Goal: Information Seeking & Learning: Learn about a topic

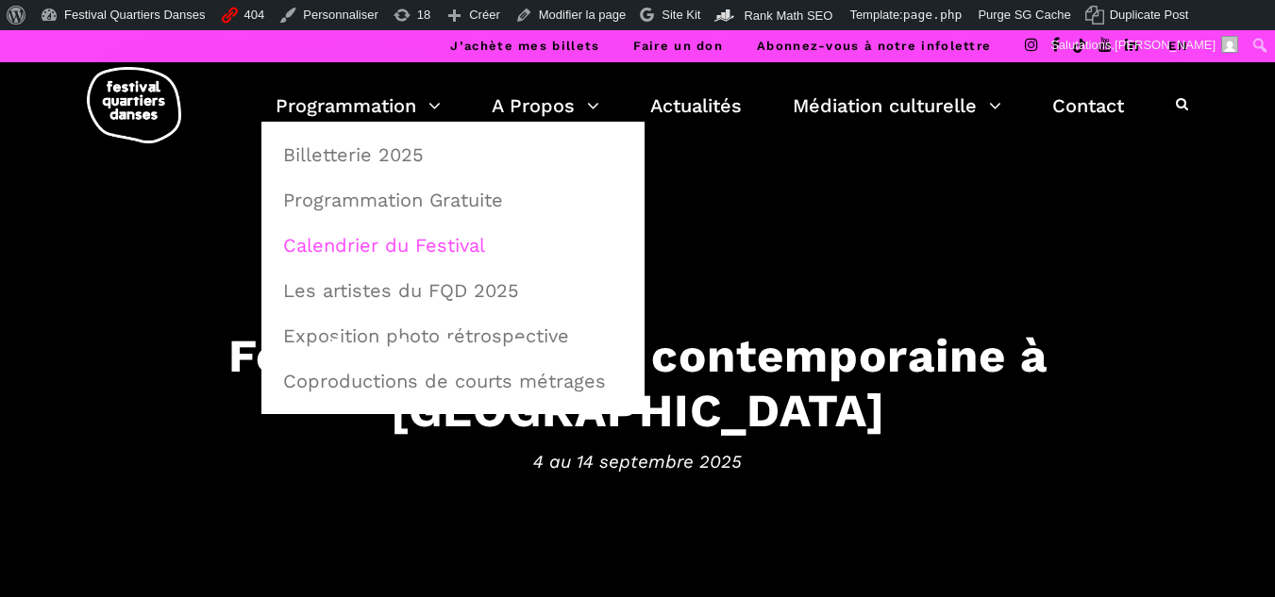
click at [382, 238] on link "Calendrier du Festival" at bounding box center [453, 245] width 362 height 43
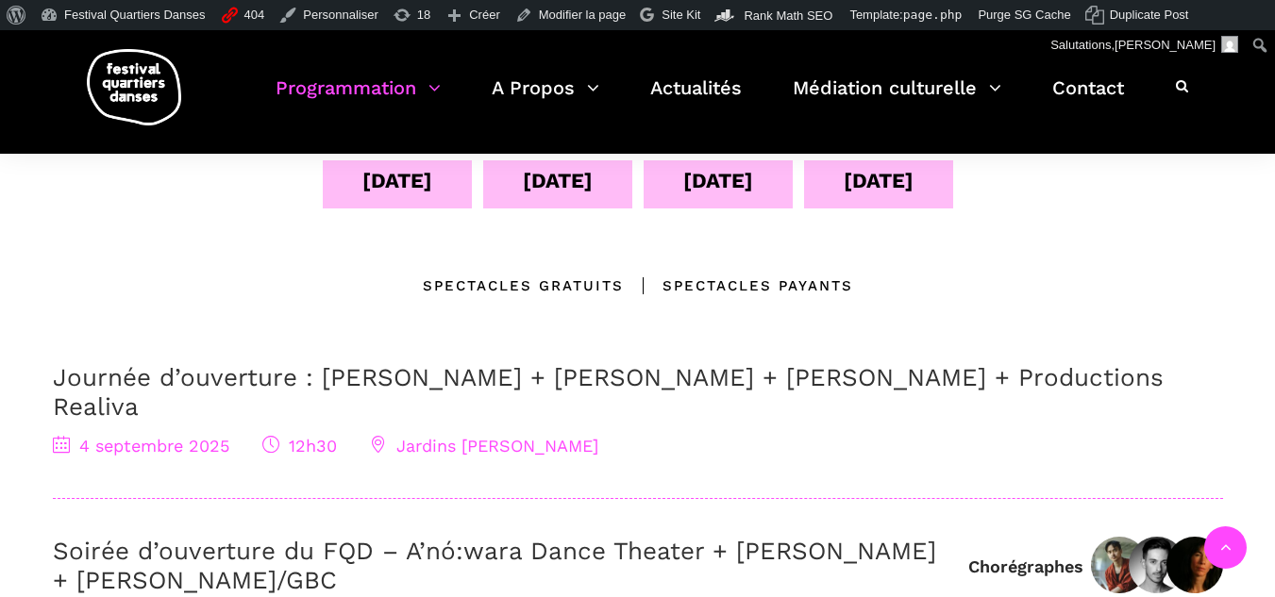
scroll to position [378, 0]
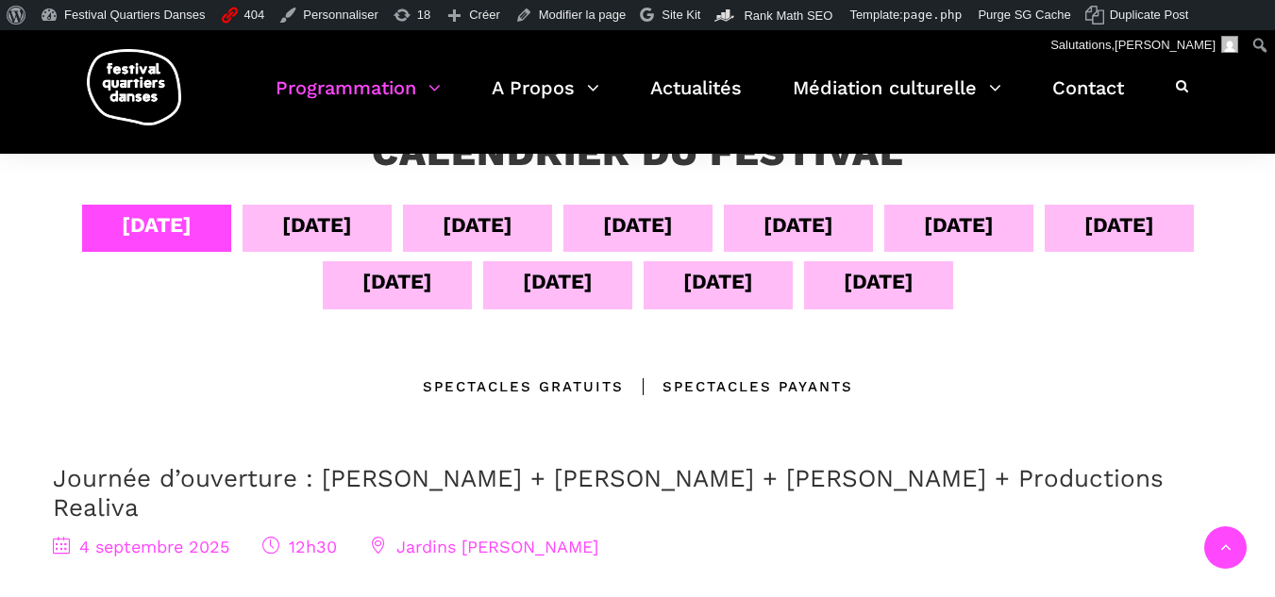
click at [647, 212] on div "07 sept" at bounding box center [638, 225] width 70 height 33
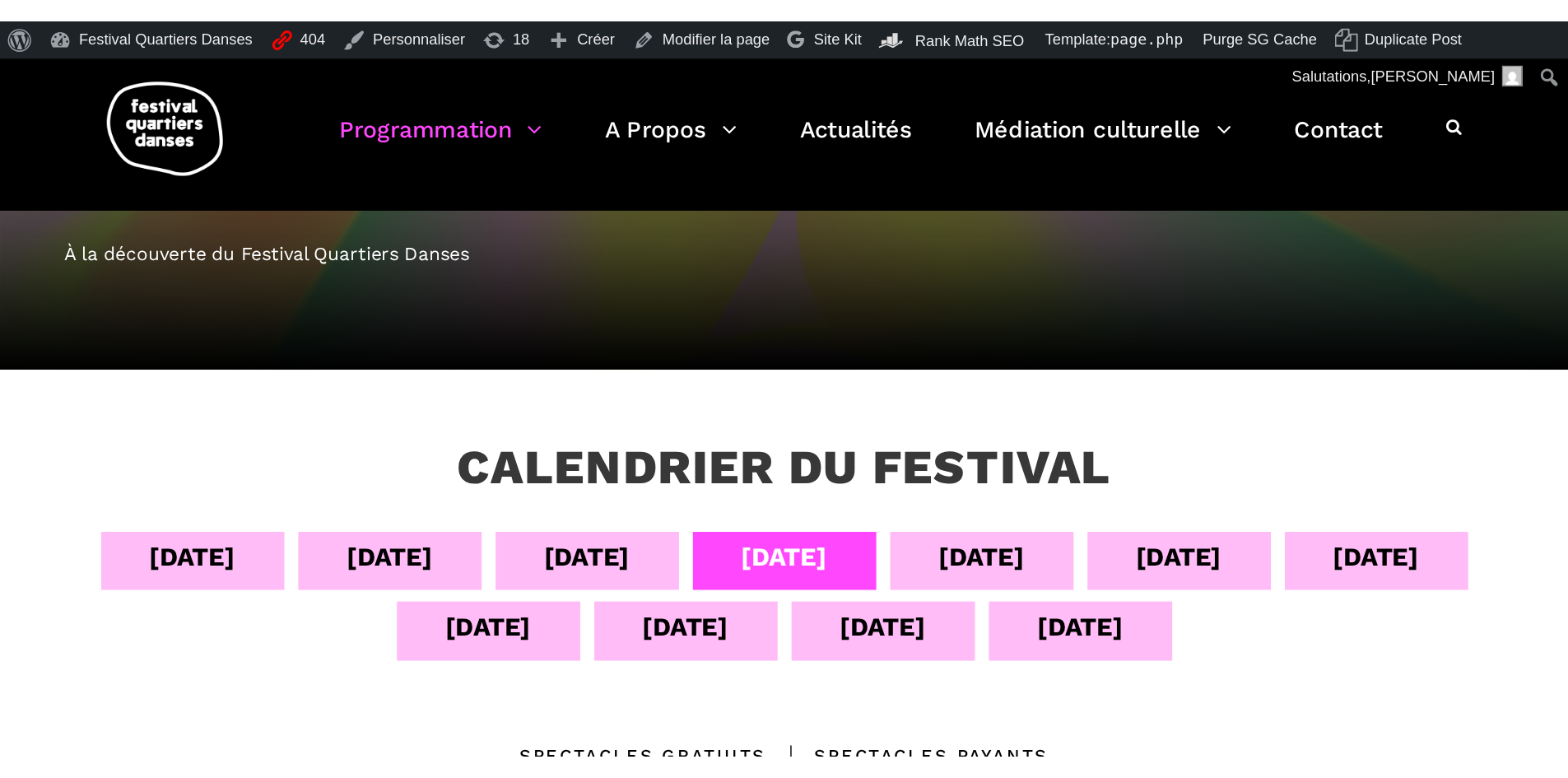
scroll to position [0, 0]
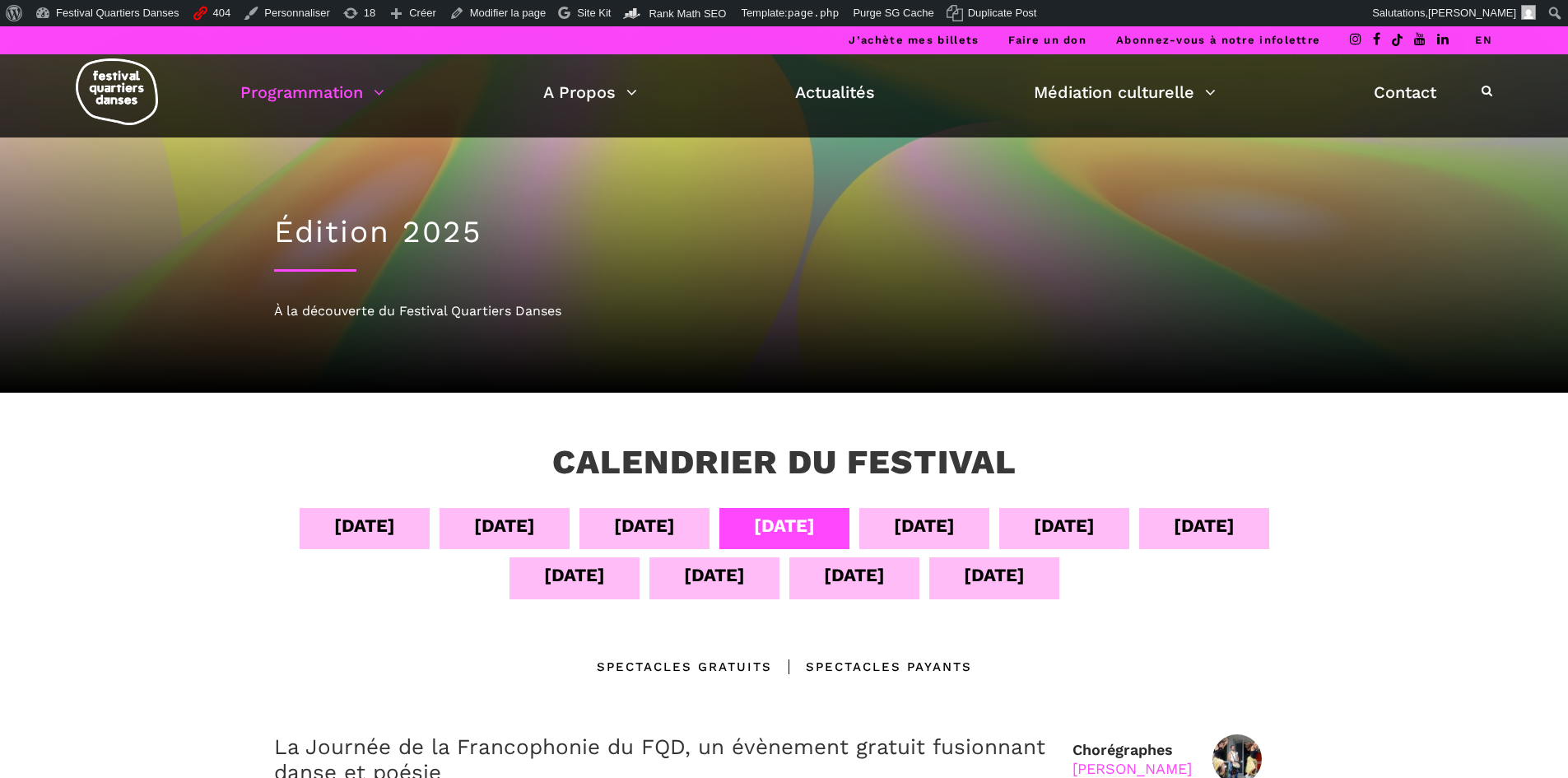
click at [1111, 37] on link "EN" at bounding box center [1483, 40] width 17 height 12
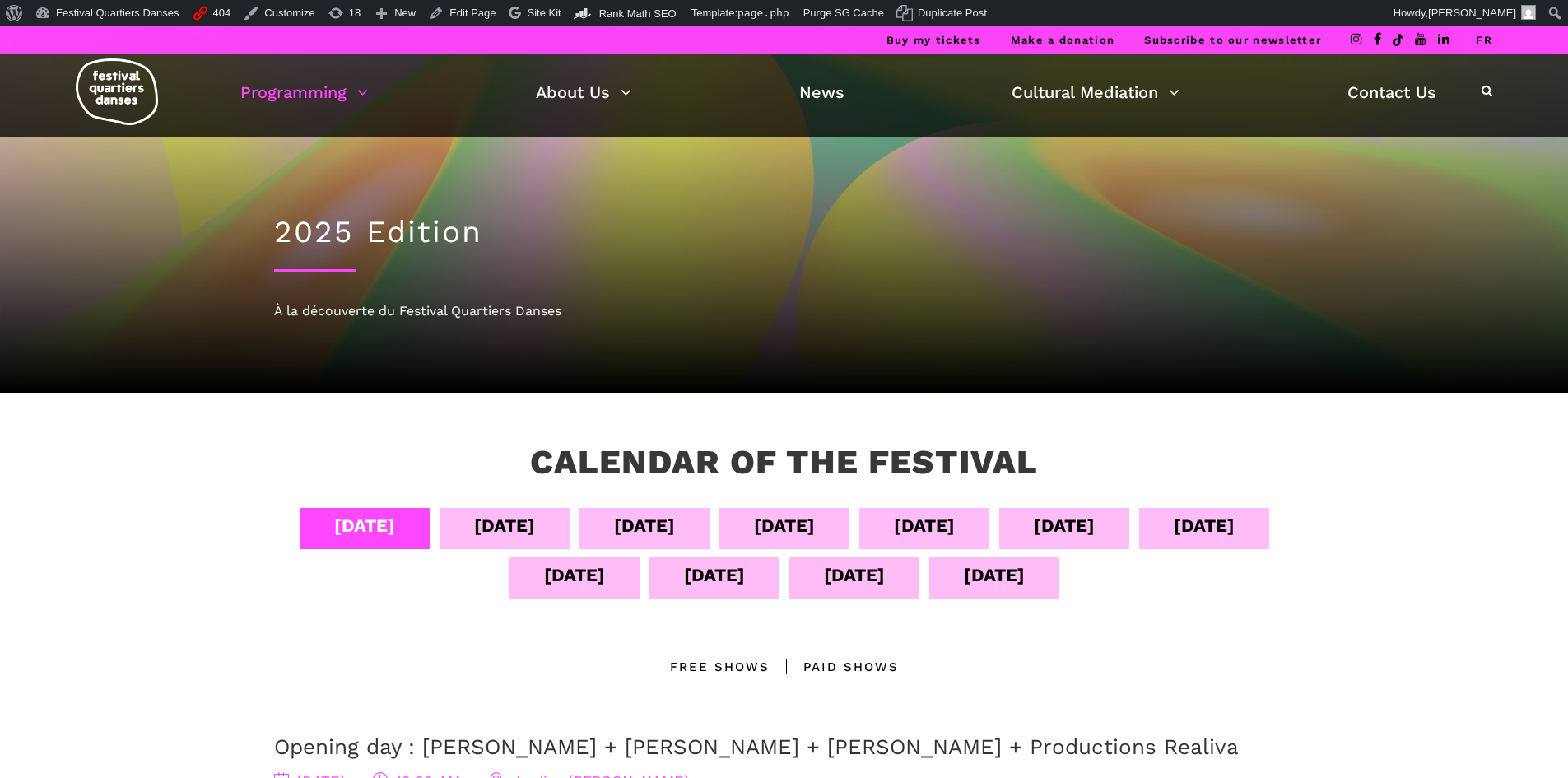
click at [777, 592] on div "Sept 12" at bounding box center [714, 577] width 130 height 41
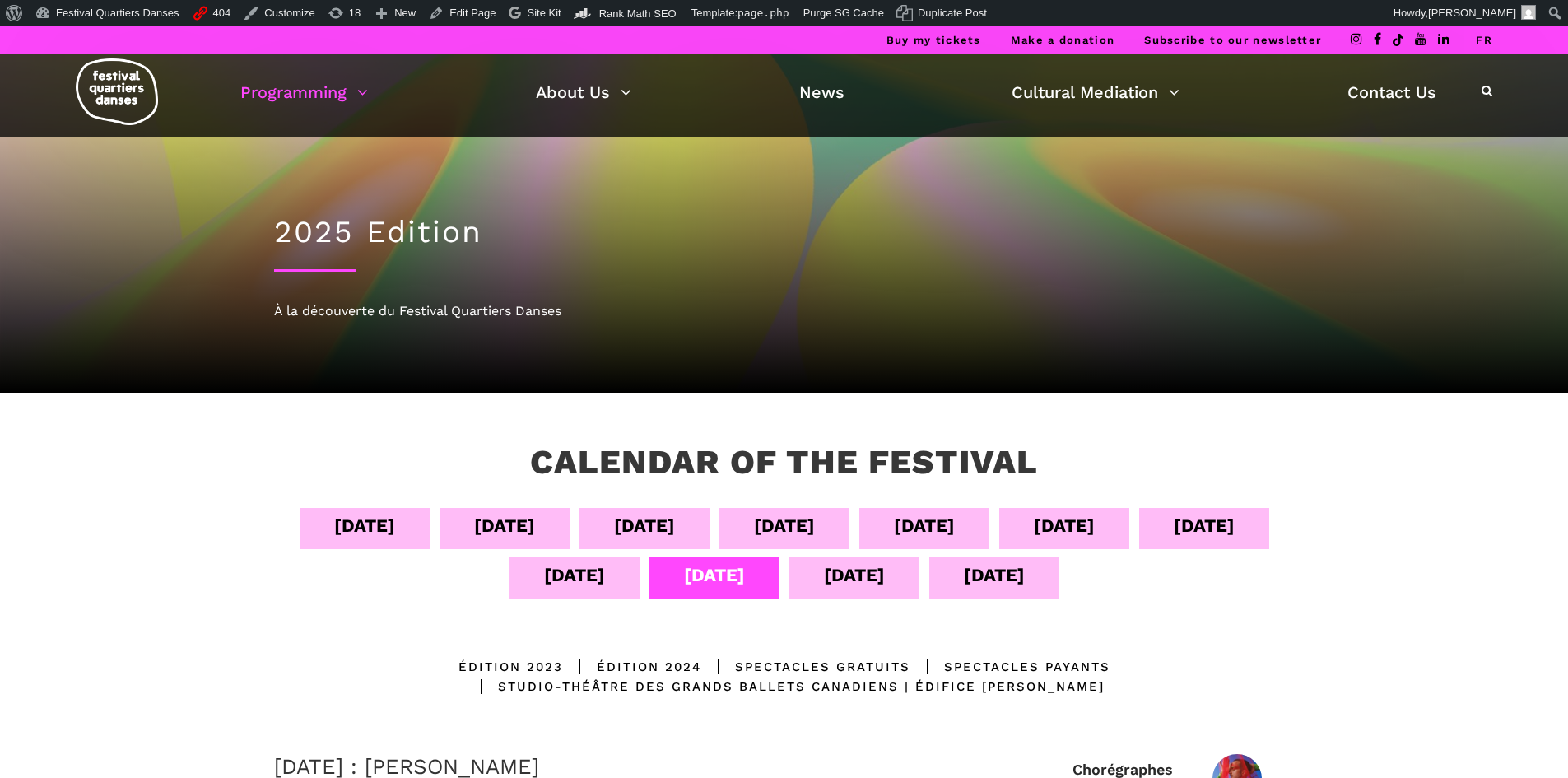
click at [885, 576] on div "Sept 13" at bounding box center [855, 575] width 61 height 29
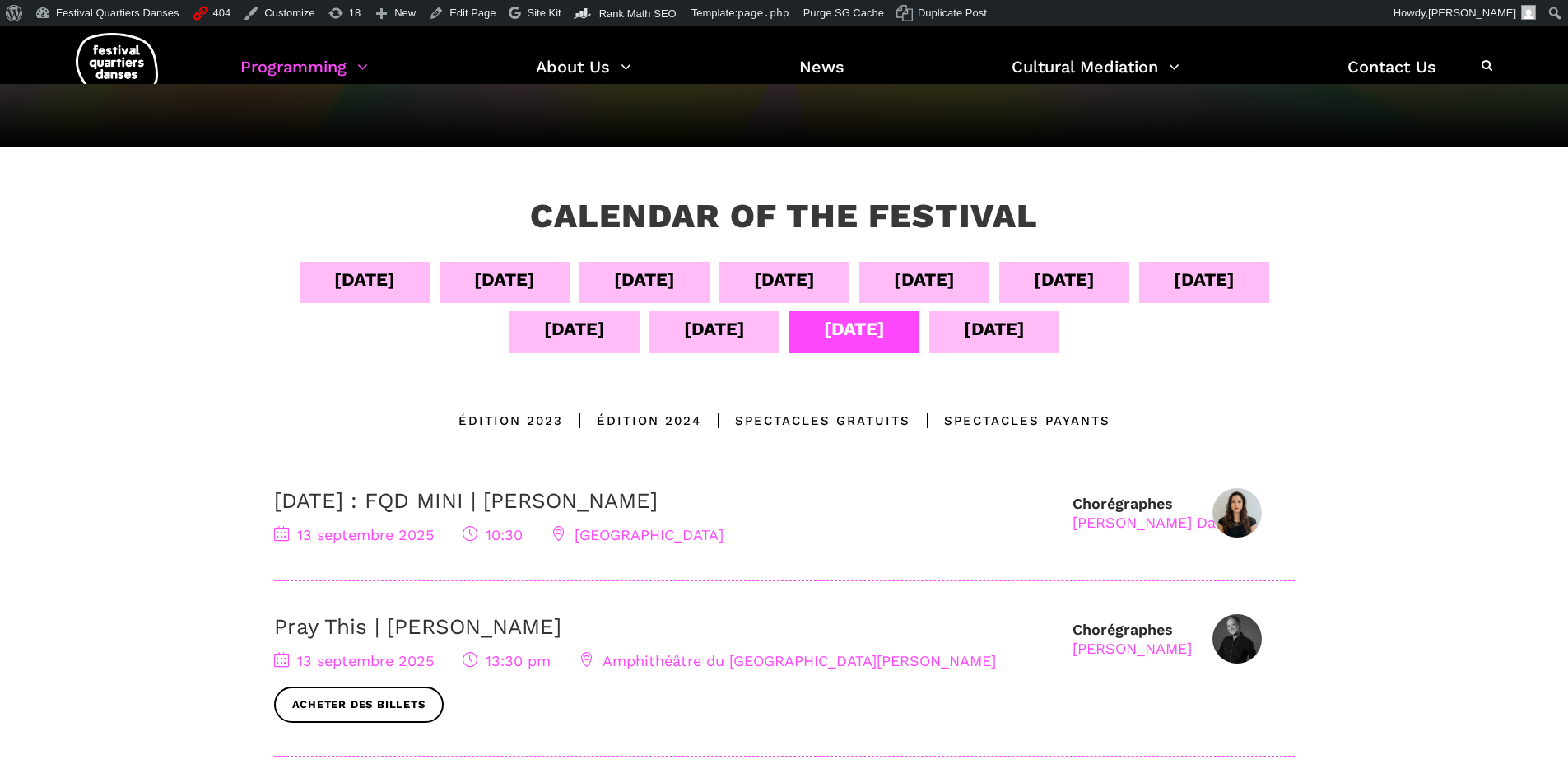
scroll to position [247, 0]
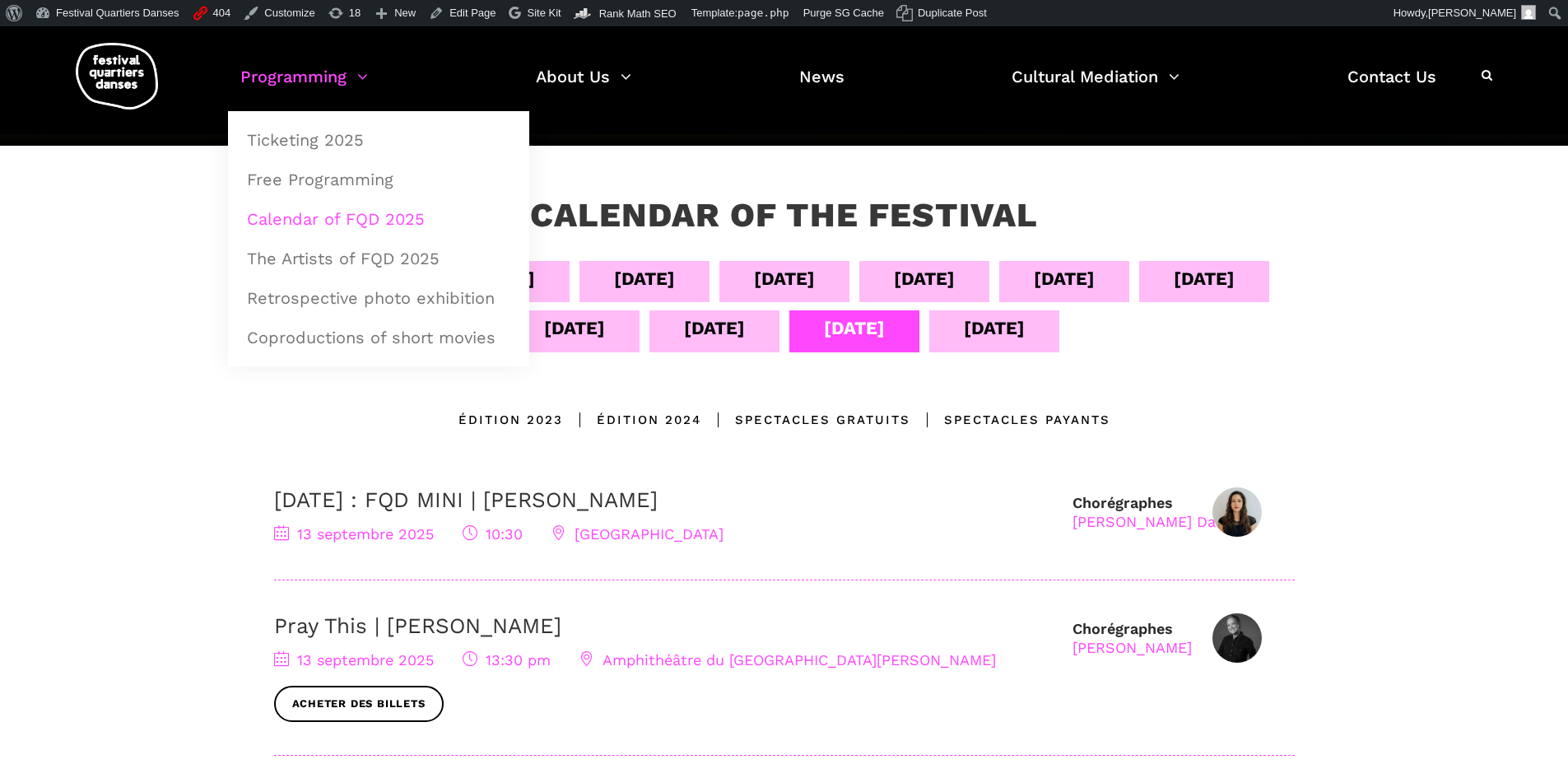
click at [105, 88] on img at bounding box center [117, 76] width 82 height 66
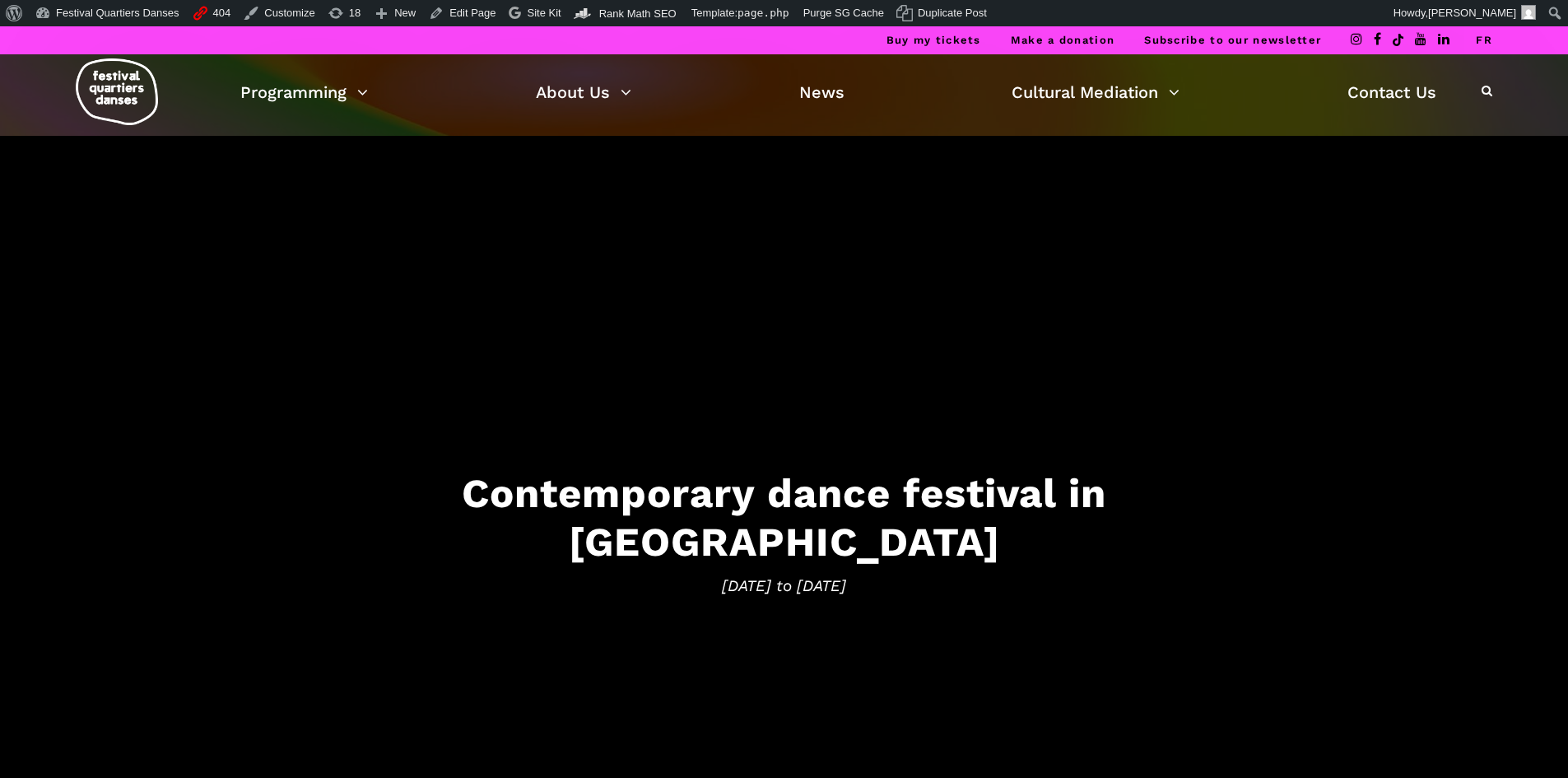
click at [1480, 37] on link "FR" at bounding box center [1483, 40] width 17 height 12
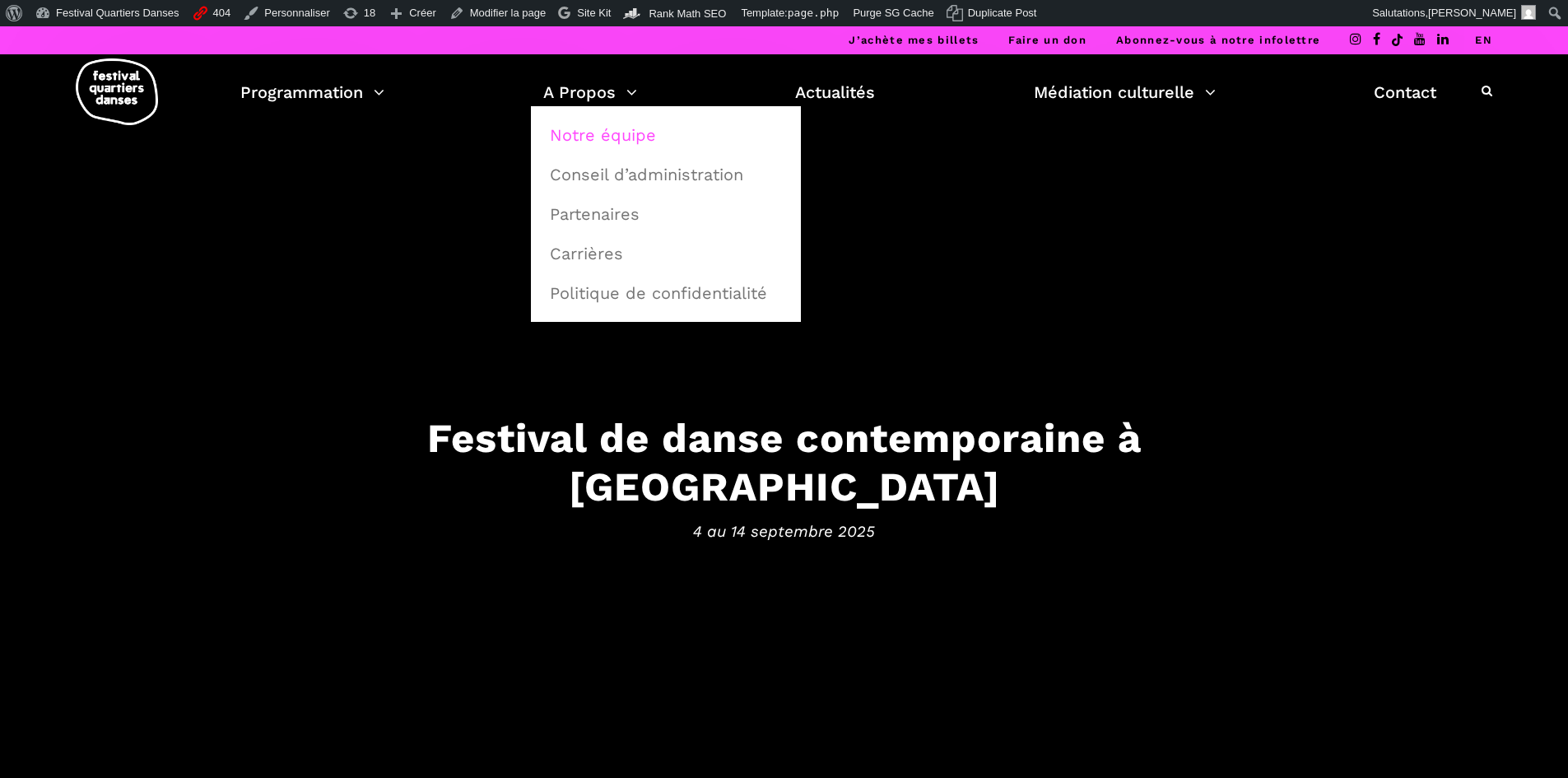
click at [581, 136] on link "Notre équipe" at bounding box center [665, 134] width 252 height 38
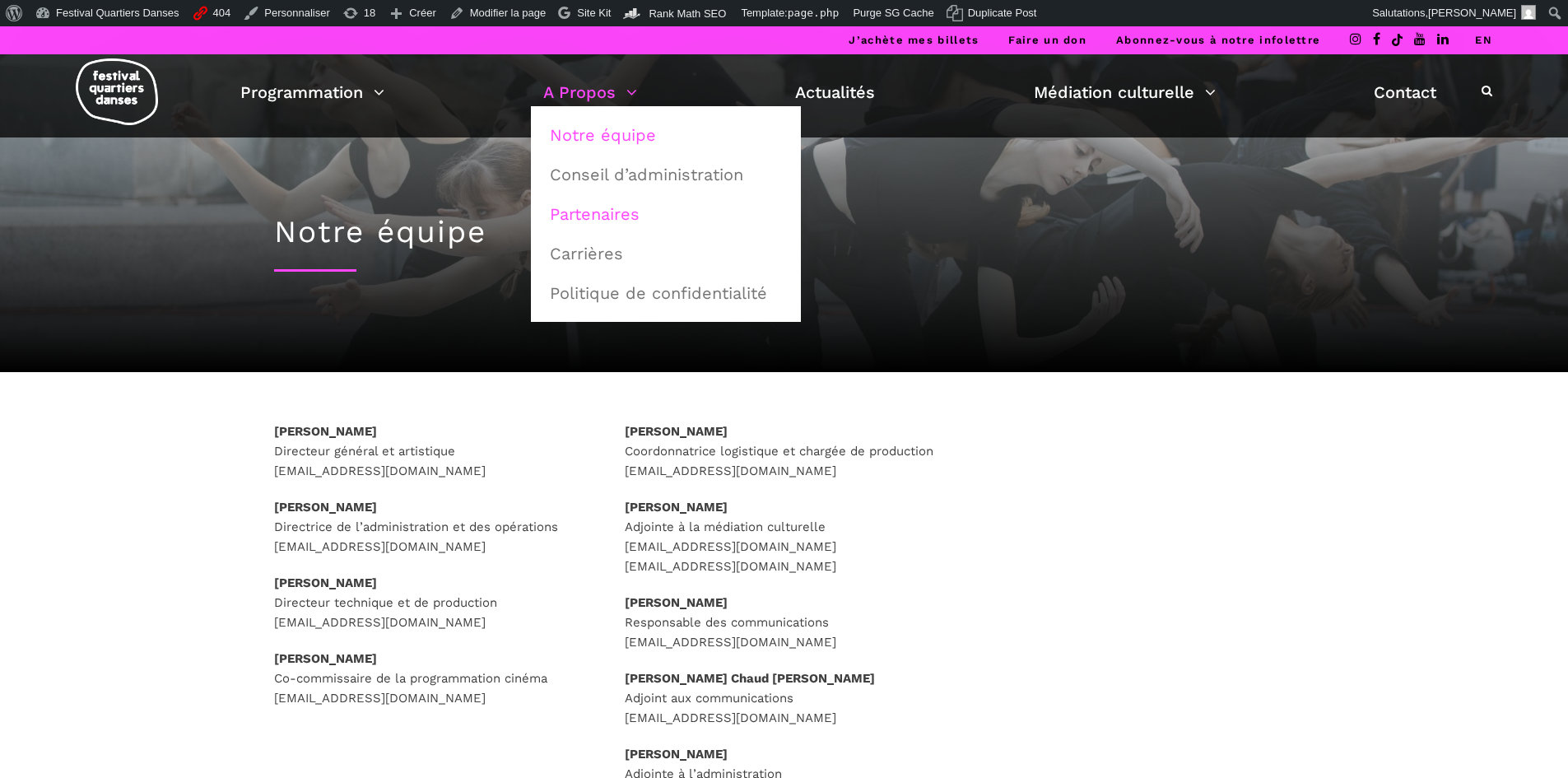
click at [600, 205] on link "Partenaires" at bounding box center [665, 214] width 252 height 38
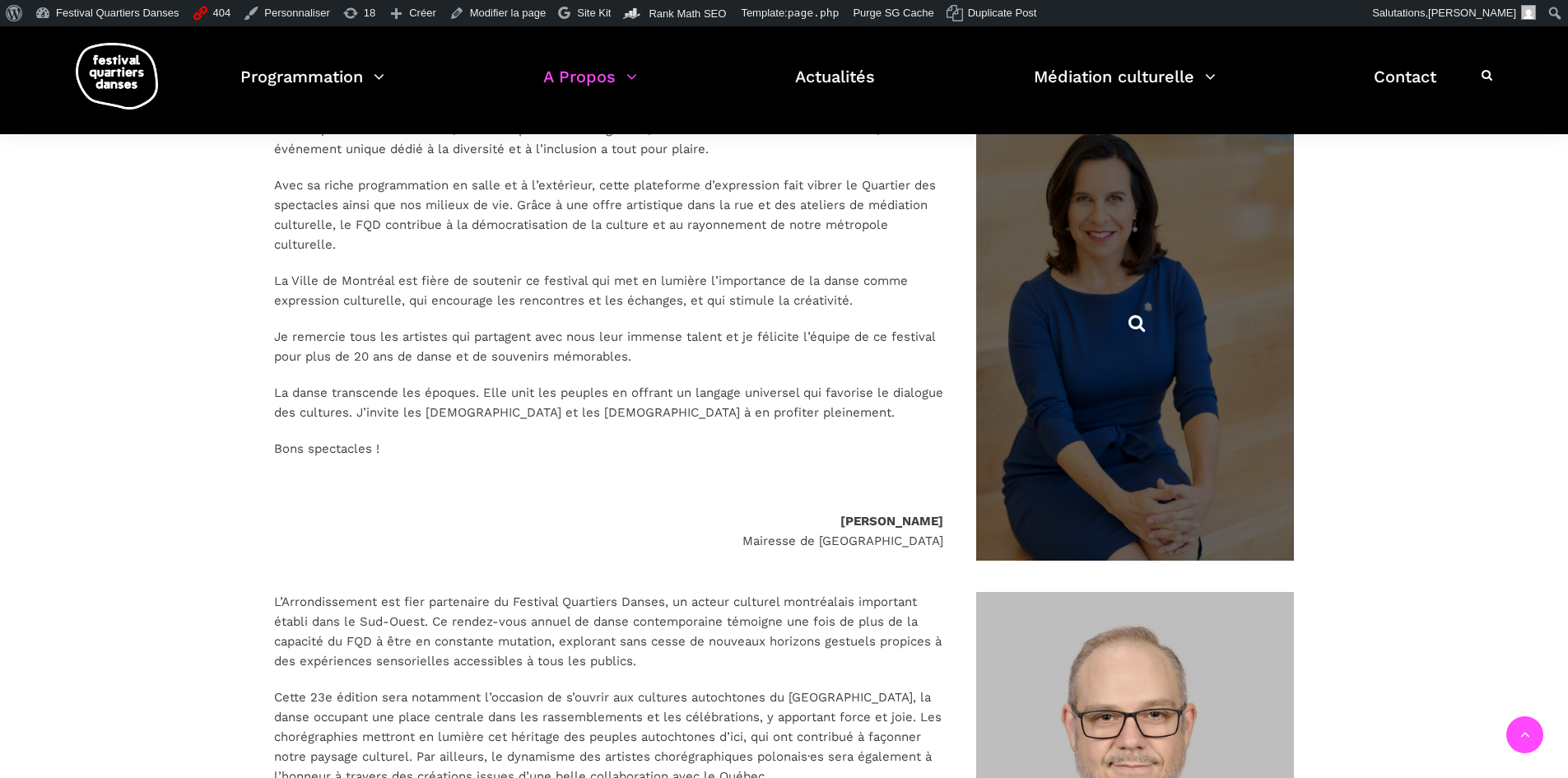
scroll to position [3129, 0]
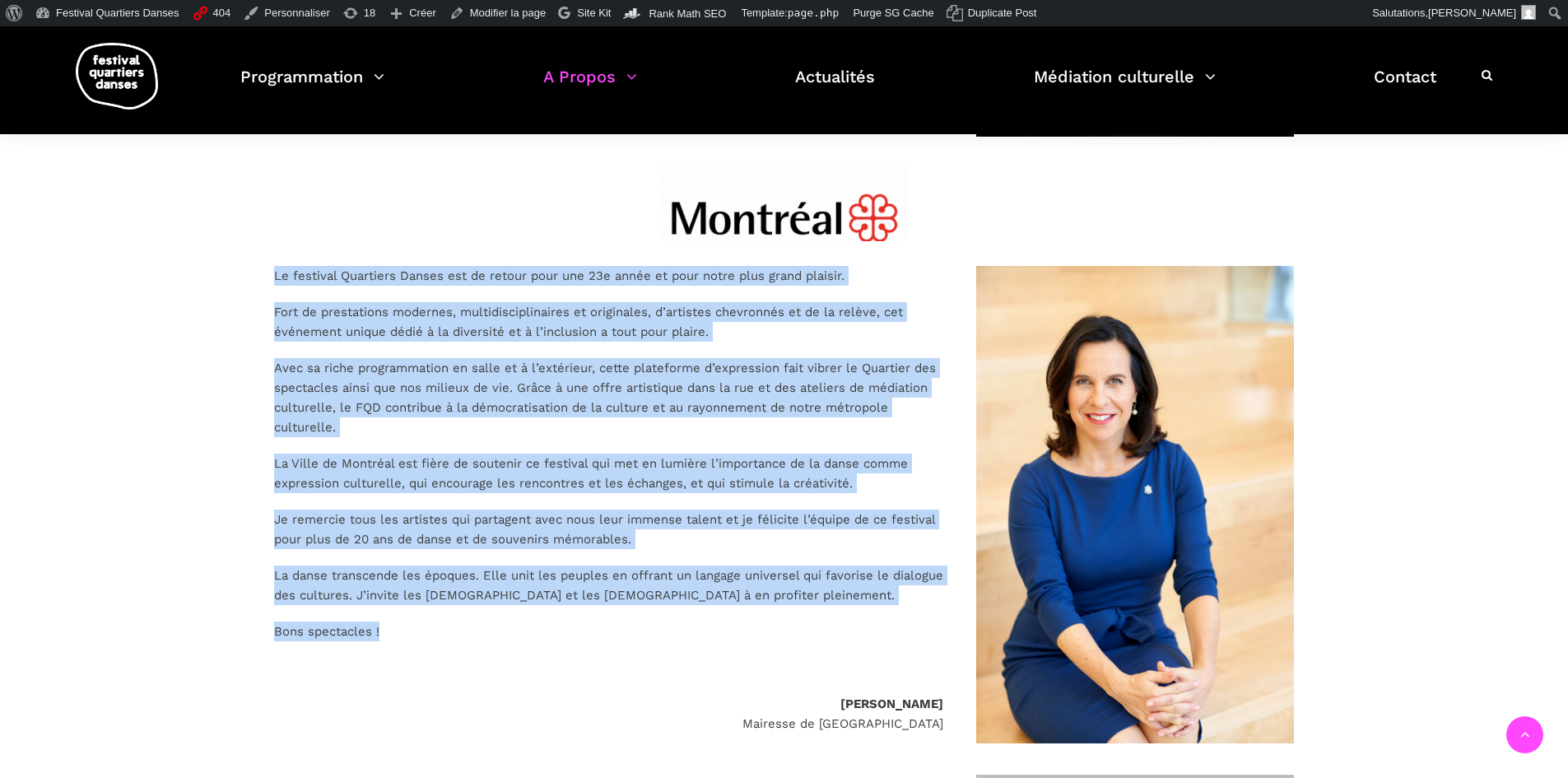
drag, startPoint x: 455, startPoint y: 620, endPoint x: 271, endPoint y: 269, distance: 396.3
click at [271, 269] on div "Le festival Quartiers Danses est de retour pour une 23e année et pour notre plu…" at bounding box center [608, 520] width 702 height 508
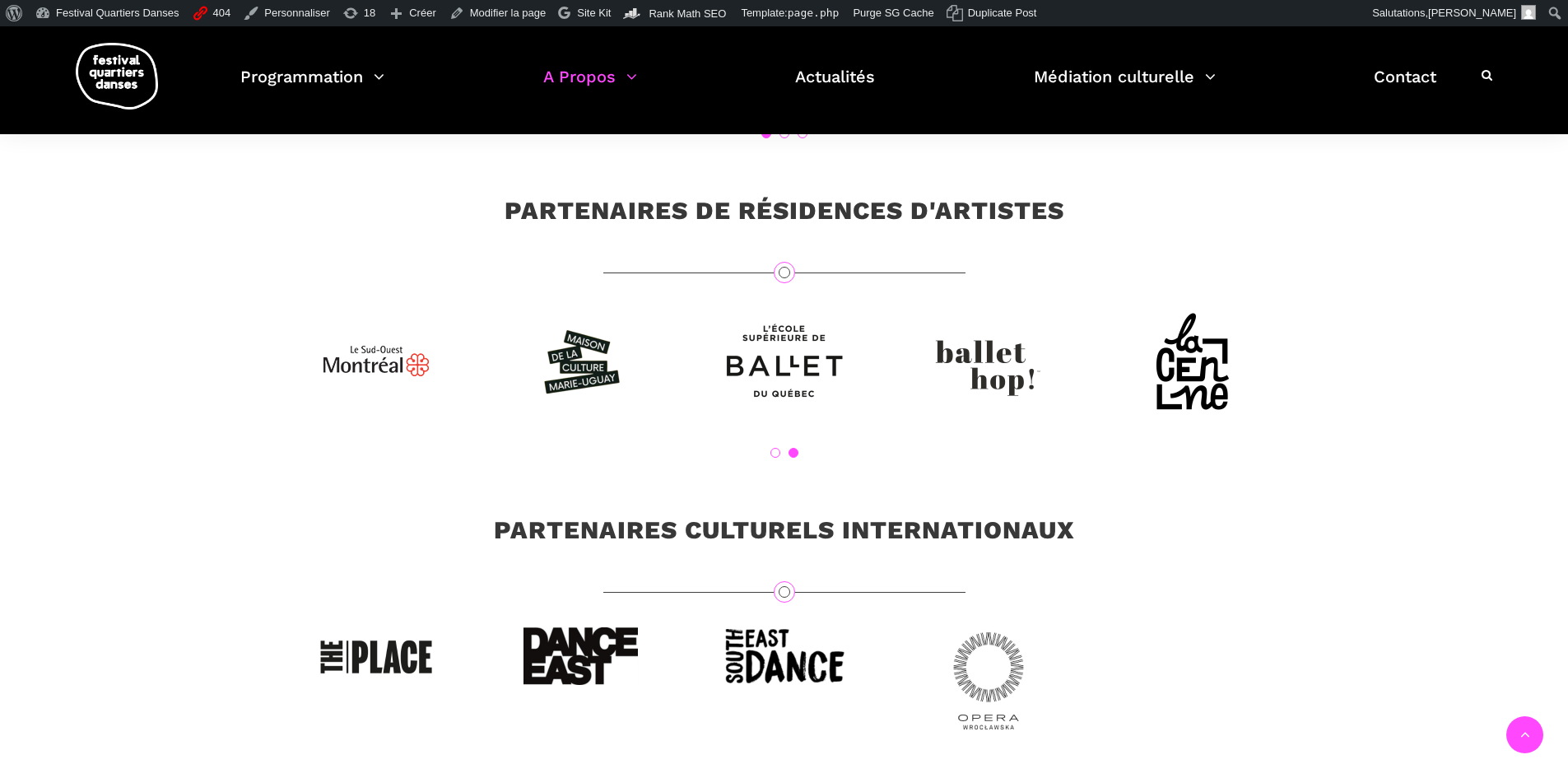
scroll to position [4857, 0]
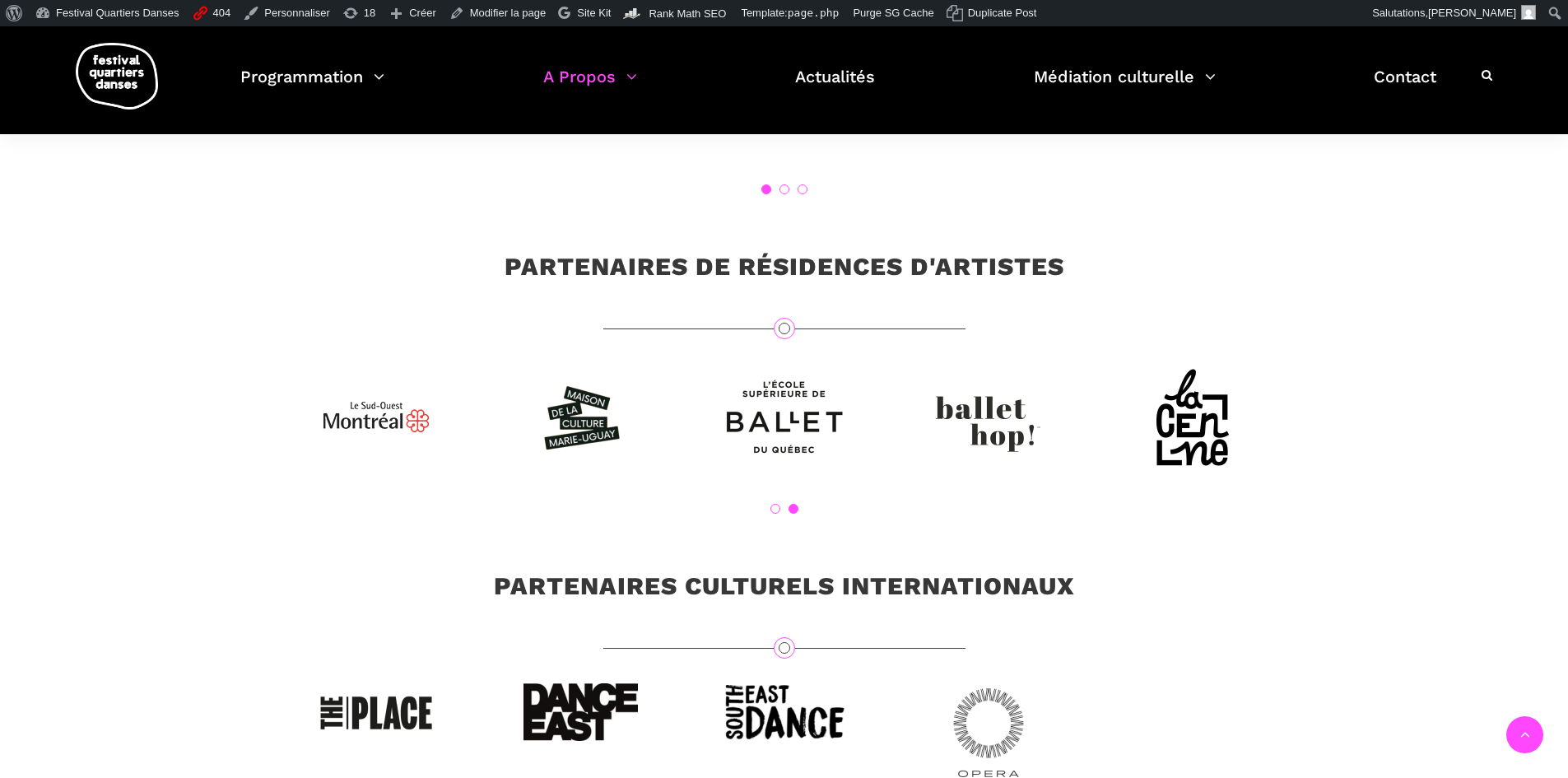
click at [778, 514] on link "1" at bounding box center [774, 508] width 10 height 10
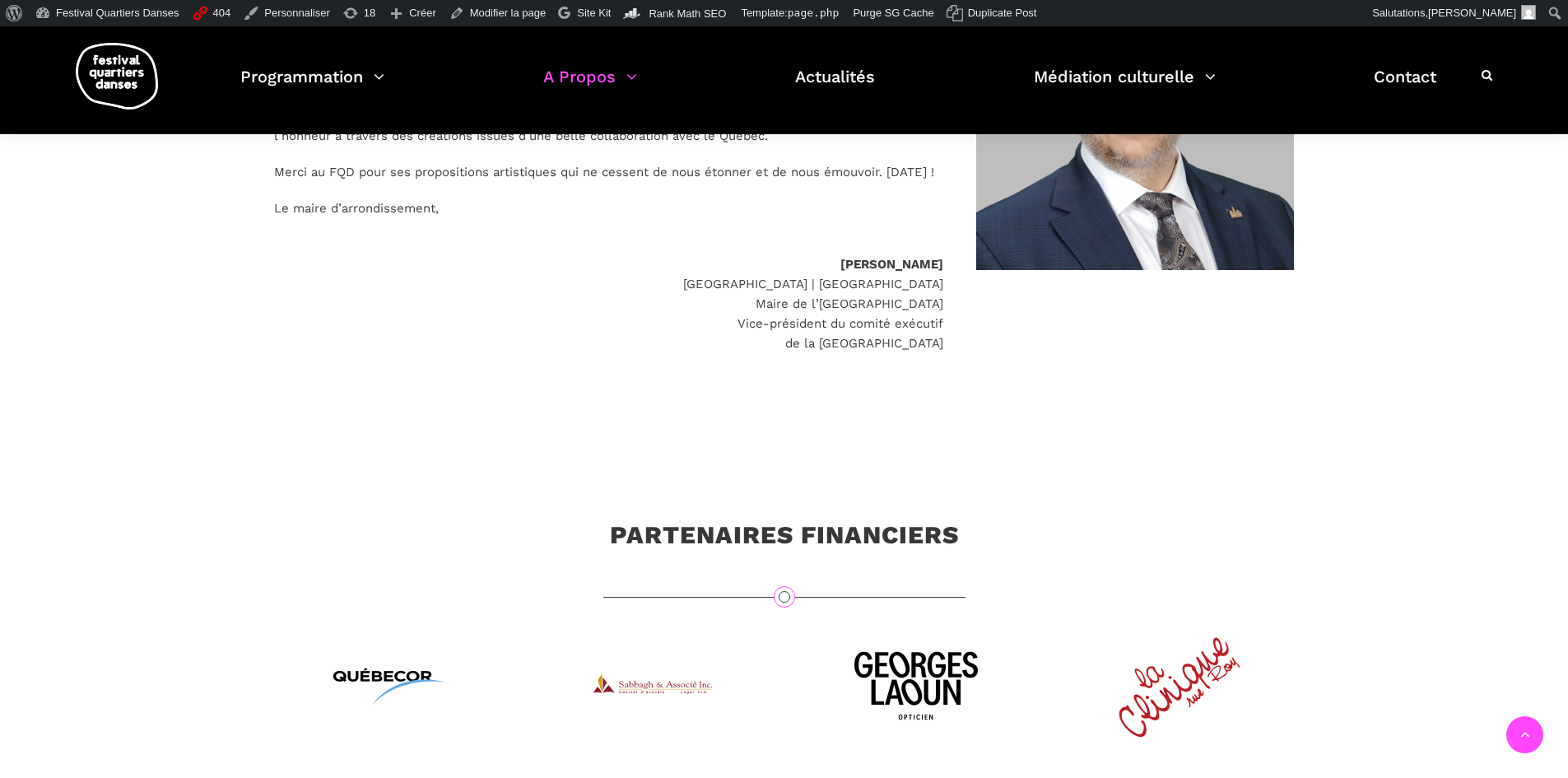
scroll to position [4446, 0]
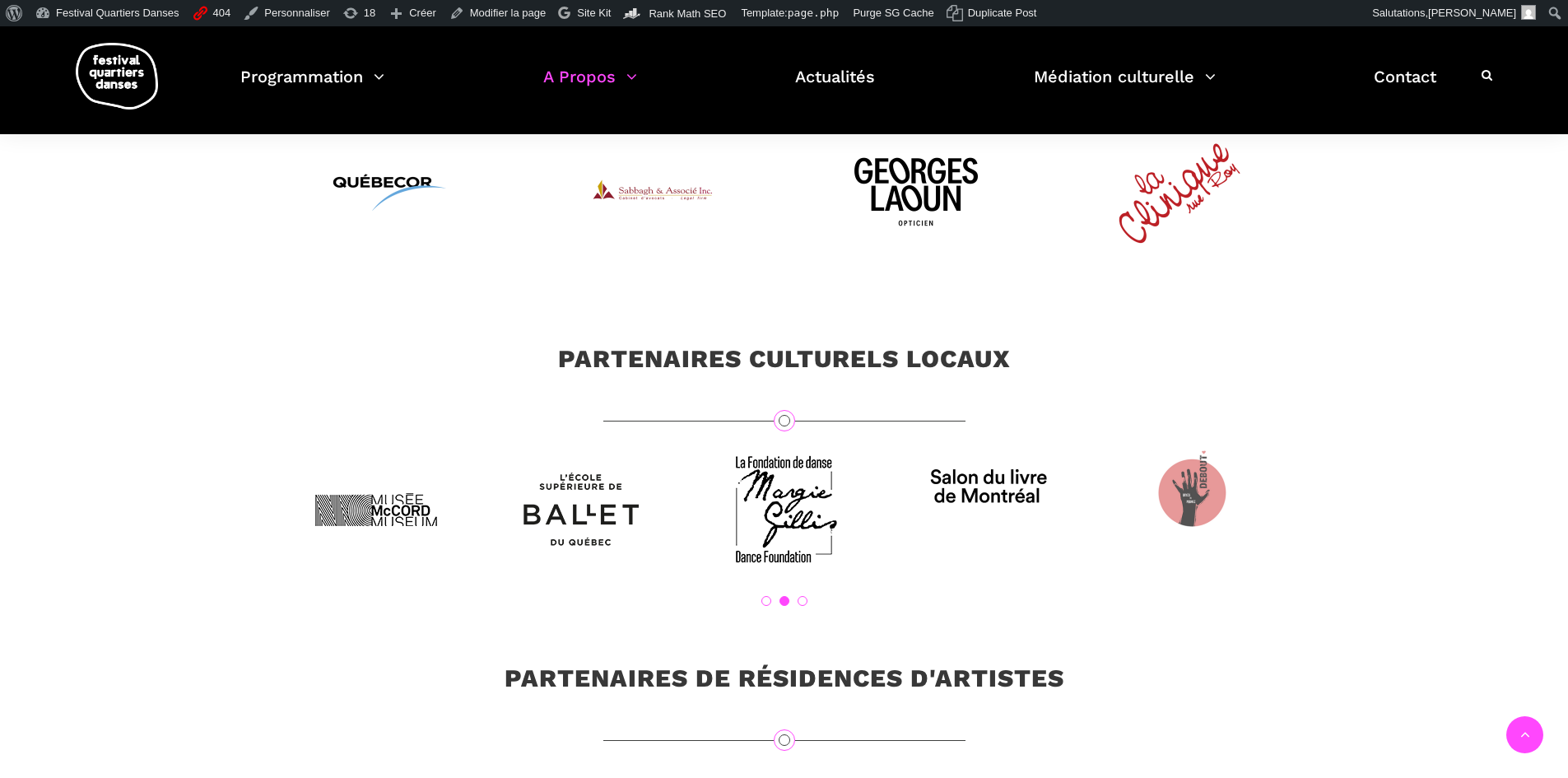
click at [809, 606] on ol "1 2 3" at bounding box center [784, 600] width 1020 height 10
click at [808, 606] on ol "1 2 3" at bounding box center [784, 600] width 1020 height 10
click at [796, 606] on ol "1 2 3" at bounding box center [784, 600] width 1020 height 10
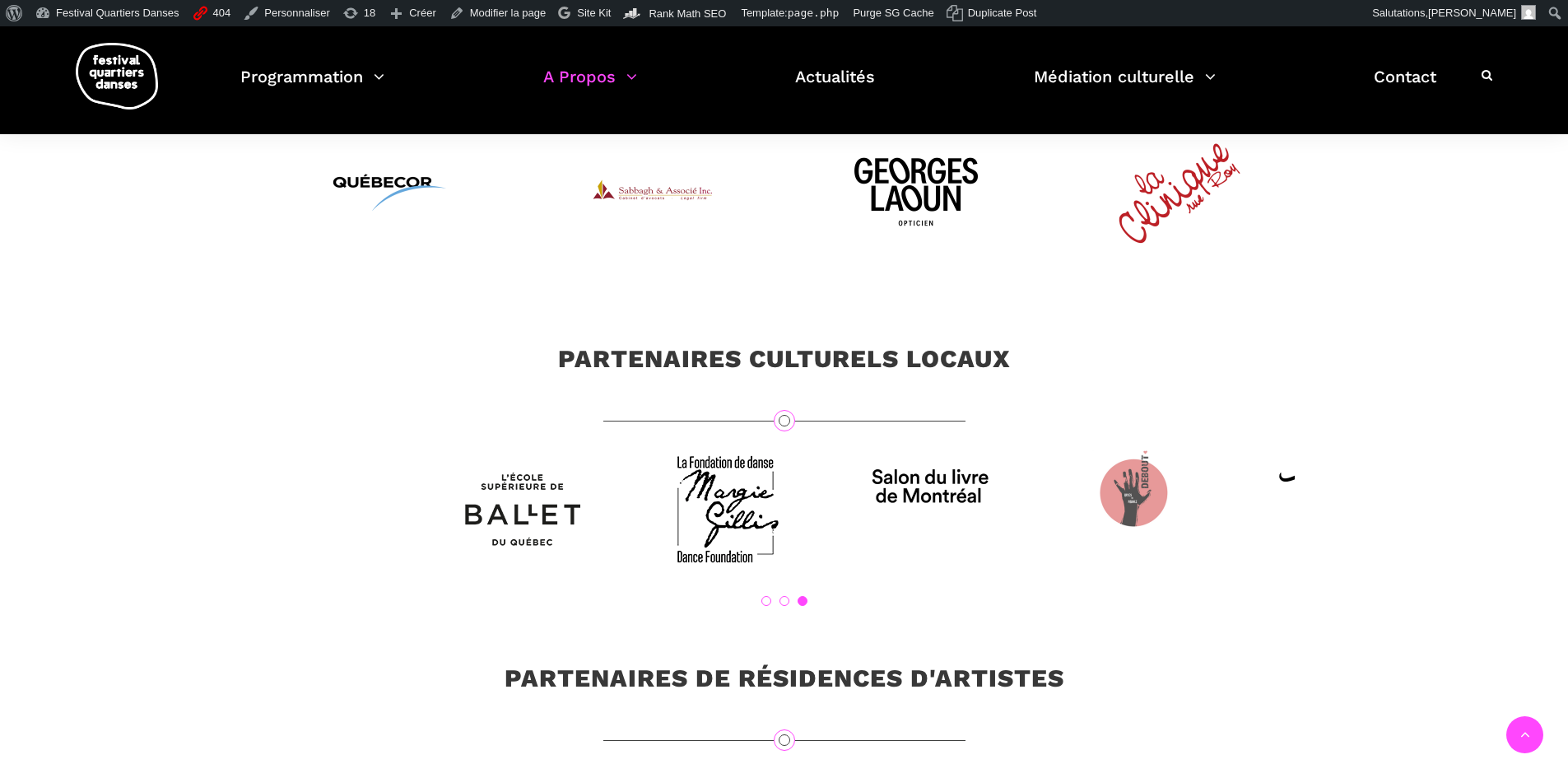
click at [804, 606] on link "3" at bounding box center [802, 600] width 10 height 10
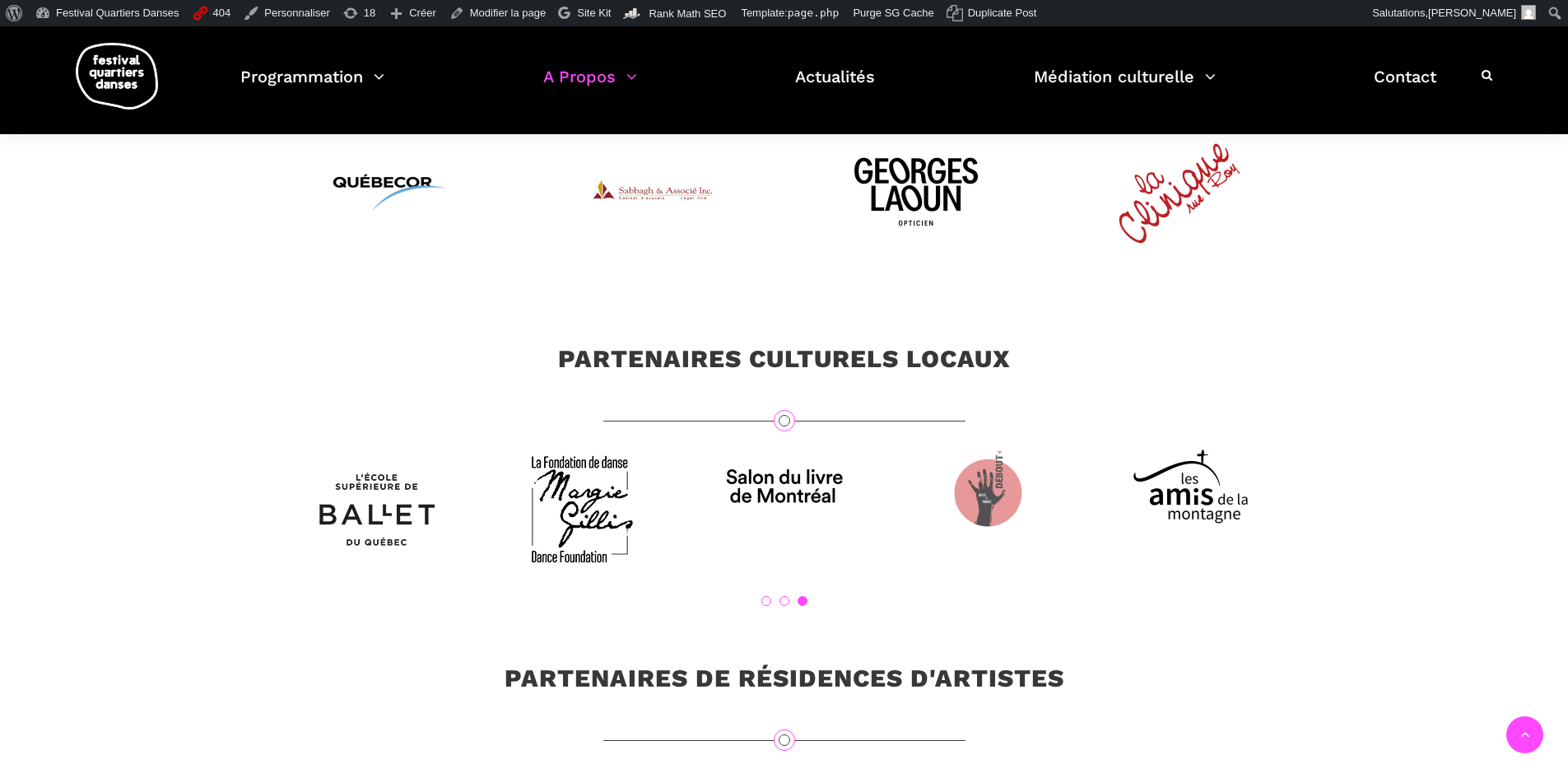
click at [768, 606] on link "1" at bounding box center [766, 600] width 10 height 10
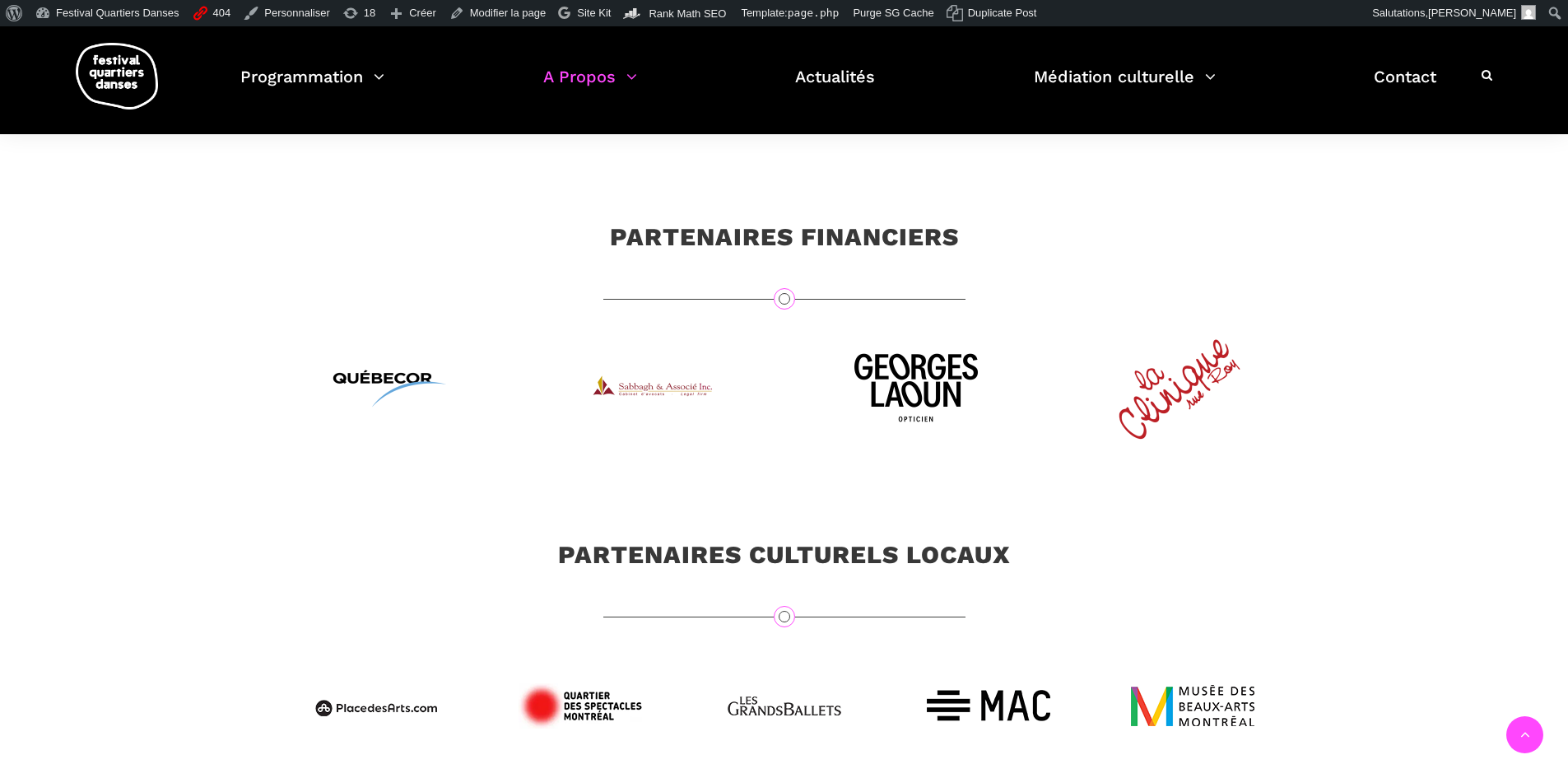
scroll to position [4281, 0]
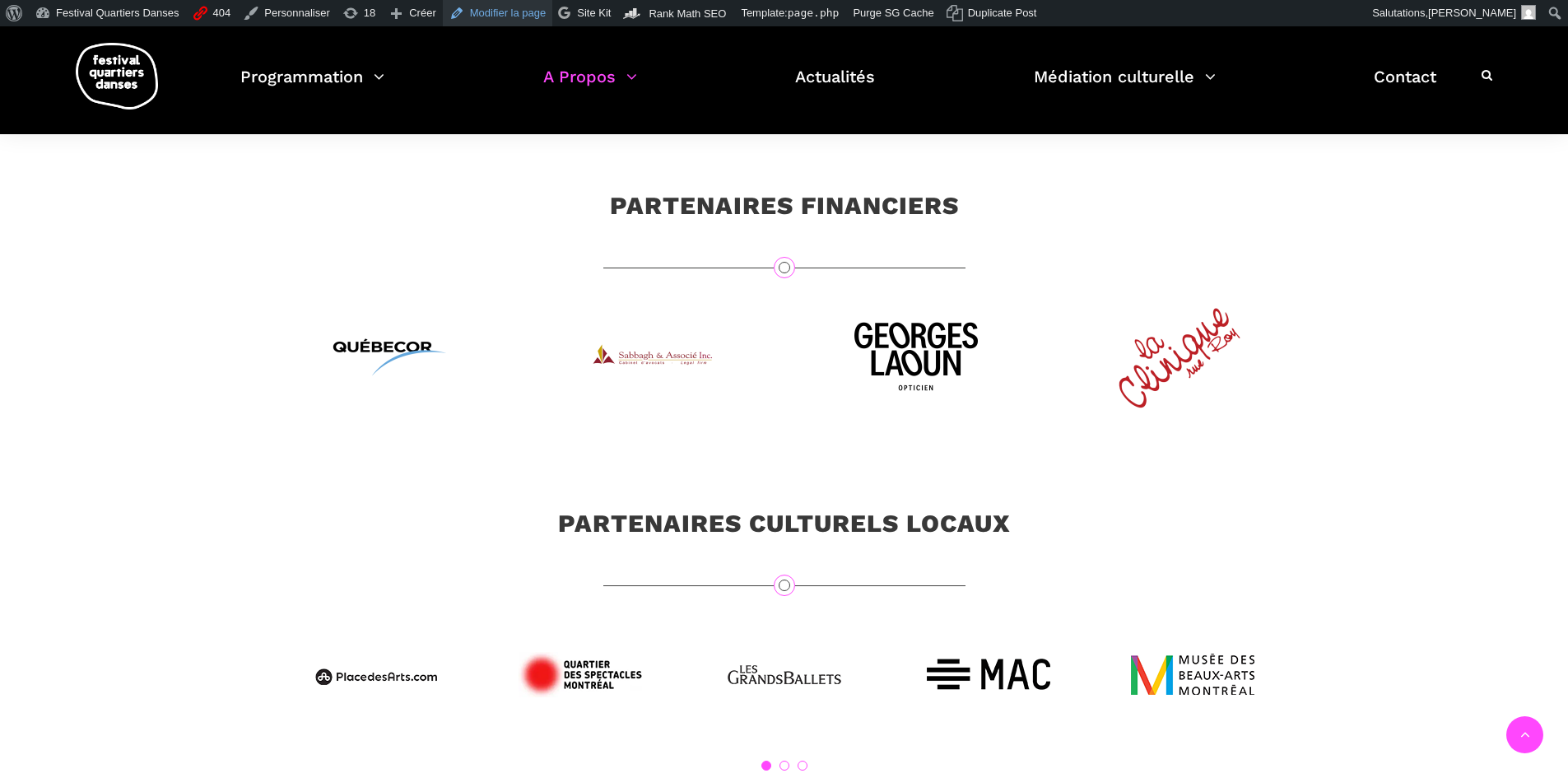
click at [487, 18] on link "Modifier la page" at bounding box center [498, 13] width 110 height 26
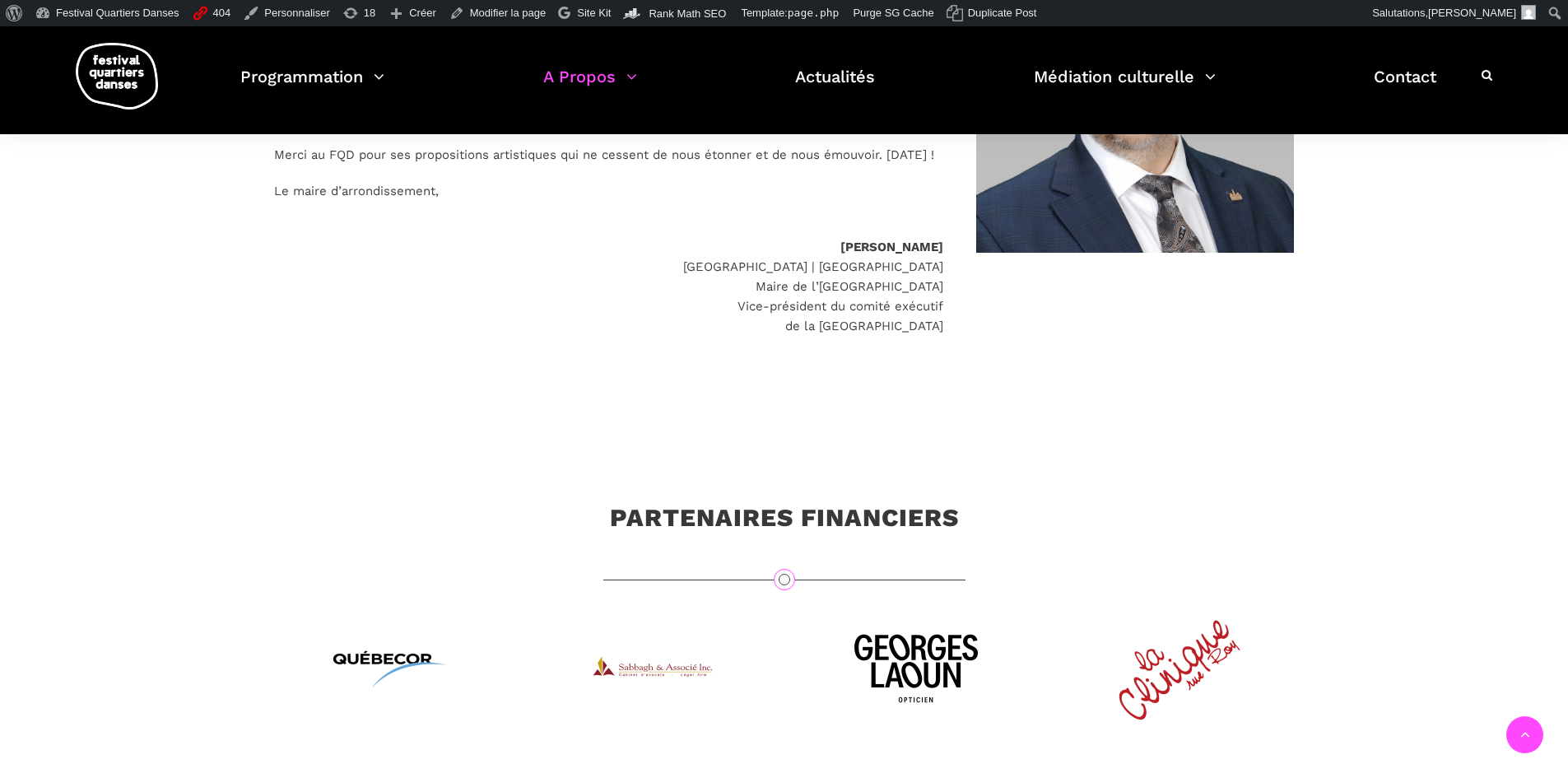
scroll to position [4288, 0]
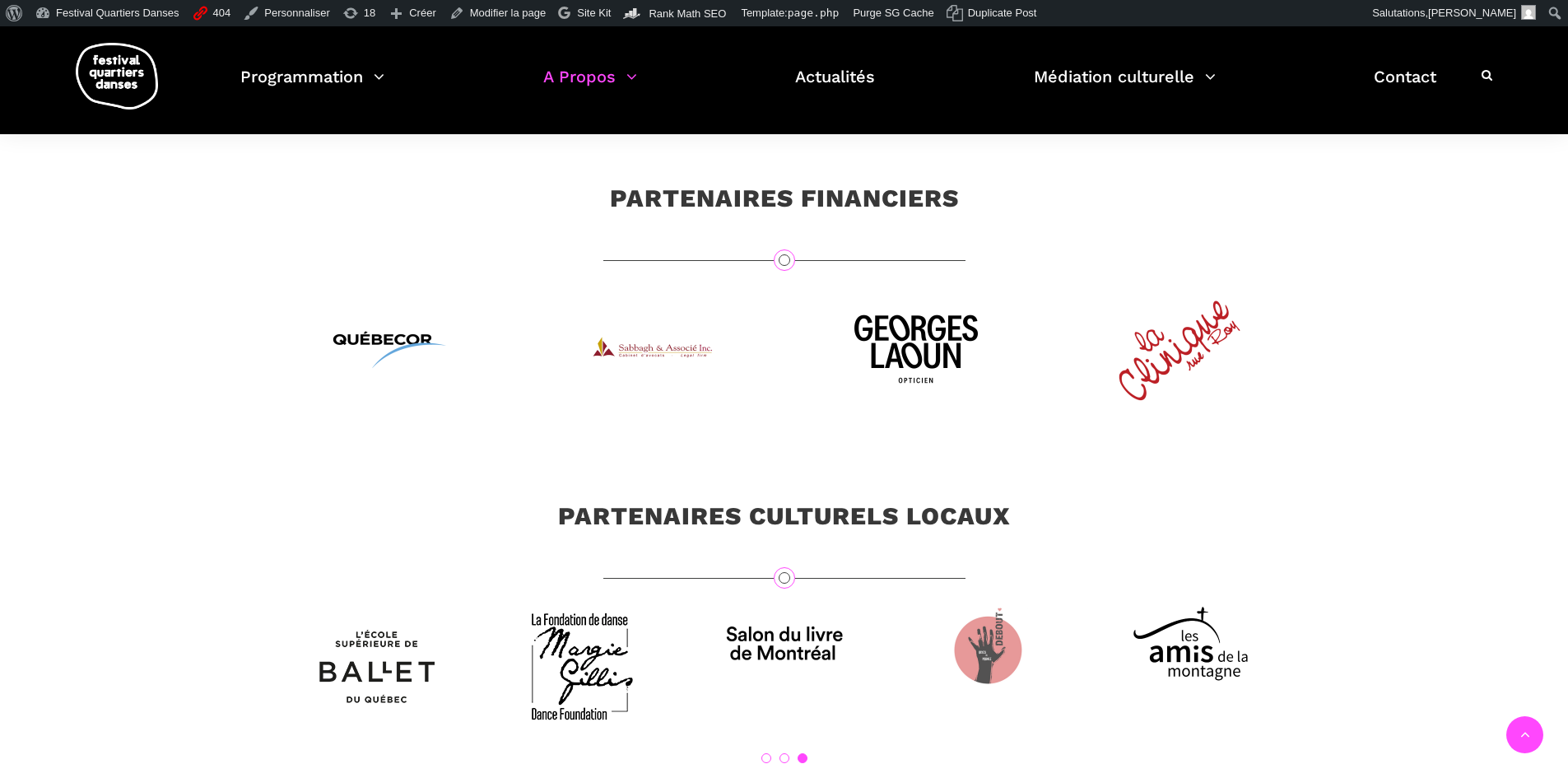
click at [1307, 355] on div at bounding box center [1179, 349] width 263 height 124
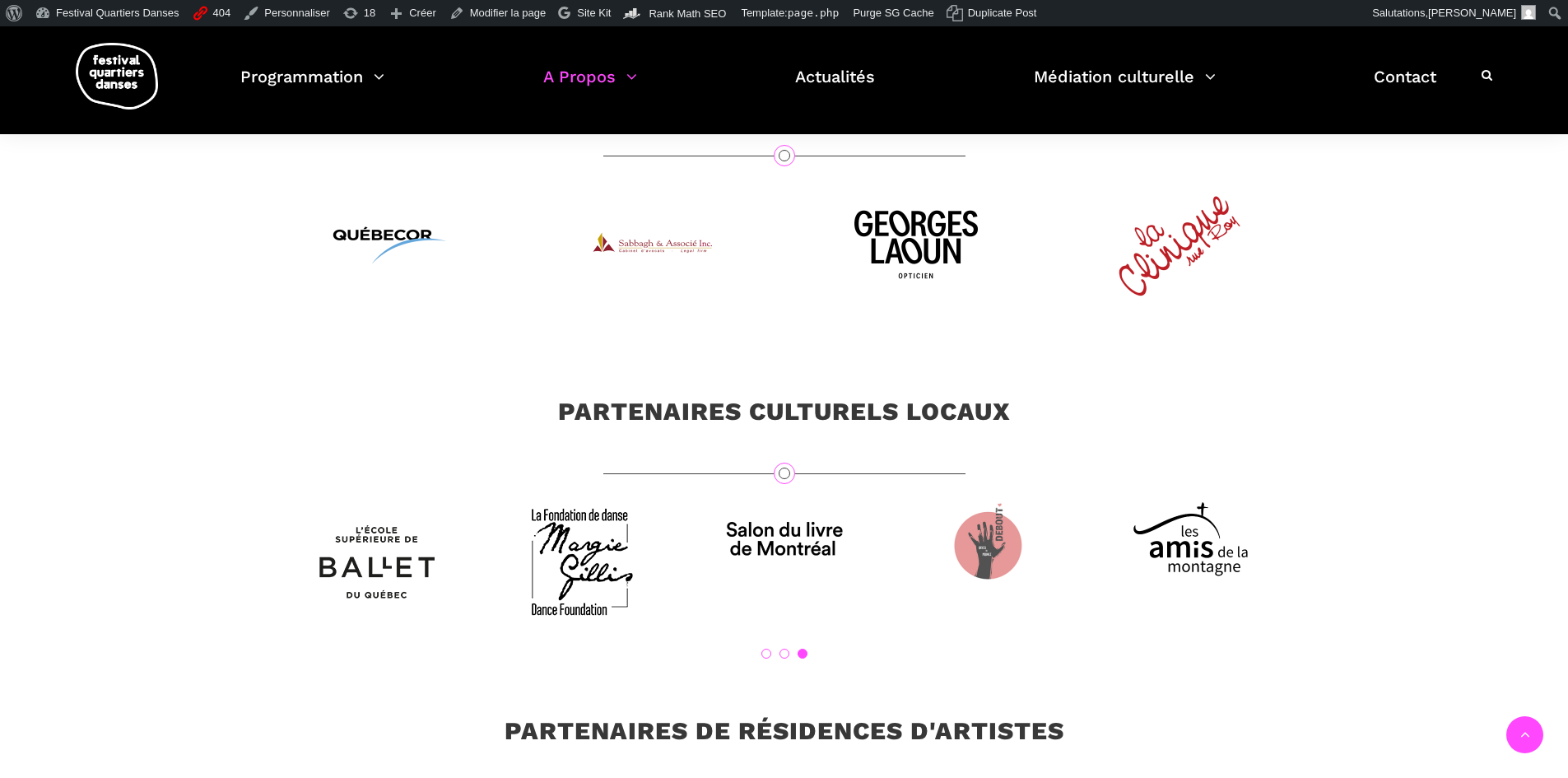
scroll to position [4453, 0]
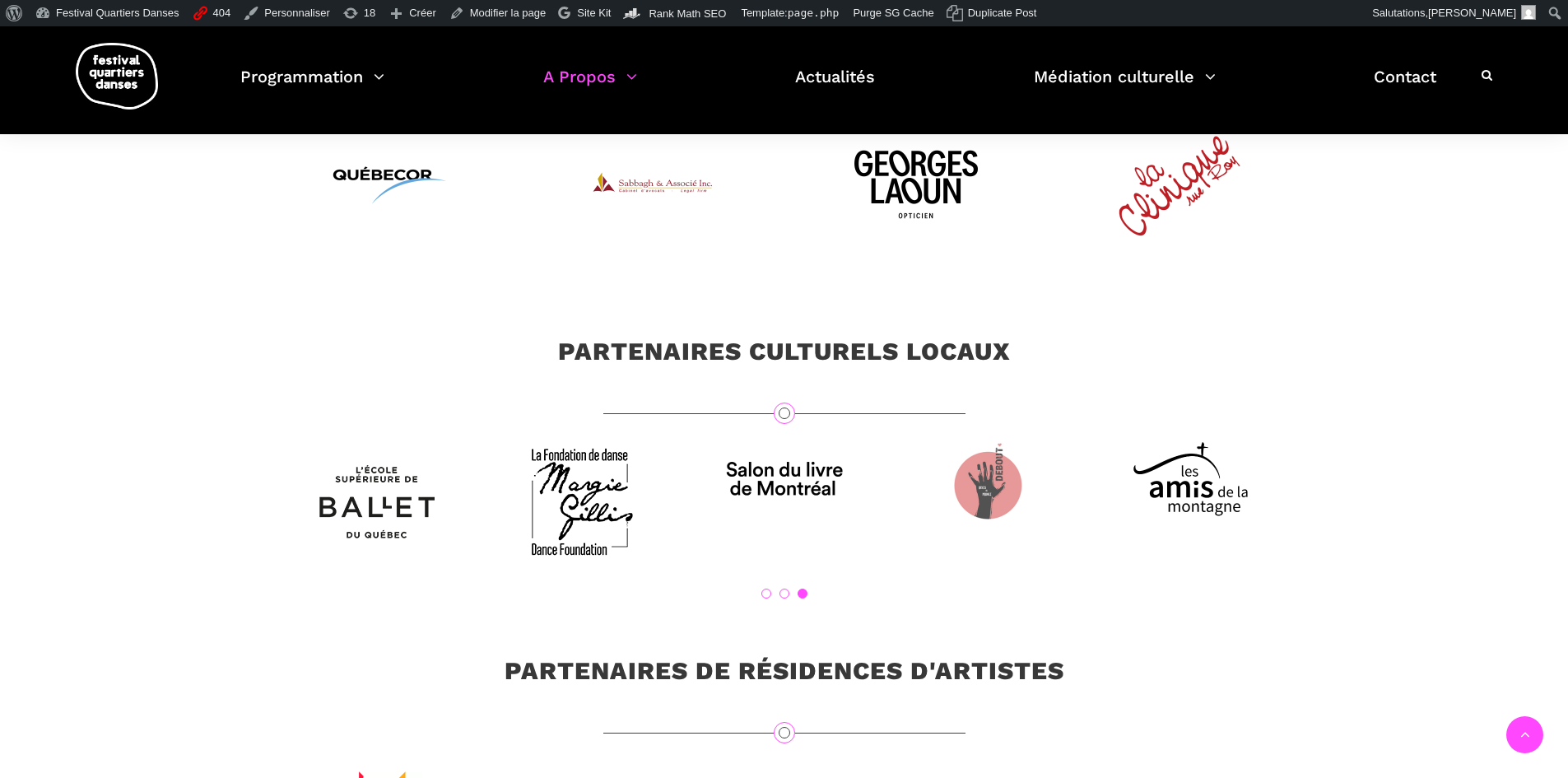
click at [785, 598] on link "2" at bounding box center [784, 593] width 10 height 10
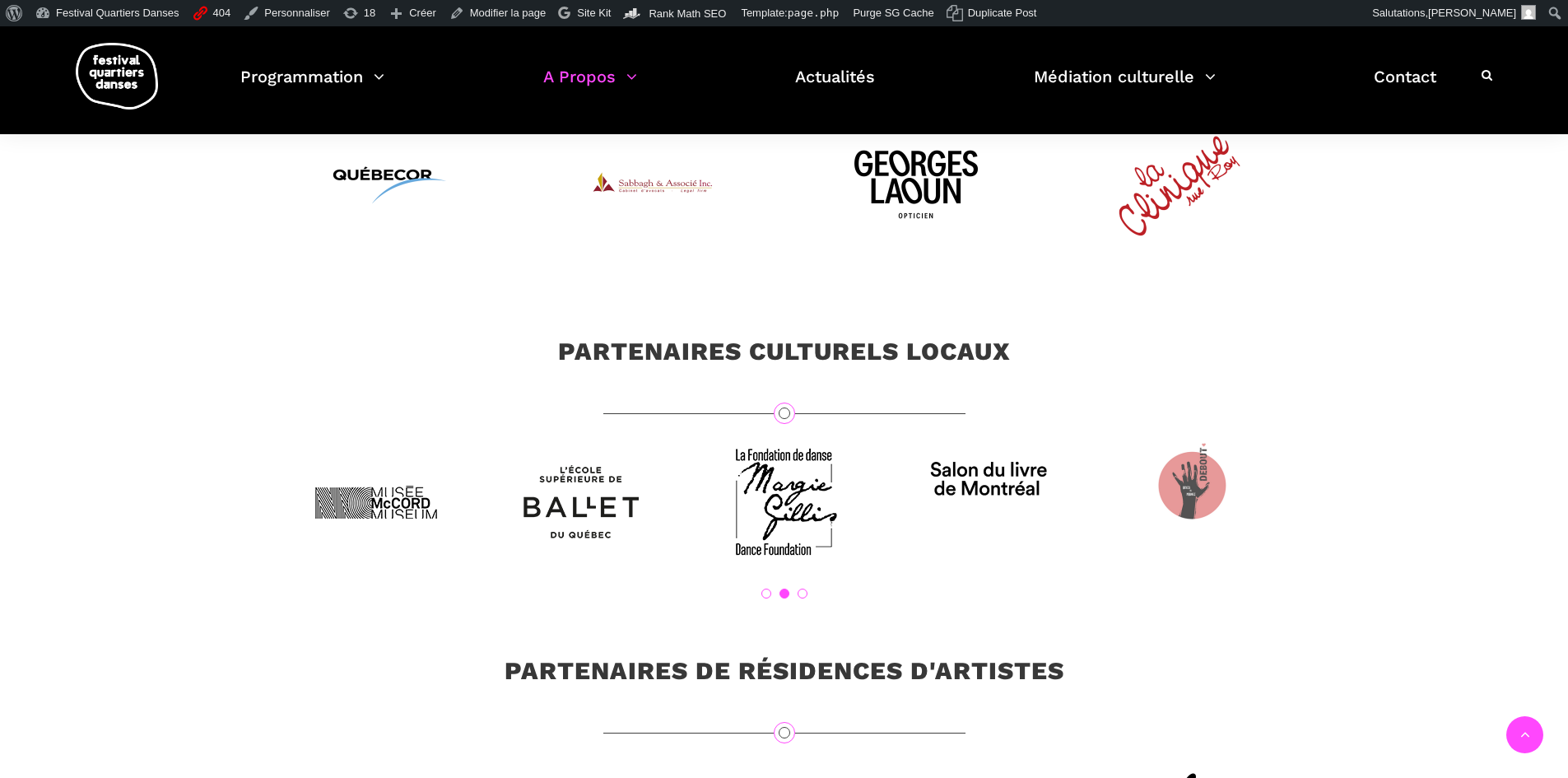
click at [754, 598] on ol "1 2 3" at bounding box center [784, 593] width 1020 height 10
click at [780, 598] on link "2" at bounding box center [784, 593] width 10 height 10
click at [765, 598] on link "1" at bounding box center [766, 593] width 10 height 10
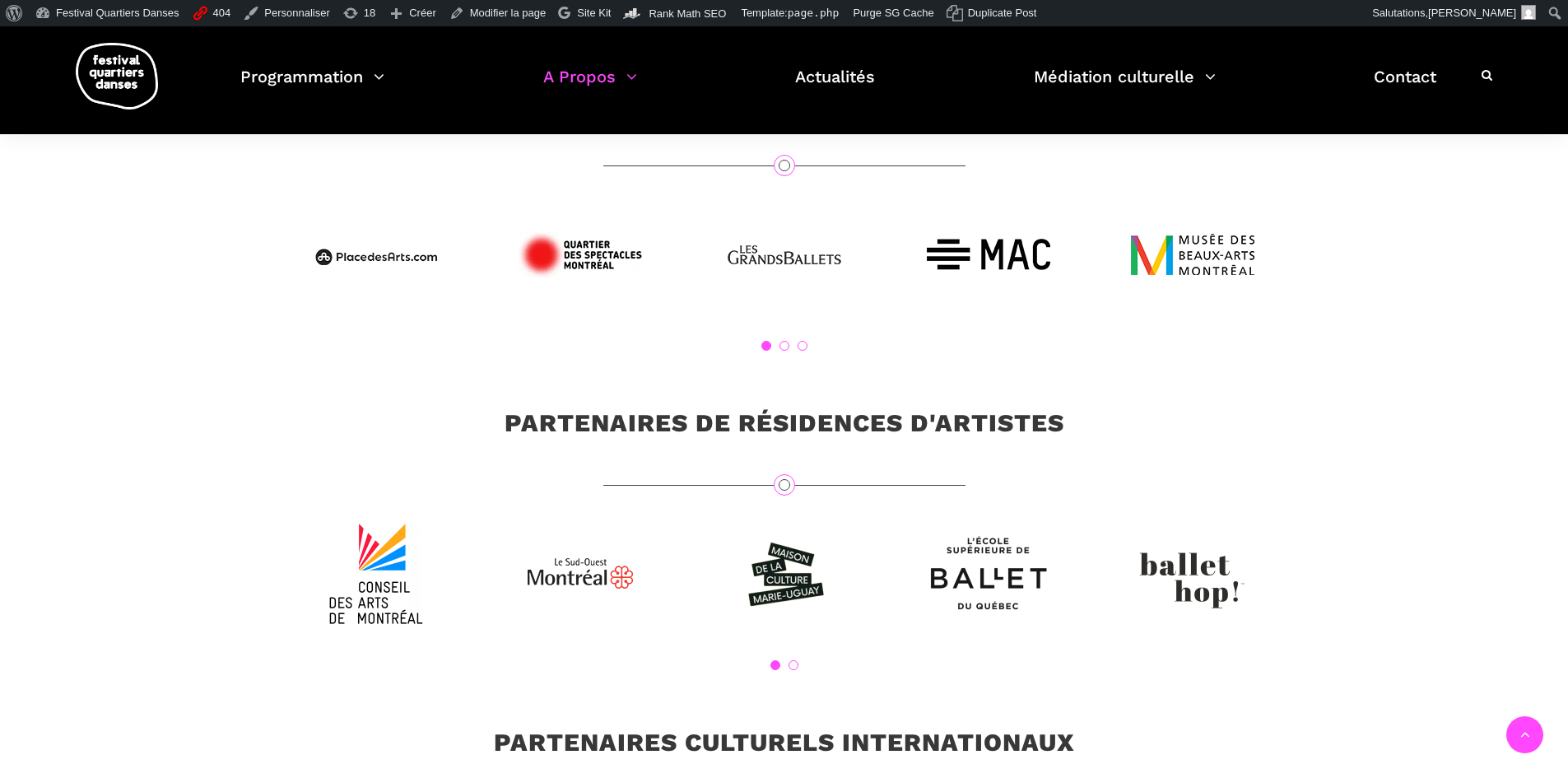
scroll to position [4699, 0]
click at [791, 671] on link "2" at bounding box center [793, 665] width 10 height 10
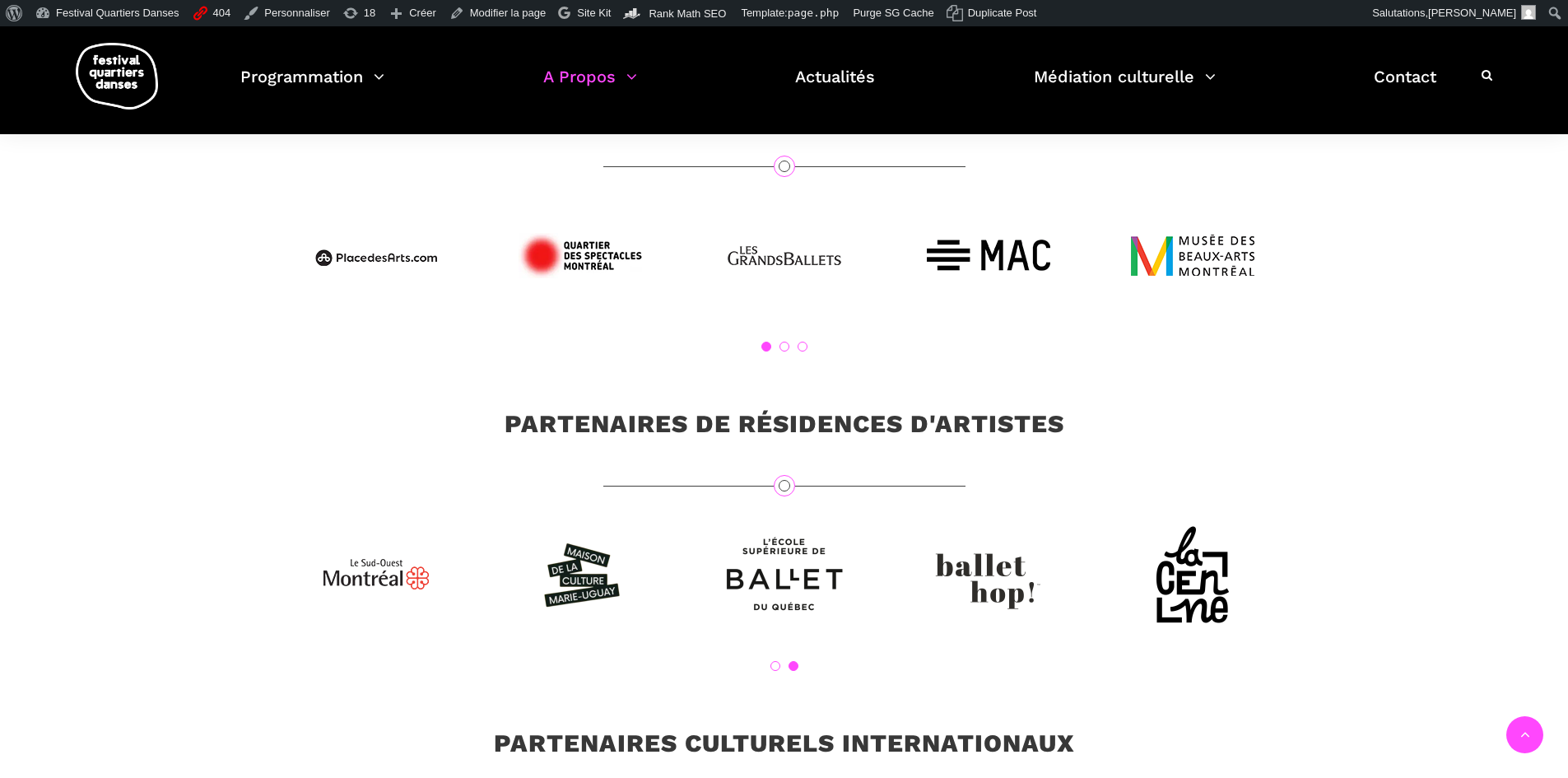
click at [774, 671] on link "1" at bounding box center [774, 665] width 10 height 10
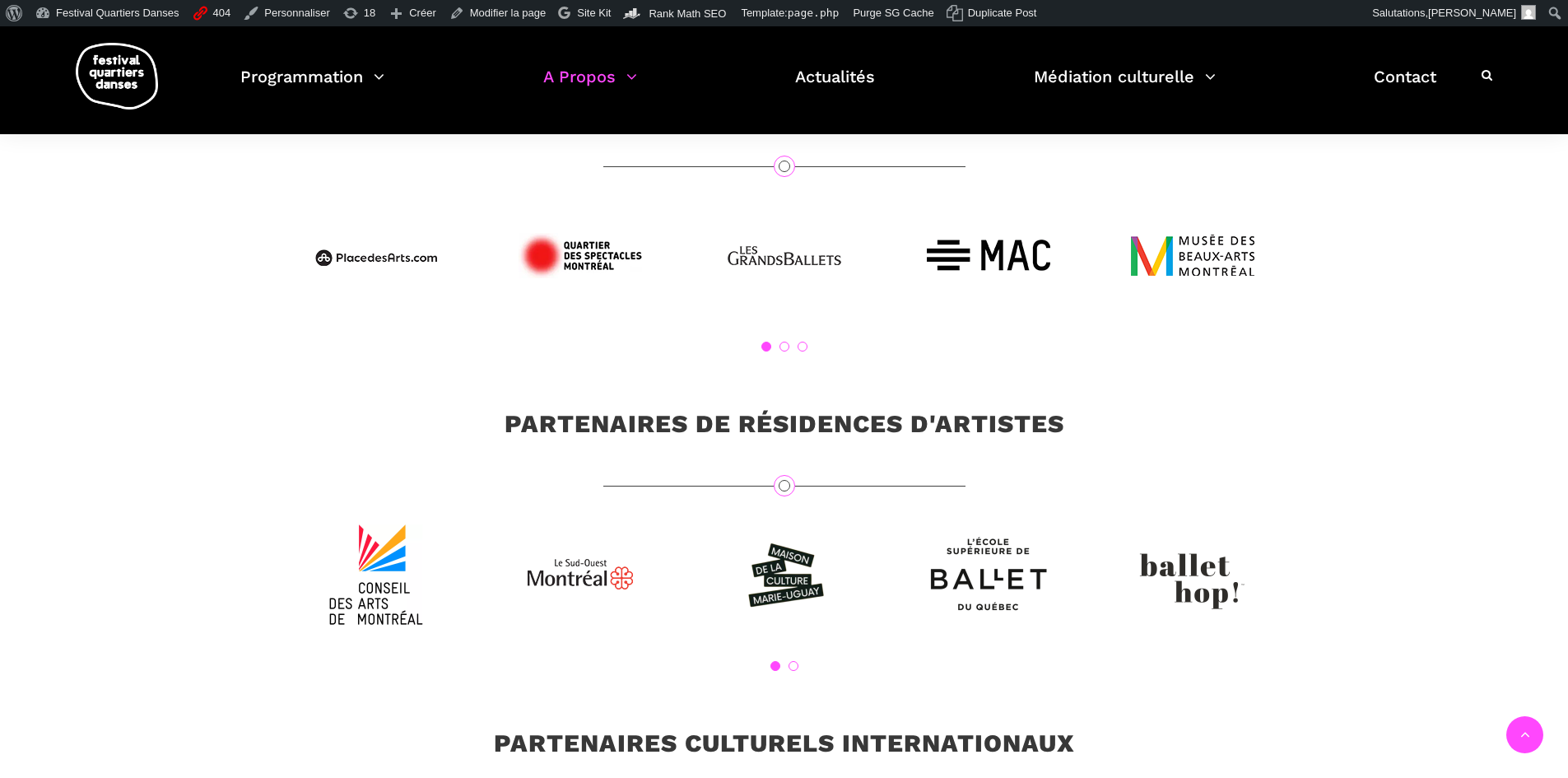
click at [792, 692] on div "1 2" at bounding box center [784, 604] width 1053 height 183
click at [792, 671] on link "2" at bounding box center [793, 665] width 10 height 10
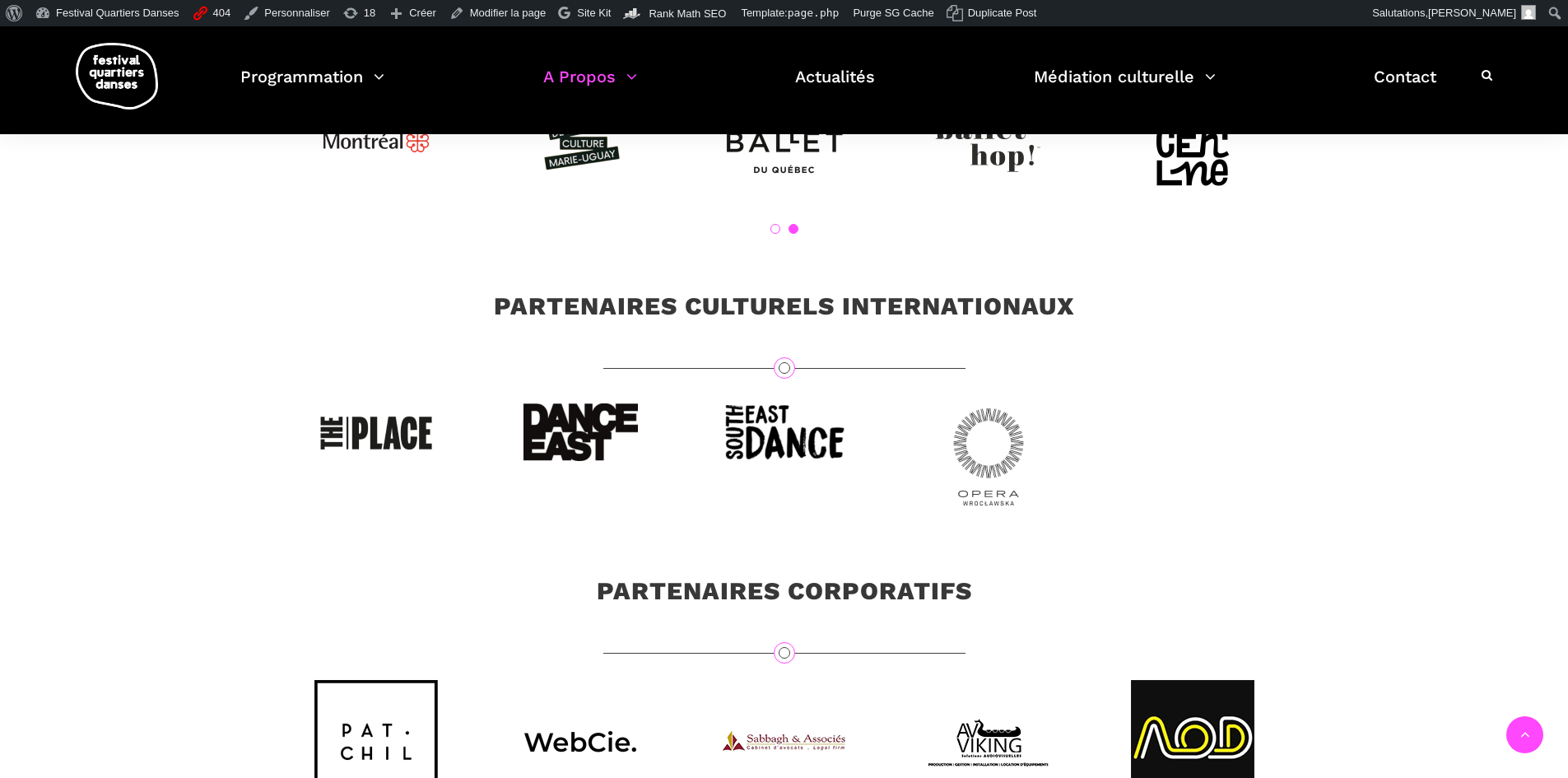
scroll to position [5276, 0]
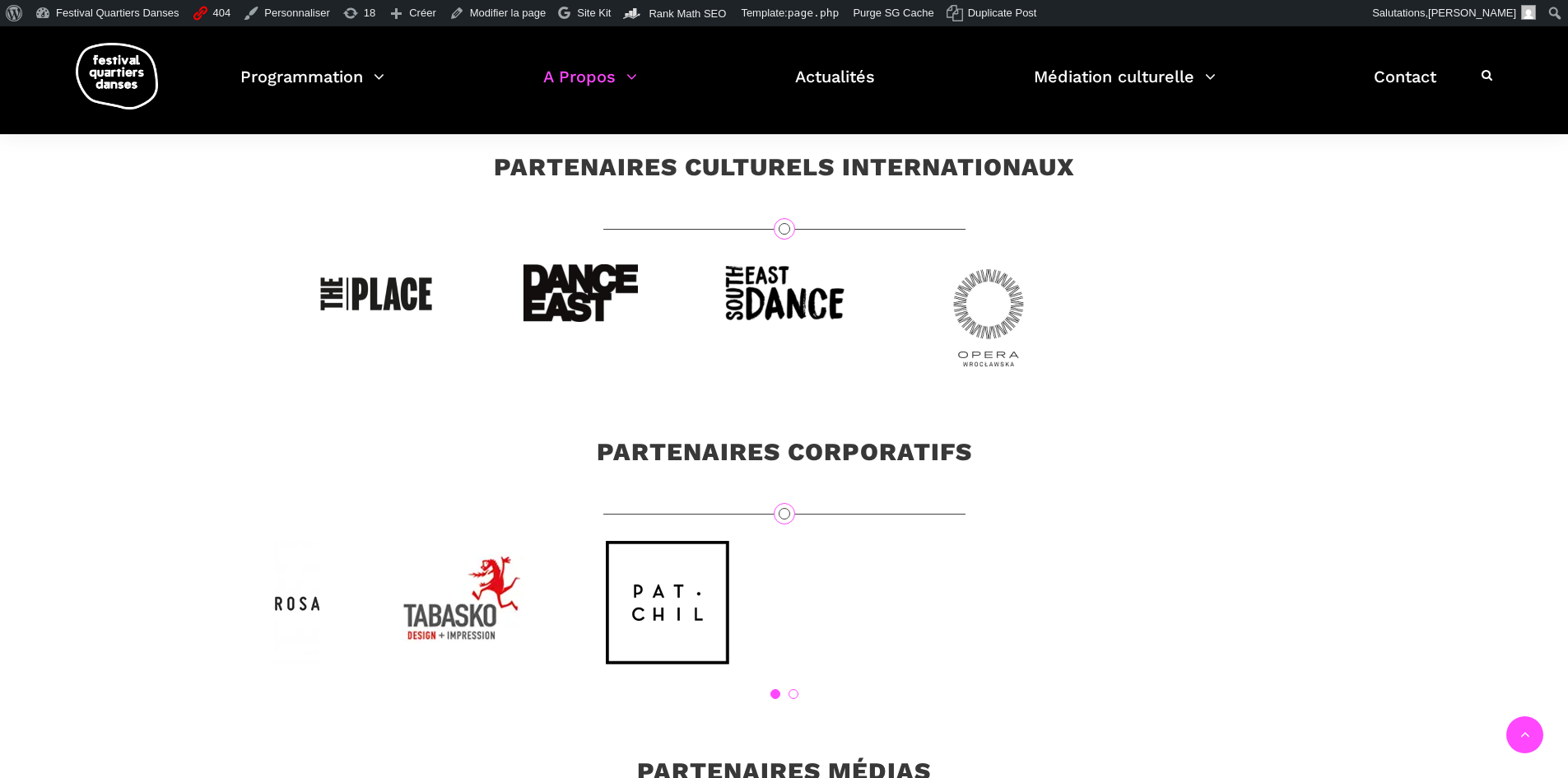
click at [774, 699] on link "1" at bounding box center [774, 693] width 10 height 10
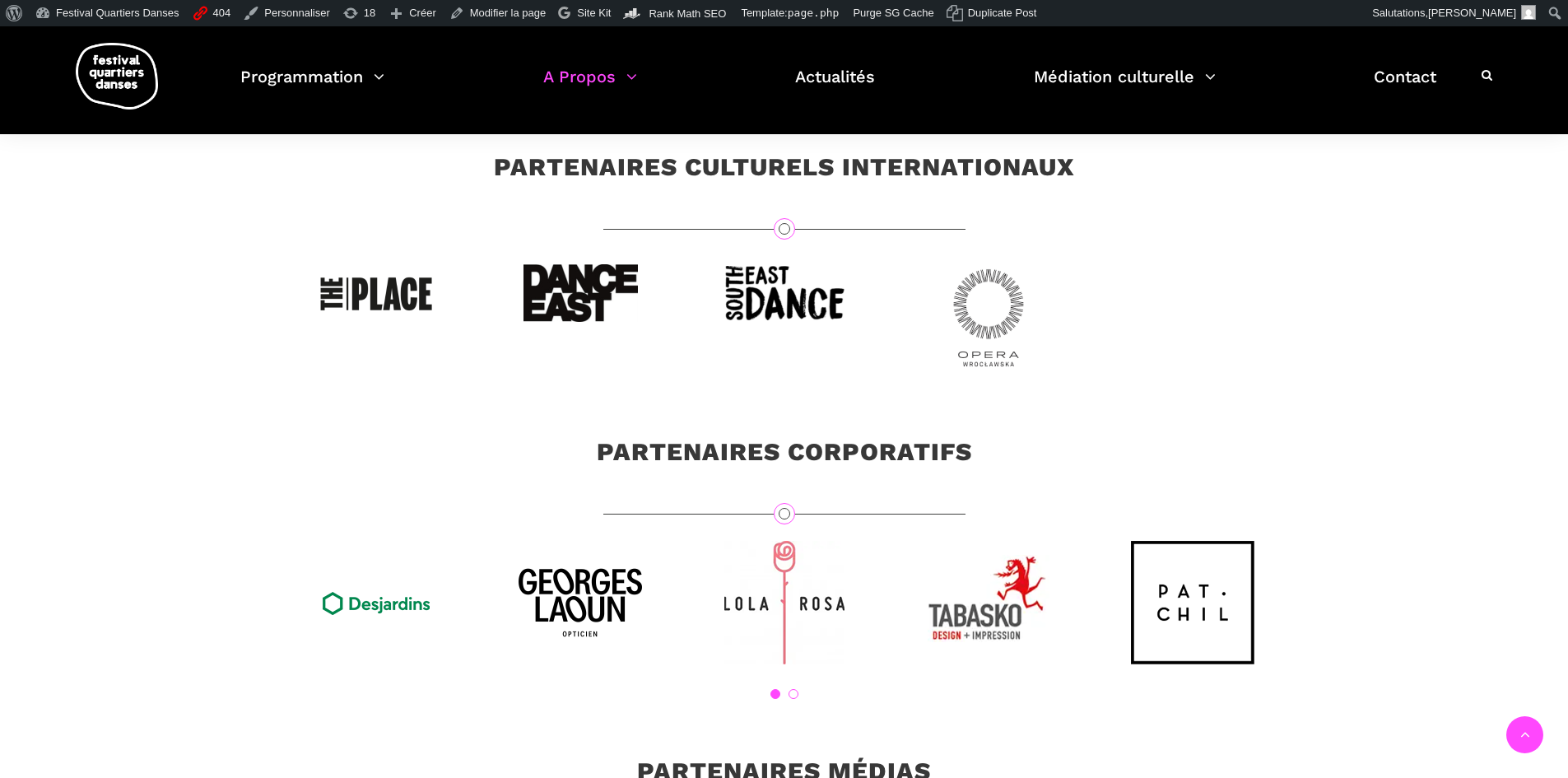
click at [798, 699] on link "2" at bounding box center [793, 693] width 10 height 10
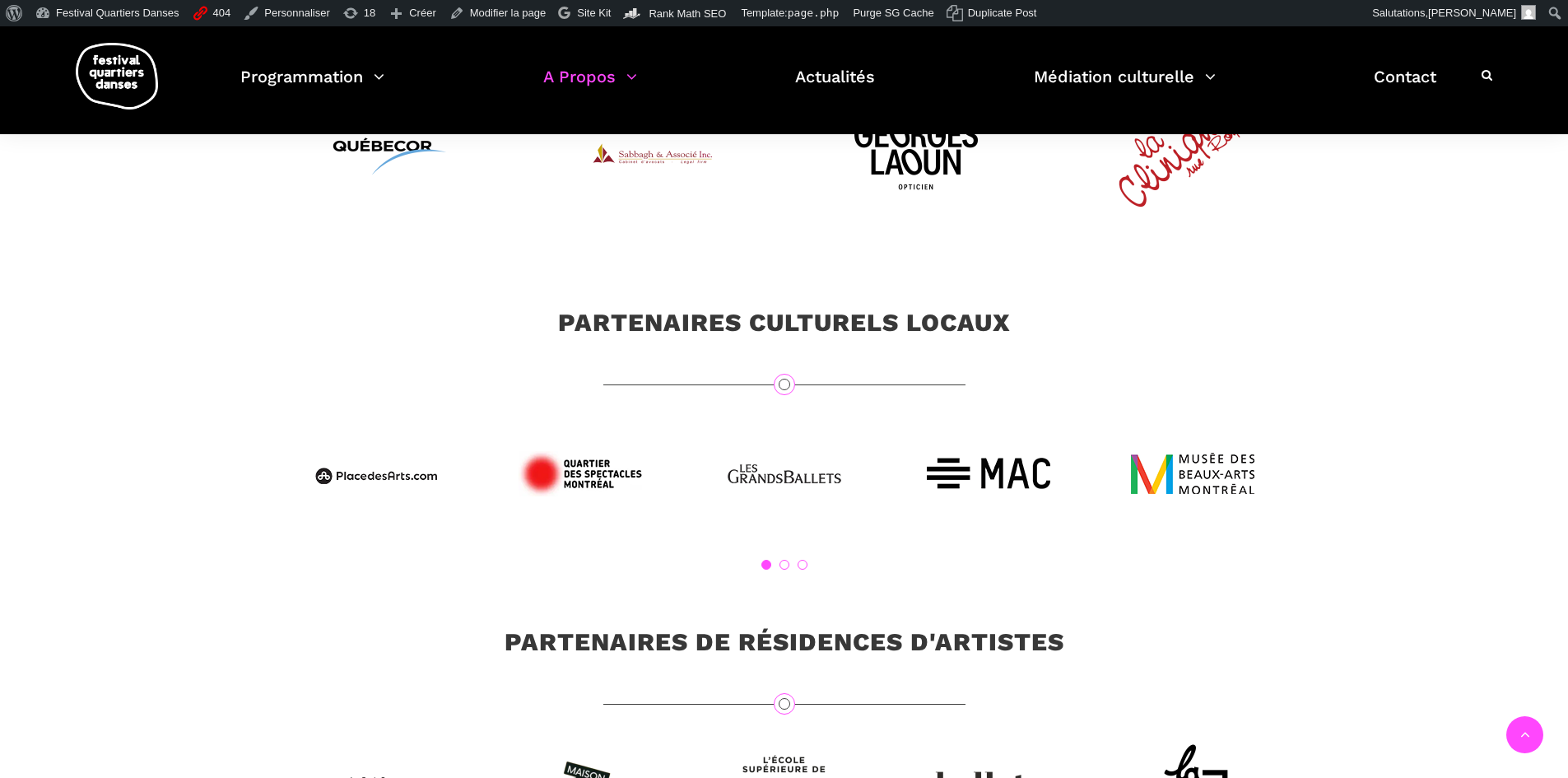
scroll to position [4453, 0]
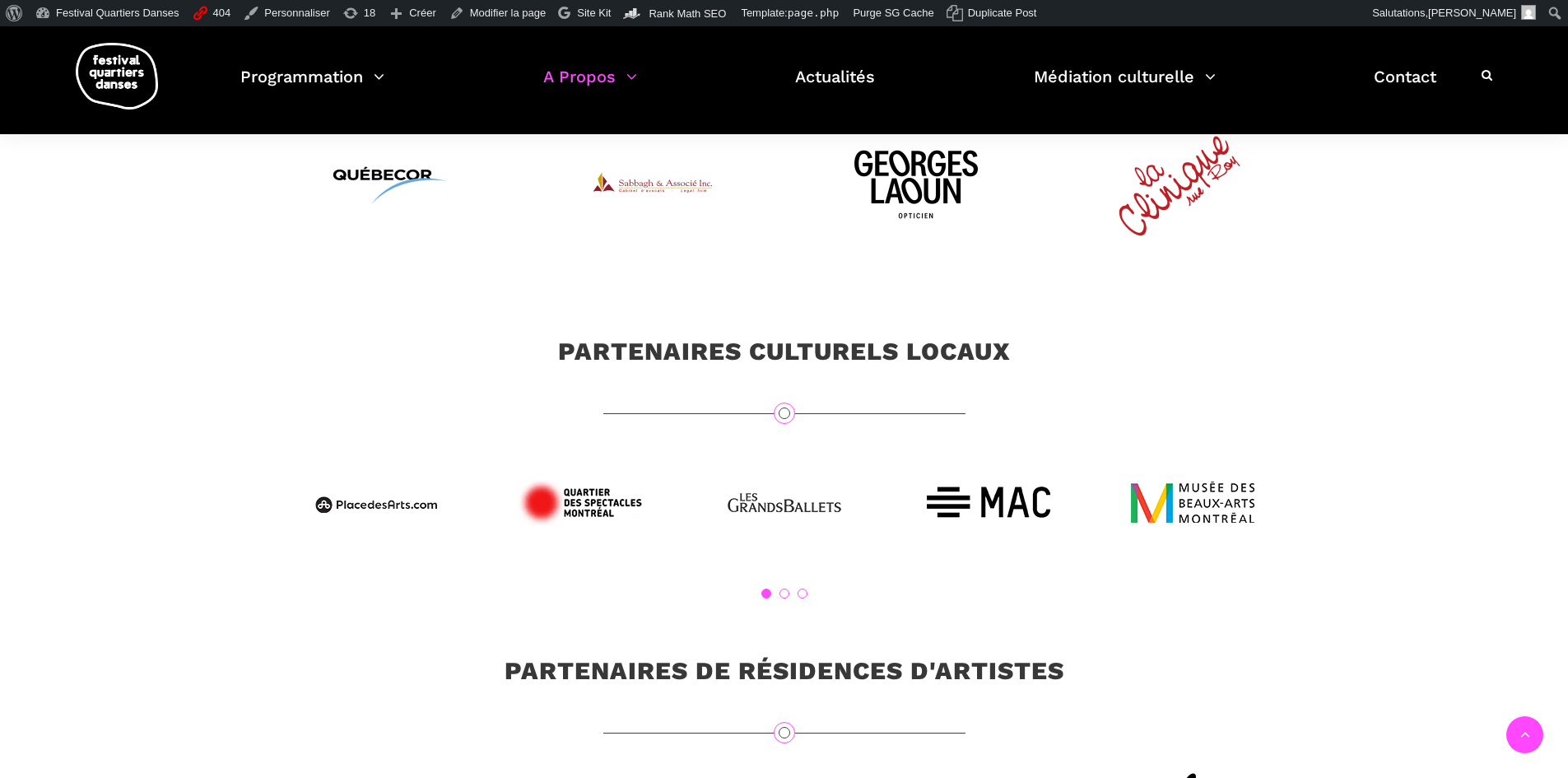
click at [784, 598] on link "2" at bounding box center [784, 593] width 10 height 10
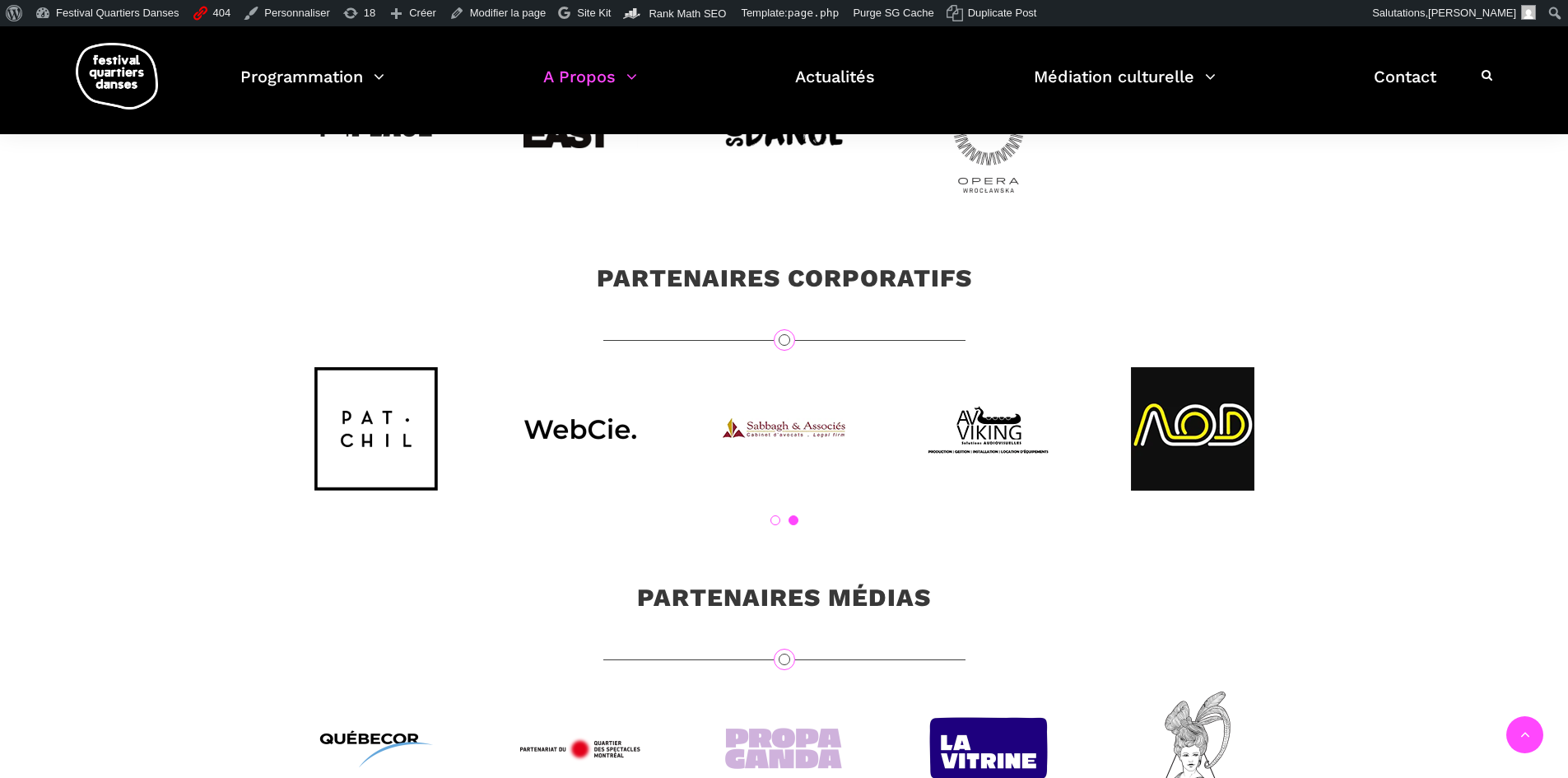
scroll to position [5441, 0]
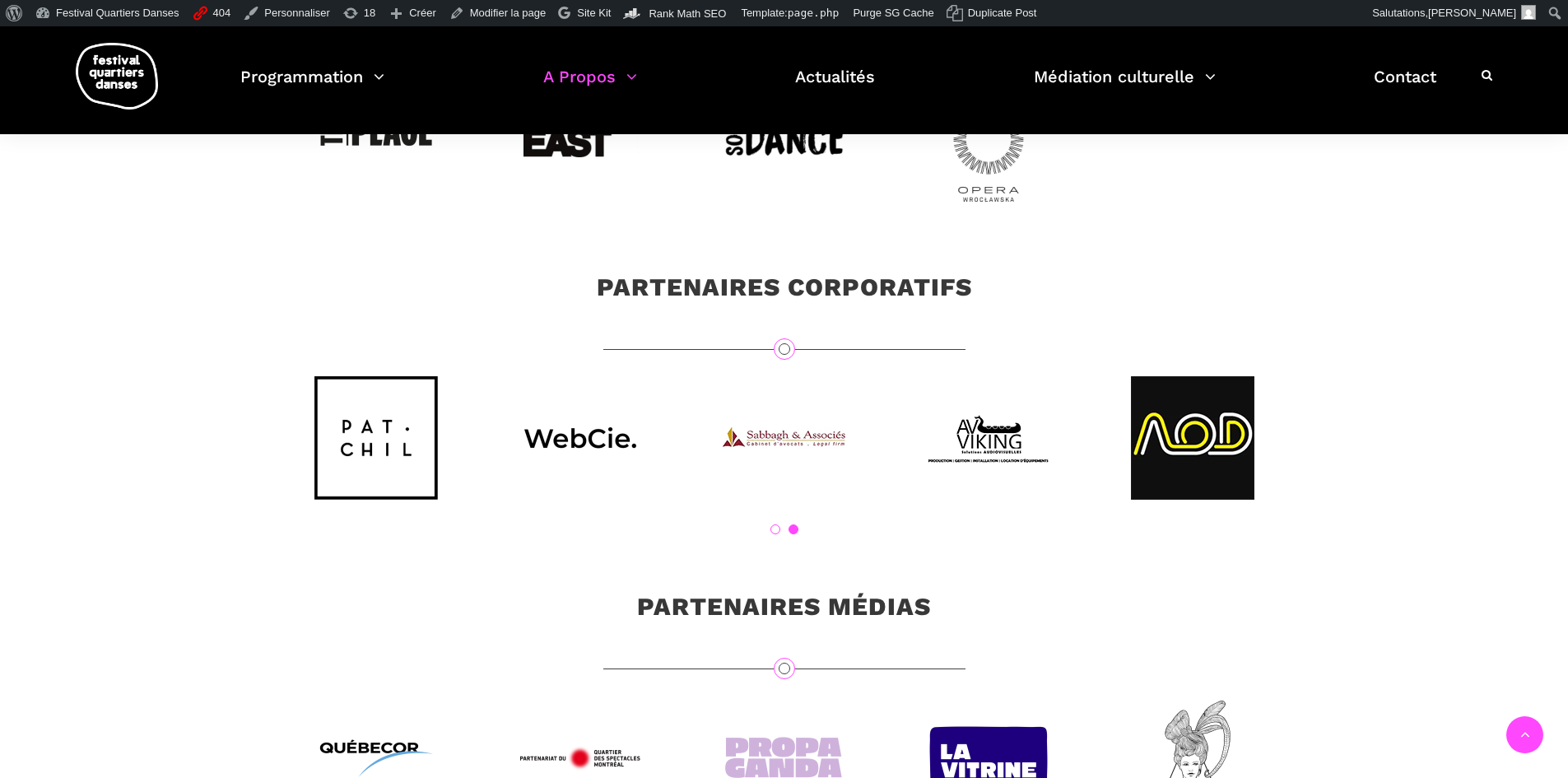
click at [767, 535] on div "1 2" at bounding box center [784, 454] width 1020 height 158
click at [777, 535] on link "1" at bounding box center [774, 529] width 10 height 10
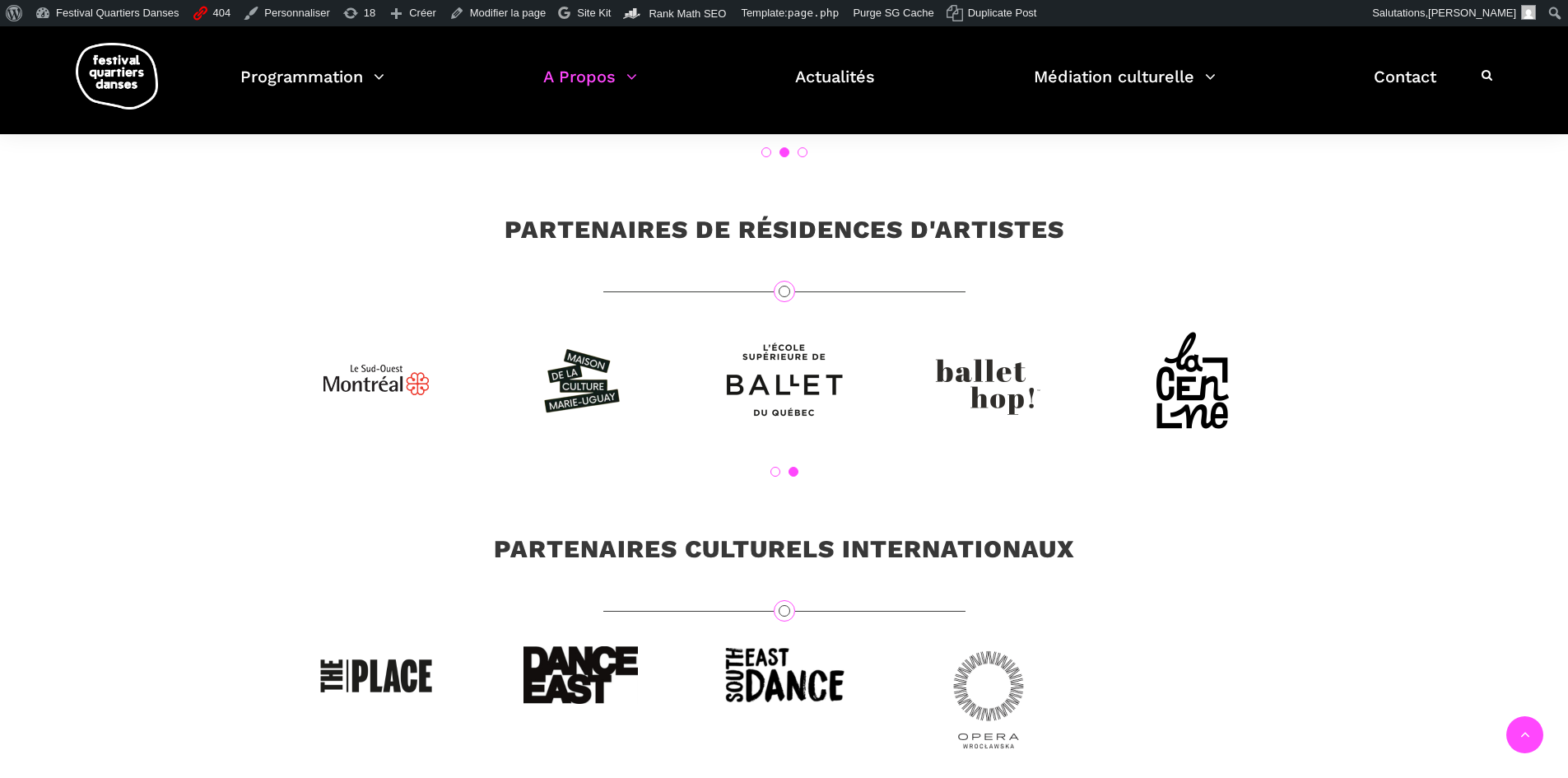
scroll to position [4864, 0]
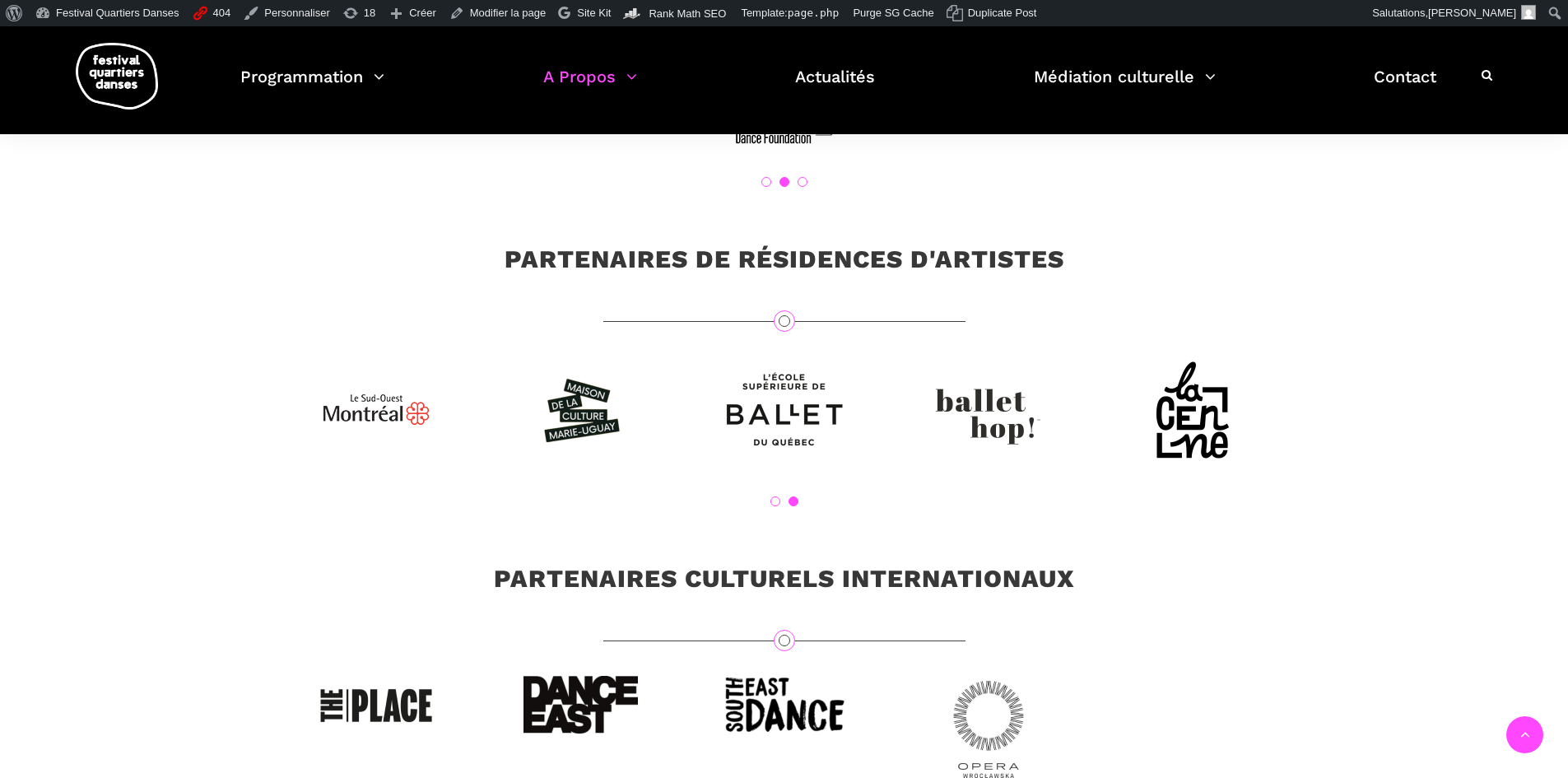
click at [770, 527] on div "1 2" at bounding box center [784, 440] width 1053 height 183
click at [774, 506] on link "1" at bounding box center [774, 501] width 10 height 10
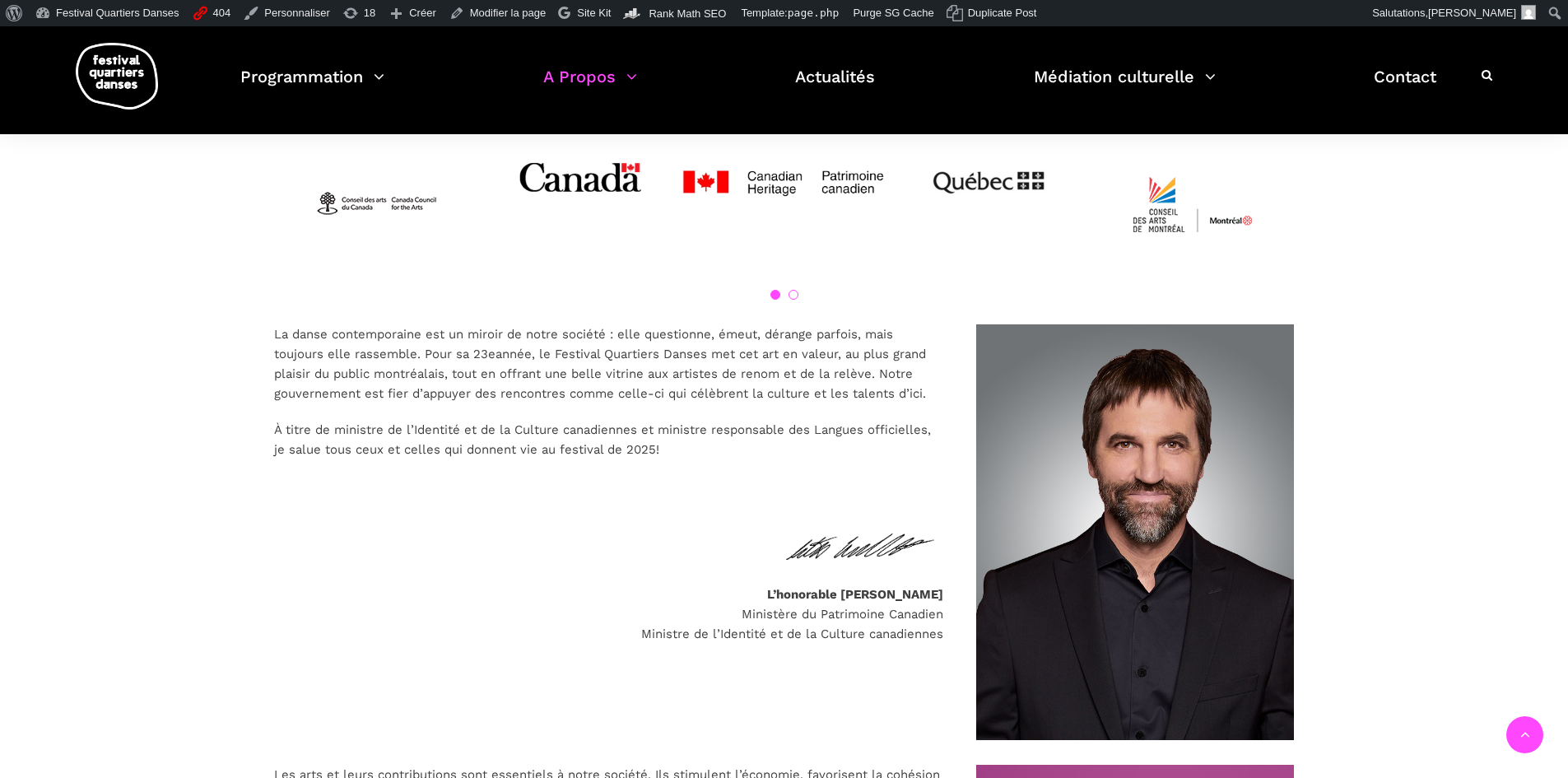
scroll to position [830, 0]
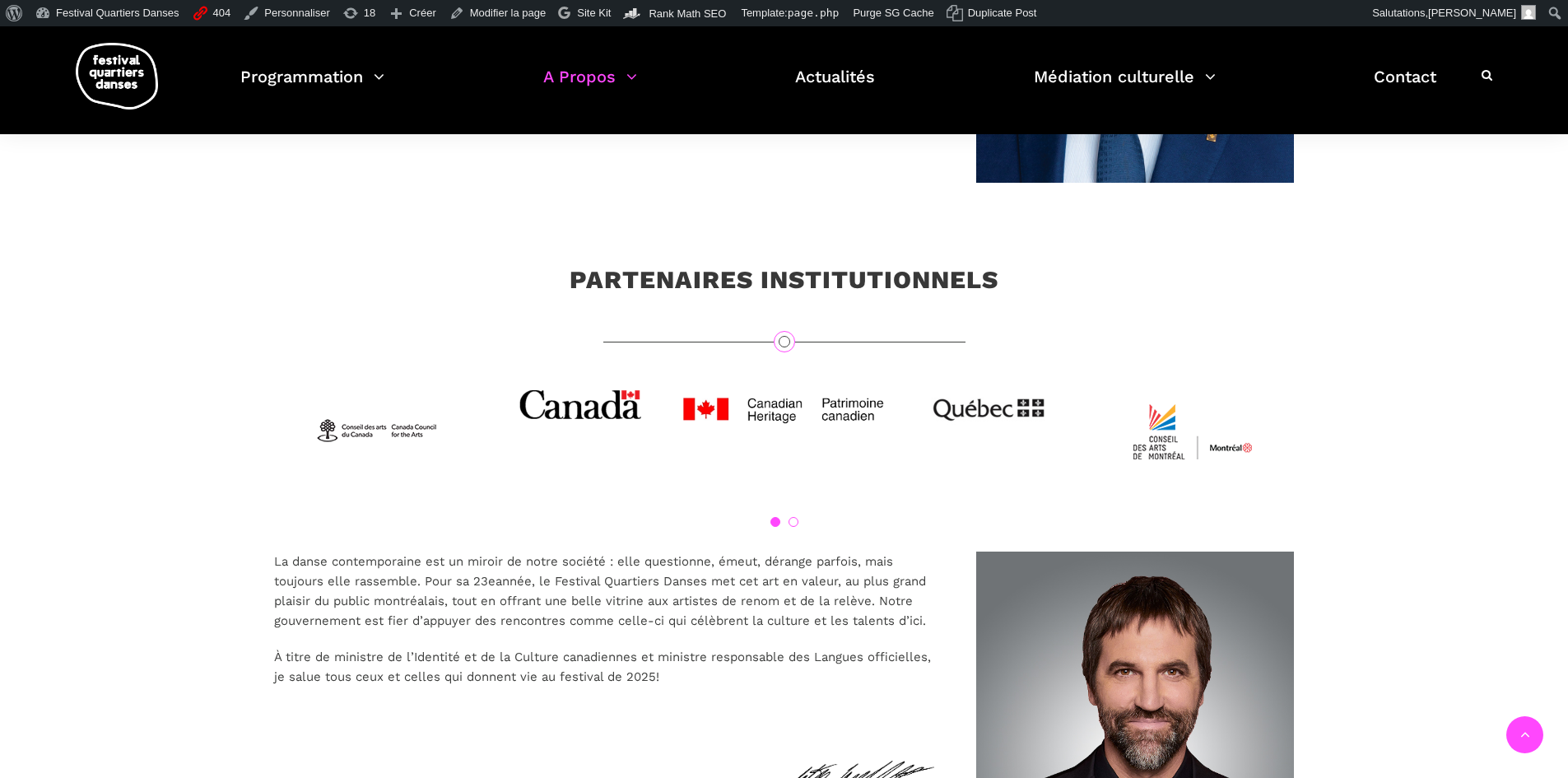
click at [799, 519] on ol "1 2" at bounding box center [784, 522] width 1020 height 10
click at [797, 525] on link "2" at bounding box center [793, 522] width 10 height 10
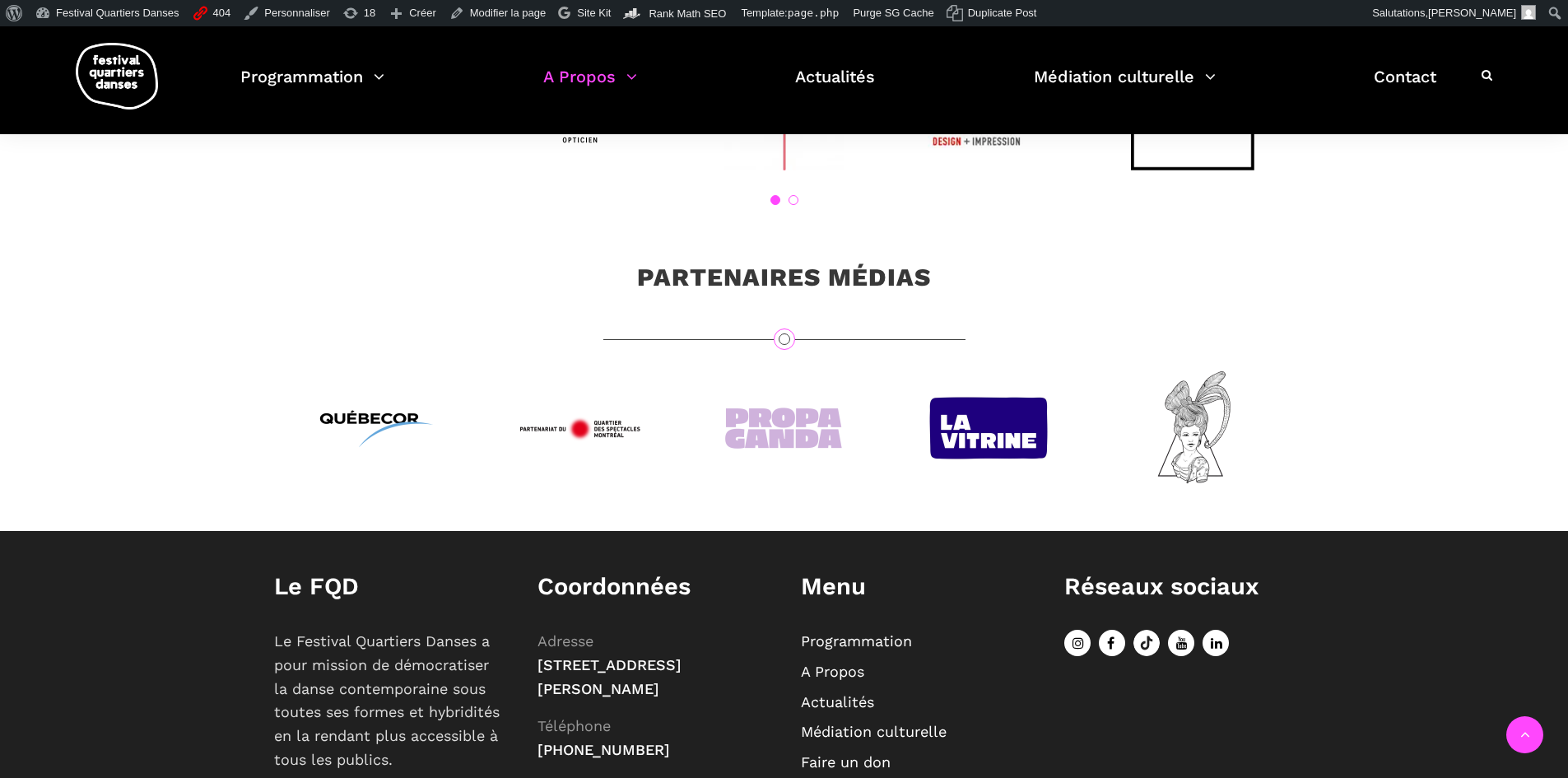
scroll to position [5441, 0]
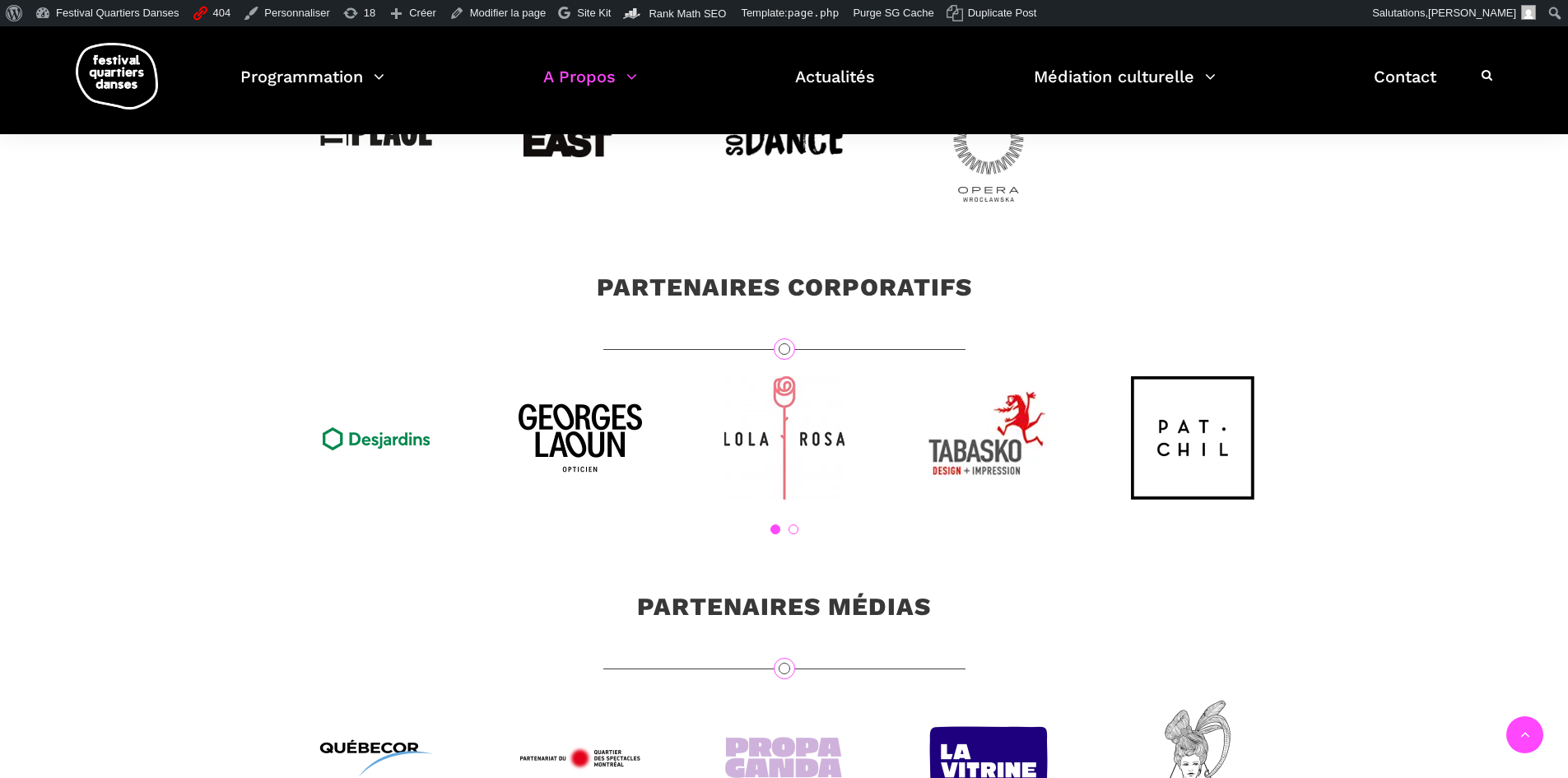
click at [794, 555] on div "1 2" at bounding box center [784, 467] width 1053 height 183
click at [798, 535] on div "1 2" at bounding box center [784, 454] width 1020 height 158
click at [794, 535] on link "2" at bounding box center [793, 529] width 10 height 10
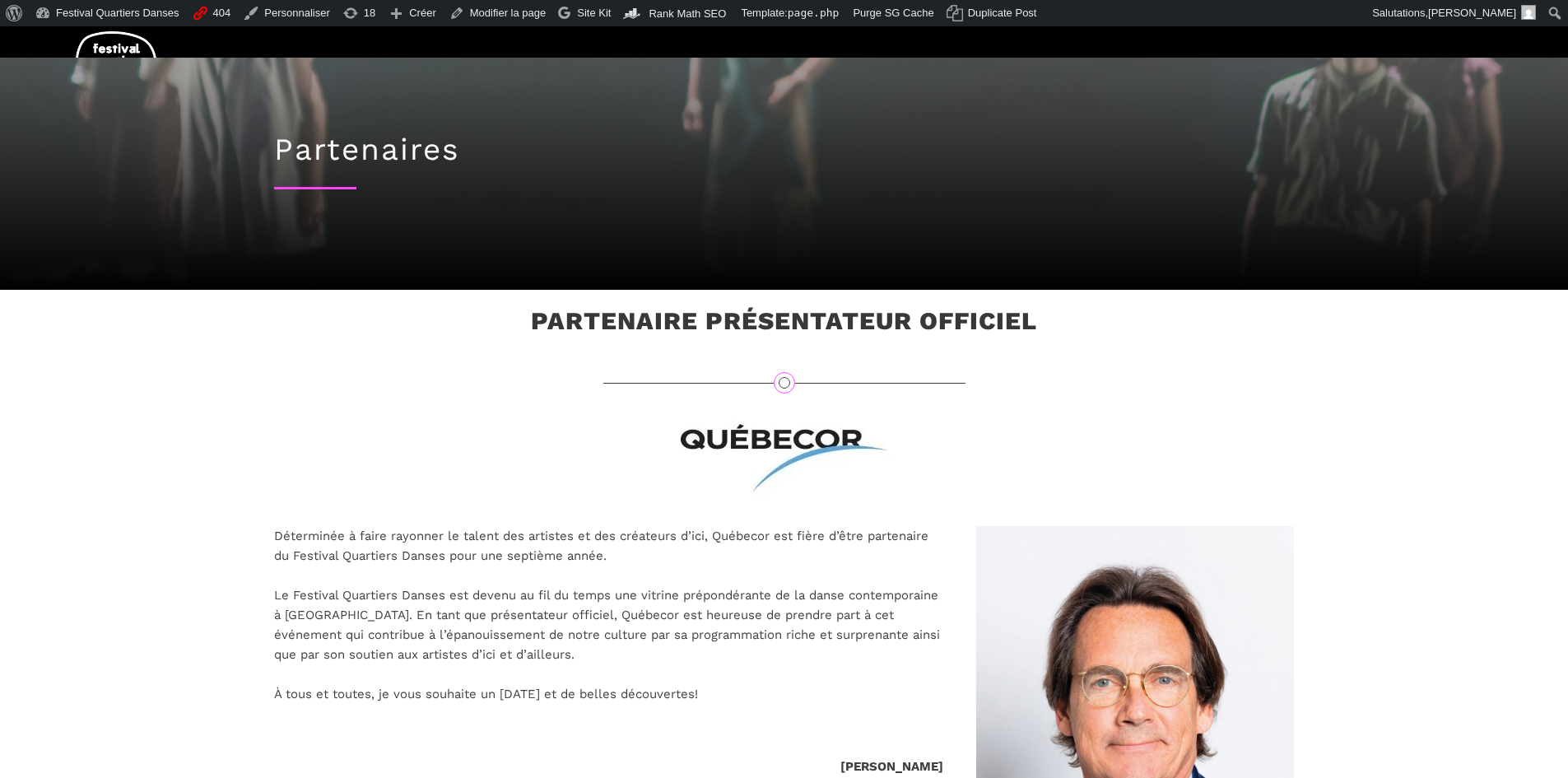
scroll to position [0, 0]
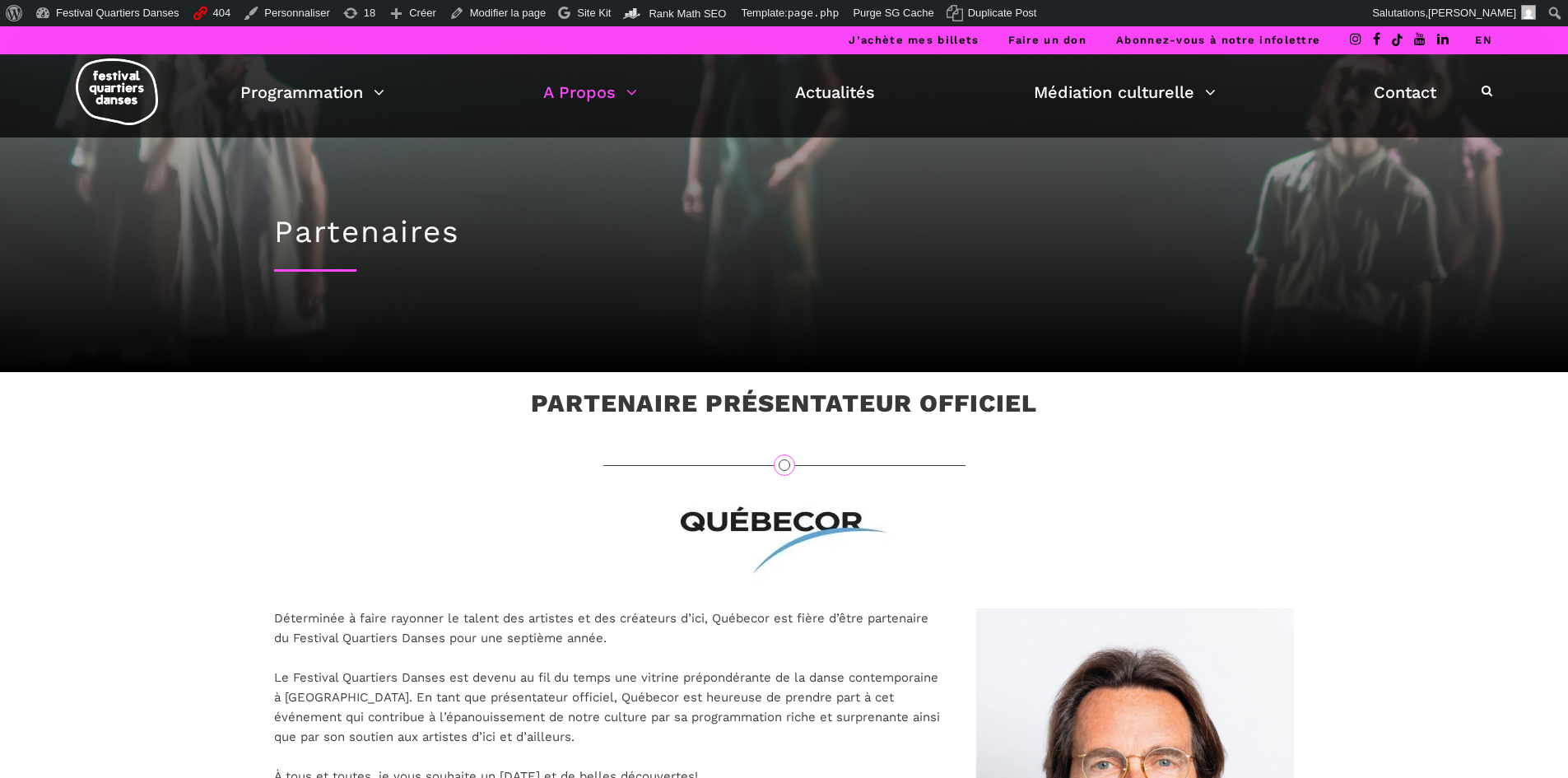
click at [1478, 38] on link "EN" at bounding box center [1483, 40] width 17 height 12
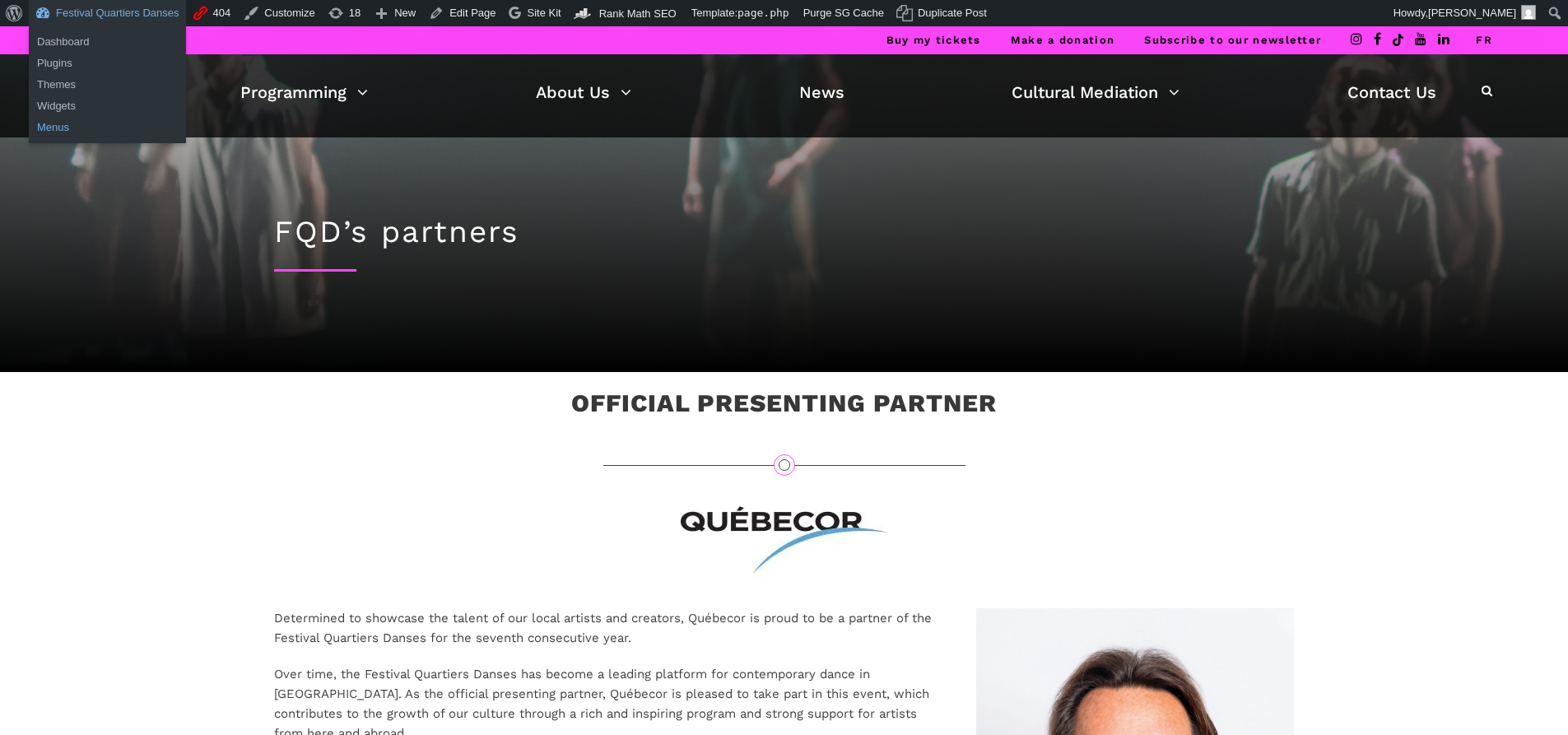
click at [63, 127] on link "Menus" at bounding box center [107, 127] width 157 height 22
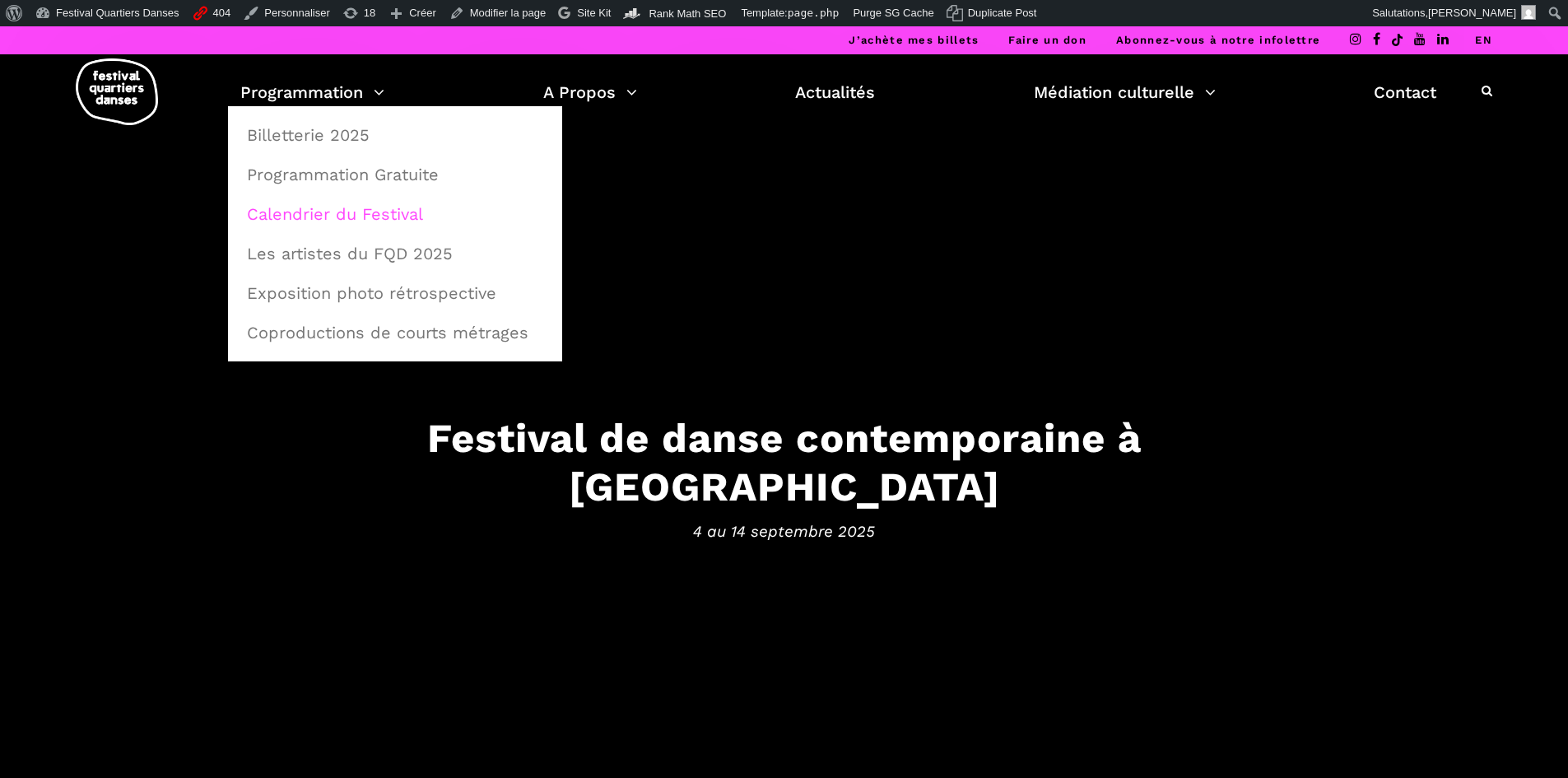
click at [311, 212] on link "Calendrier du Festival" at bounding box center [395, 214] width 316 height 38
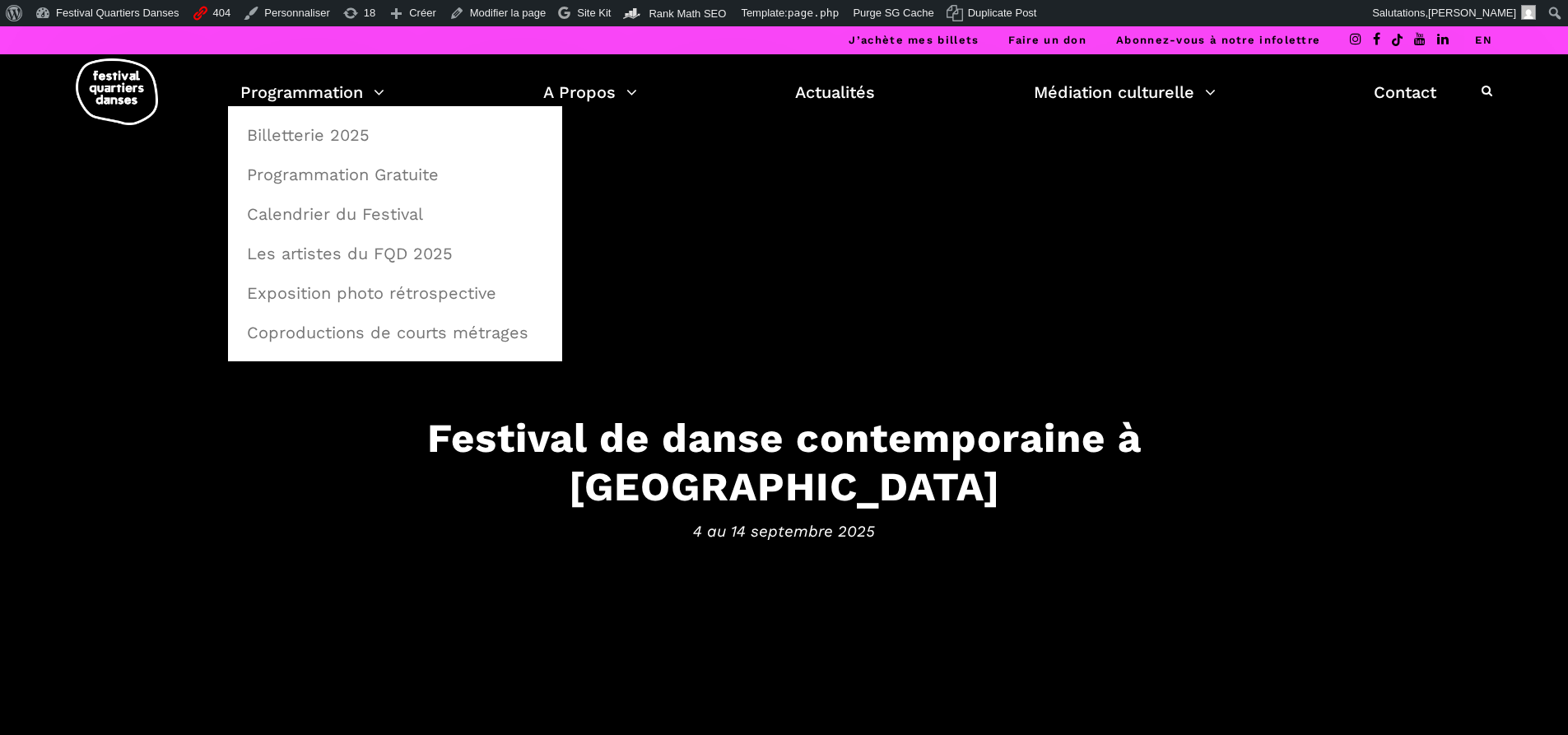
click at [123, 94] on img at bounding box center [117, 92] width 82 height 66
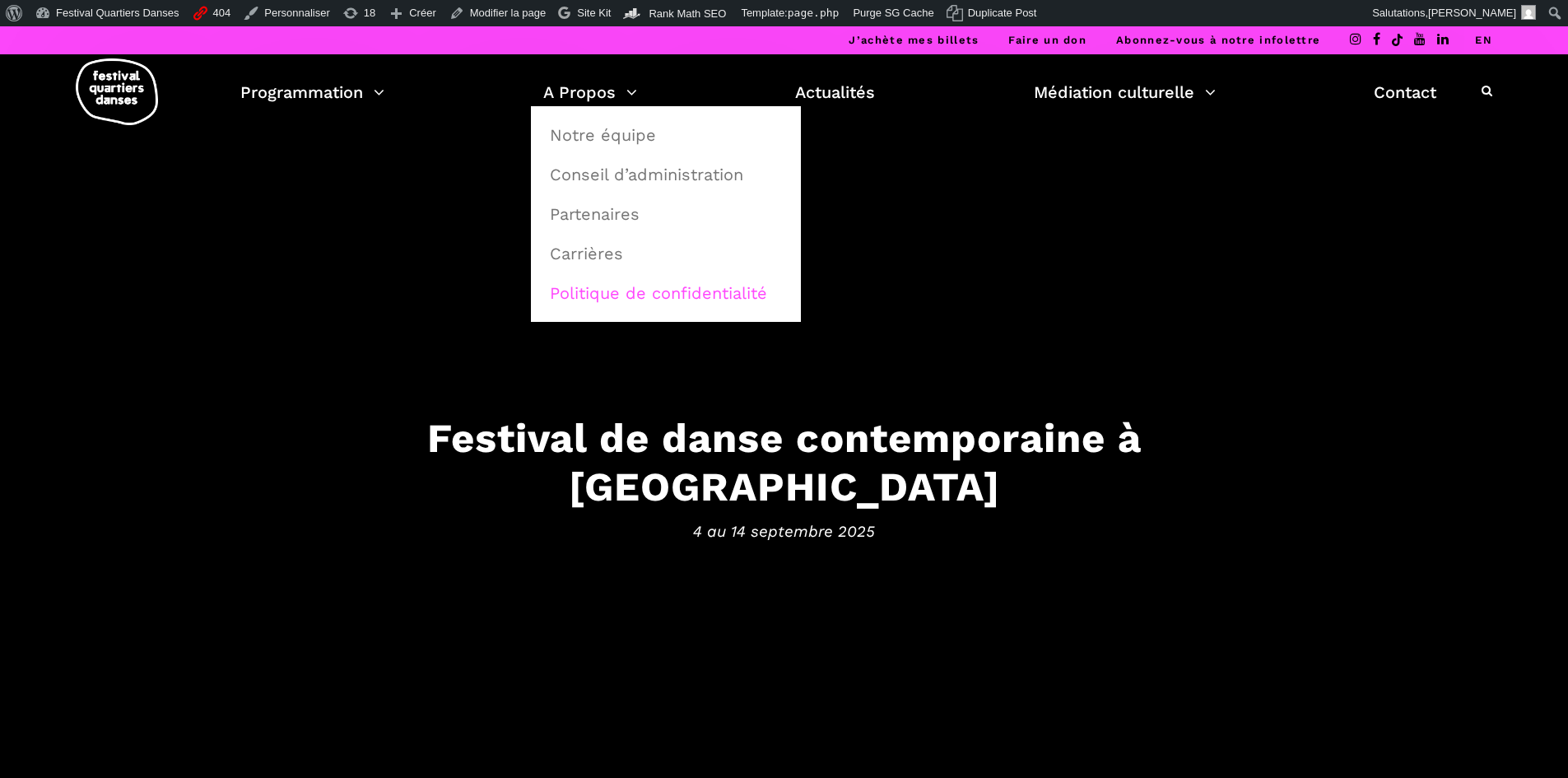
click at [608, 282] on link "Politique de confidentialité" at bounding box center [665, 292] width 252 height 38
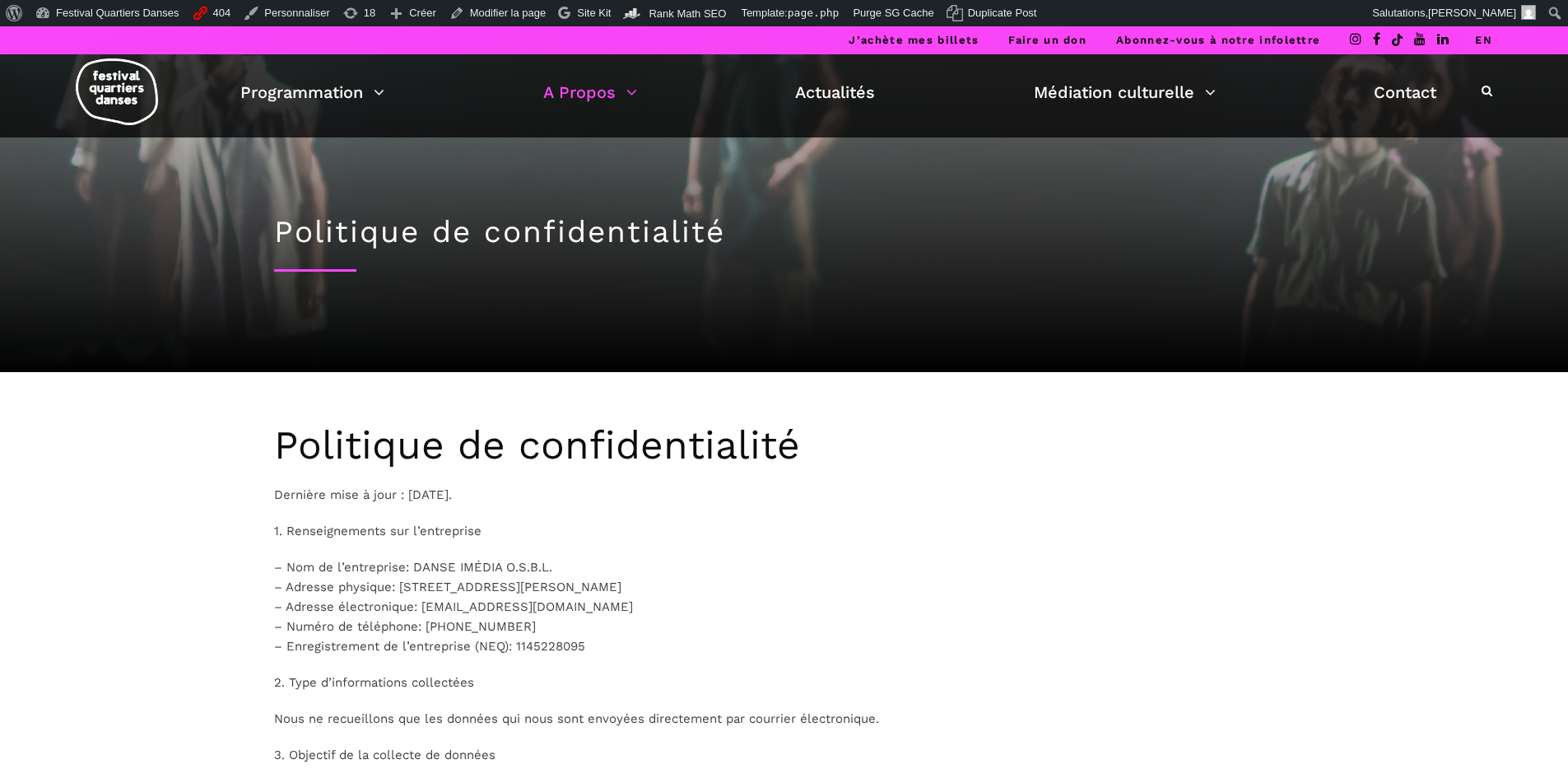
click at [359, 442] on h2 "Politique de confidentialité" at bounding box center [784, 445] width 1020 height 48
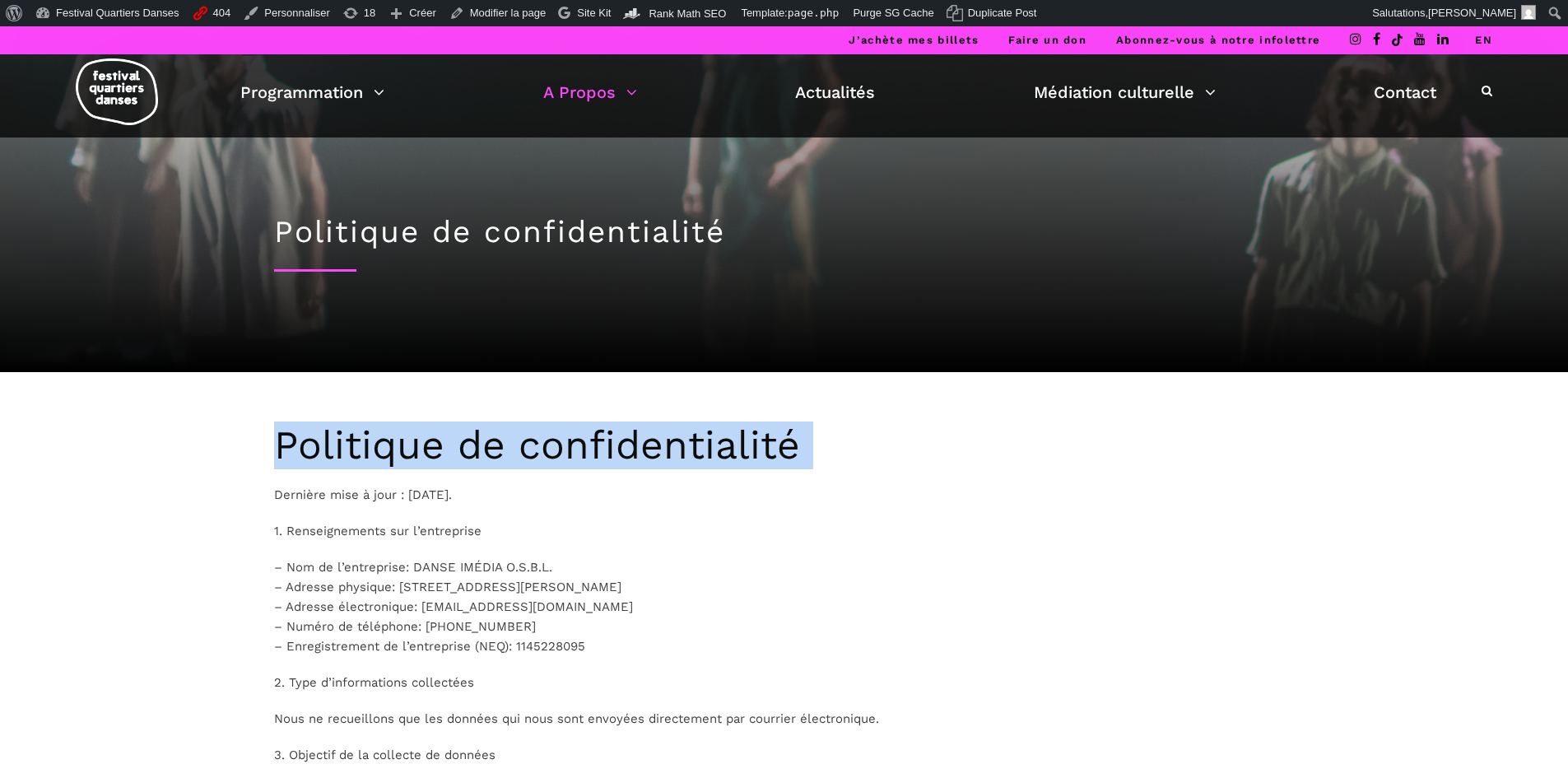
click at [359, 442] on h2 "Politique de confidentialité" at bounding box center [784, 445] width 1020 height 48
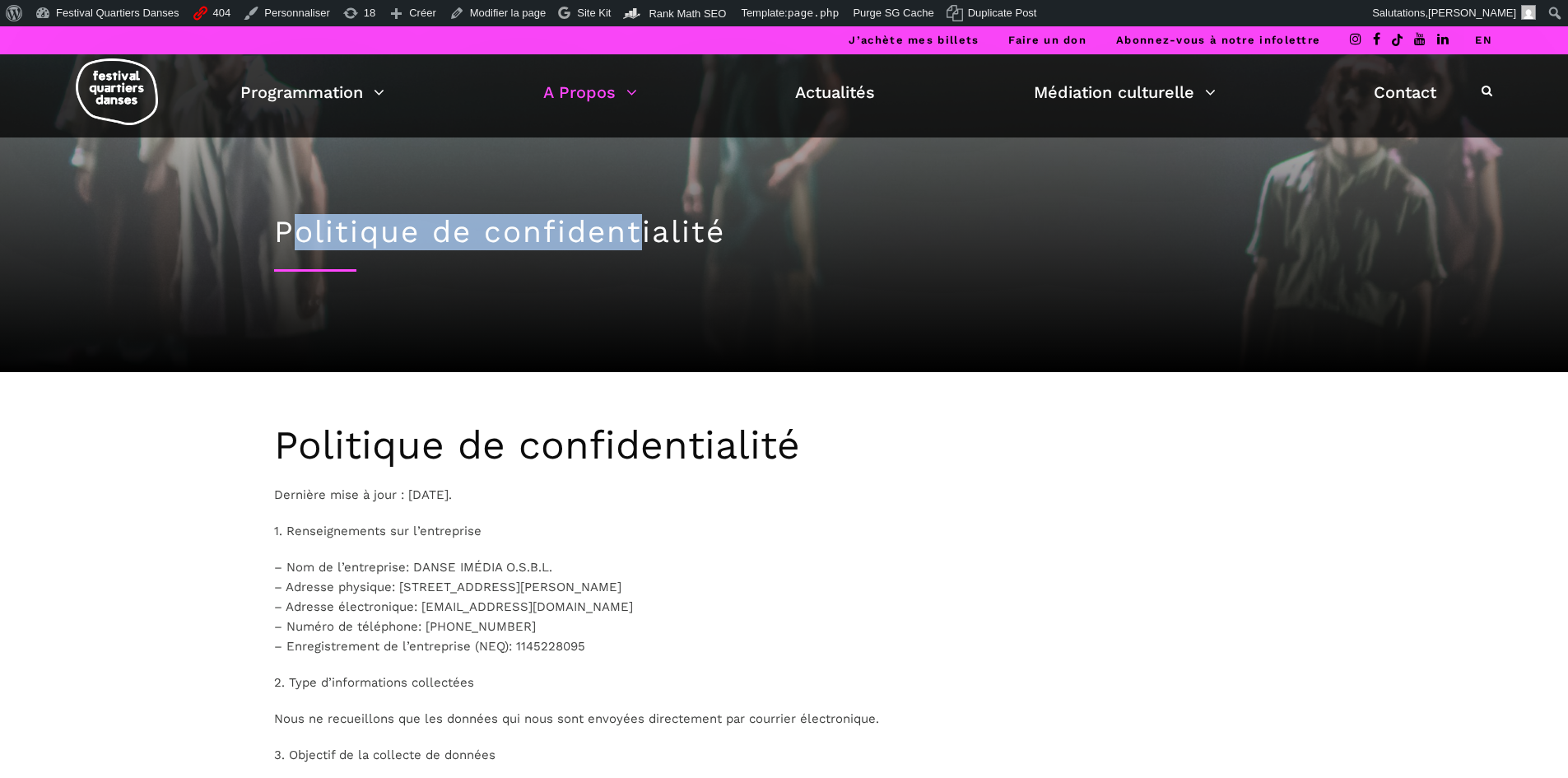
drag, startPoint x: 297, startPoint y: 219, endPoint x: 636, endPoint y: 243, distance: 339.8
click at [636, 243] on h1 "Politique de confidentialité" at bounding box center [784, 232] width 1020 height 37
drag, startPoint x: 252, startPoint y: 230, endPoint x: 661, endPoint y: 236, distance: 409.0
click at [661, 236] on div "Politique de confidentialité" at bounding box center [785, 255] width 1087 height 234
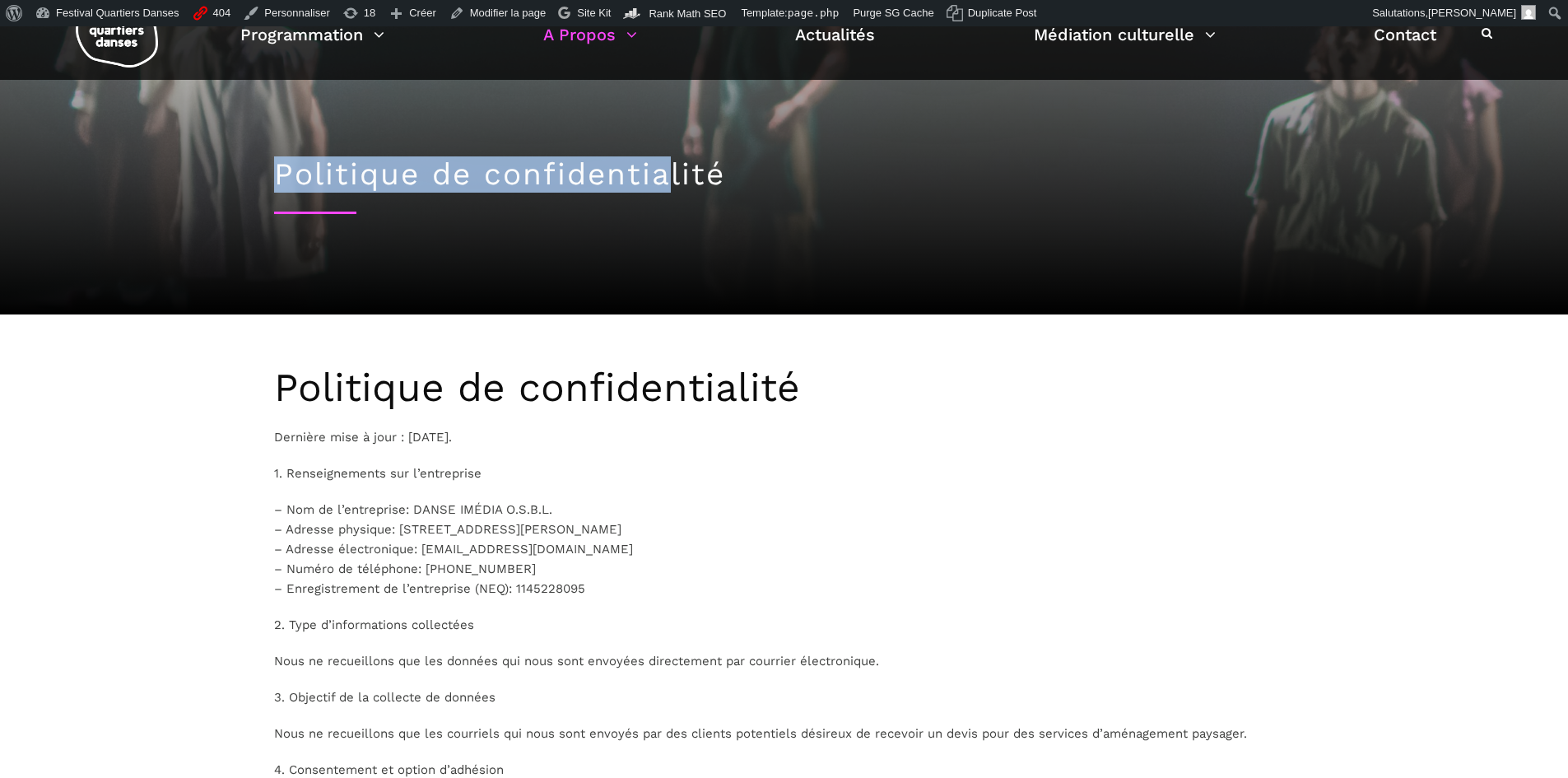
scroll to position [82, 0]
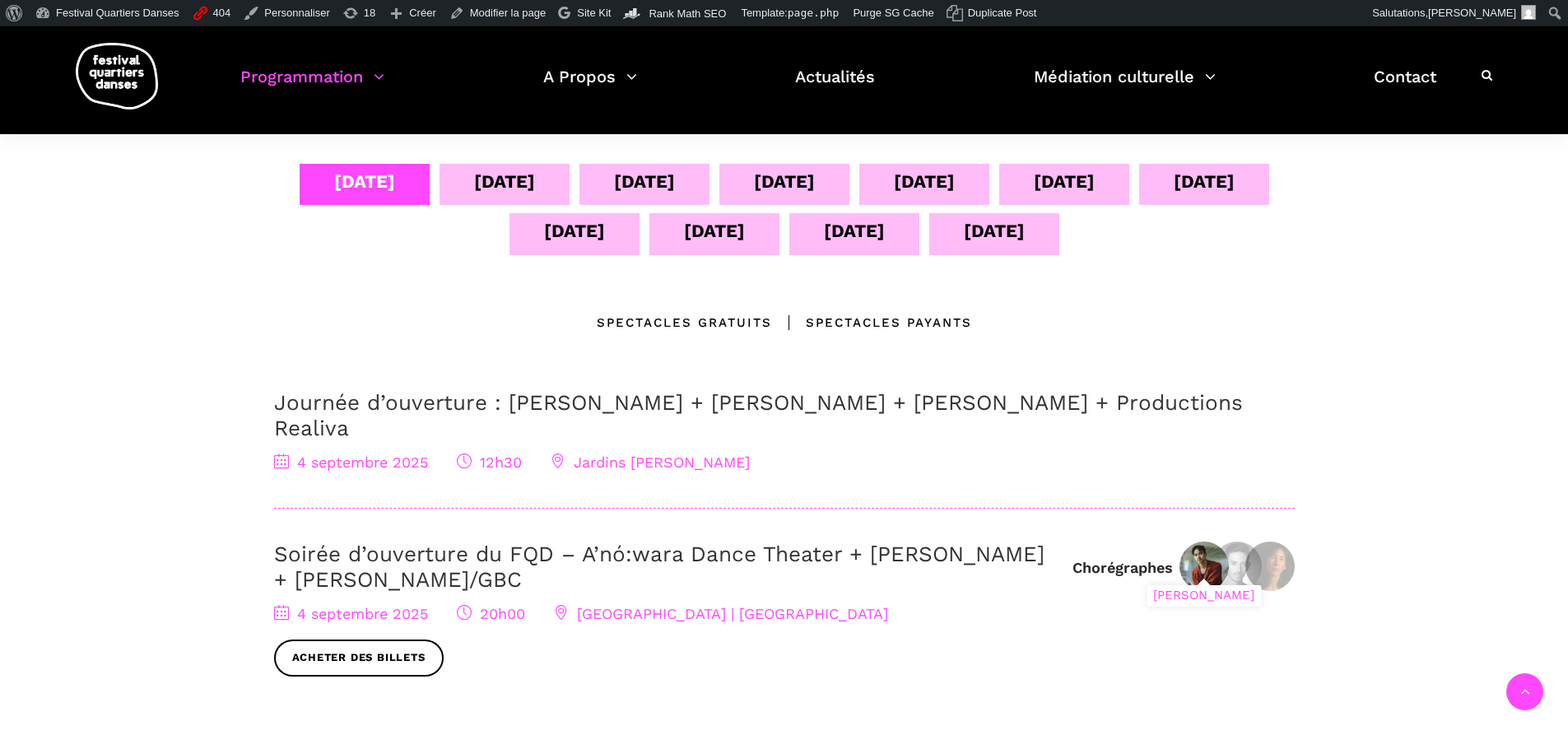
scroll to position [493, 0]
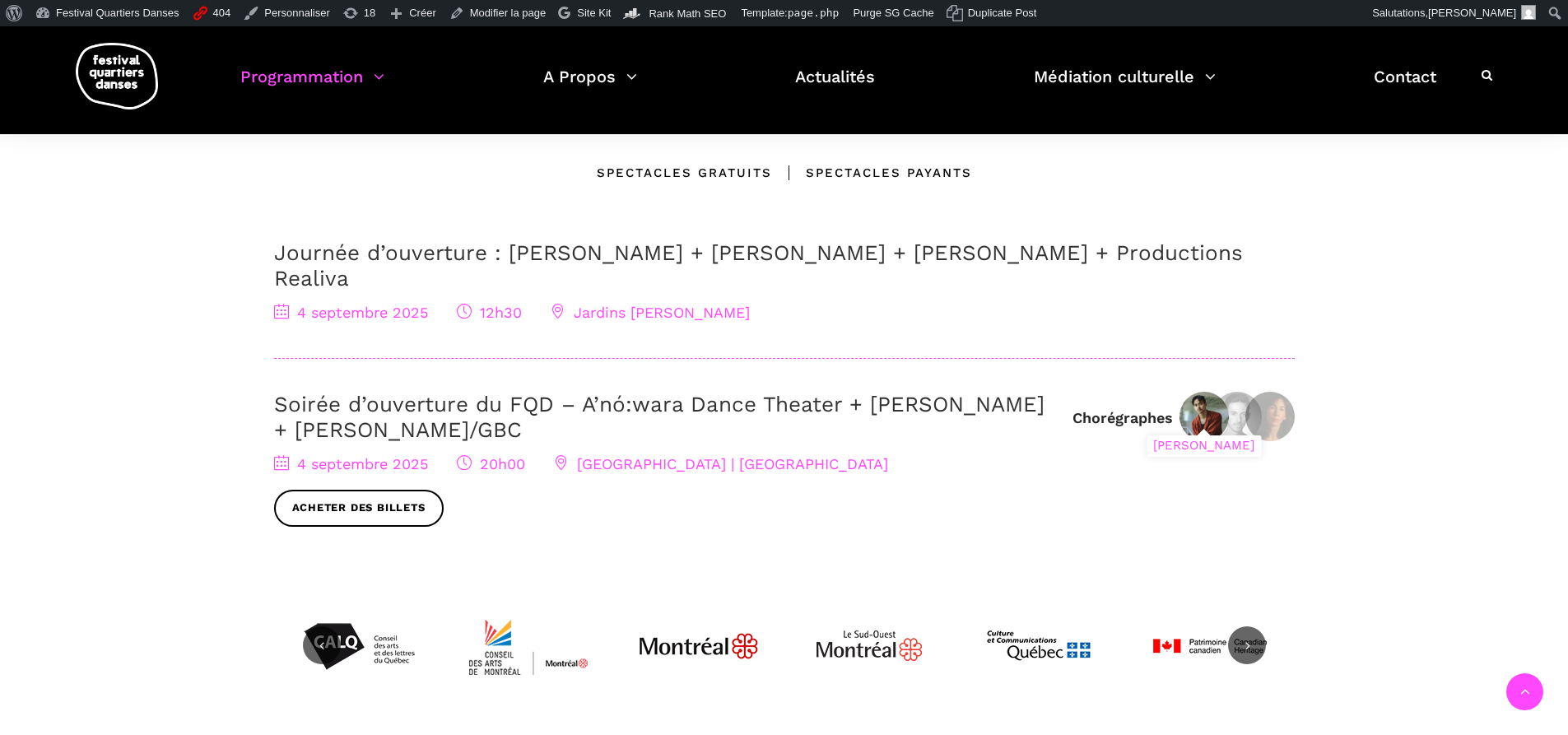
click at [1197, 391] on img at bounding box center [1204, 416] width 50 height 50
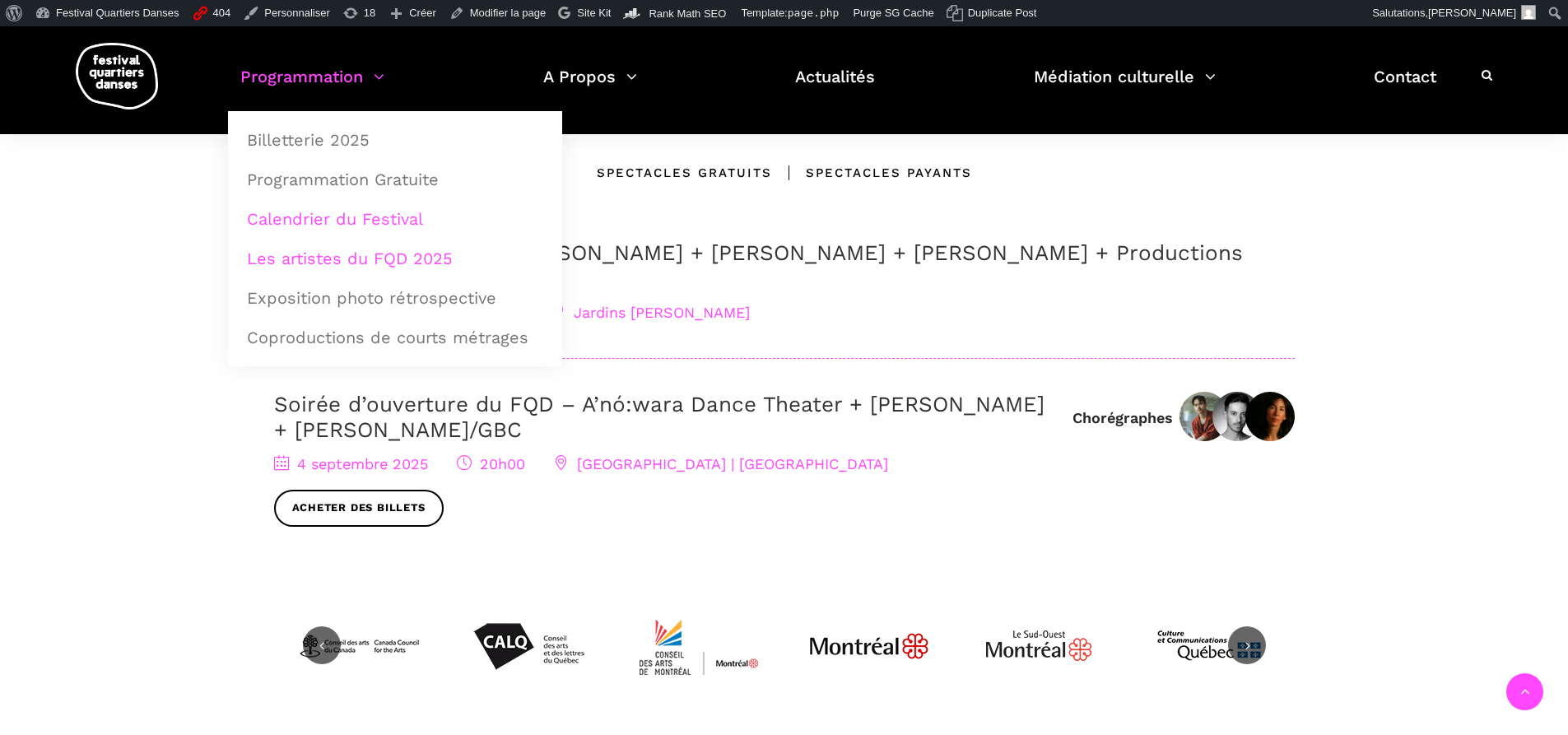
click at [297, 257] on link "Les artistes du FQD 2025" at bounding box center [395, 258] width 316 height 37
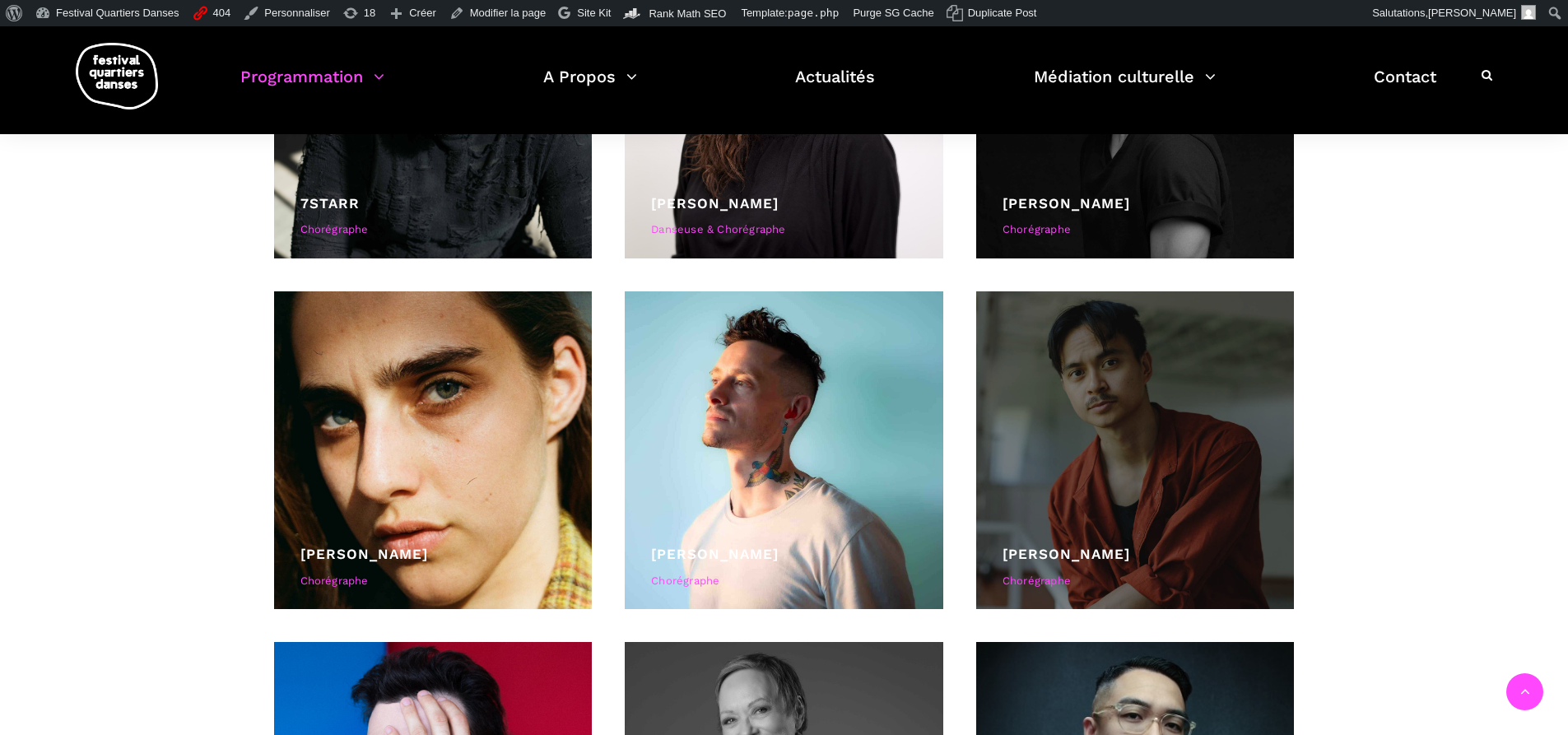
click at [1077, 542] on div at bounding box center [1135, 450] width 318 height 318
click at [1075, 552] on link "[PERSON_NAME]" at bounding box center [1067, 554] width 127 height 17
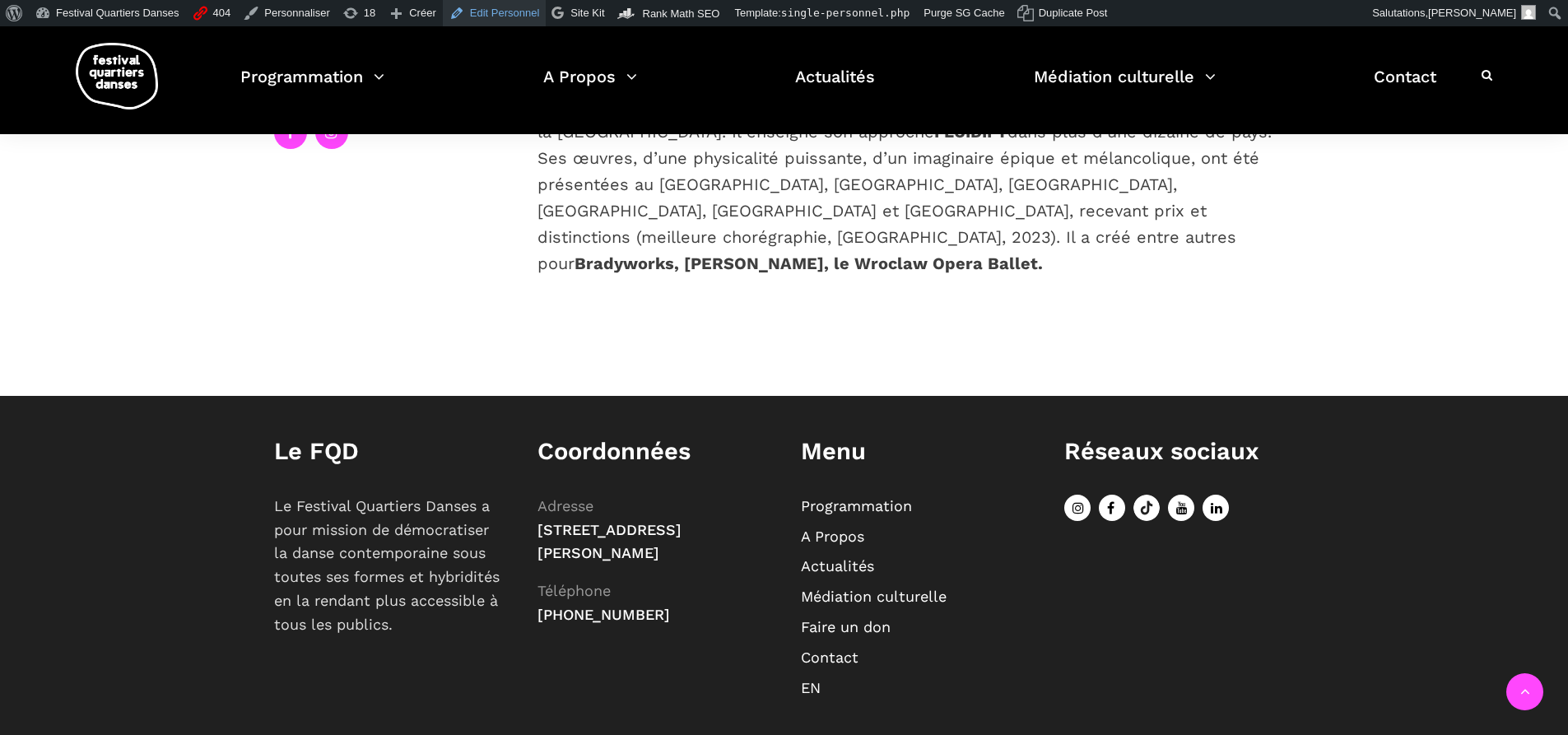
click at [503, 10] on link "Edit Personnel" at bounding box center [494, 13] width 104 height 26
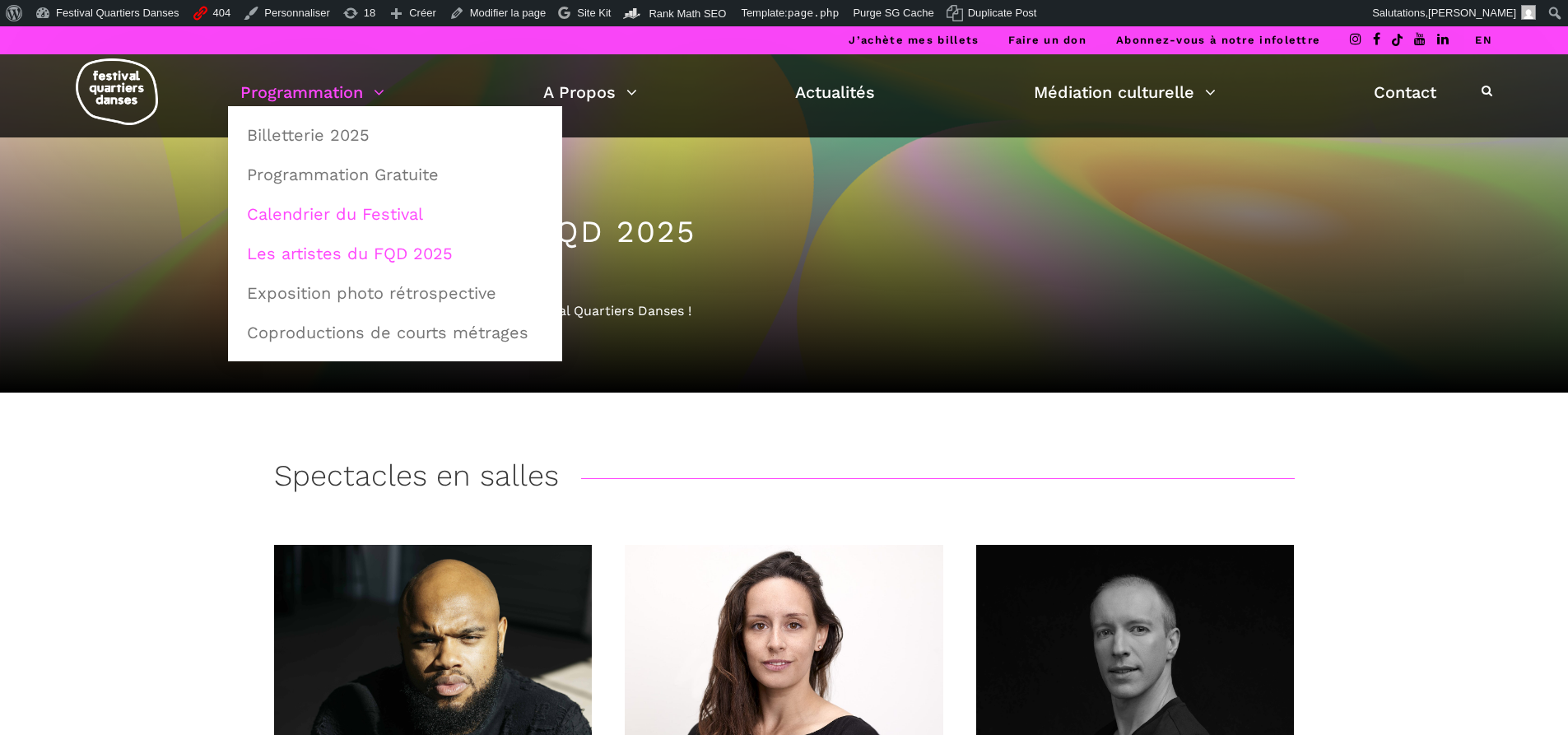
click at [305, 212] on link "Calendrier du Festival" at bounding box center [395, 214] width 316 height 37
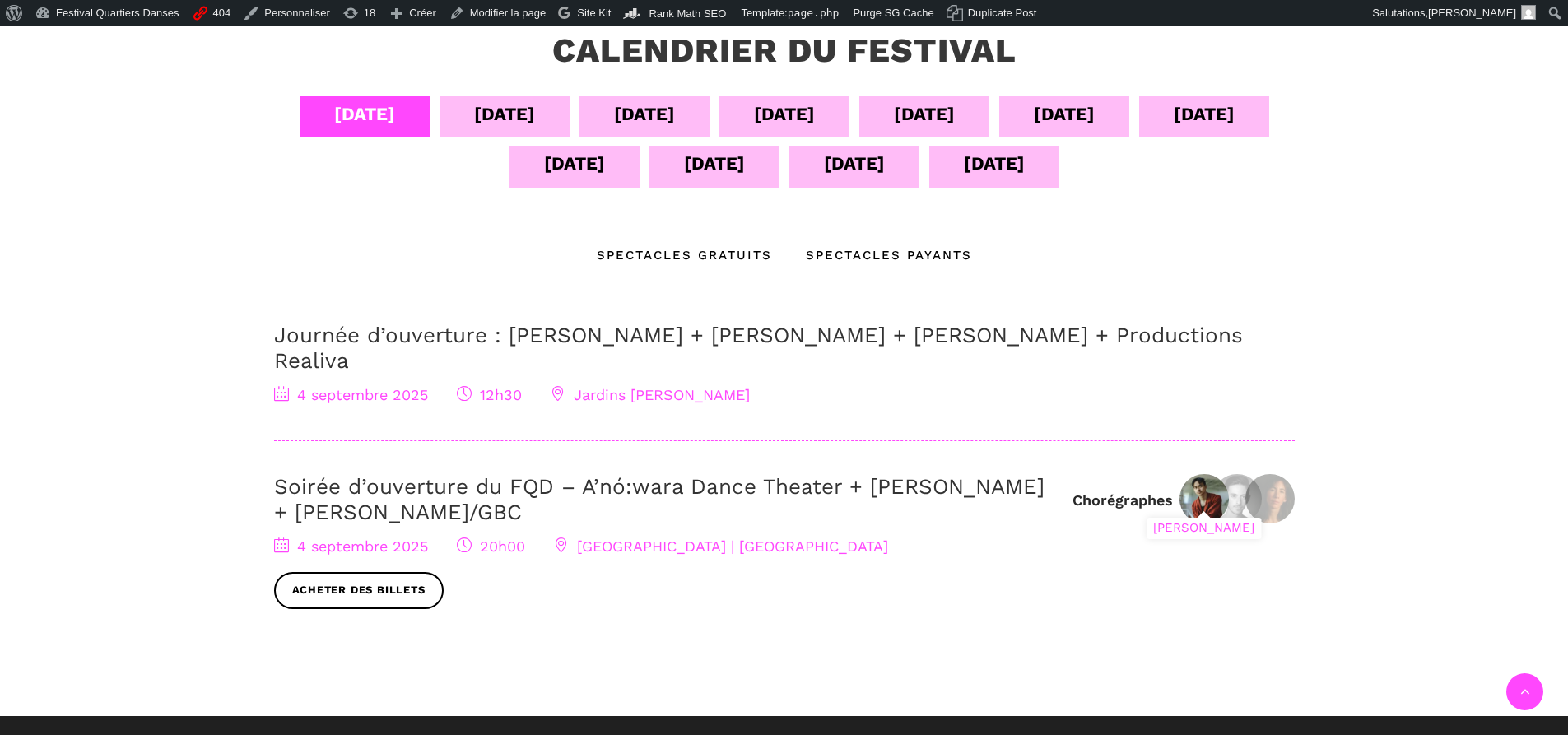
scroll to position [412, 0]
click at [1193, 479] on img at bounding box center [1204, 499] width 50 height 50
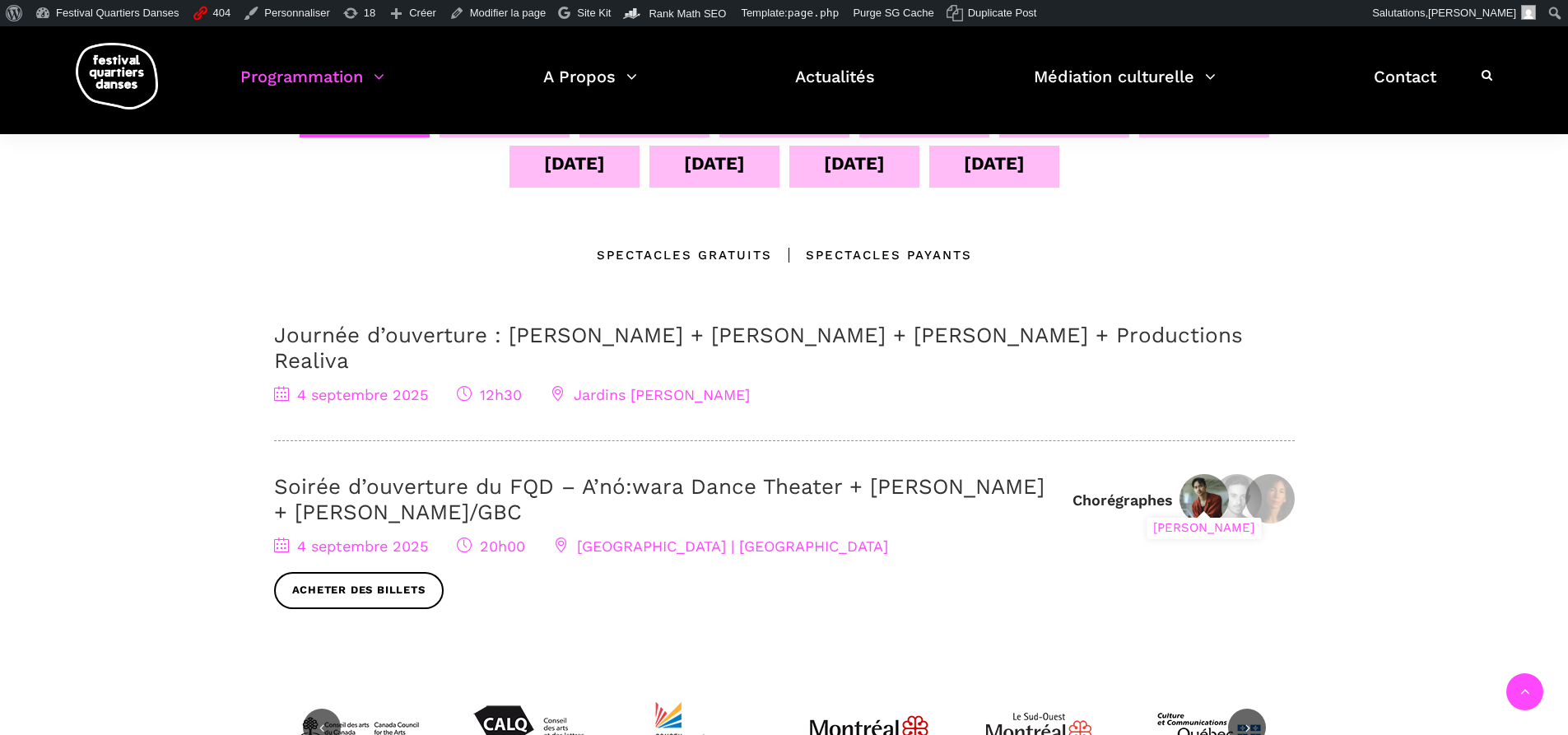
click at [1203, 518] on div "[PERSON_NAME]" at bounding box center [1203, 528] width 114 height 22
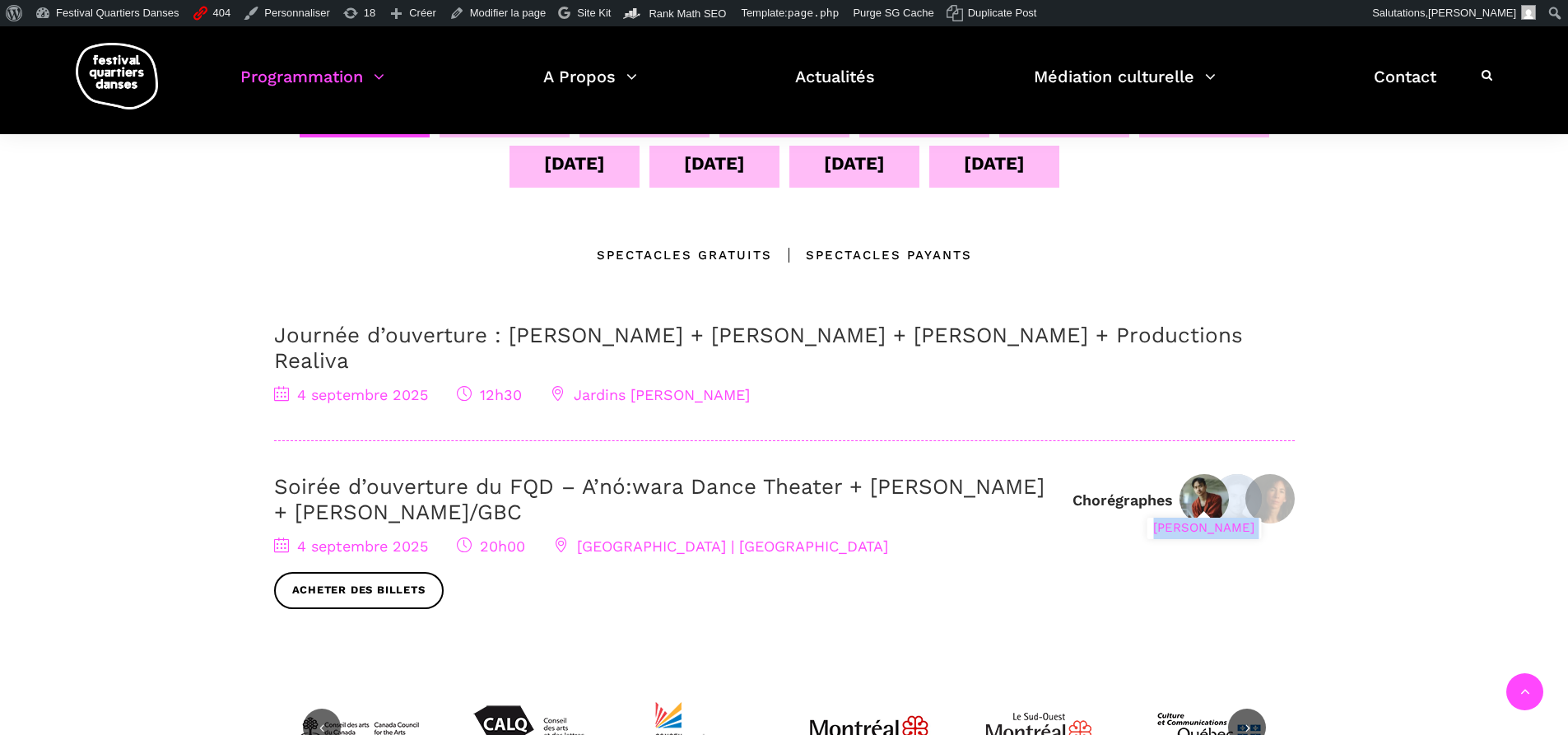
click at [1212, 474] on img at bounding box center [1204, 499] width 50 height 50
click at [1307, 488] on div "04 sept 05 sept 06 sept 07 sept 08 sept 09 sept 10 sept 11 sept 12 sept 13 sept…" at bounding box center [784, 381] width 1053 height 570
click at [1268, 474] on img at bounding box center [1270, 499] width 50 height 50
click at [1259, 474] on img at bounding box center [1270, 499] width 50 height 50
click at [1224, 474] on img at bounding box center [1237, 499] width 50 height 50
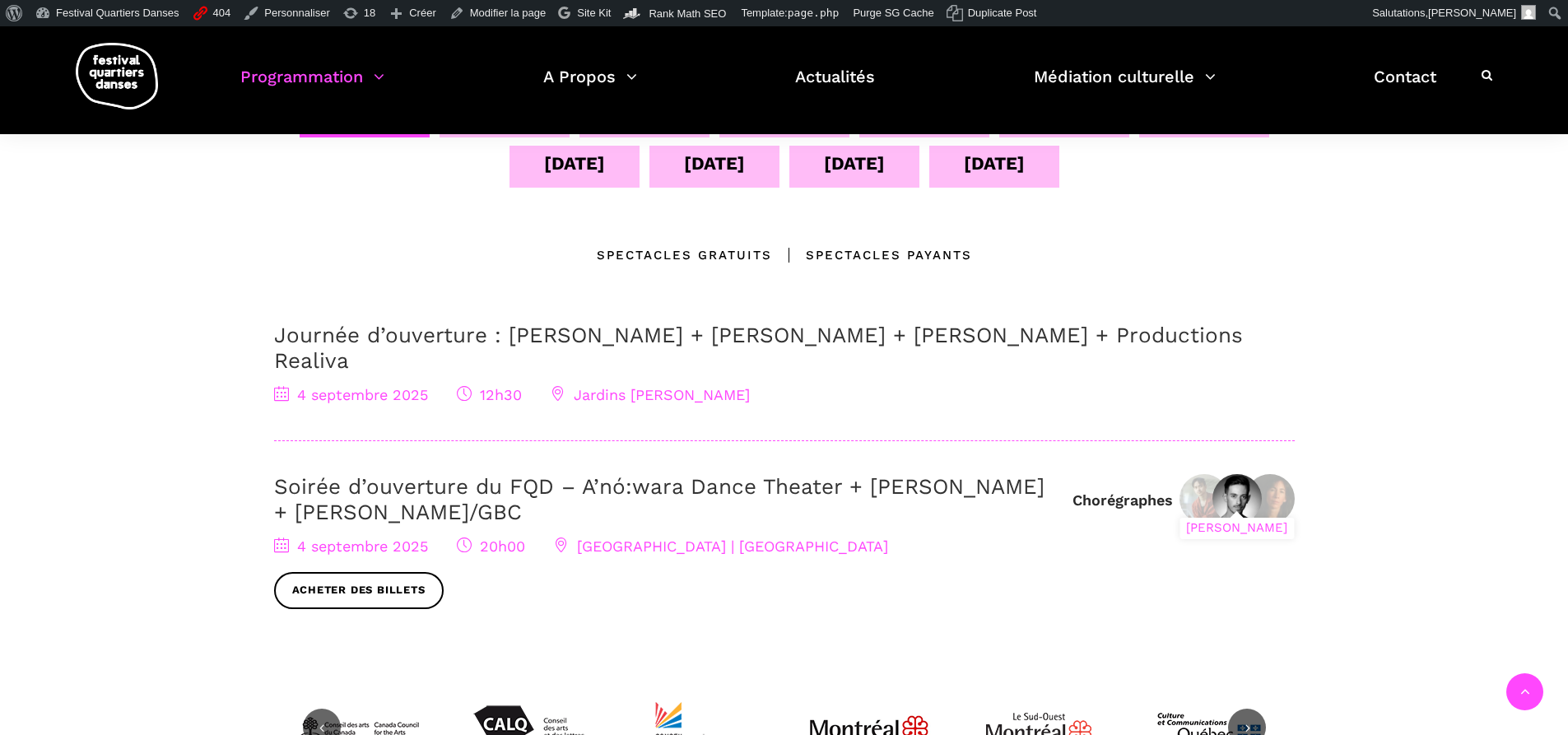
click at [1224, 474] on img at bounding box center [1237, 499] width 50 height 50
click at [1257, 474] on img at bounding box center [1237, 499] width 50 height 50
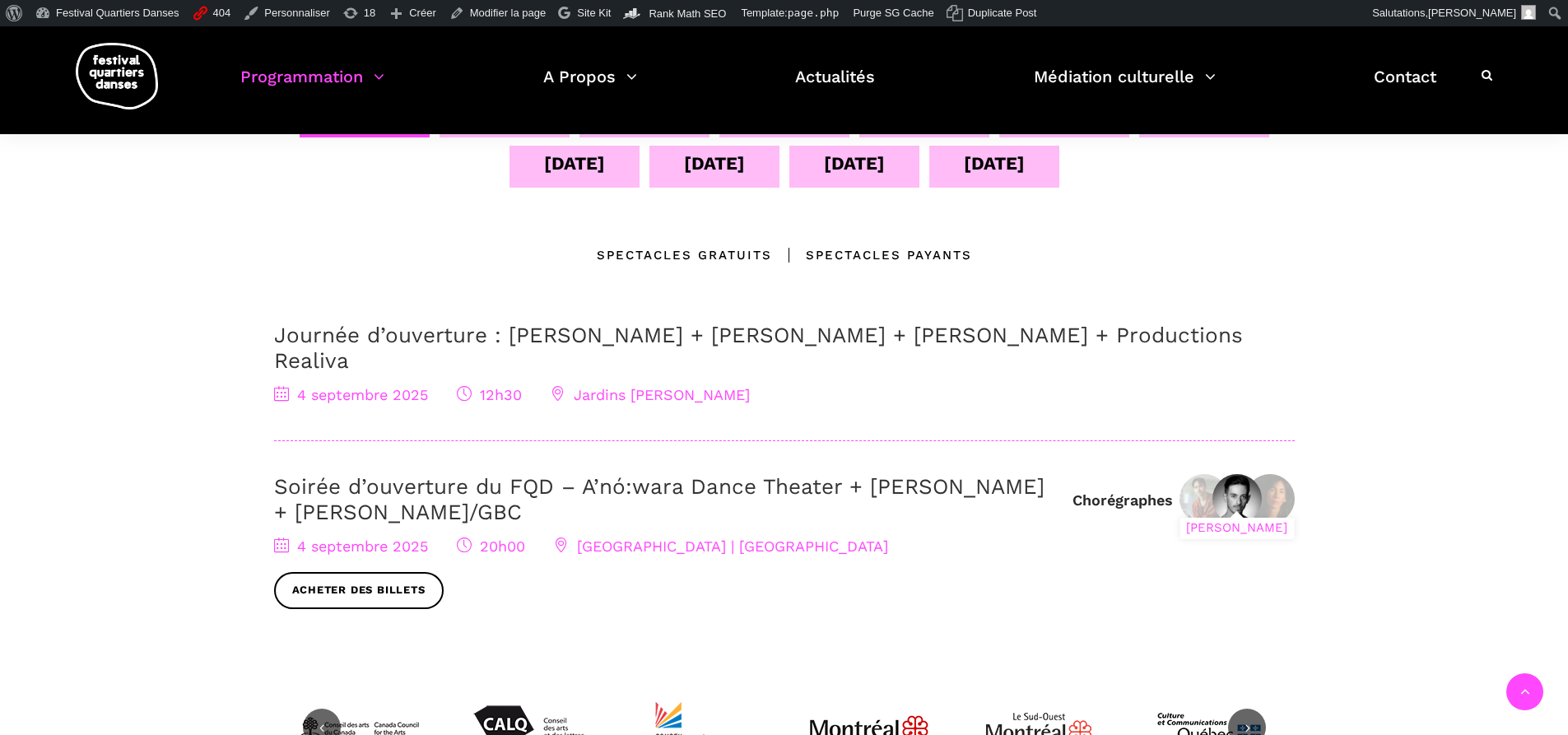
click at [1257, 474] on img at bounding box center [1237, 499] width 50 height 50
click at [1285, 474] on img at bounding box center [1270, 499] width 50 height 50
click at [1168, 518] on div "[PERSON_NAME]" at bounding box center [1203, 528] width 114 height 22
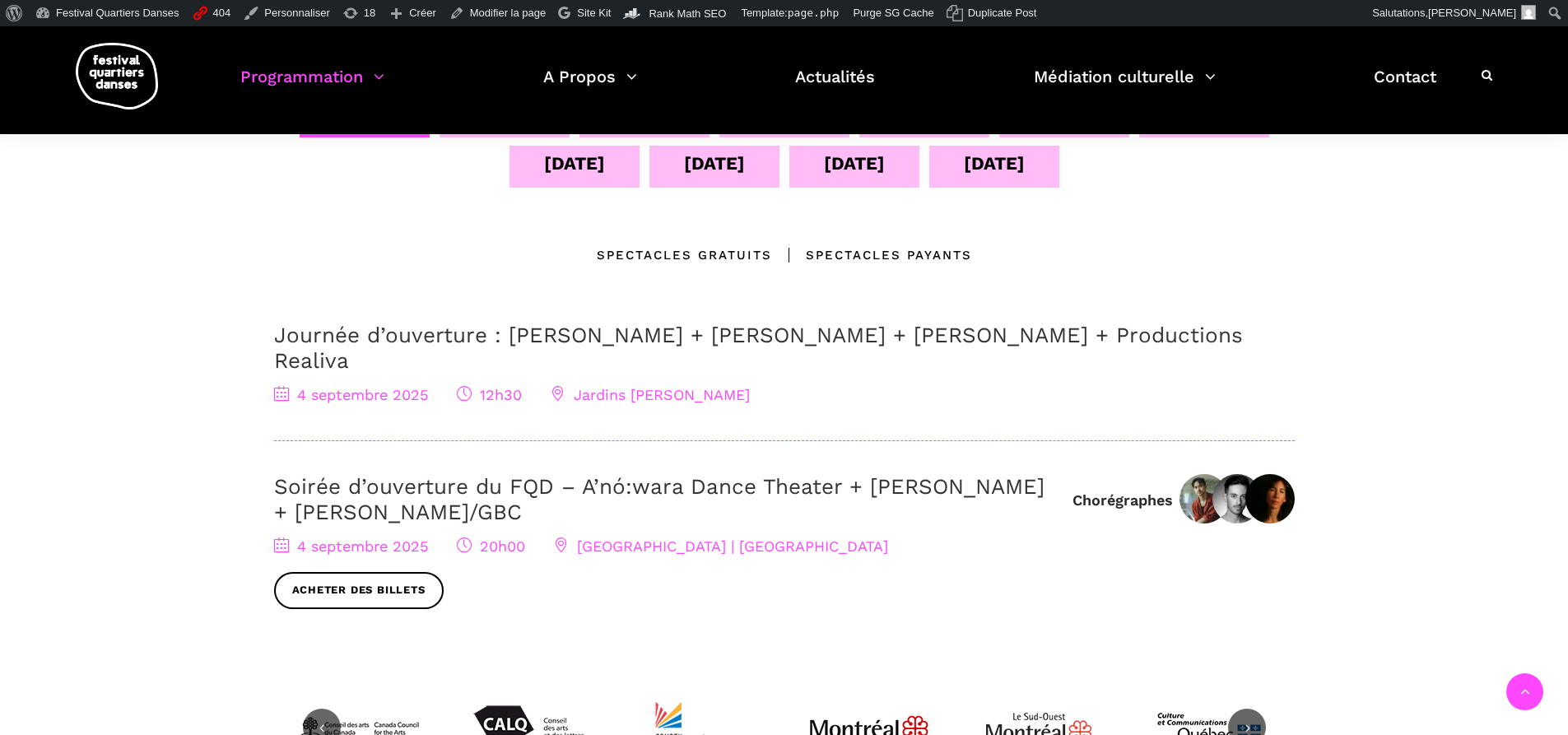
click at [1193, 446] on div "Journée d’ouverture : Jake Poloz + Lamont + Morgane Guillou + Productions Reali…" at bounding box center [784, 482] width 1020 height 319
click at [1231, 474] on img at bounding box center [1237, 499] width 50 height 50
click at [1278, 474] on img at bounding box center [1270, 499] width 50 height 50
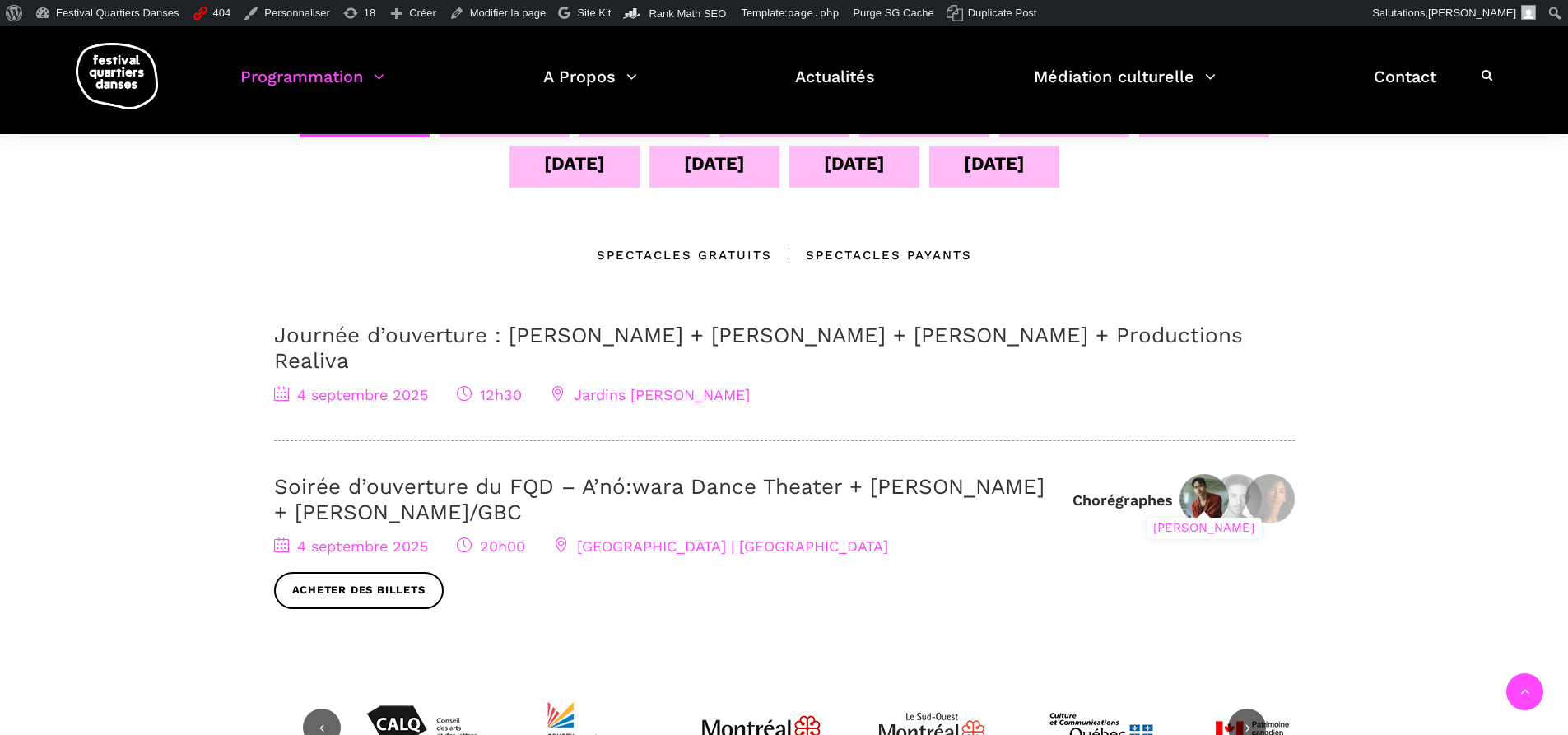
click at [1197, 518] on div "[PERSON_NAME]" at bounding box center [1203, 528] width 114 height 22
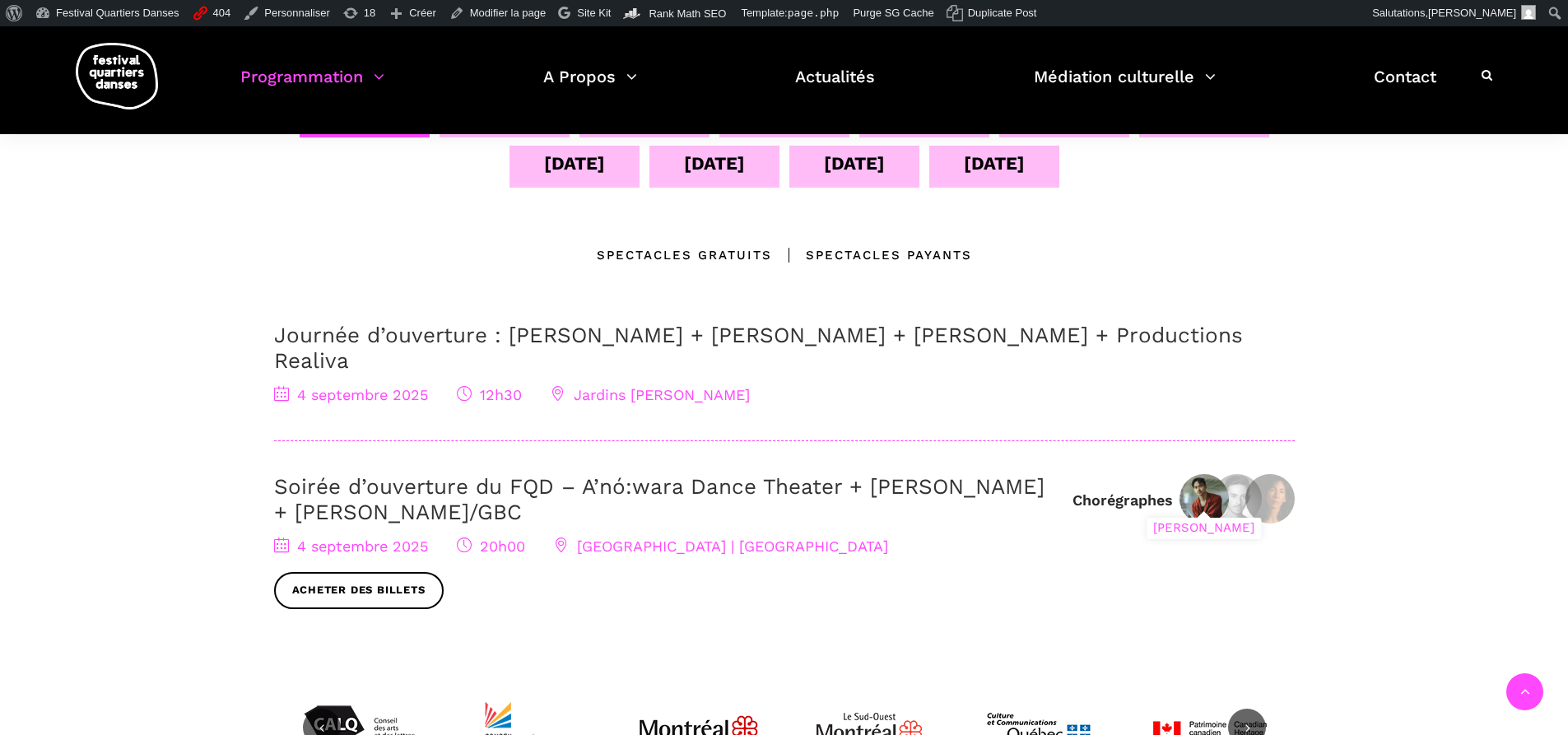
click at [1206, 480] on img at bounding box center [1204, 499] width 50 height 50
click at [1306, 473] on div "04 sept 05 sept 06 sept 07 sept 08 sept 09 sept 10 sept 11 sept 12 sept 13 sept…" at bounding box center [784, 381] width 1053 height 570
click at [1206, 474] on img at bounding box center [1204, 499] width 50 height 50
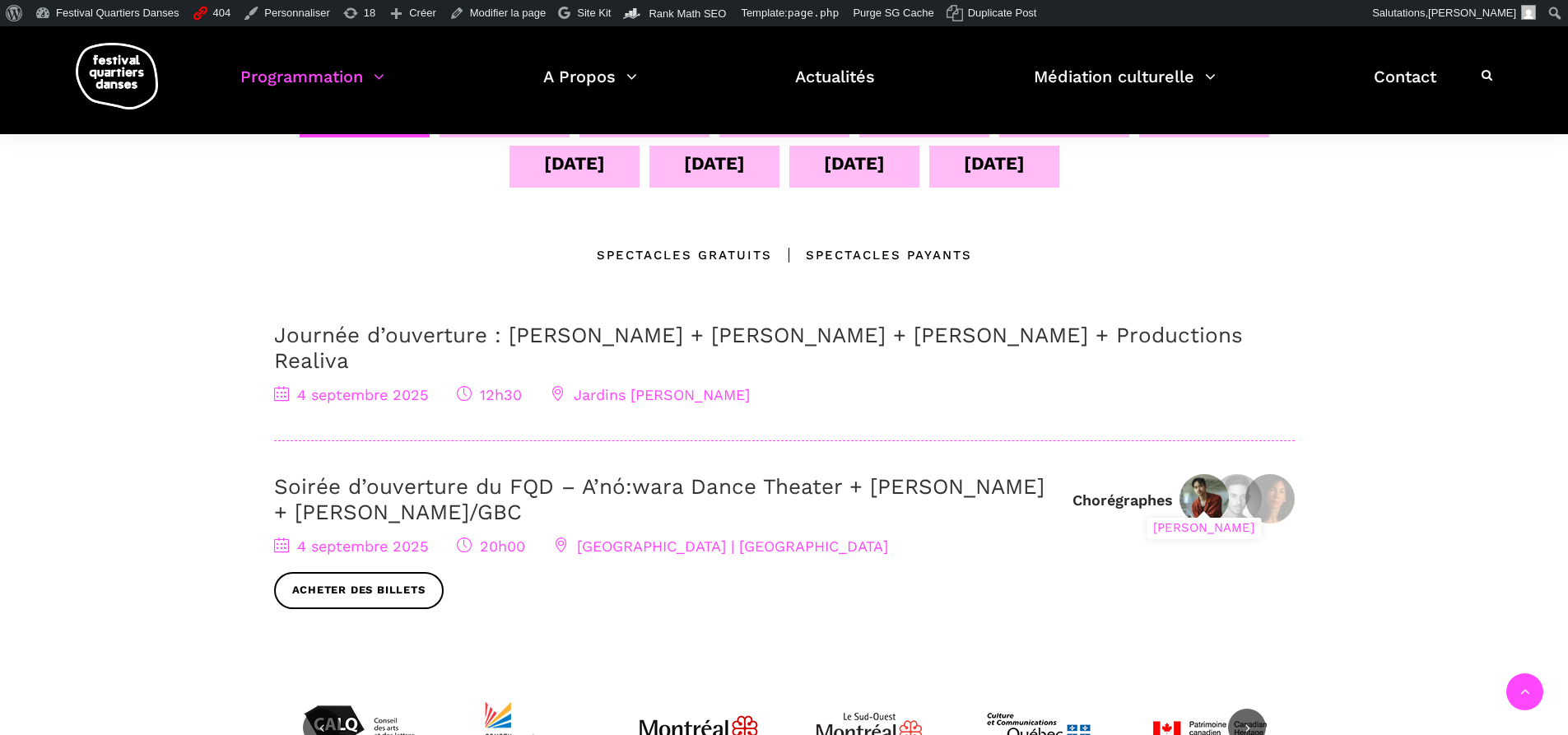
click at [1203, 518] on div "[PERSON_NAME]" at bounding box center [1203, 528] width 114 height 22
click at [1203, 518] on div "[PERSON_NAME]" at bounding box center [1203, 528] width 114 height 22
click at [1200, 518] on div "[PERSON_NAME]" at bounding box center [1203, 528] width 114 height 22
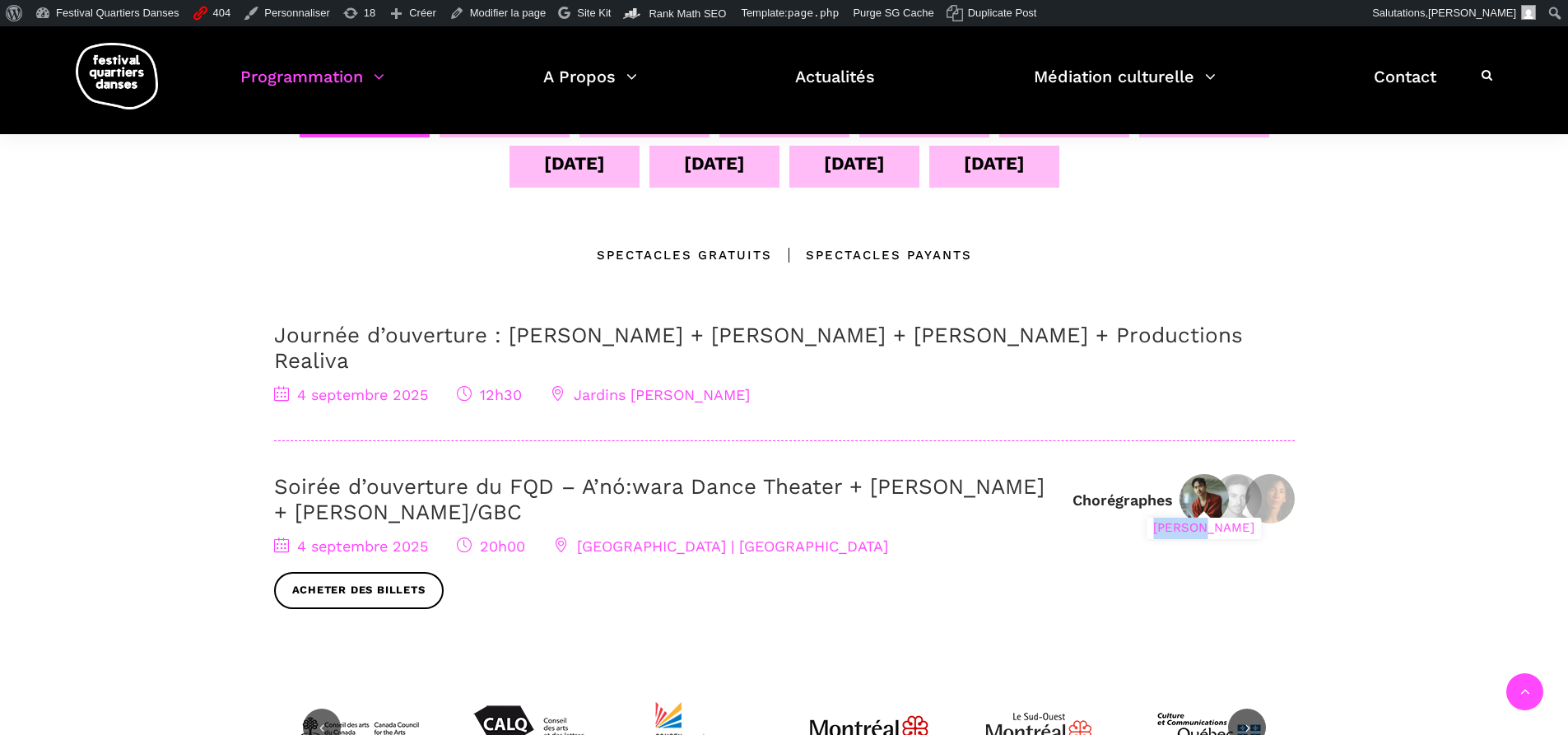
click at [1216, 477] on img at bounding box center [1204, 499] width 50 height 50
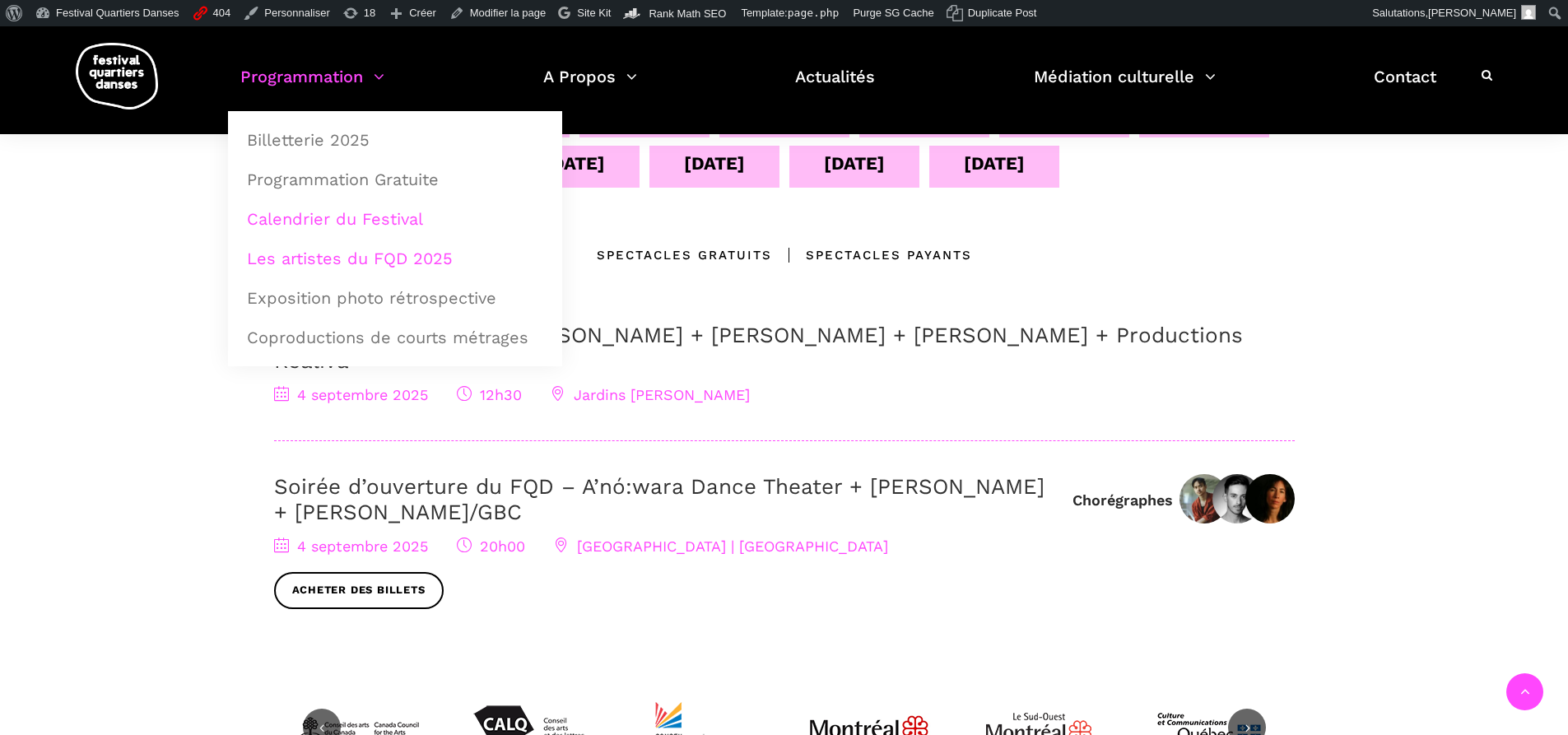
click at [320, 258] on link "Les artistes du FQD 2025" at bounding box center [395, 258] width 316 height 37
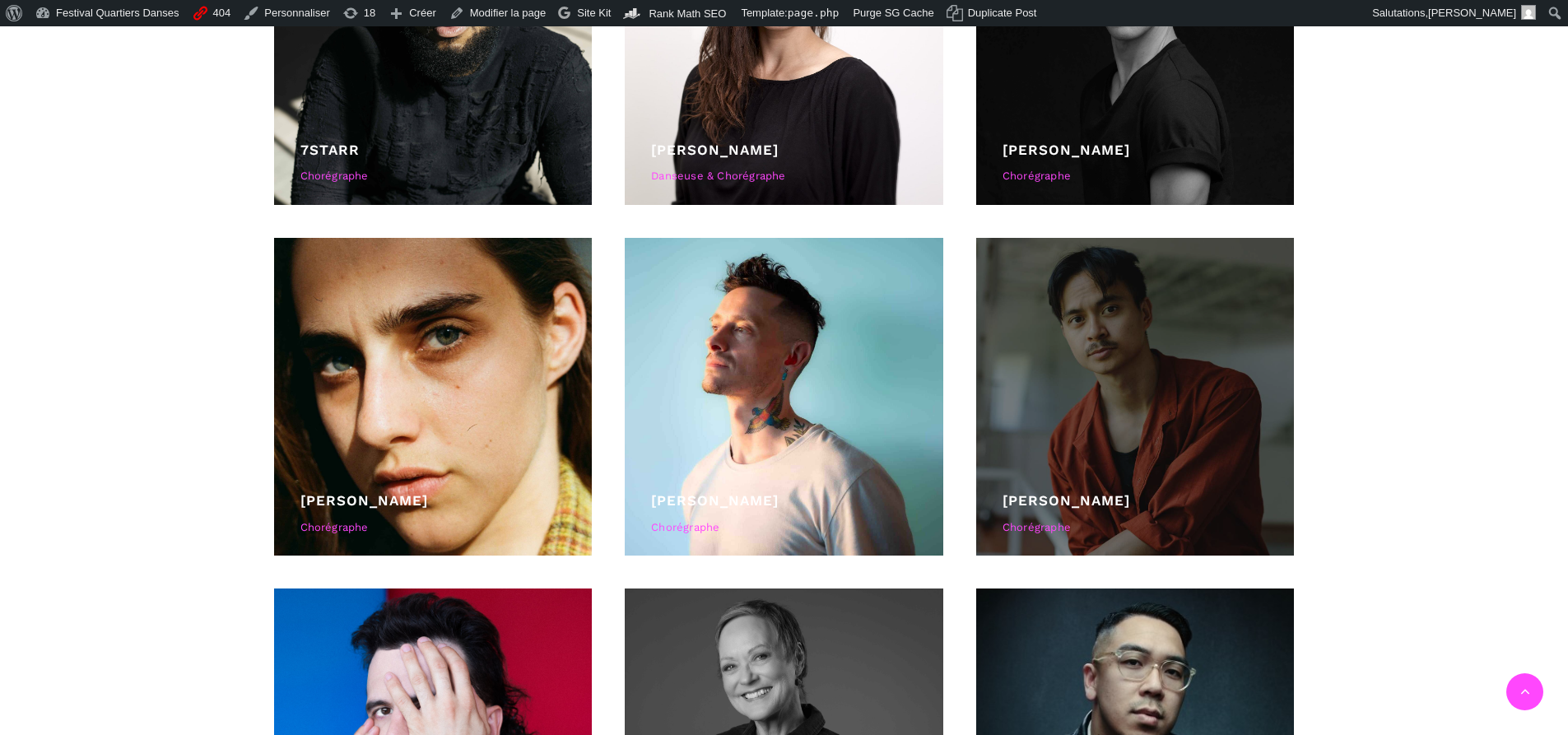
click at [1107, 494] on link "[PERSON_NAME]" at bounding box center [1067, 500] width 127 height 17
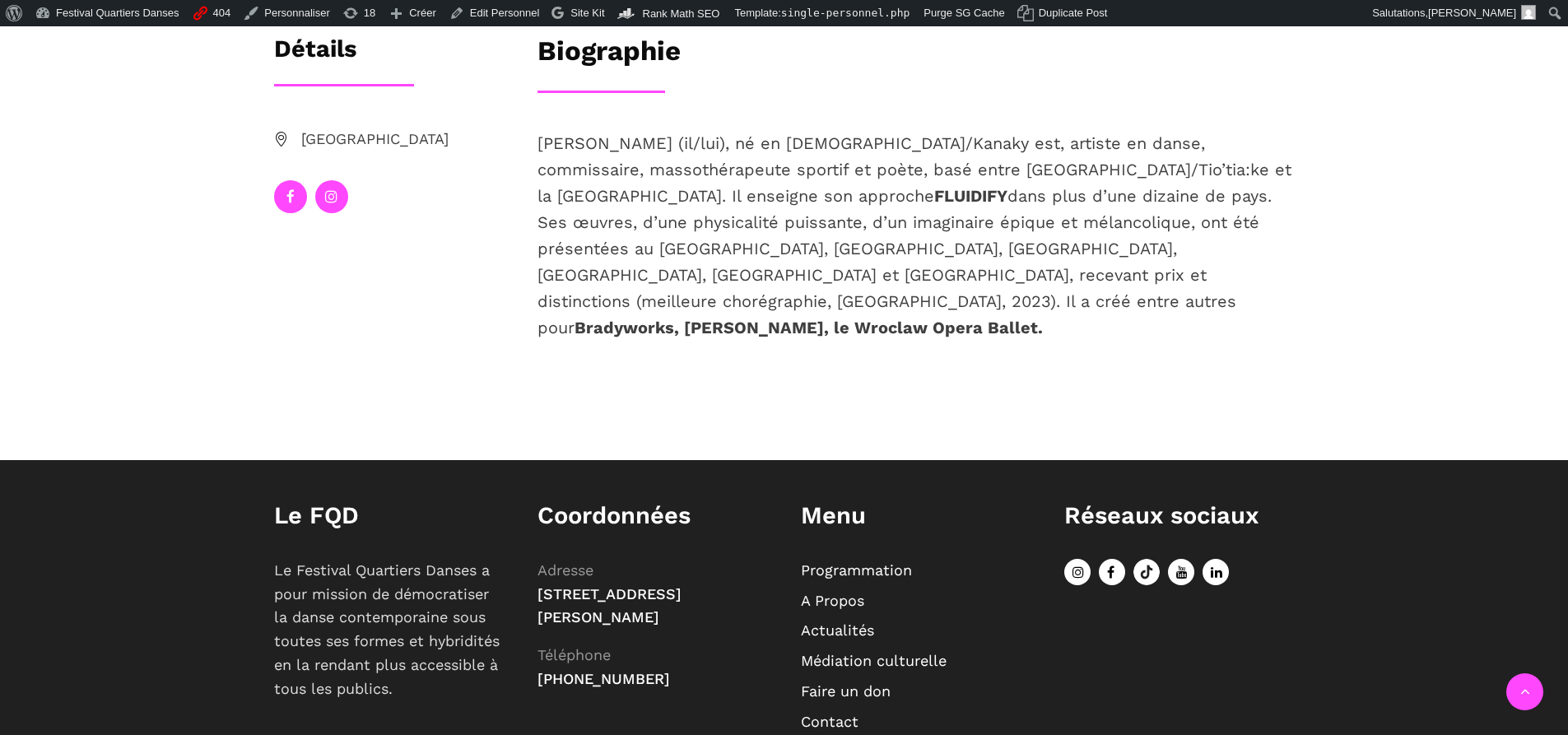
scroll to position [412, 0]
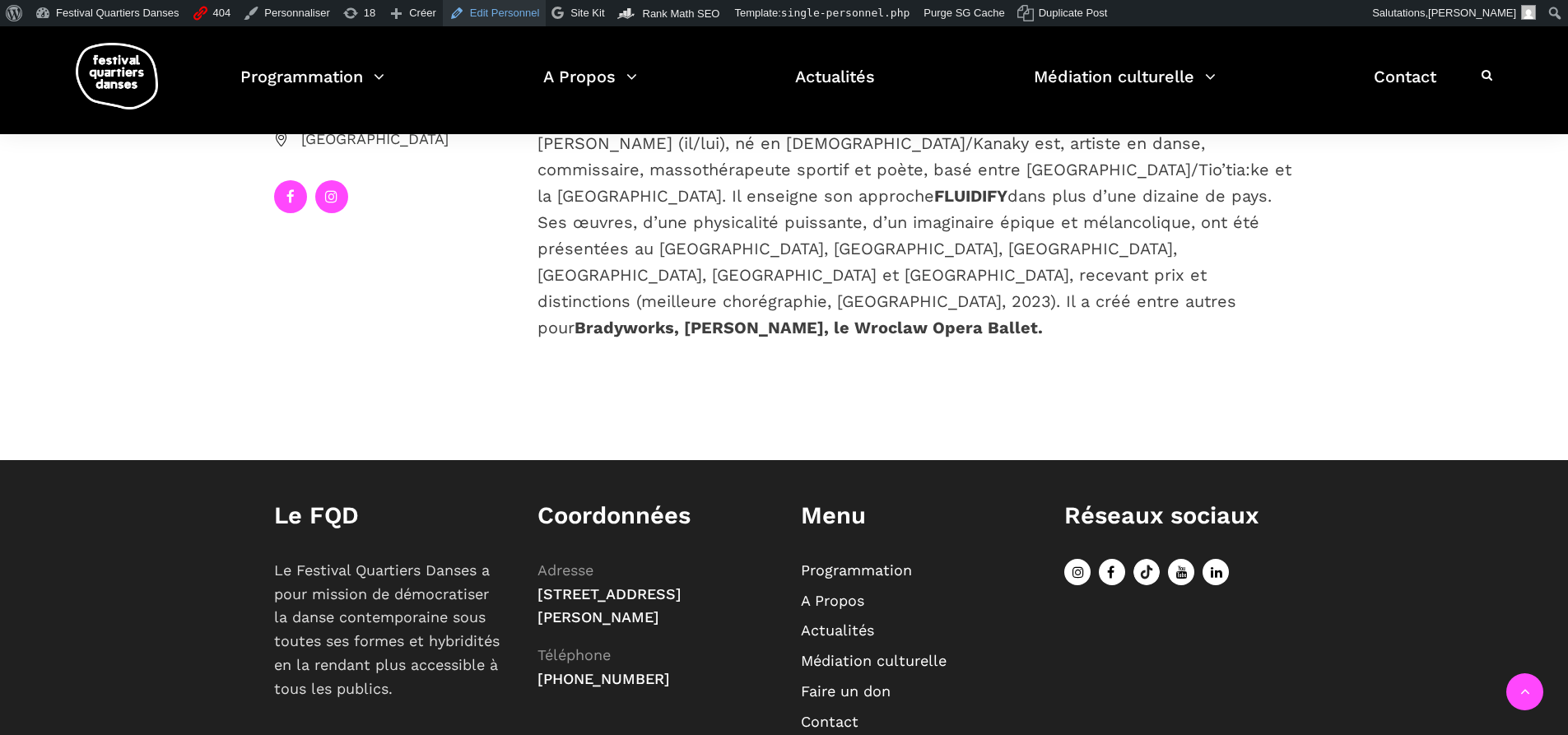
click at [511, 20] on link "Edit Personnel" at bounding box center [494, 13] width 104 height 26
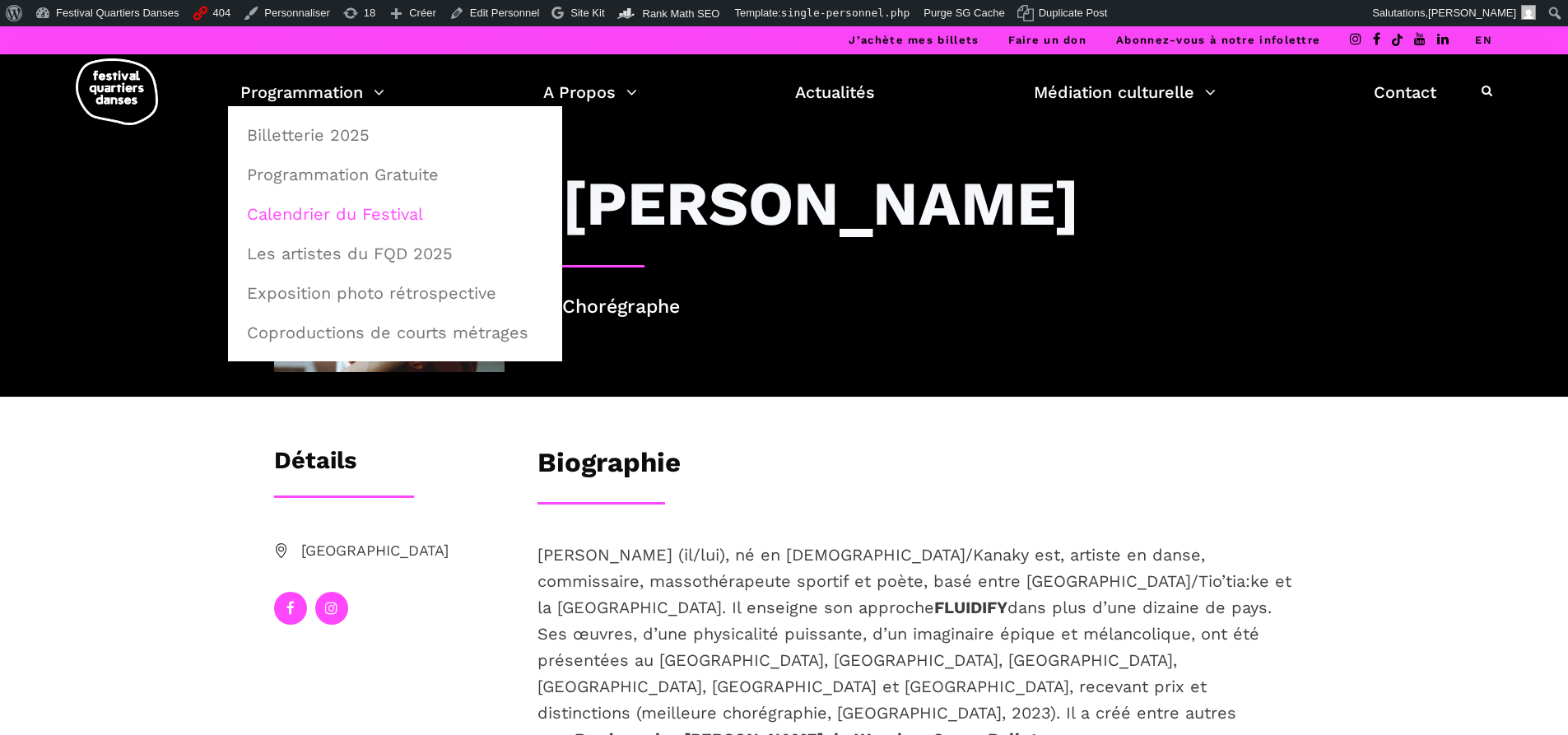
click at [317, 221] on link "Calendrier du Festival" at bounding box center [395, 214] width 316 height 37
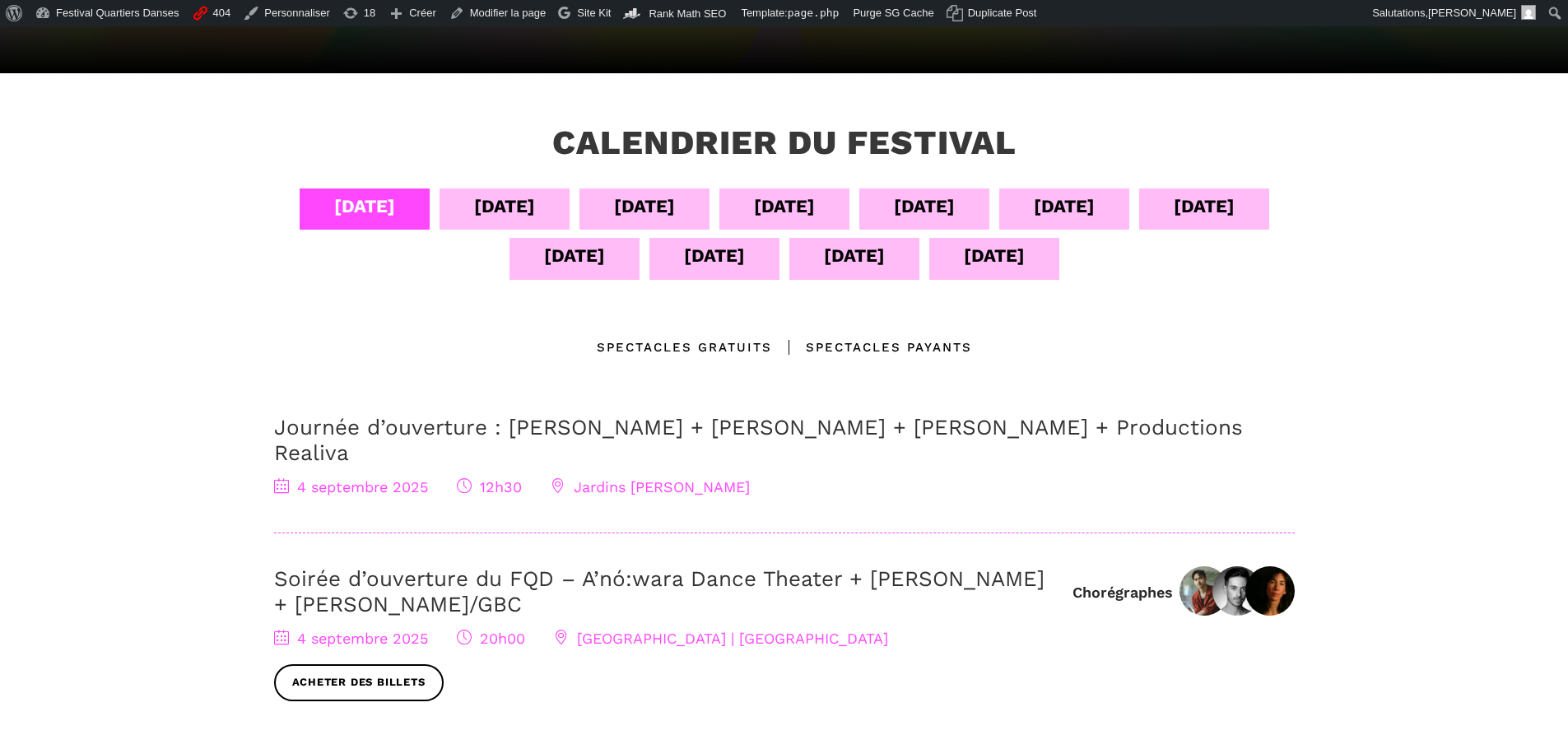
scroll to position [412, 0]
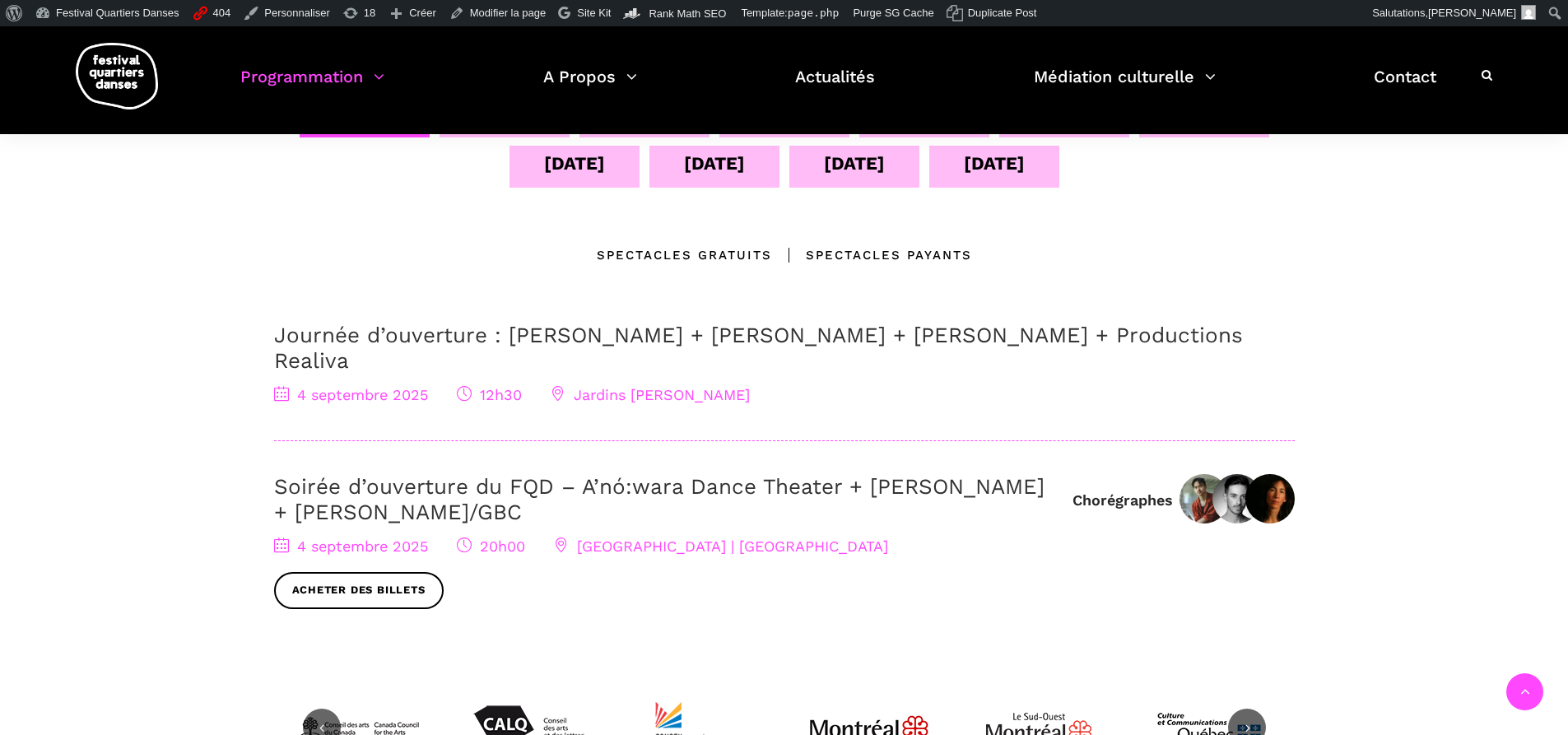
click at [1108, 474] on div "Chorégraphes Charles Brecard Étienne Delorme Barbara Kaneratonni Diabo" at bounding box center [1183, 499] width 222 height 50
click at [1108, 491] on div "Chorégraphes" at bounding box center [1122, 500] width 100 height 19
click at [1183, 474] on img at bounding box center [1204, 499] width 50 height 50
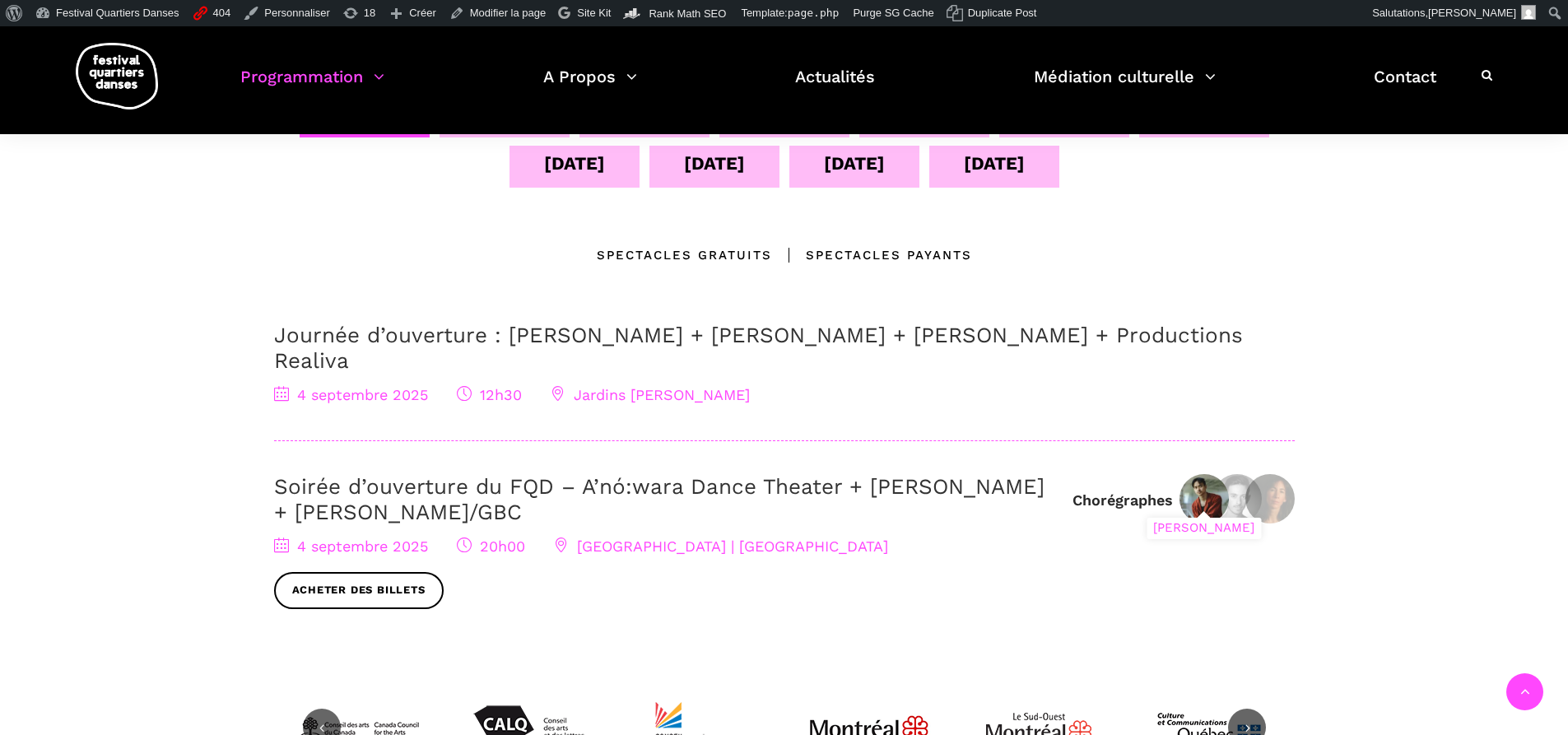
click at [1228, 474] on div "Charles Brecard" at bounding box center [1204, 499] width 50 height 50
click at [1283, 488] on img at bounding box center [1270, 499] width 50 height 50
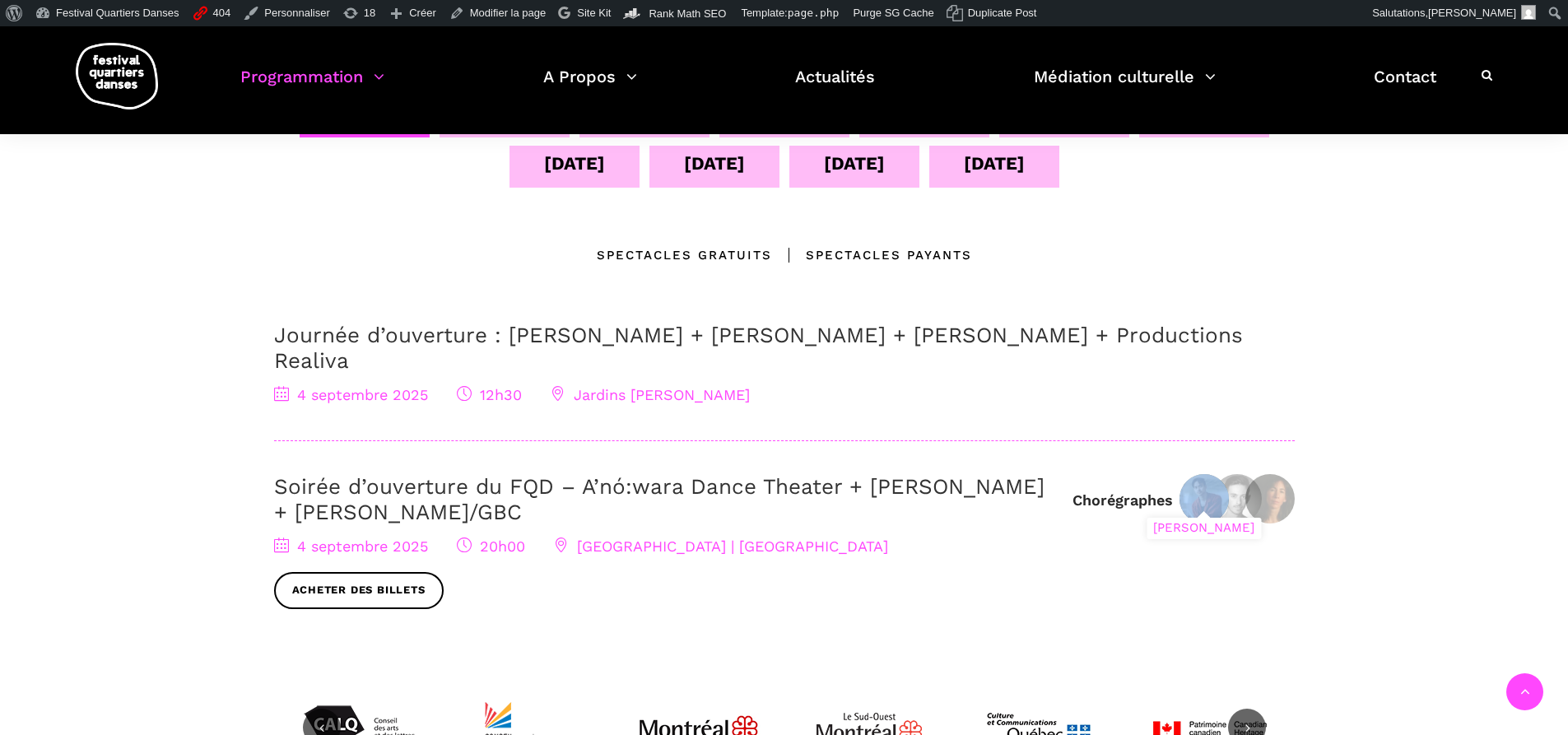
click at [1194, 474] on img at bounding box center [1204, 499] width 50 height 50
click at [1190, 477] on img at bounding box center [1204, 499] width 50 height 50
click at [1194, 475] on img at bounding box center [1204, 499] width 50 height 50
click at [1250, 474] on img at bounding box center [1237, 499] width 50 height 50
click at [1282, 474] on img at bounding box center [1270, 499] width 50 height 50
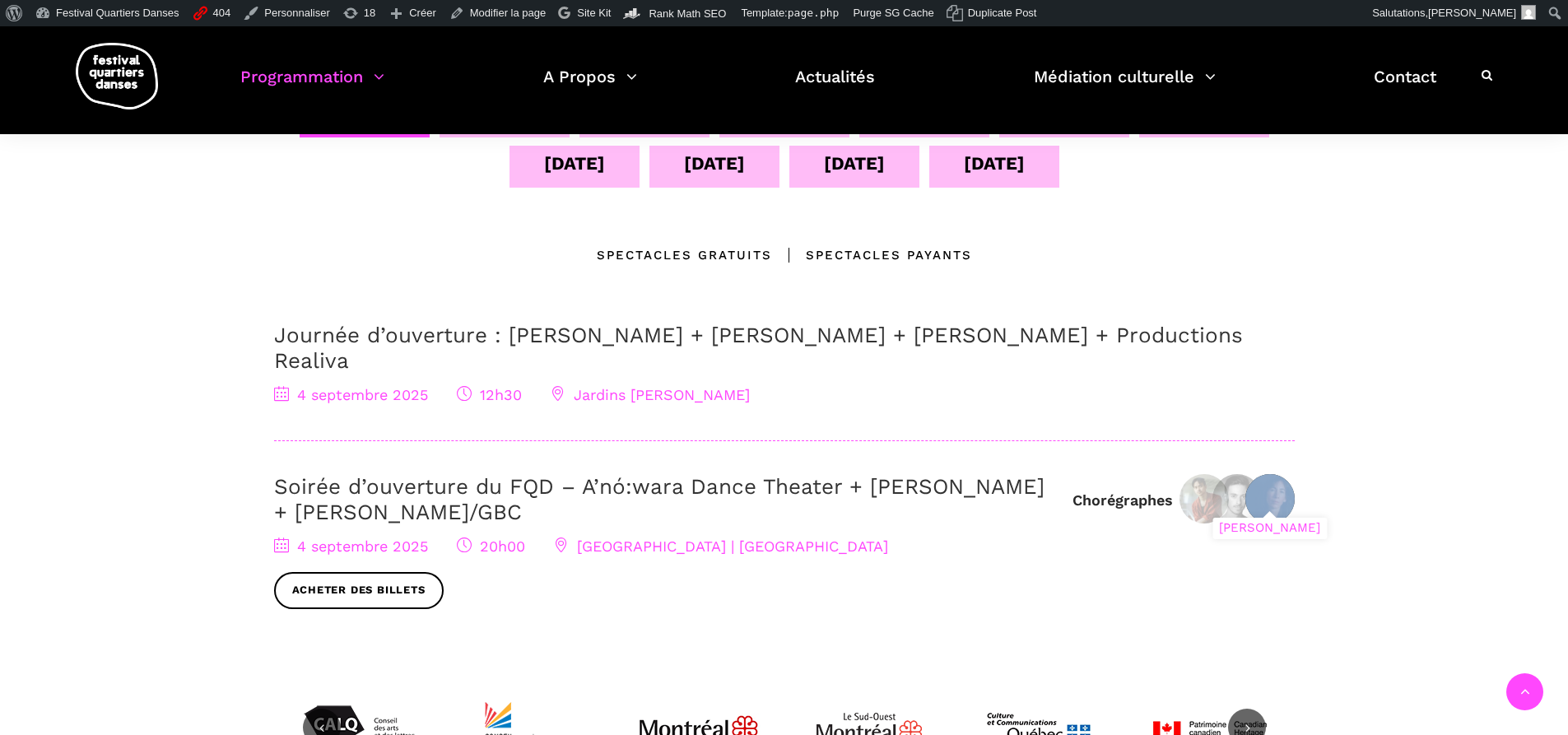
click at [1263, 483] on div "Barbara Kaneratonni Diabo" at bounding box center [1270, 499] width 50 height 50
click at [1217, 474] on img at bounding box center [1237, 499] width 50 height 50
click at [914, 587] on div "Journée d’ouverture : Jake Poloz + Lamont + Morgane Guillou + Productions Reali…" at bounding box center [784, 482] width 1020 height 319
click at [487, 9] on link "Modifier la page" at bounding box center [498, 13] width 110 height 26
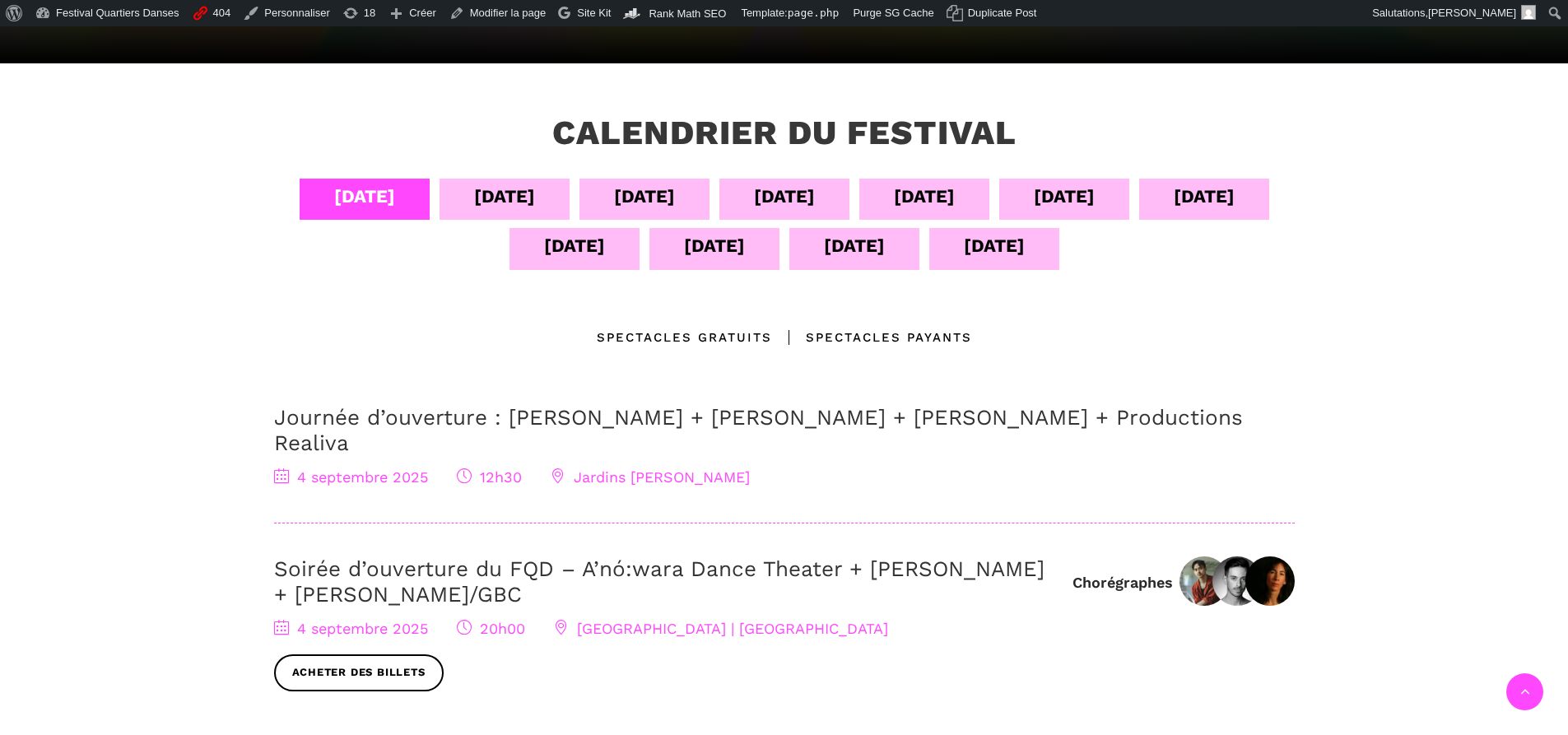
click at [605, 556] on link "Soirée d’ouverture du FQD – A’nó:wara Dance Theater + [PERSON_NAME] + [PERSON_N…" at bounding box center [658, 582] width 770 height 51
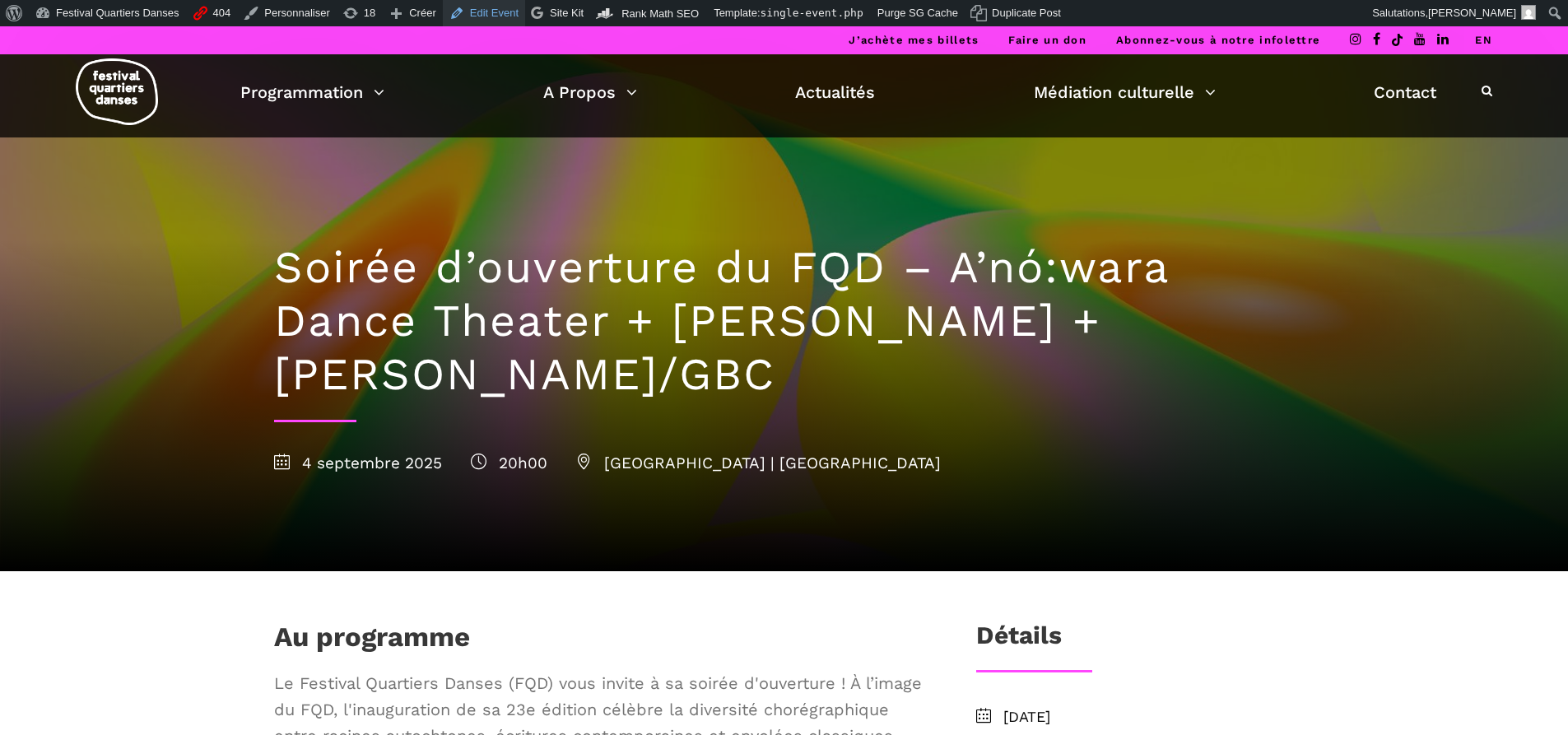
click at [479, 13] on link "Edit Event" at bounding box center [484, 13] width 82 height 26
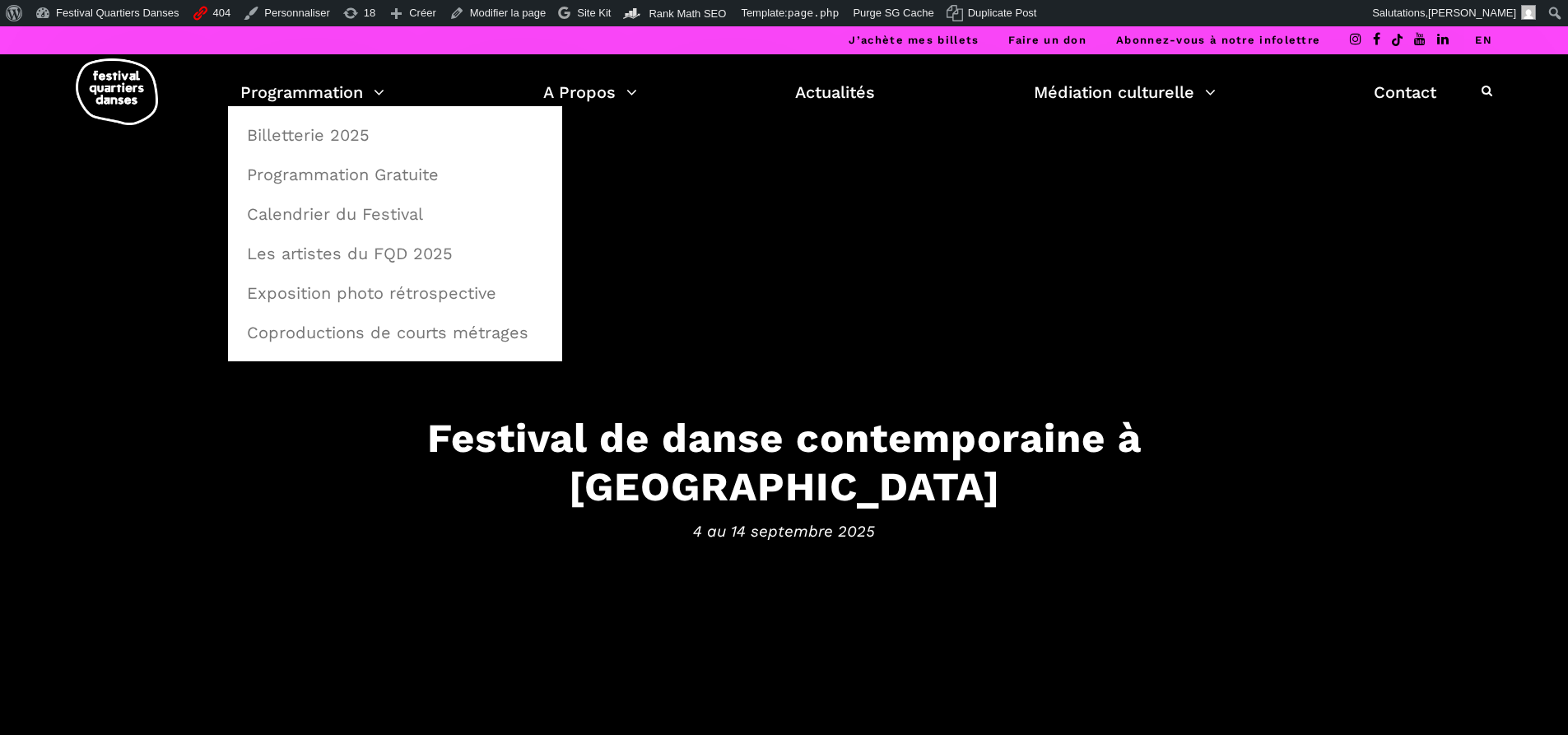
click at [324, 213] on link "Calendrier du Festival" at bounding box center [395, 214] width 316 height 37
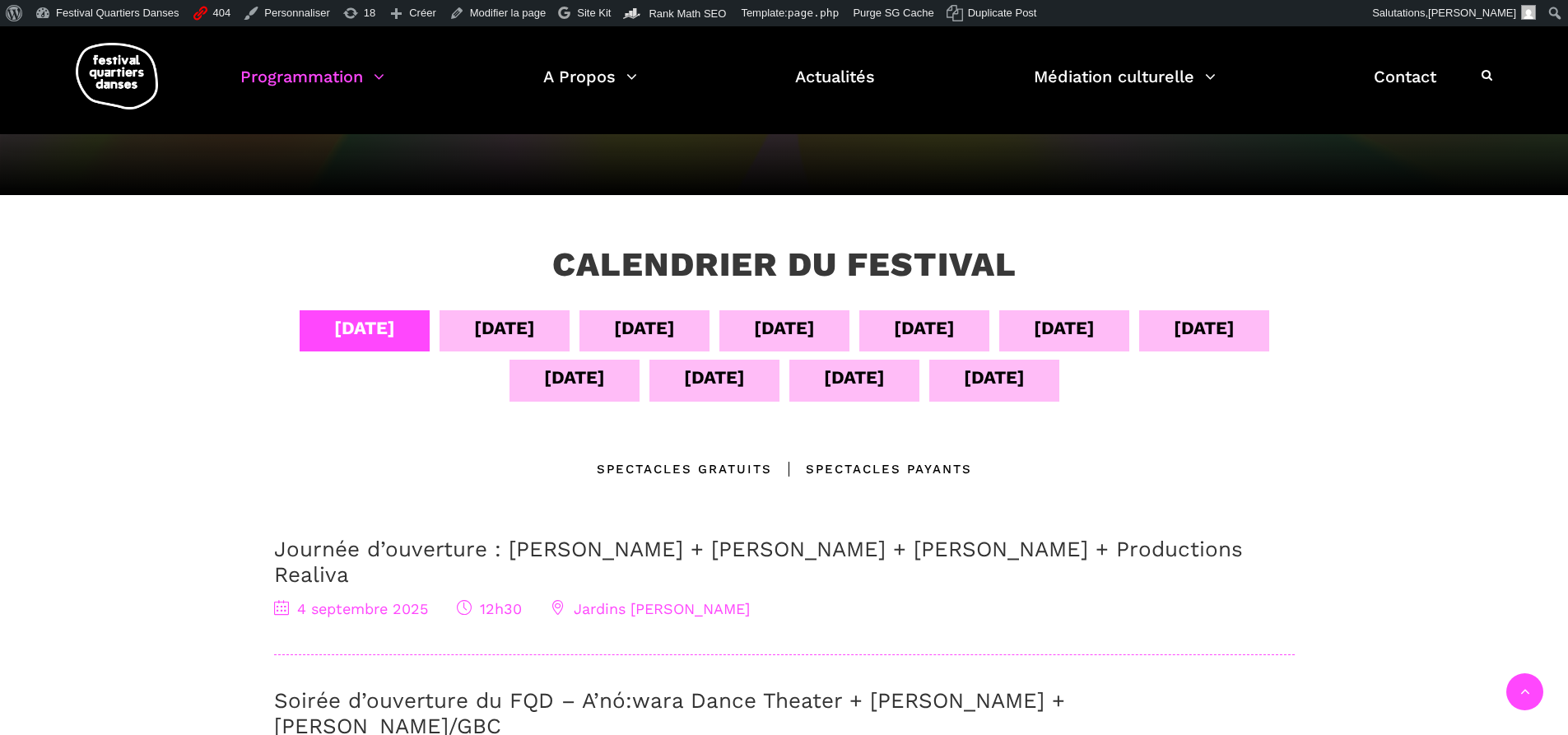
scroll to position [165, 0]
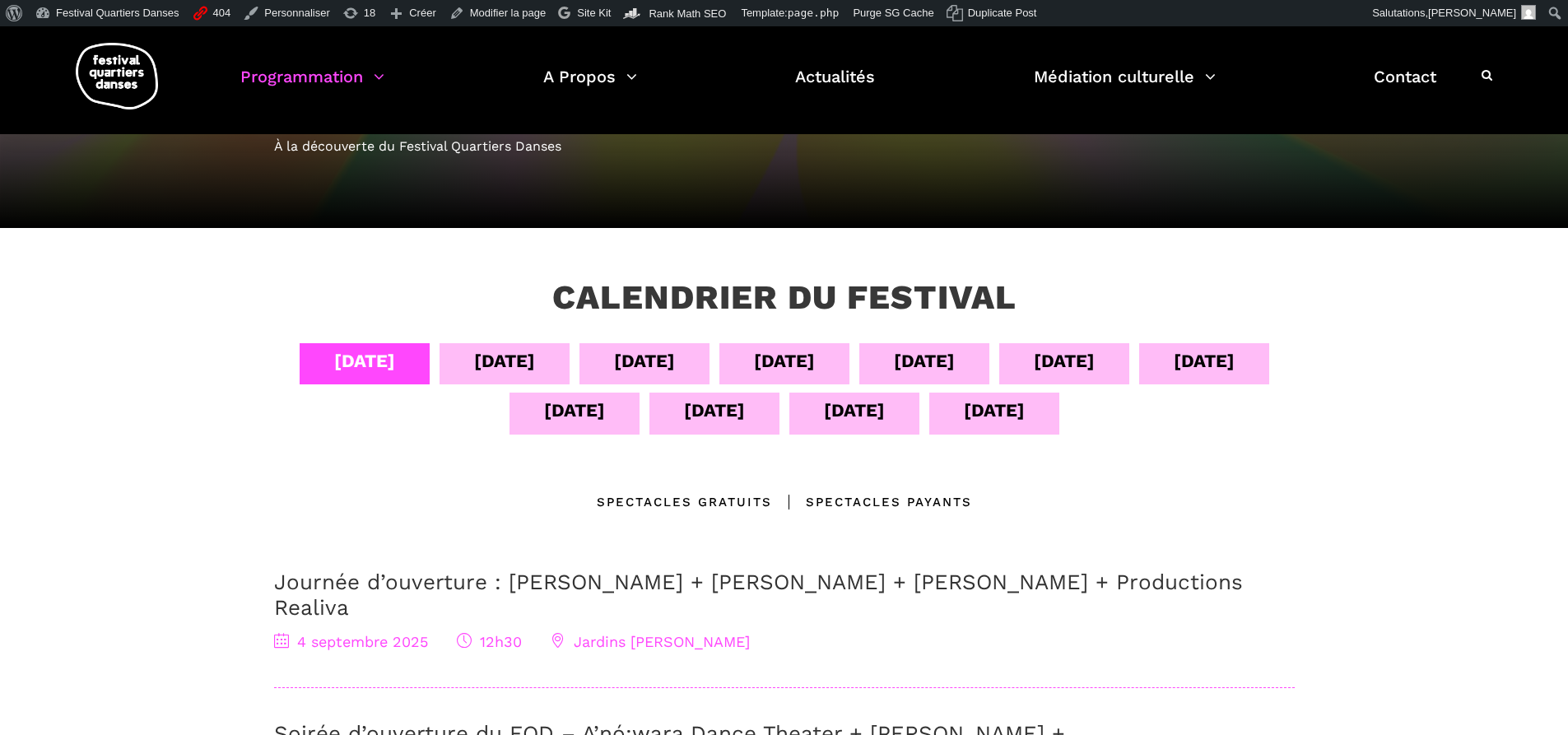
click at [497, 359] on div "[DATE]" at bounding box center [505, 360] width 61 height 29
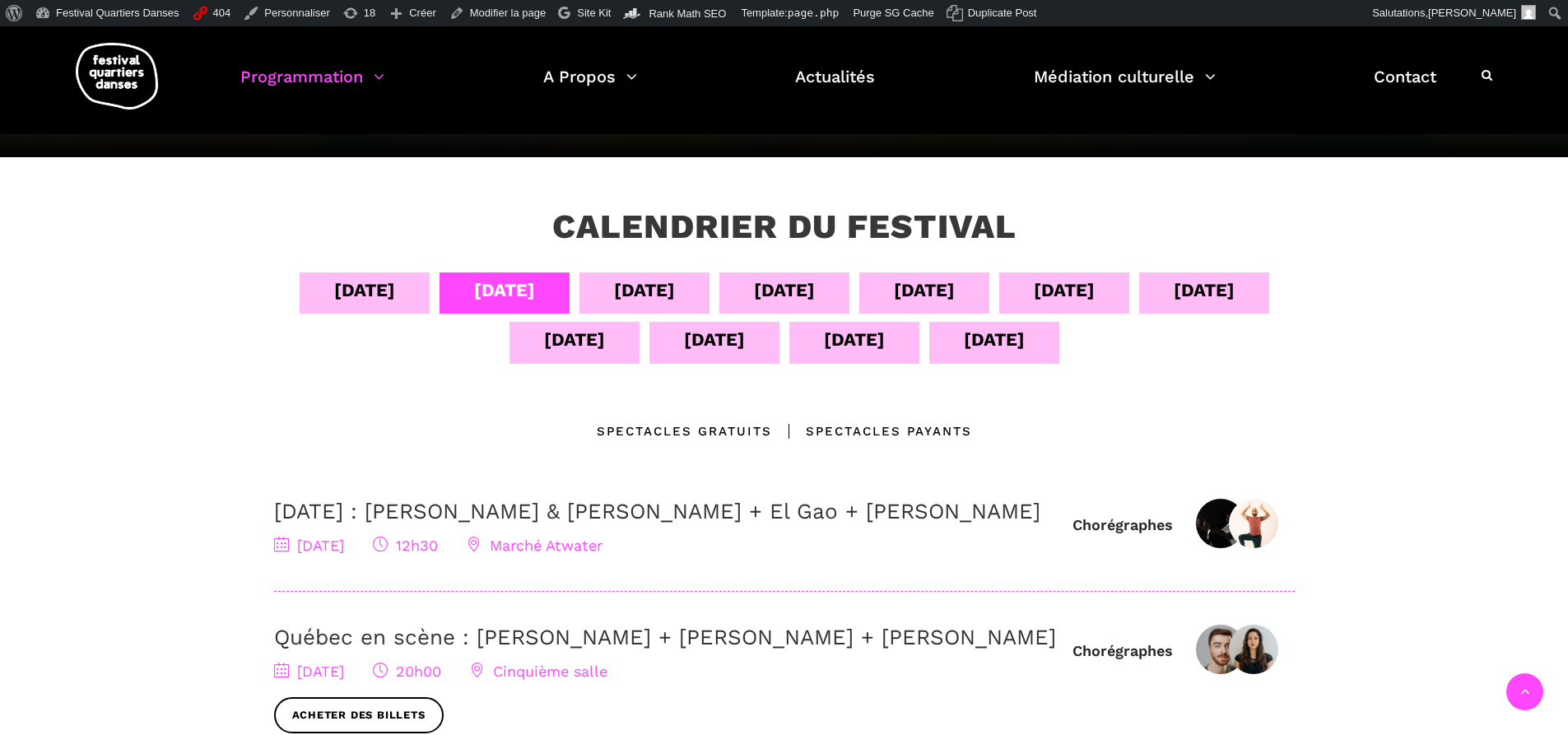
scroll to position [330, 0]
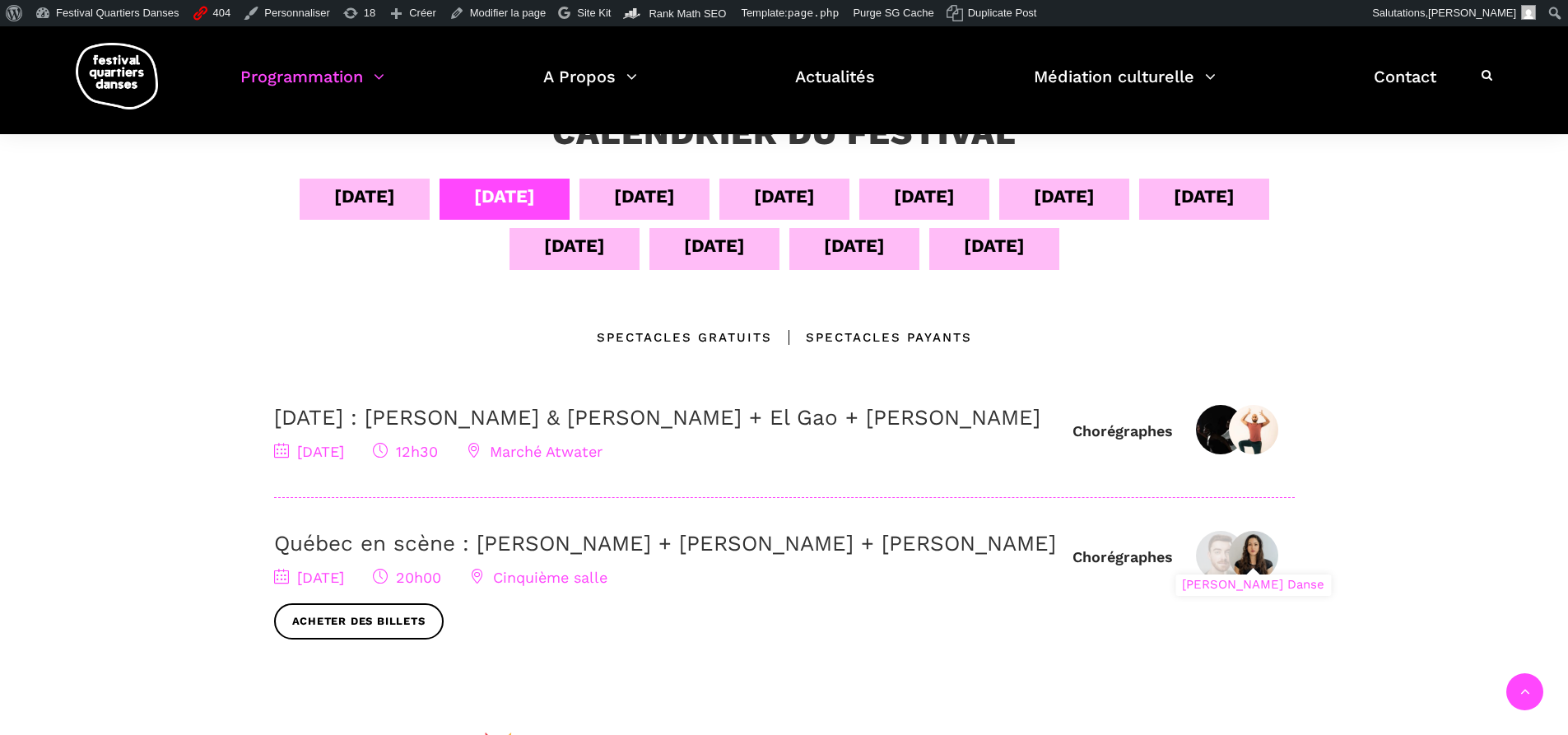
click at [1256, 571] on img at bounding box center [1253, 555] width 50 height 50
click at [1224, 580] on img at bounding box center [1220, 555] width 50 height 50
click at [1218, 419] on img at bounding box center [1220, 429] width 50 height 50
click at [1228, 580] on img at bounding box center [1220, 555] width 50 height 50
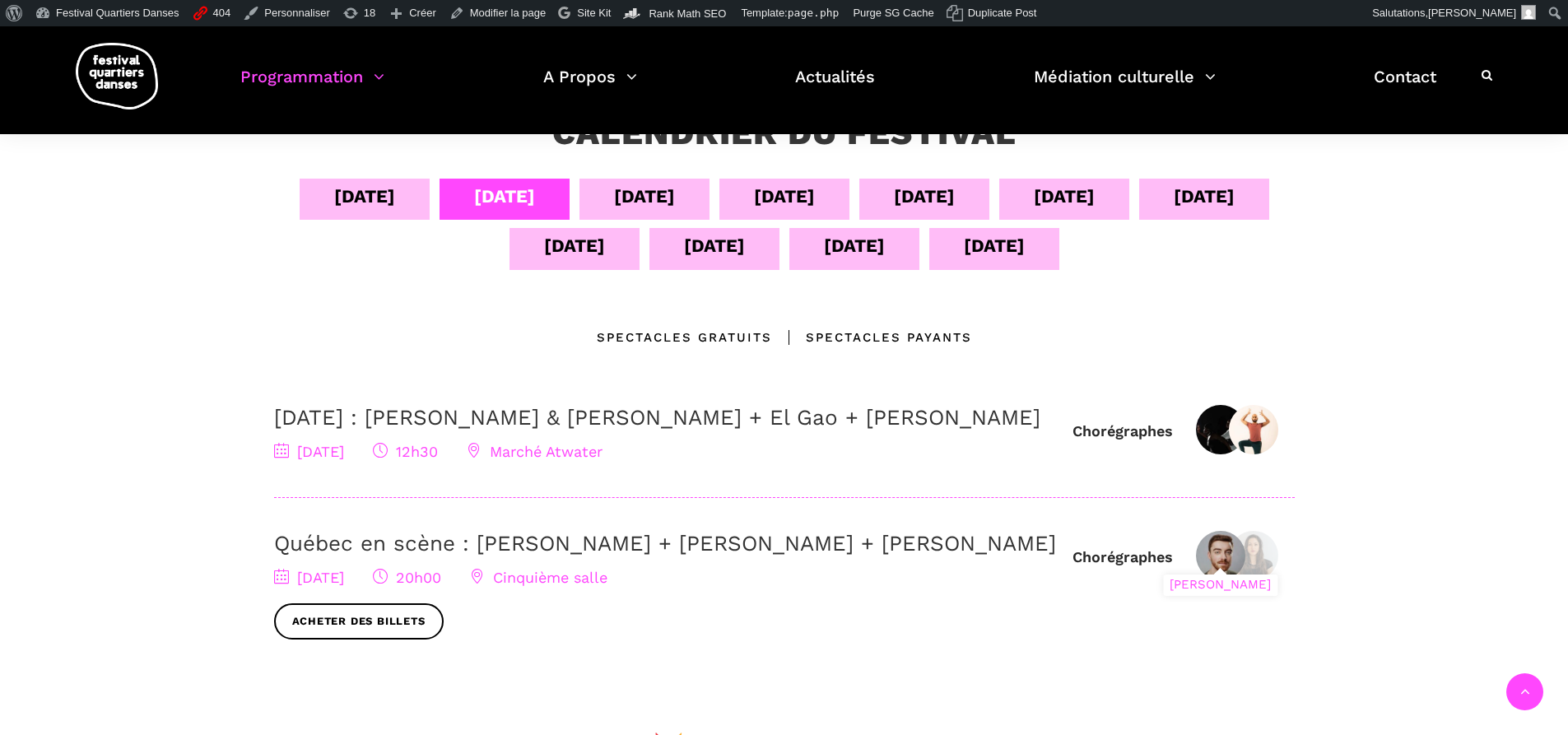
click at [1228, 580] on img at bounding box center [1220, 555] width 50 height 50
click at [1273, 568] on img at bounding box center [1253, 555] width 50 height 50
click at [1215, 579] on img at bounding box center [1220, 555] width 50 height 50
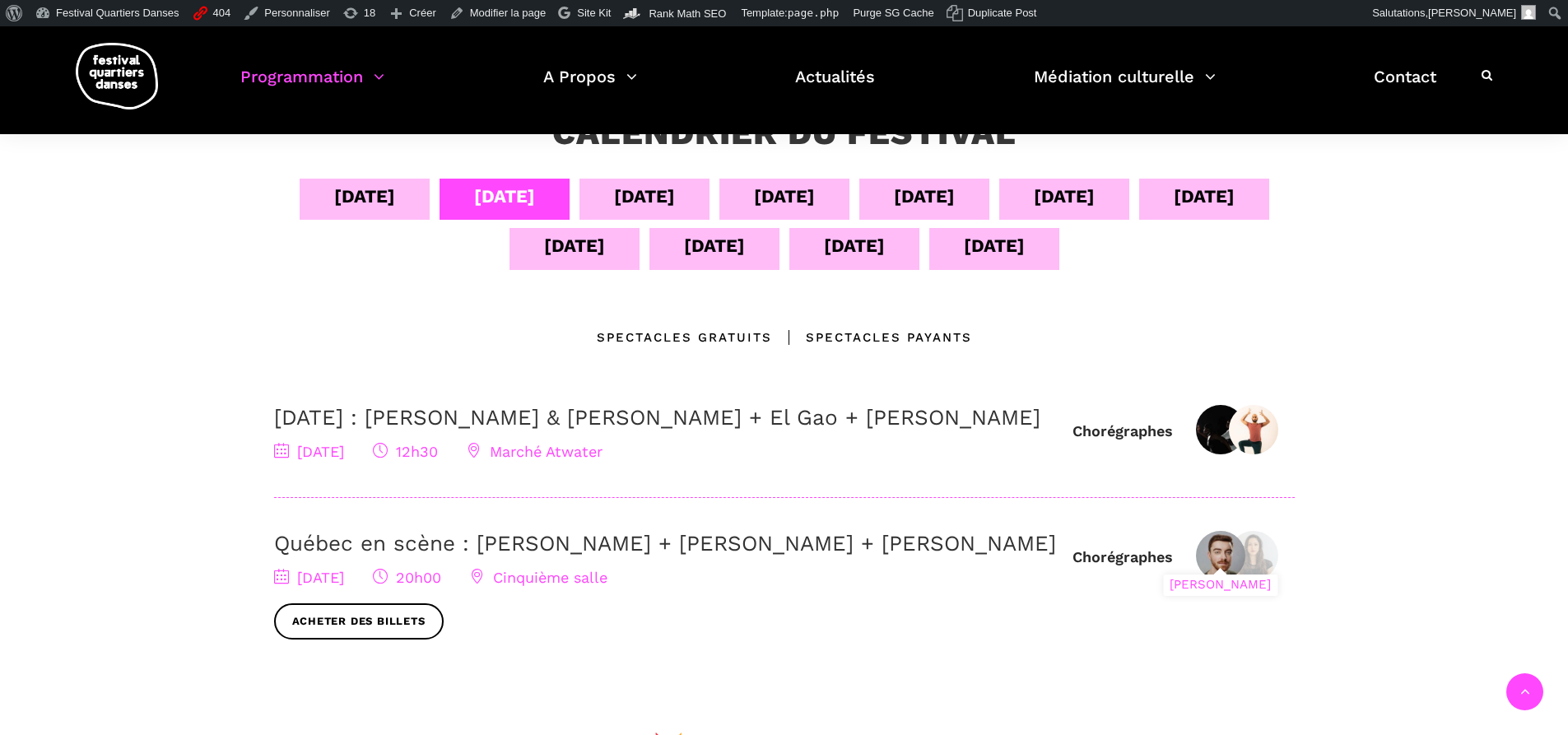
click at [1215, 579] on img at bounding box center [1220, 555] width 50 height 50
click at [1211, 595] on div "[PERSON_NAME] Danse" at bounding box center [1253, 585] width 155 height 22
click at [1213, 595] on div "[PERSON_NAME] Danse" at bounding box center [1253, 585] width 155 height 22
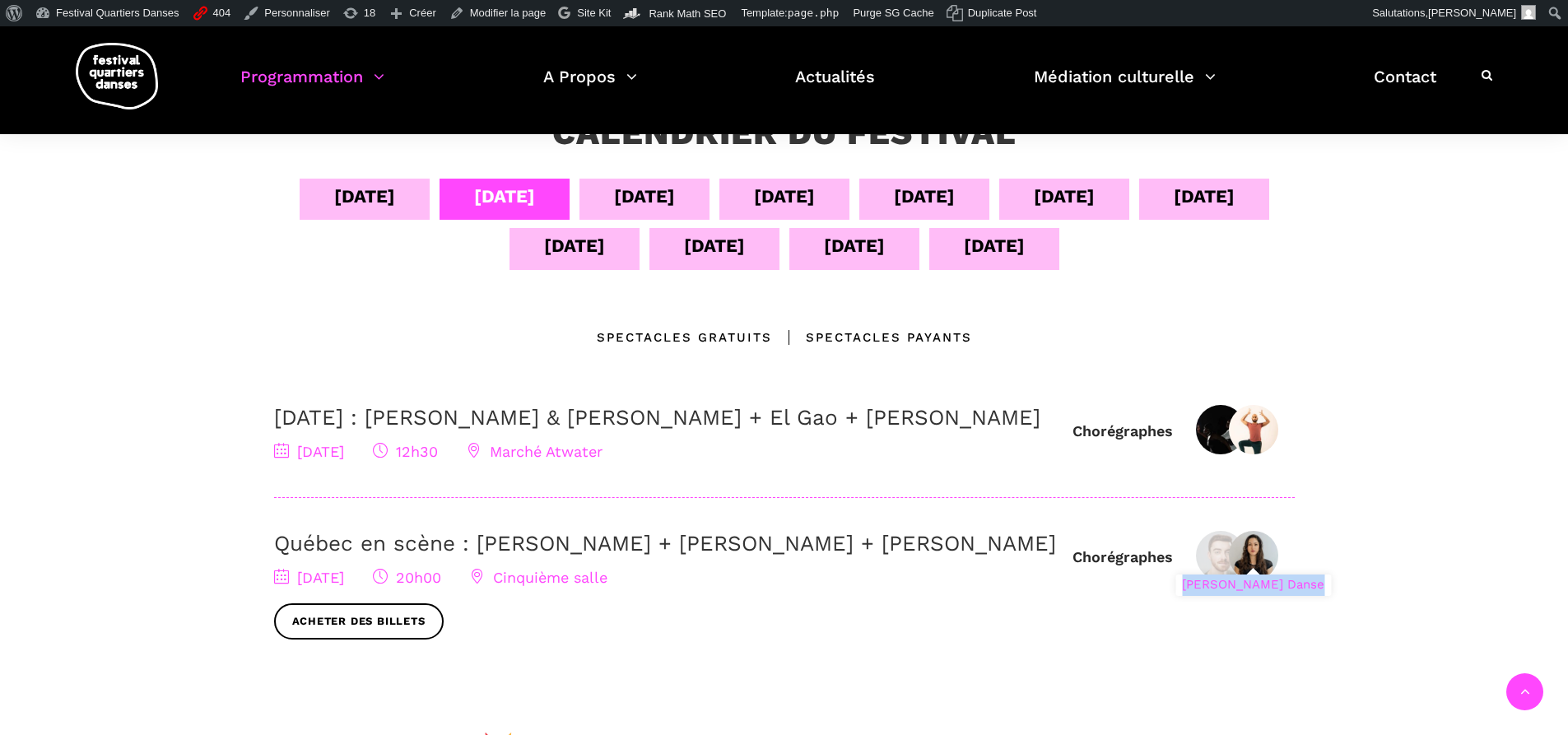
click at [1213, 595] on div "[PERSON_NAME] Danse" at bounding box center [1253, 585] width 155 height 22
click at [1217, 595] on div "[PERSON_NAME] Danse" at bounding box center [1253, 585] width 155 height 22
click at [1288, 553] on div "Chorégraphes Athena Lucie Assamba & Leah Danga Rameez Karim 5 septembre : Athen…" at bounding box center [784, 539] width 1020 height 269
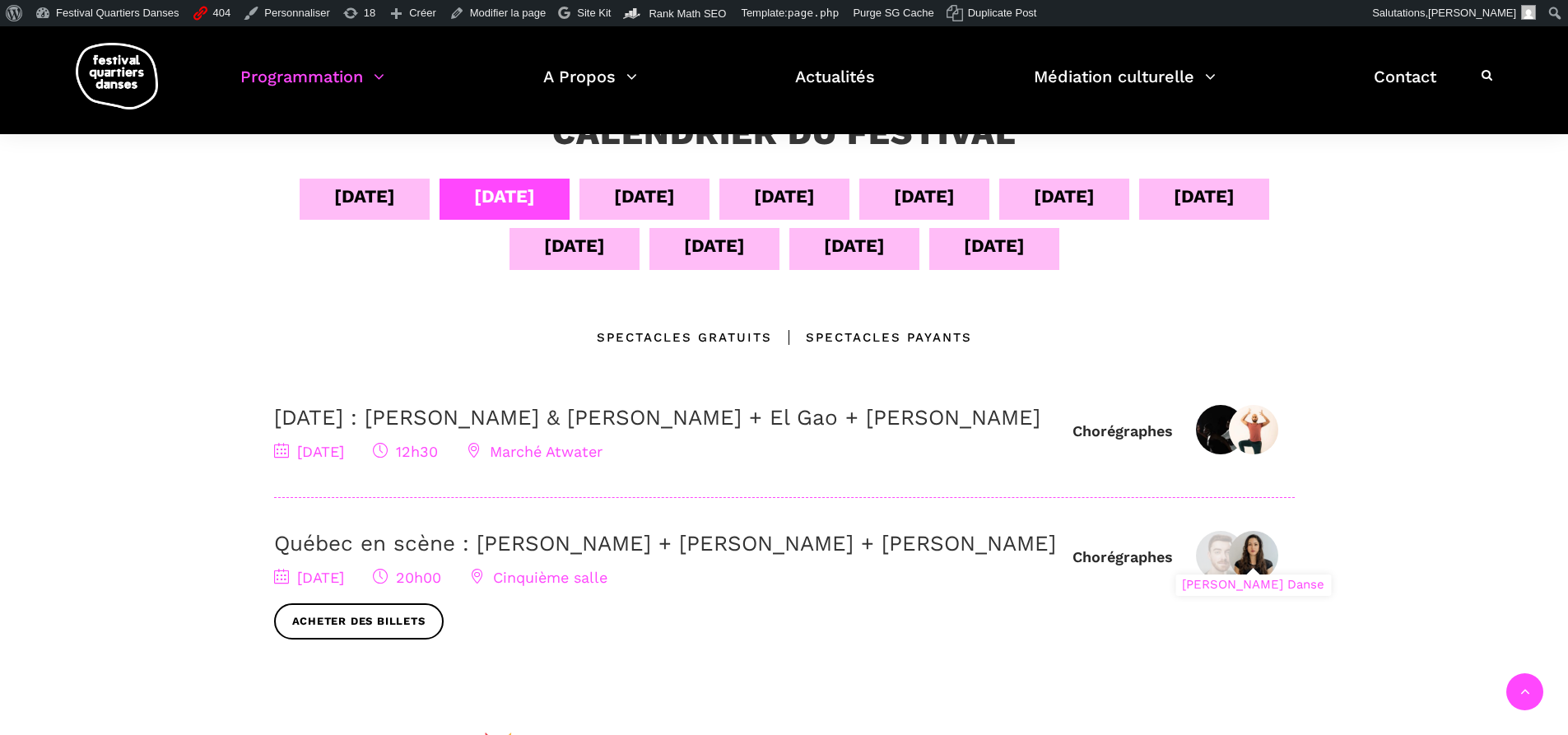
click at [1261, 580] on img at bounding box center [1253, 555] width 50 height 50
click at [883, 352] on div "04 sept 05 sept 06 sept 07 sept 08 sept 09 sept 10 sept 11 sept 12 sept 13 sept…" at bounding box center [784, 438] width 1053 height 519
click at [890, 335] on div "Spectacles Payants" at bounding box center [871, 337] width 200 height 20
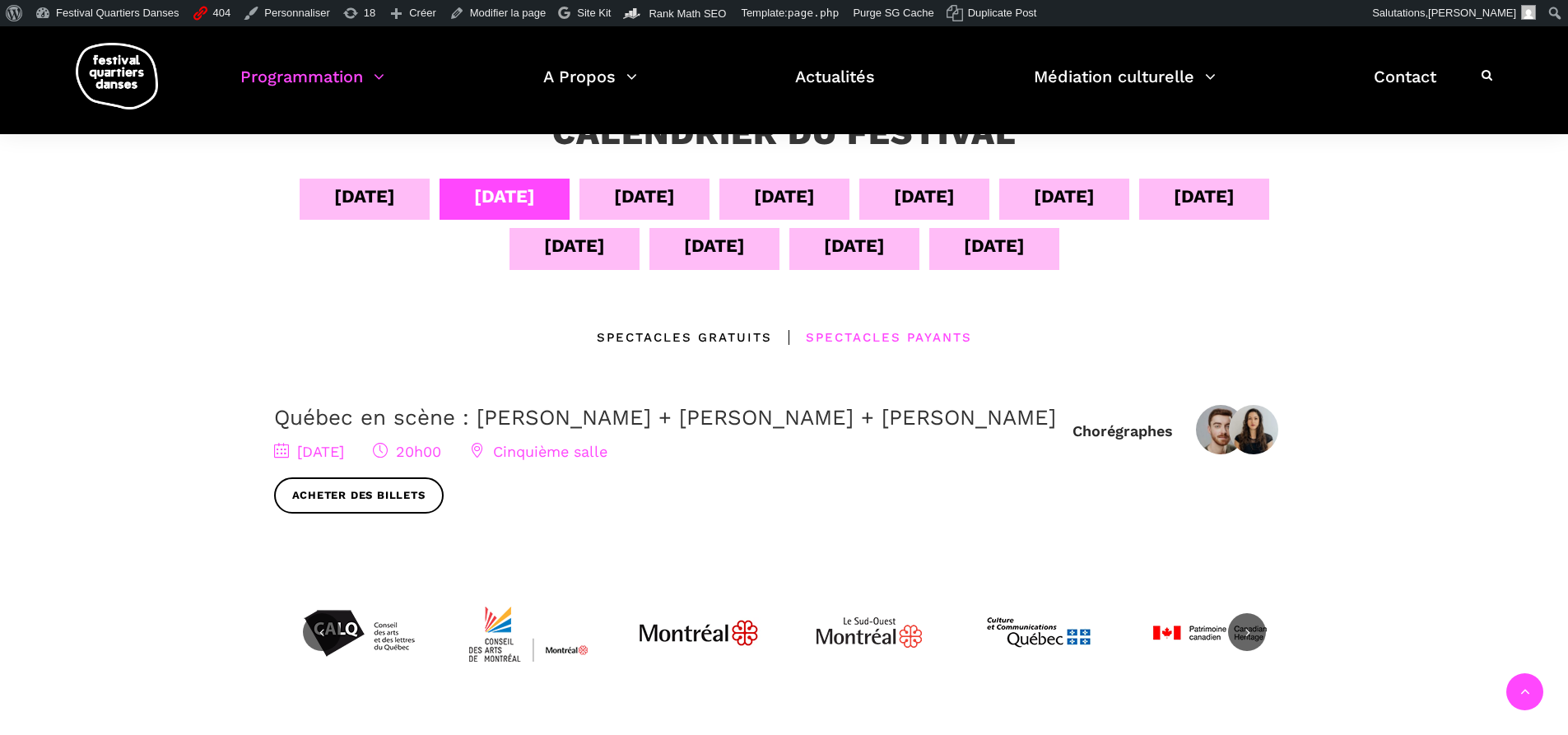
click at [656, 198] on div "06 sept" at bounding box center [644, 196] width 61 height 29
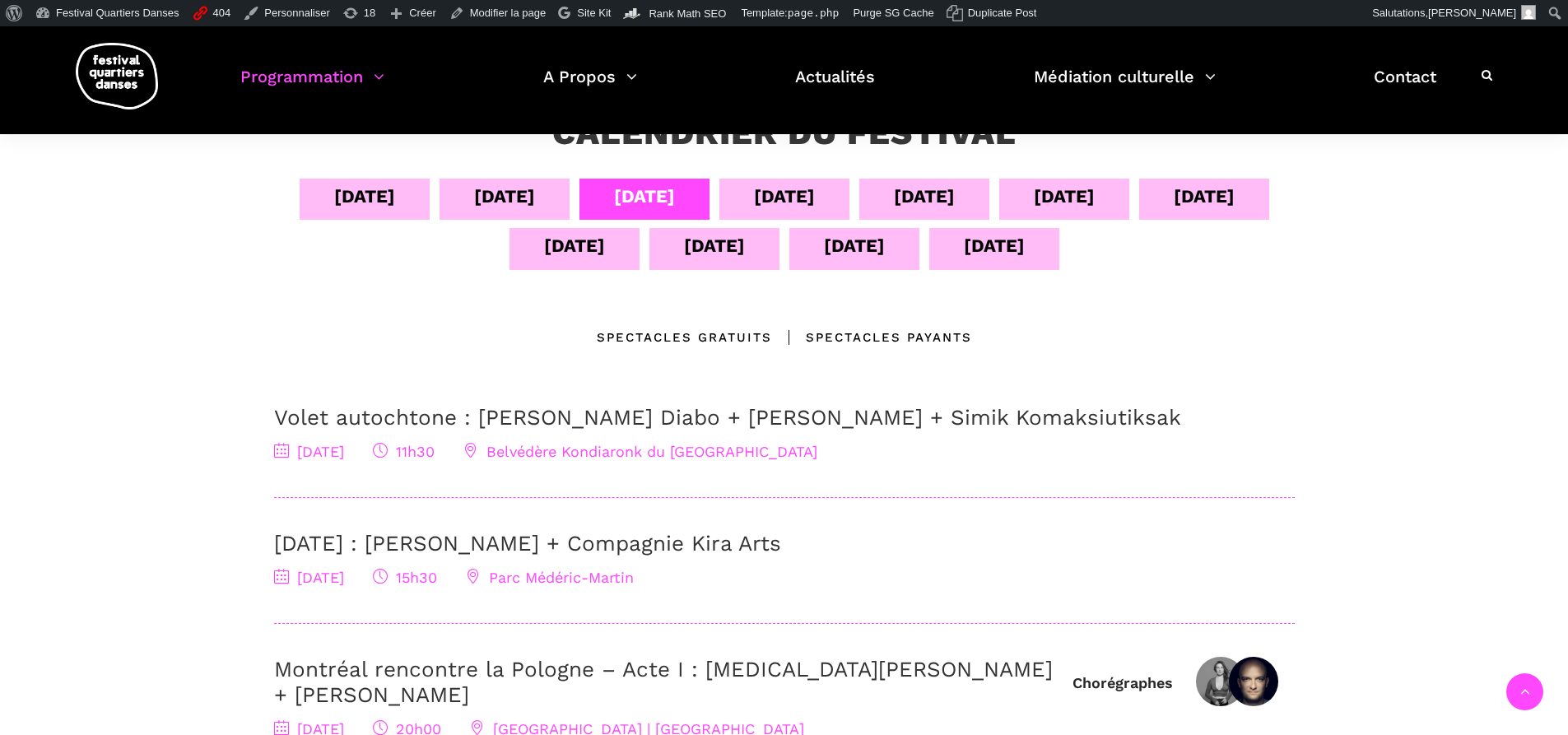
click at [899, 258] on div "13 sept" at bounding box center [854, 248] width 130 height 41
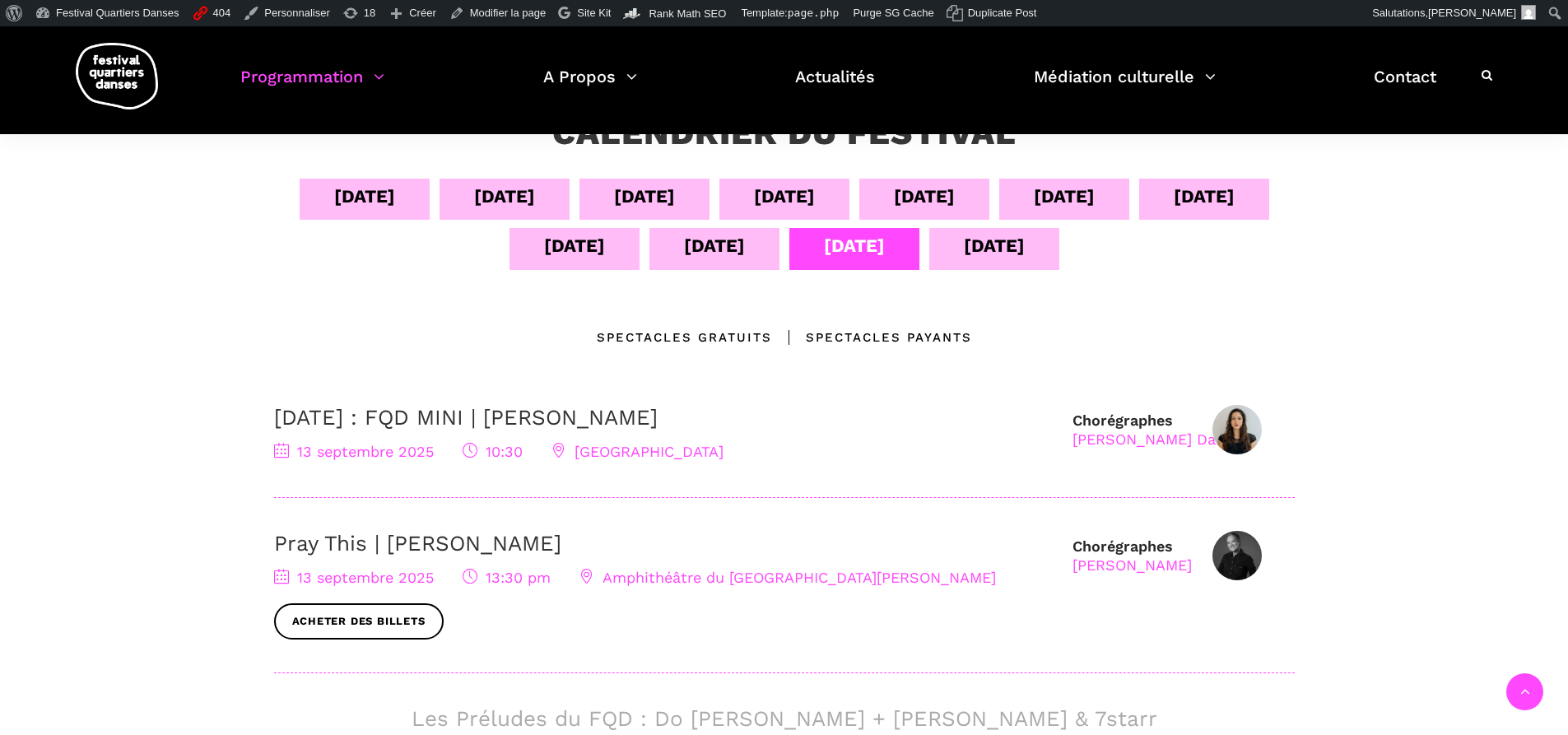
click at [1253, 559] on img at bounding box center [1237, 555] width 50 height 50
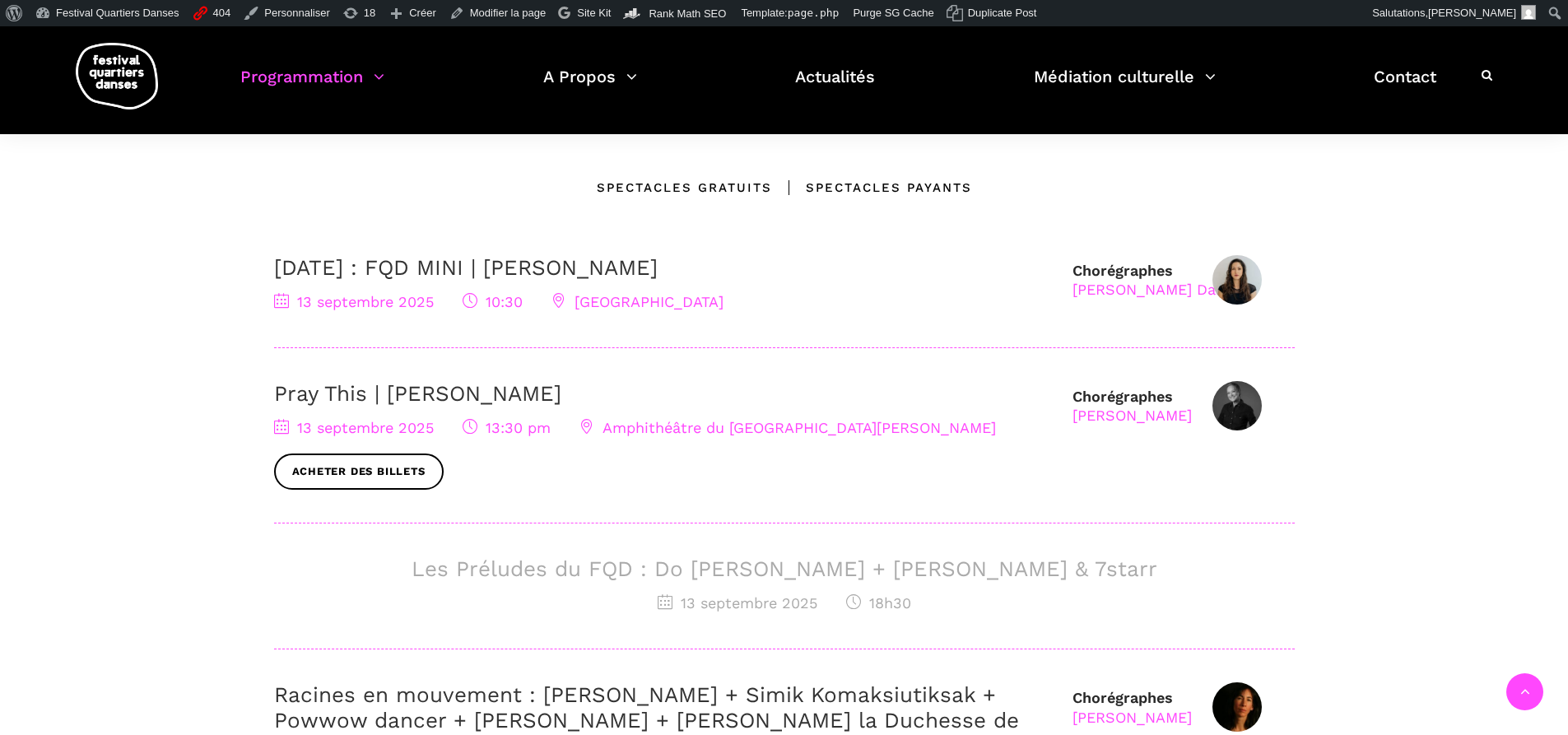
scroll to position [247, 0]
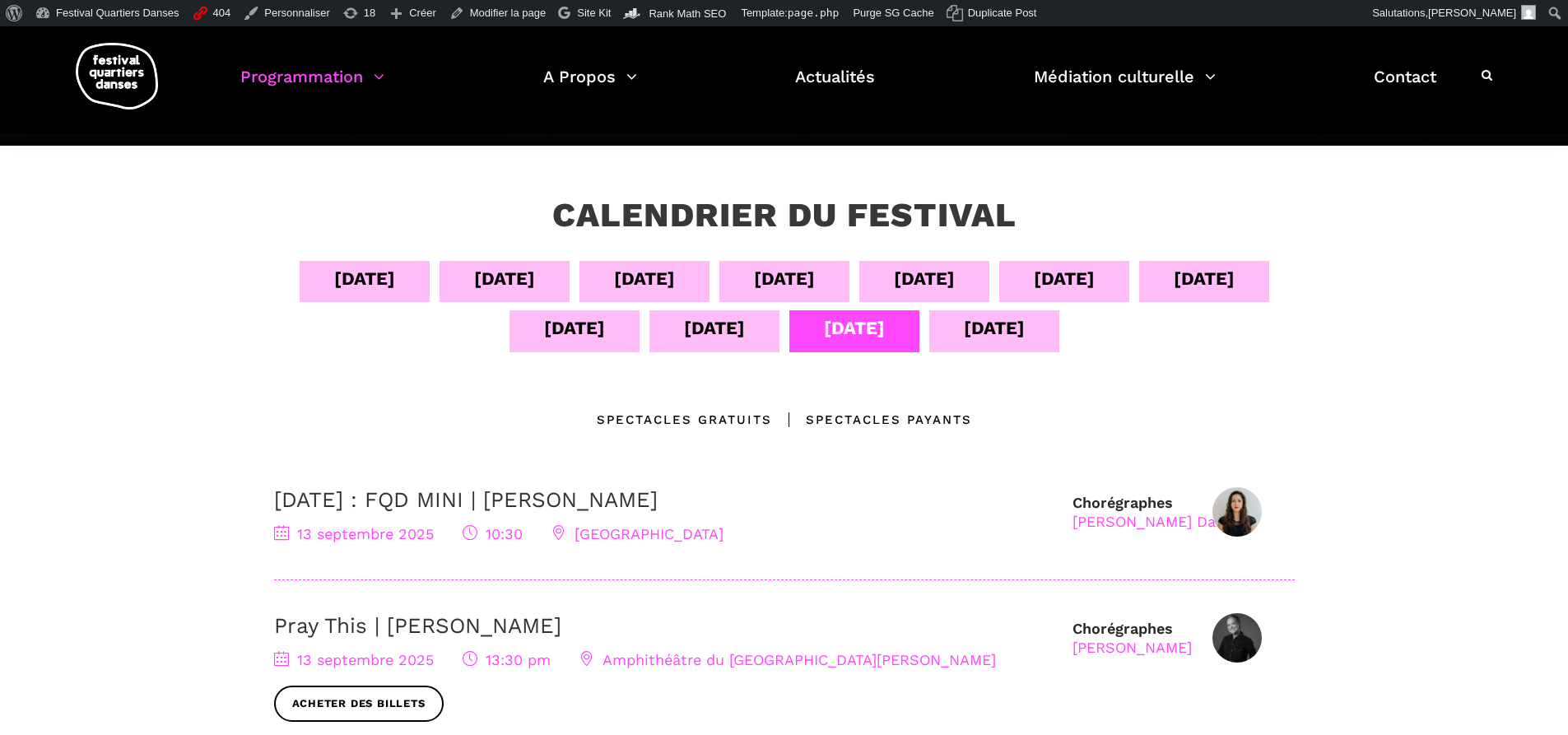
click at [1022, 300] on div "09 sept" at bounding box center [1064, 281] width 130 height 41
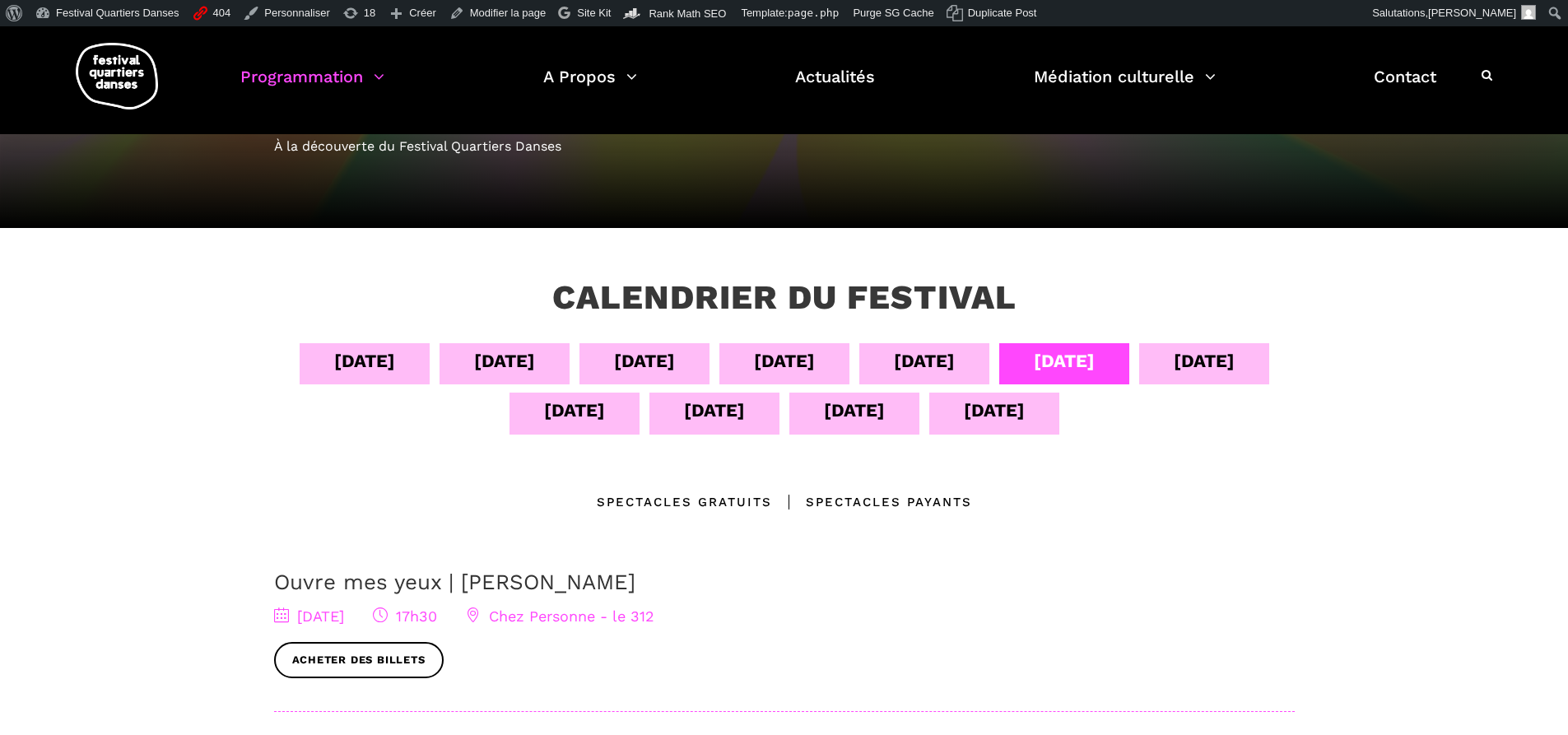
scroll to position [0, 0]
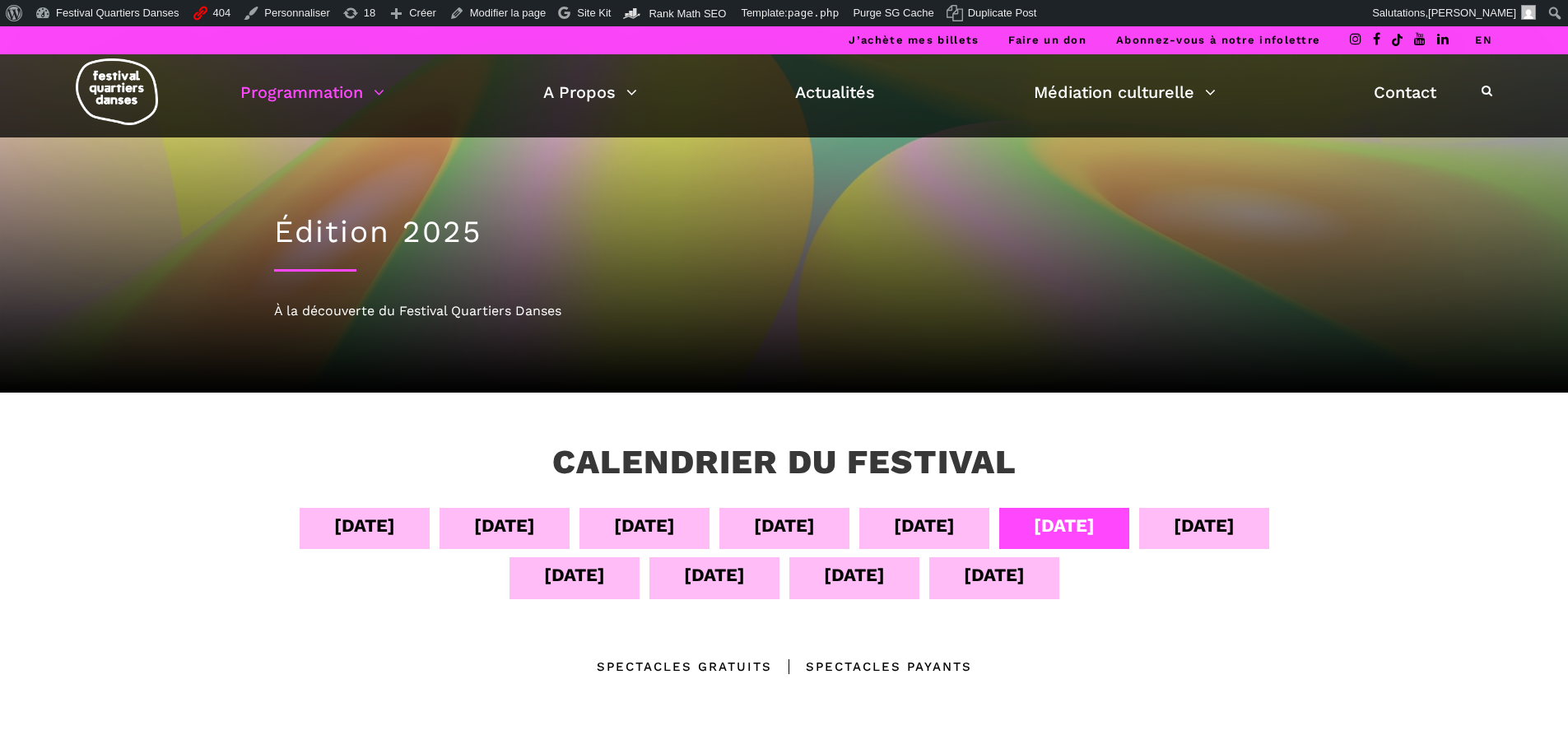
click at [1476, 44] on link "EN" at bounding box center [1483, 40] width 17 height 12
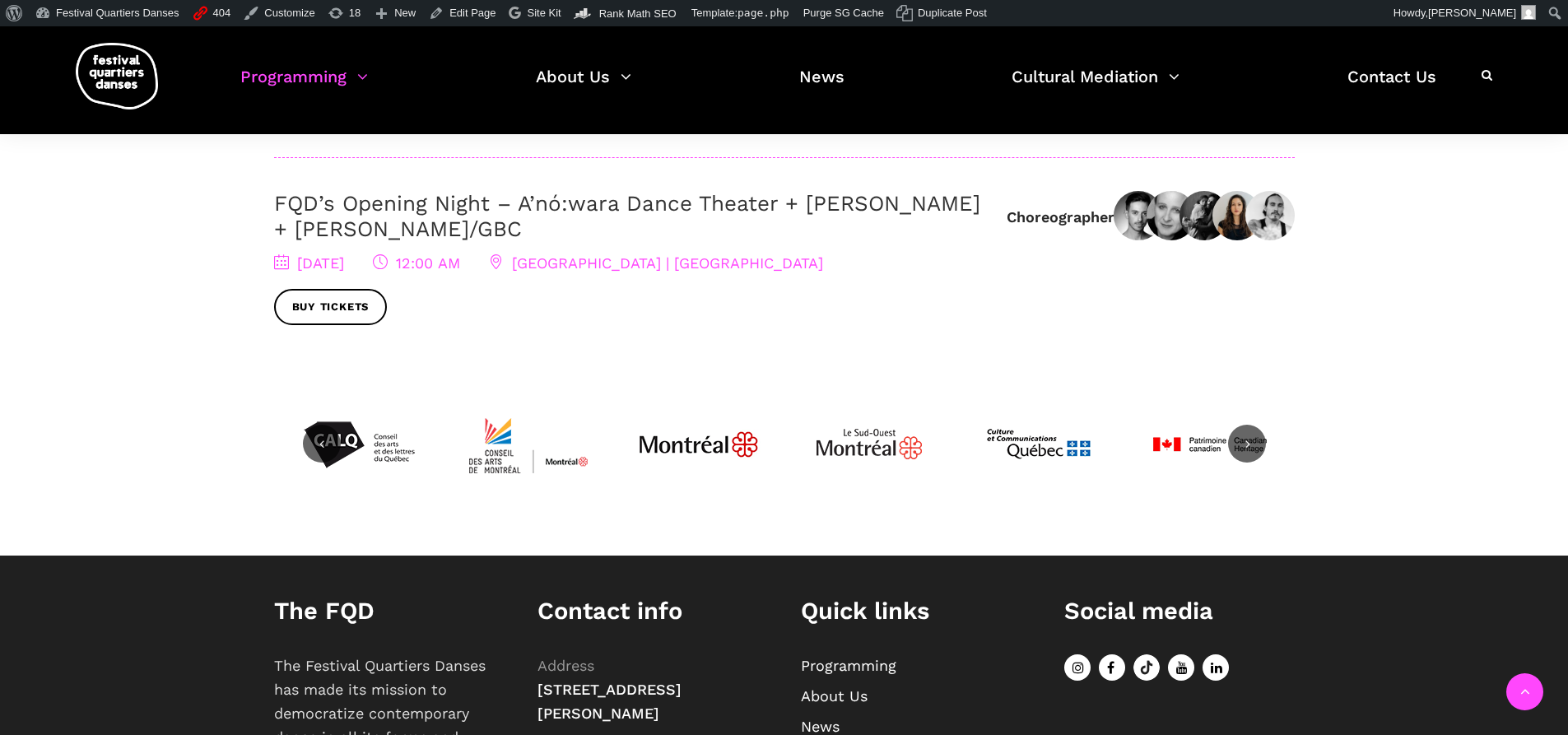
scroll to position [330, 0]
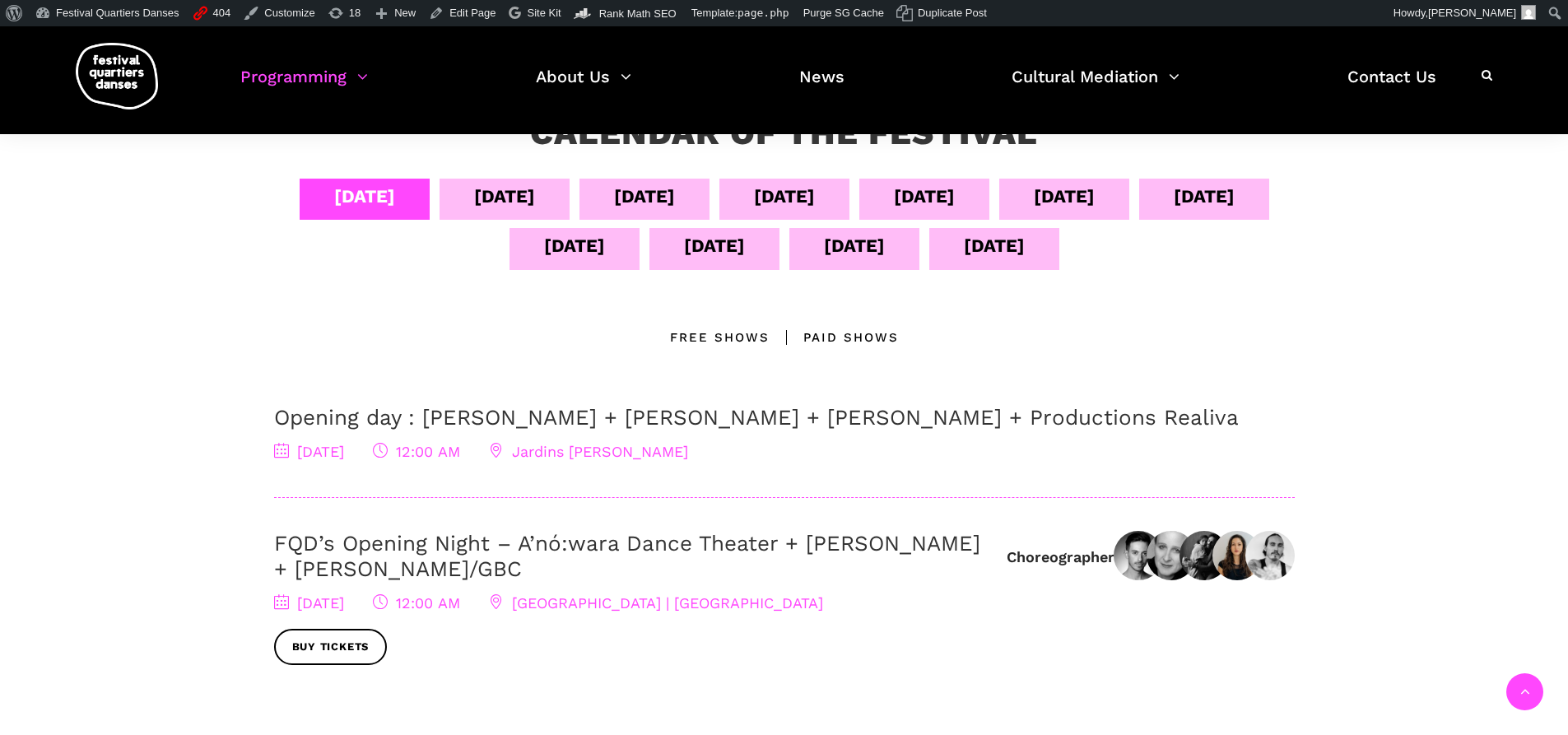
click at [1037, 240] on div "[DATE]" at bounding box center [994, 248] width 130 height 41
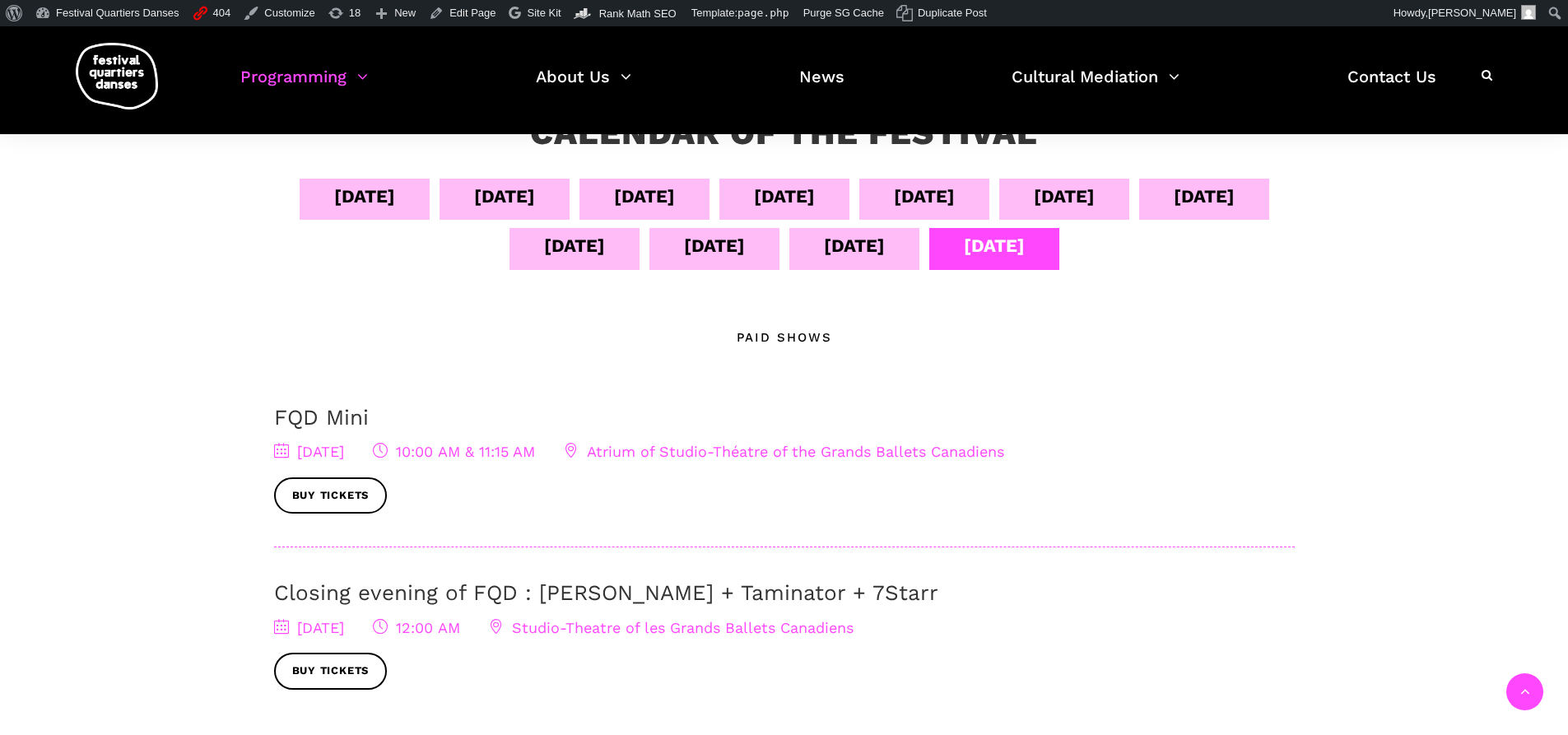
click at [919, 263] on div "[DATE]" at bounding box center [854, 248] width 130 height 41
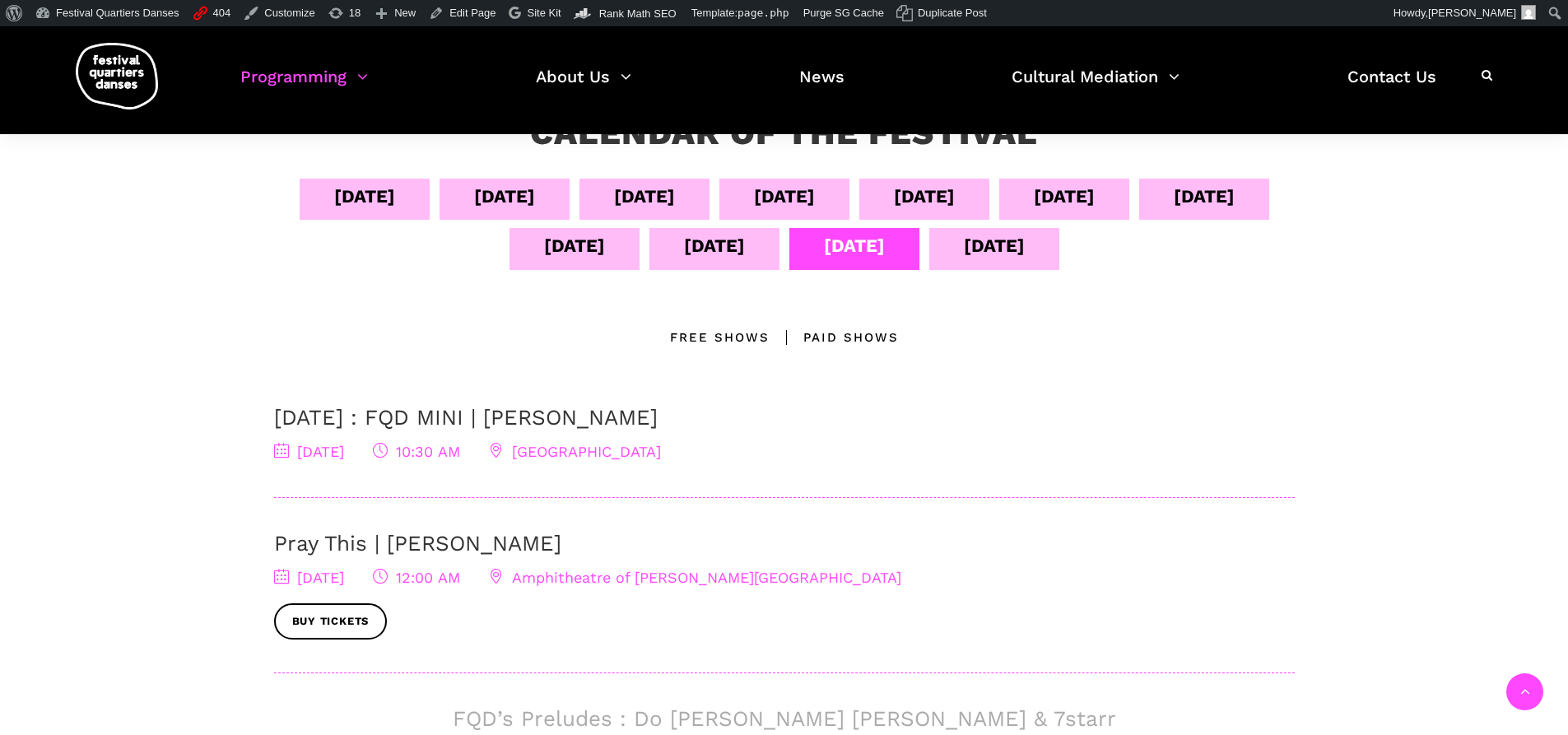
click at [745, 258] on div "[DATE]" at bounding box center [714, 245] width 61 height 29
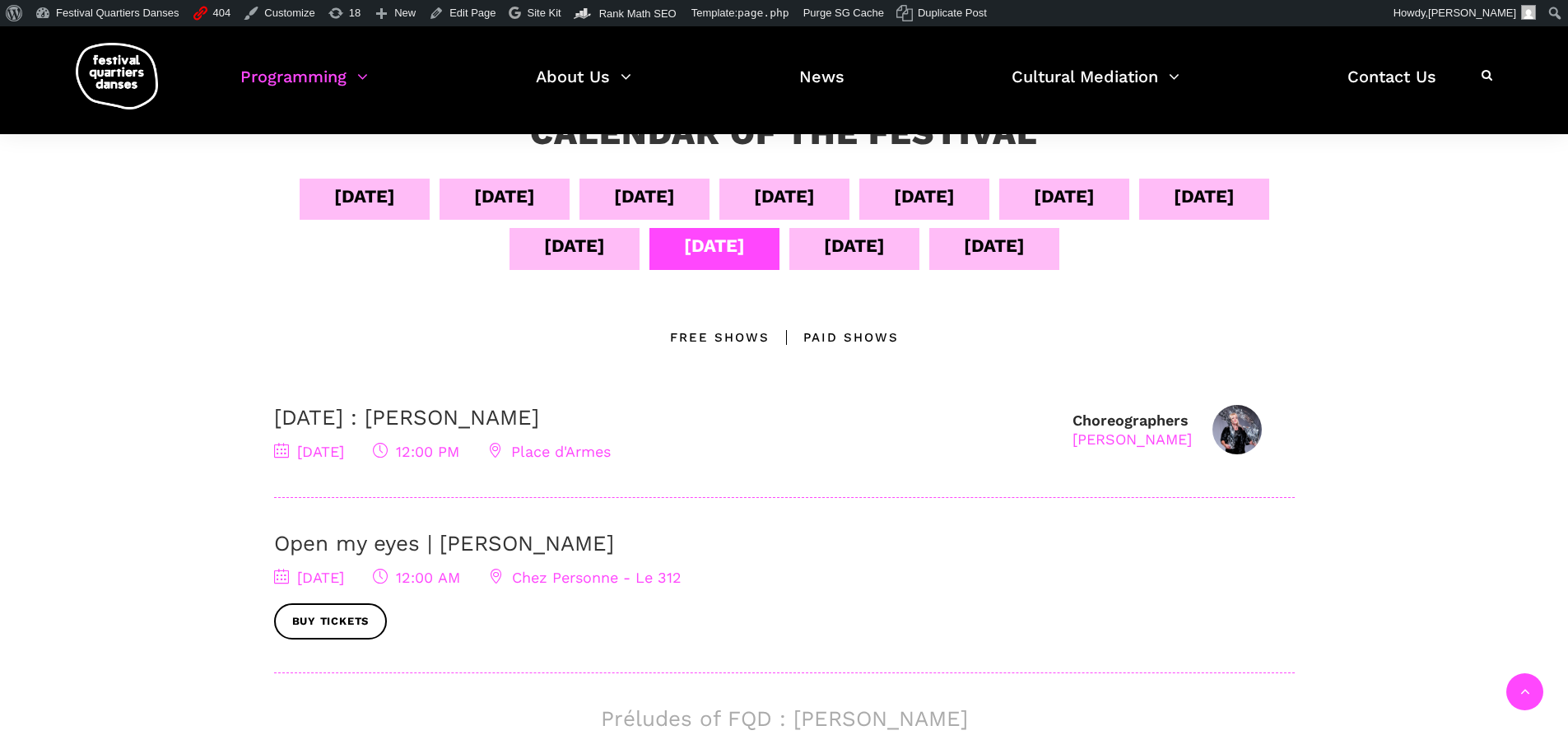
click at [605, 247] on div "[DATE]" at bounding box center [575, 245] width 61 height 29
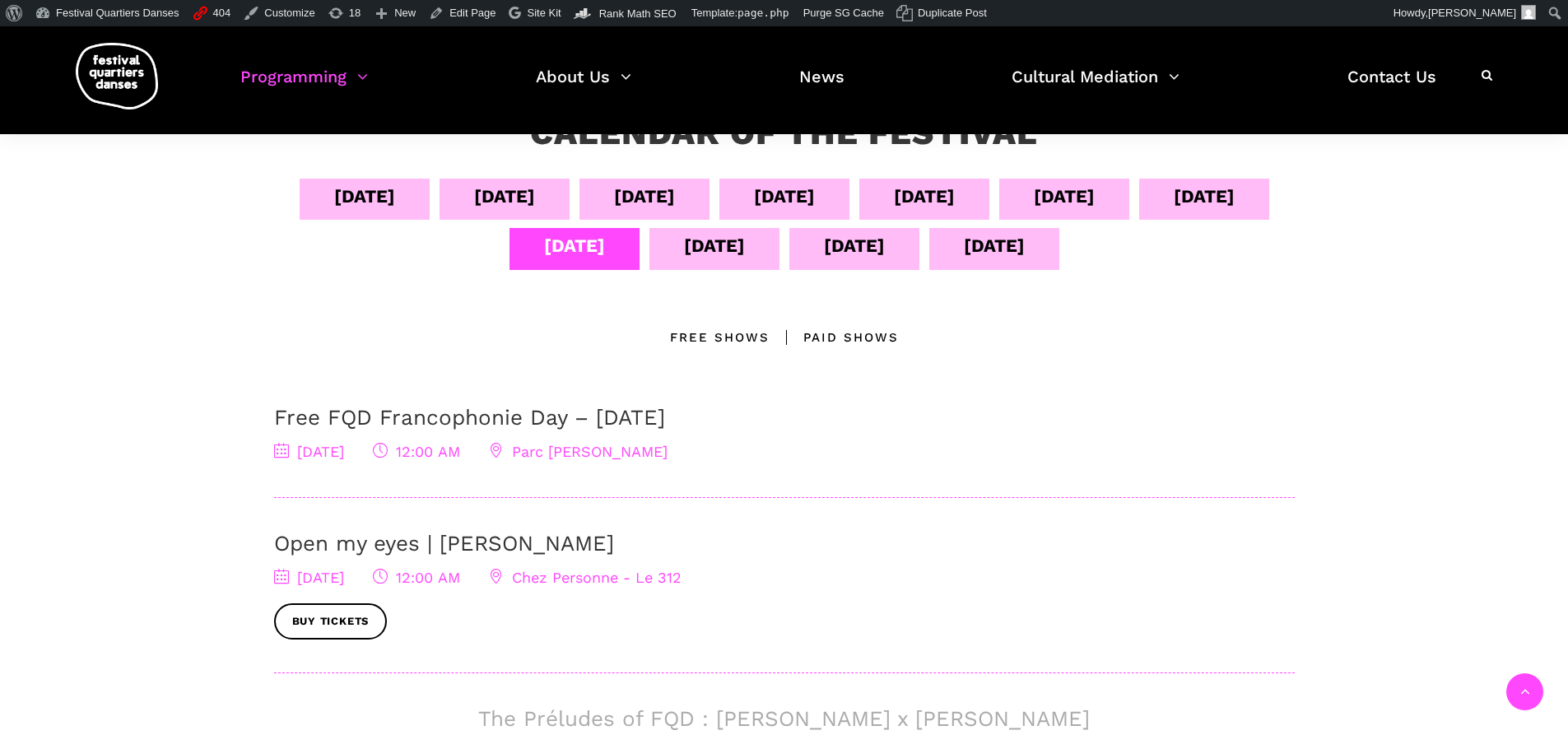
click at [569, 189] on div "[DATE]" at bounding box center [504, 199] width 130 height 41
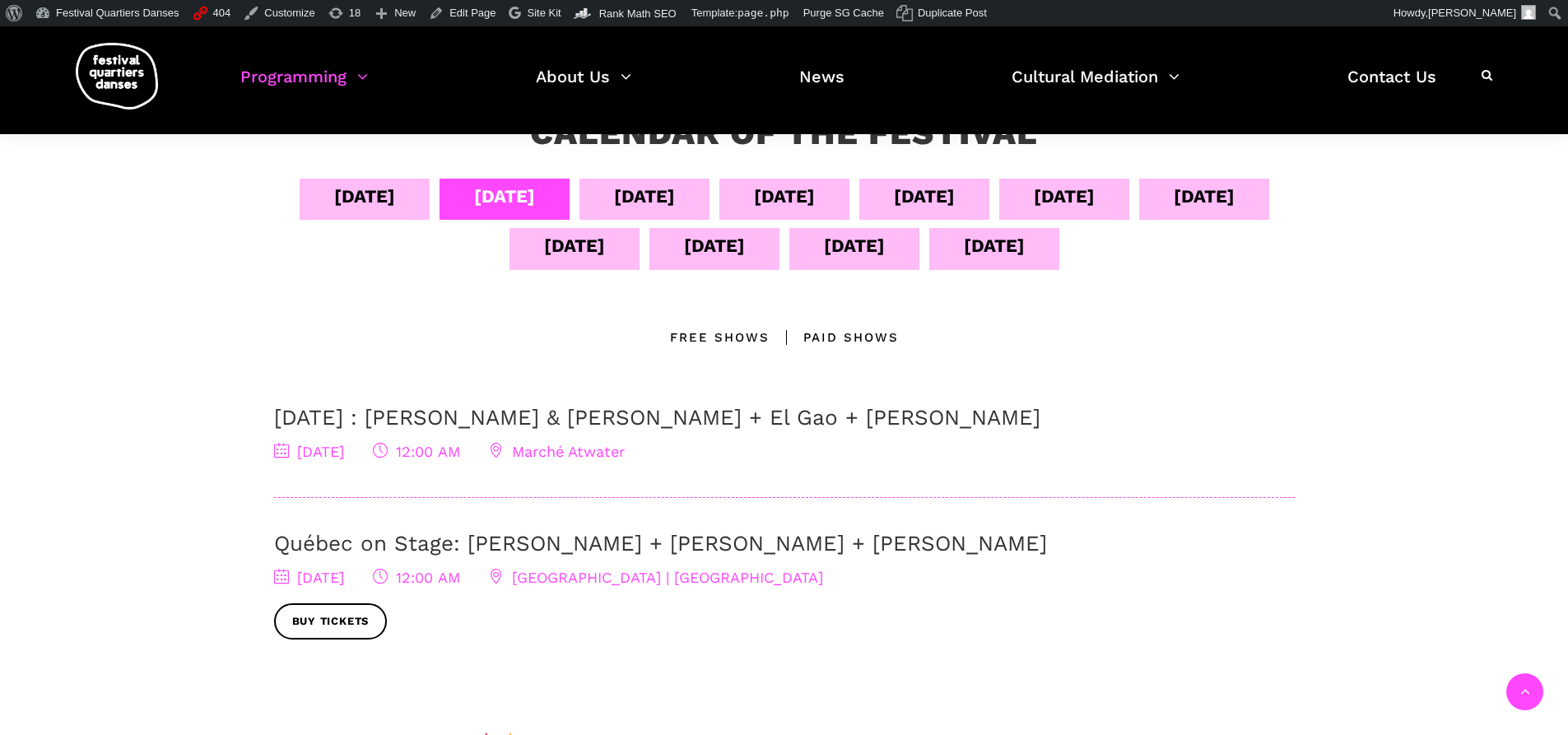
click at [675, 201] on div "[DATE]" at bounding box center [644, 196] width 61 height 29
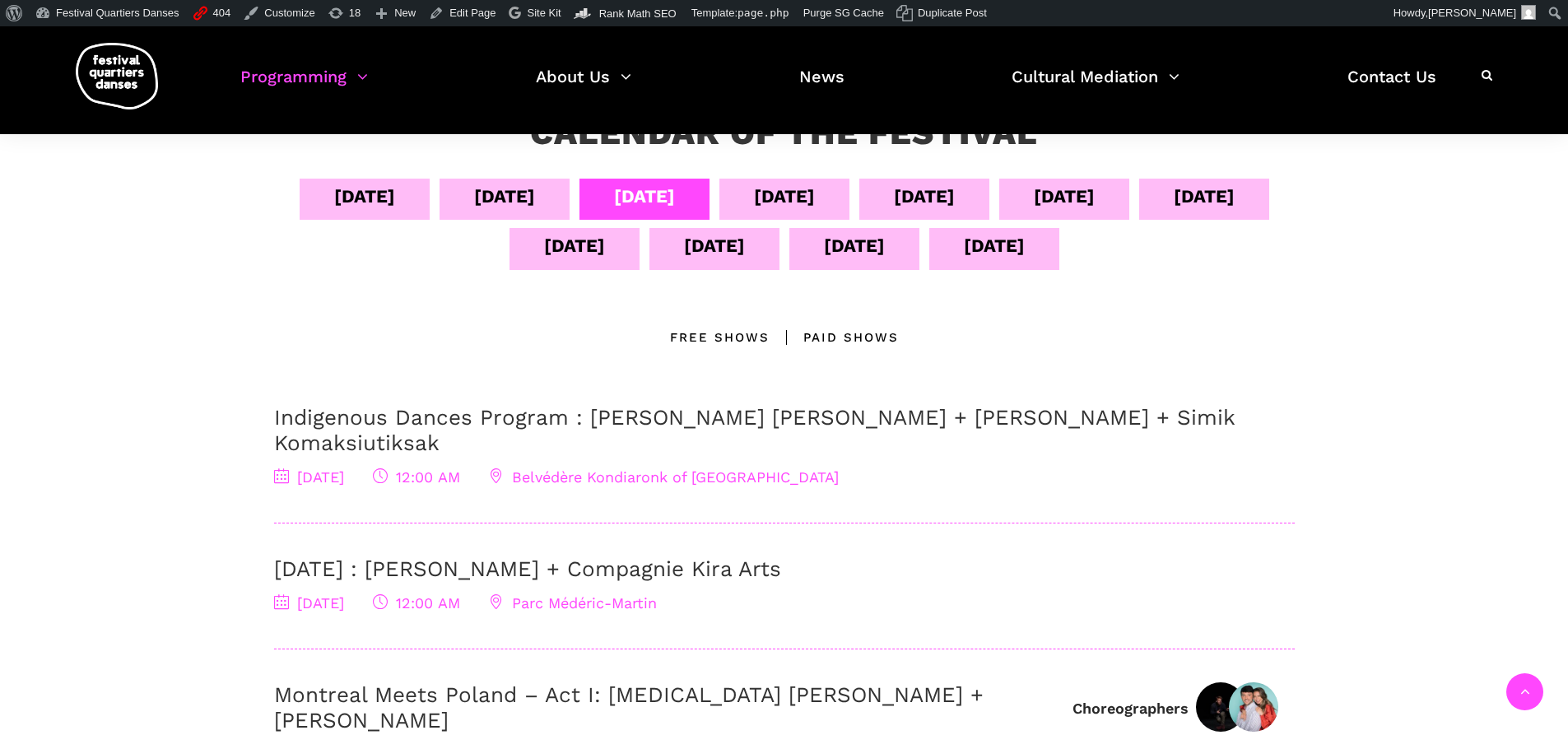
click at [815, 200] on div "[DATE]" at bounding box center [785, 196] width 61 height 29
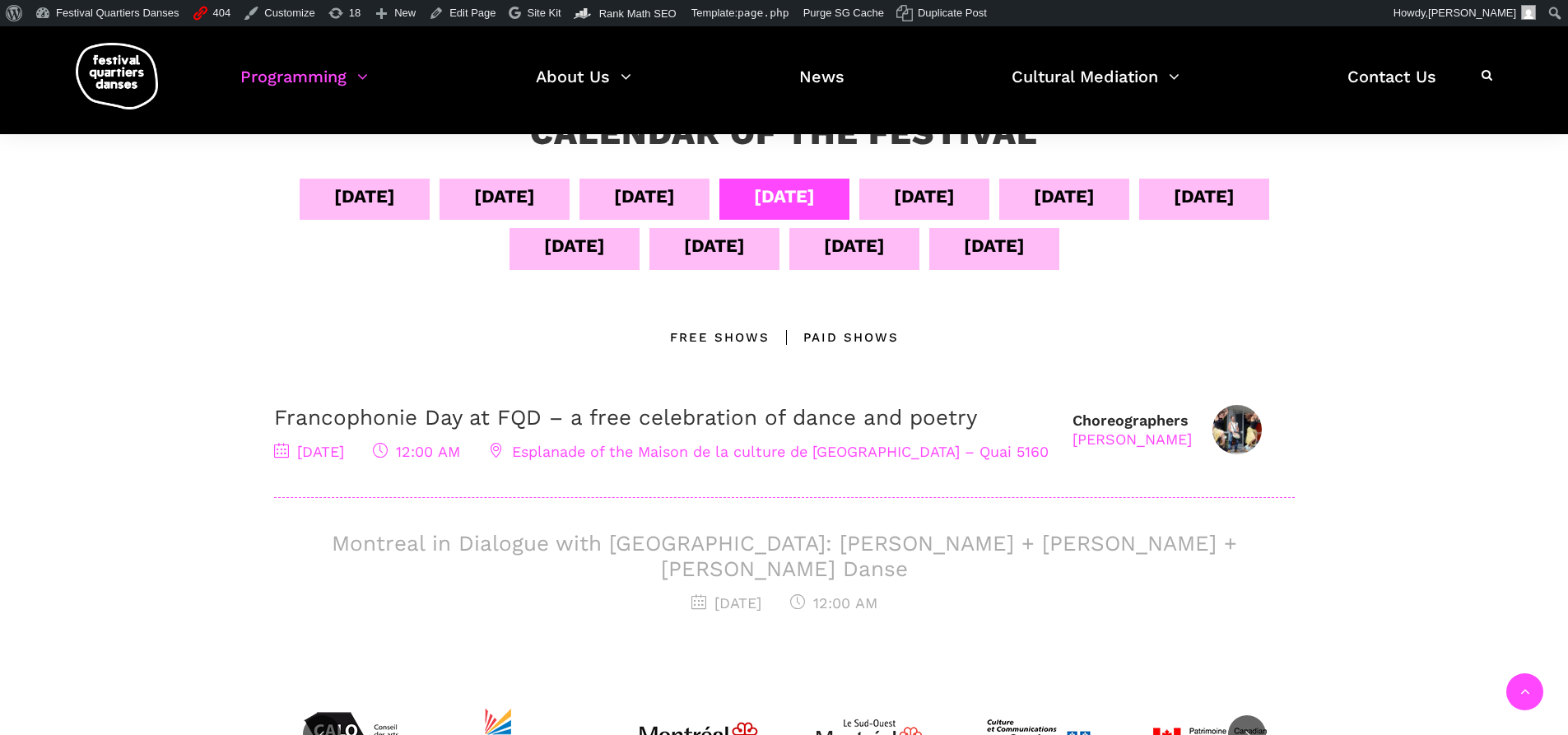
click at [955, 189] on div "[DATE]" at bounding box center [924, 196] width 61 height 29
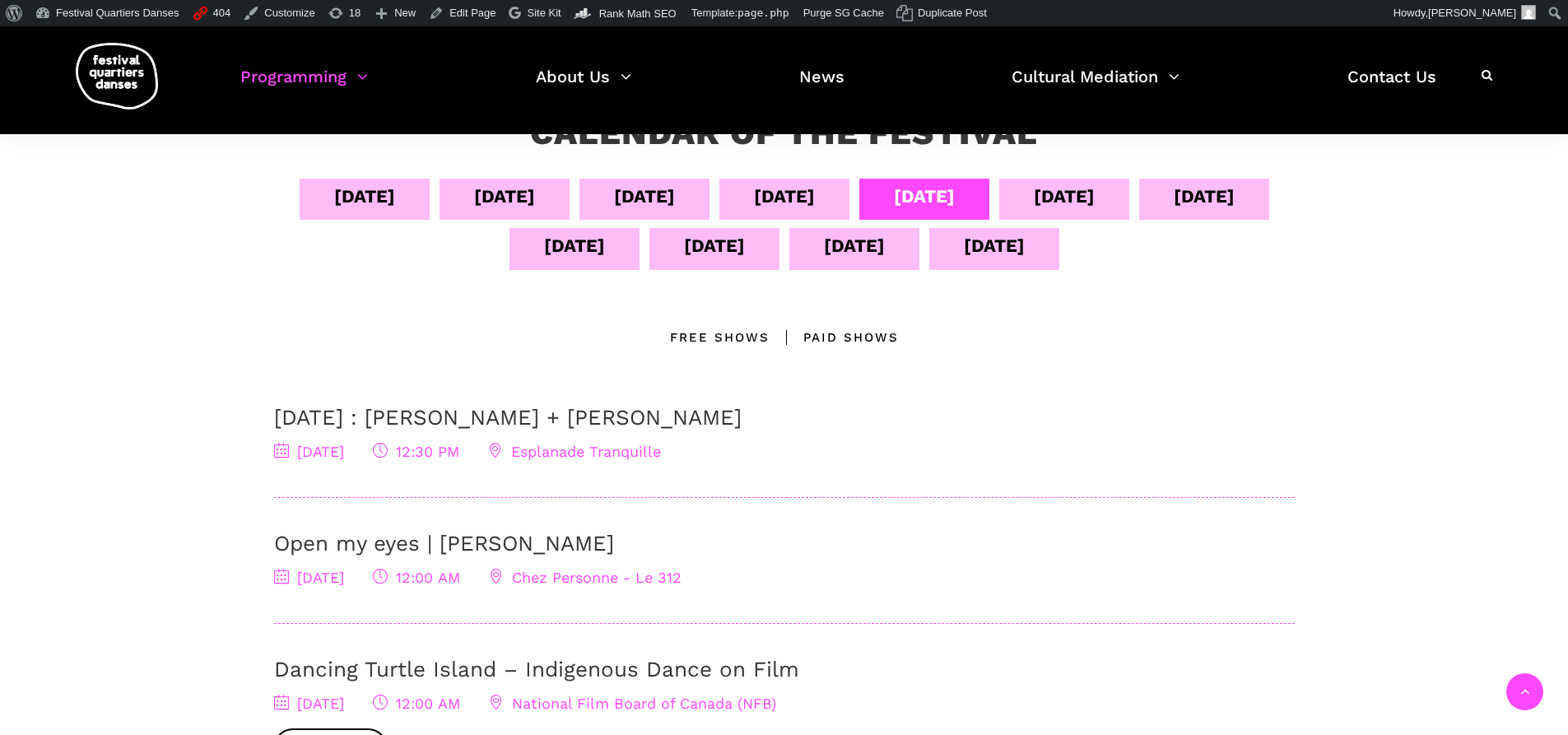
click at [675, 199] on div "[DATE]" at bounding box center [644, 196] width 61 height 29
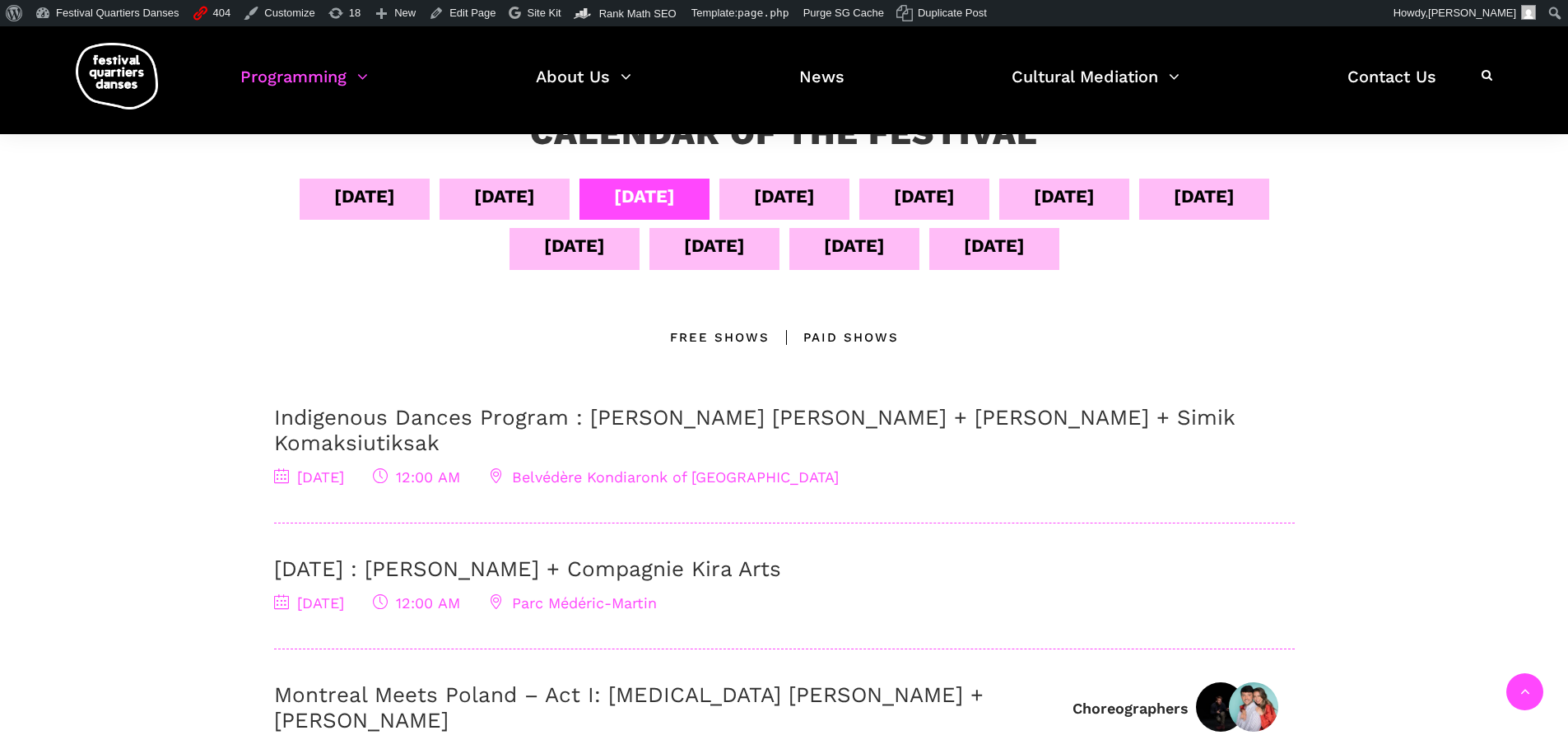
click at [535, 205] on div "[DATE]" at bounding box center [505, 196] width 61 height 29
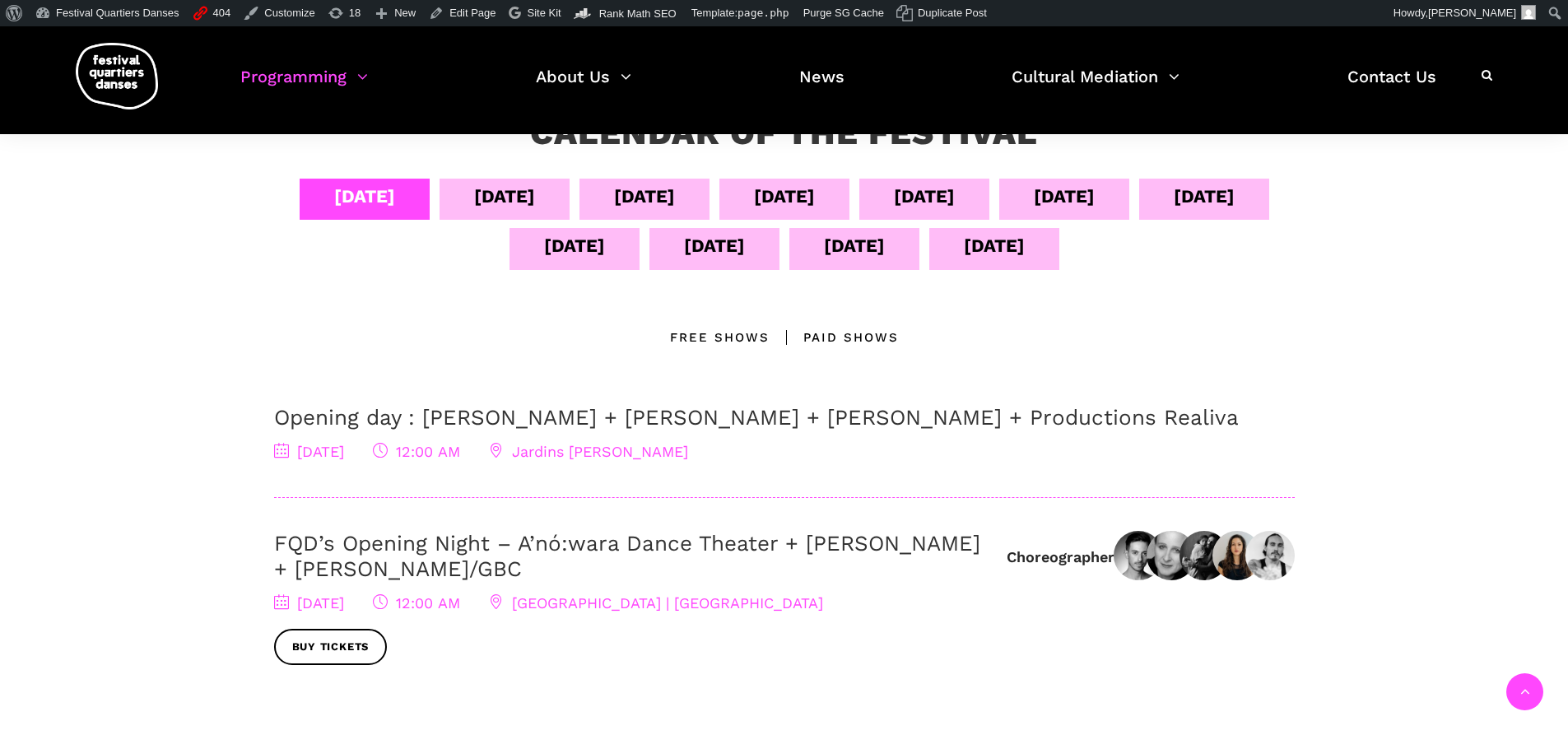
click at [605, 239] on div "[DATE]" at bounding box center [575, 245] width 61 height 29
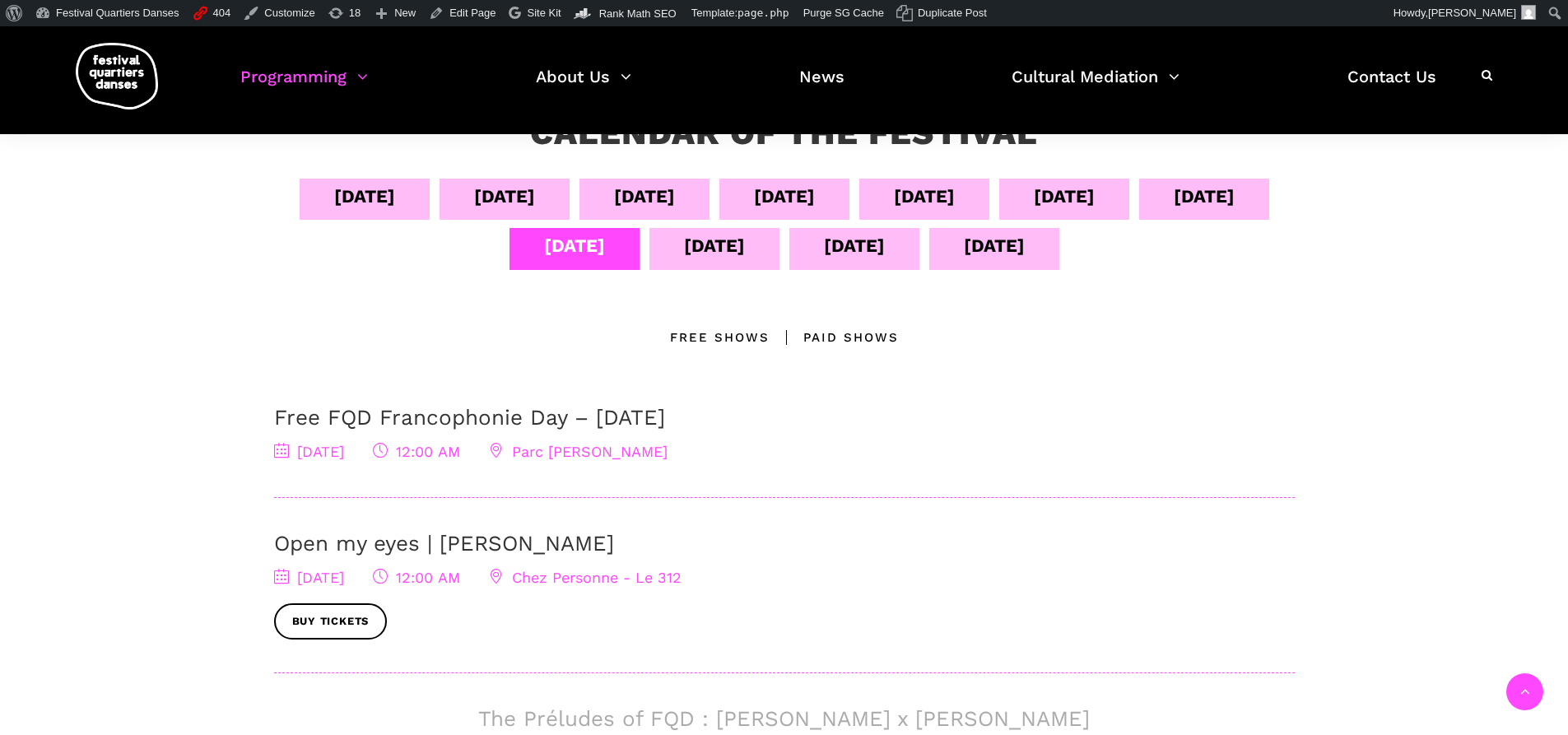
click at [675, 197] on div "Sept 06" at bounding box center [644, 196] width 61 height 29
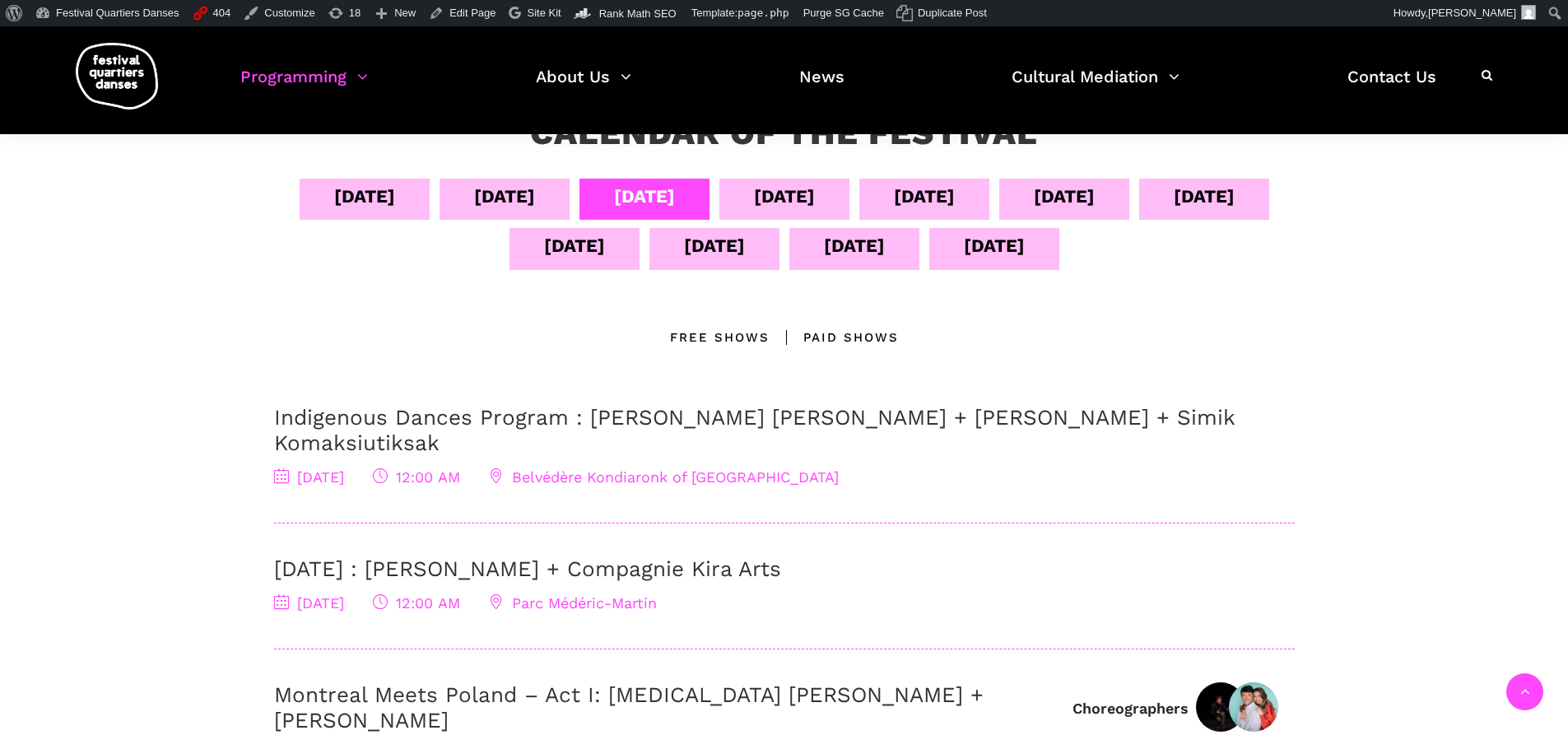
click at [942, 208] on div "Sept 08" at bounding box center [924, 199] width 130 height 41
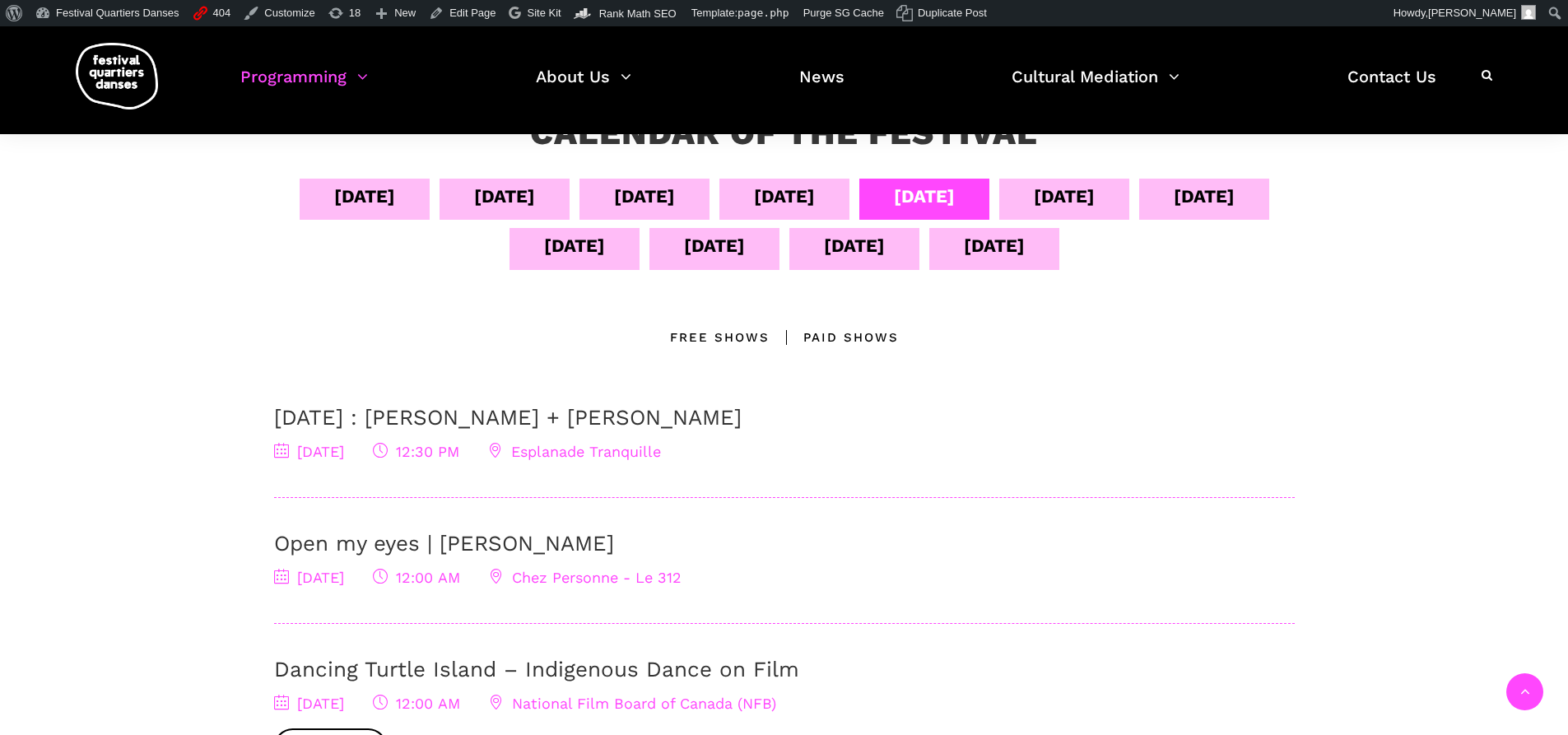
click at [1060, 262] on div "Sept 14" at bounding box center [994, 248] width 130 height 41
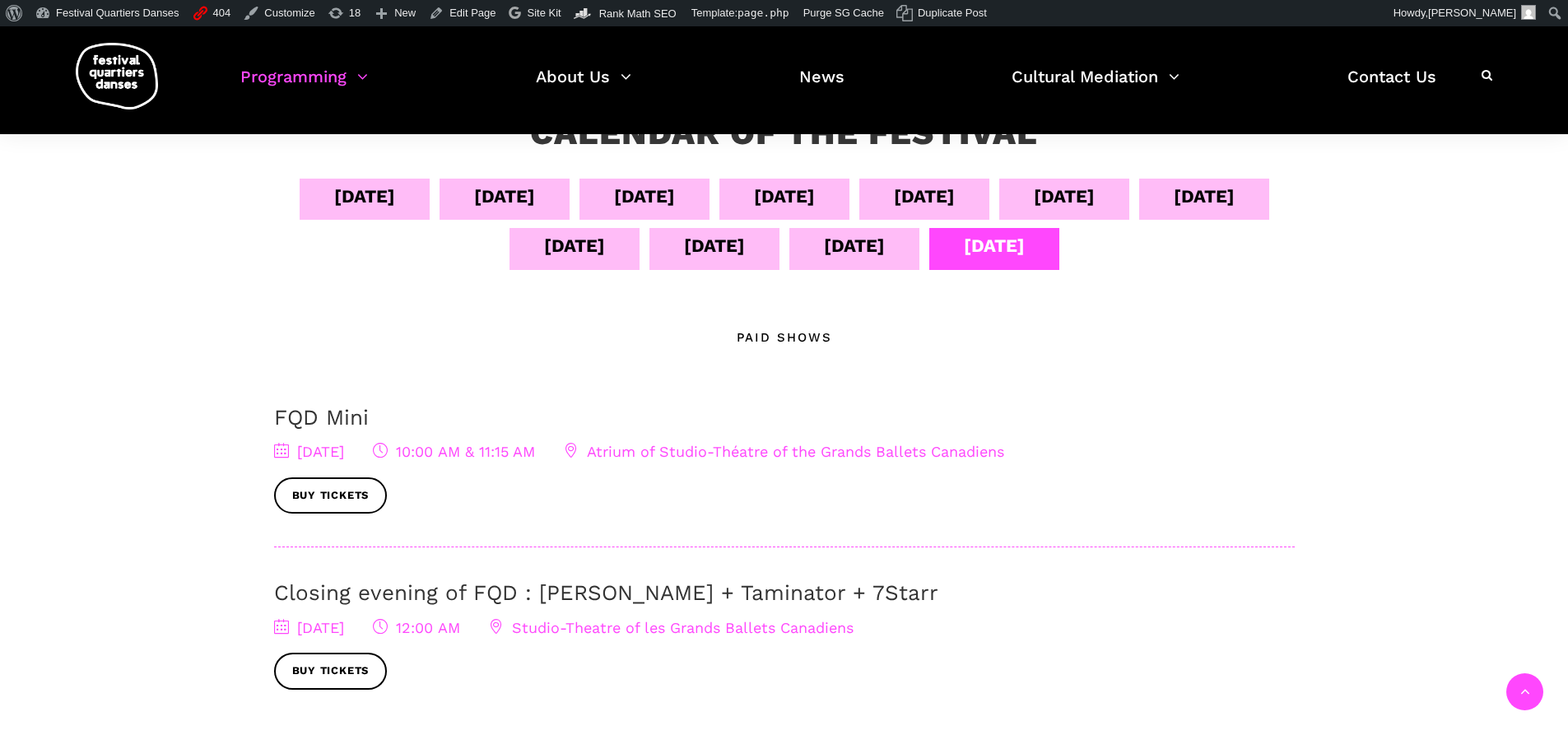
click at [851, 248] on div "Sept 04 Sept 05 Sept 06 Sept 07 Sept 08 Sept 09 Sept 10 Sept 11 Sept 12 Sept 13…" at bounding box center [784, 228] width 1020 height 99
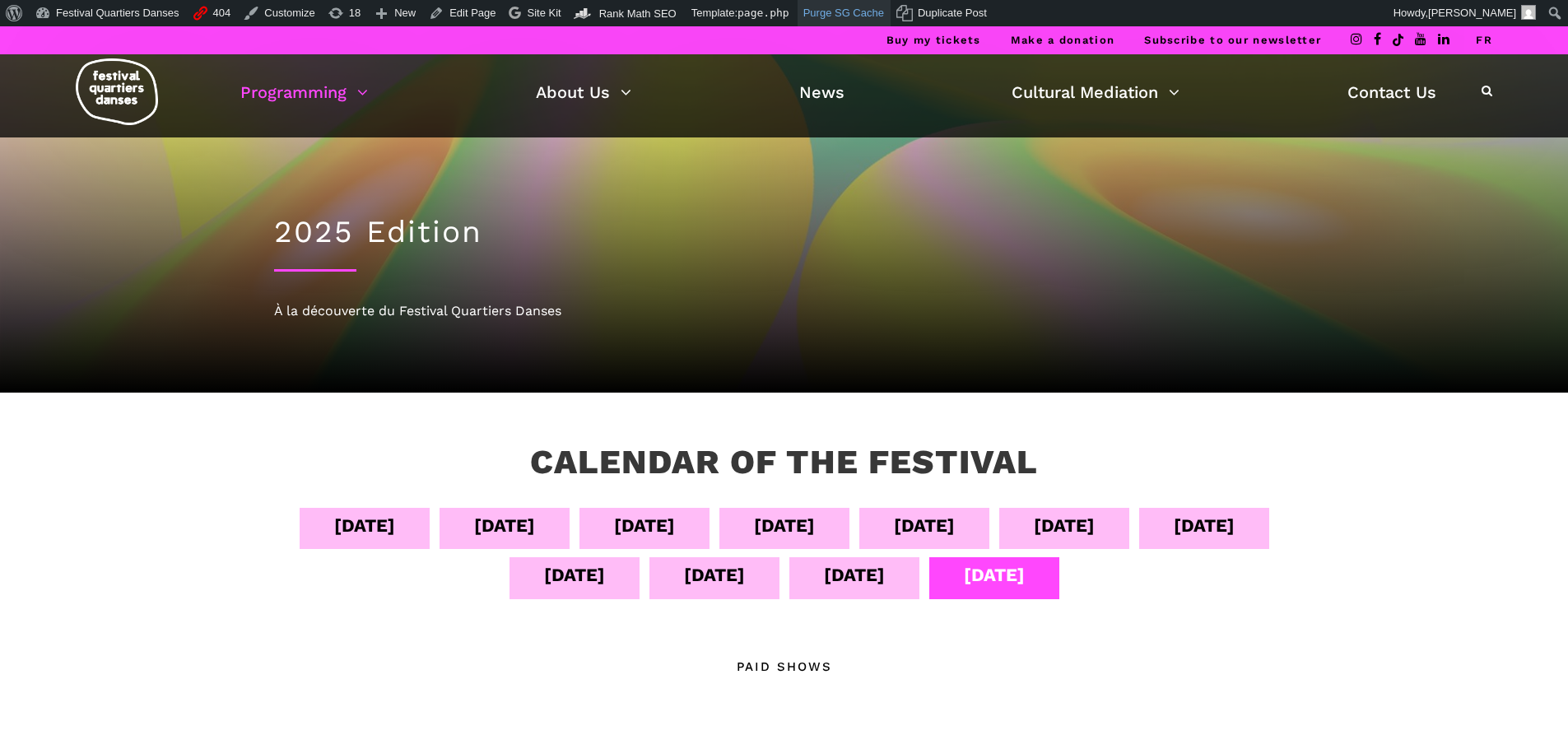
click at [798, 10] on link "Purge SG Cache" at bounding box center [844, 13] width 93 height 26
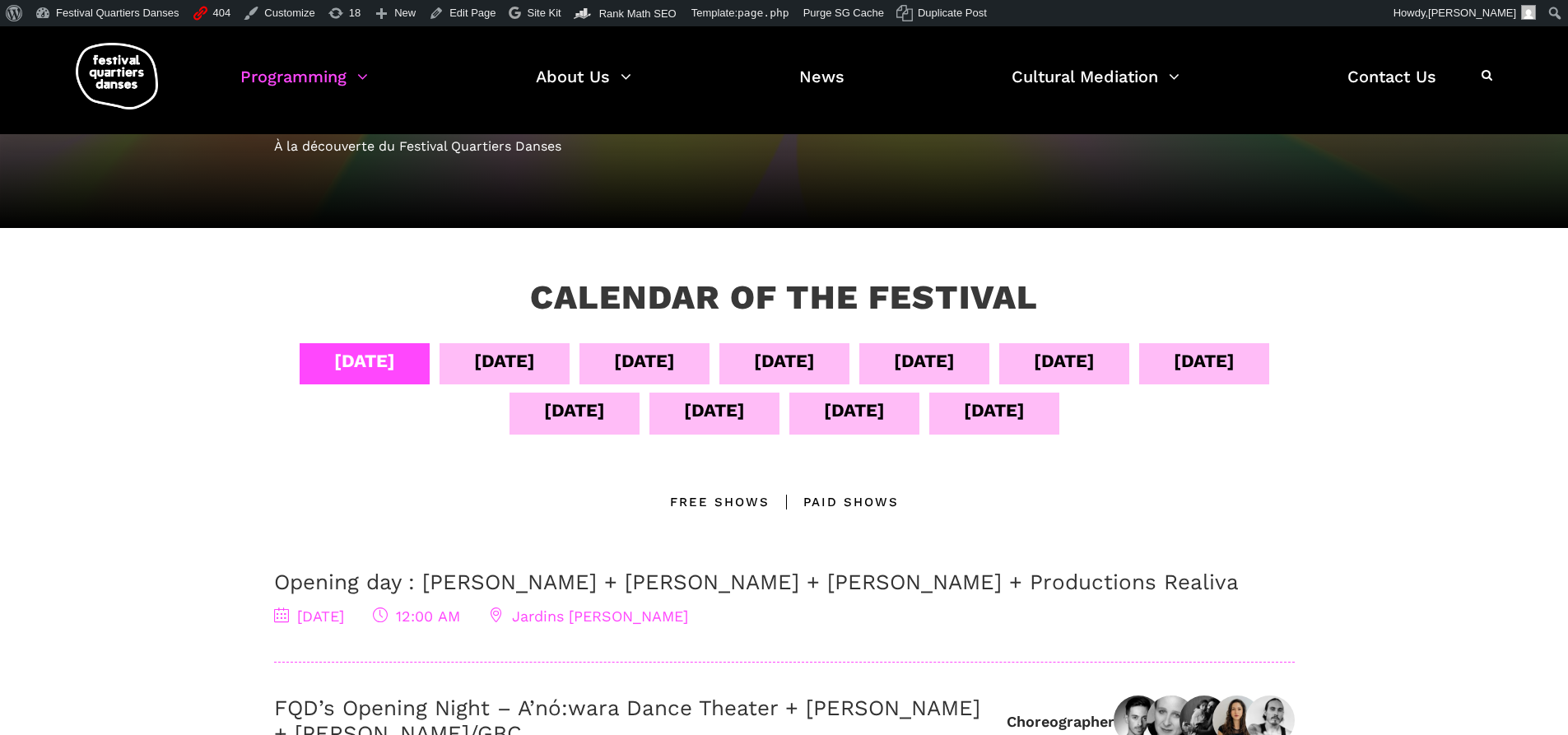
click at [780, 430] on div "[DATE]" at bounding box center [714, 412] width 130 height 41
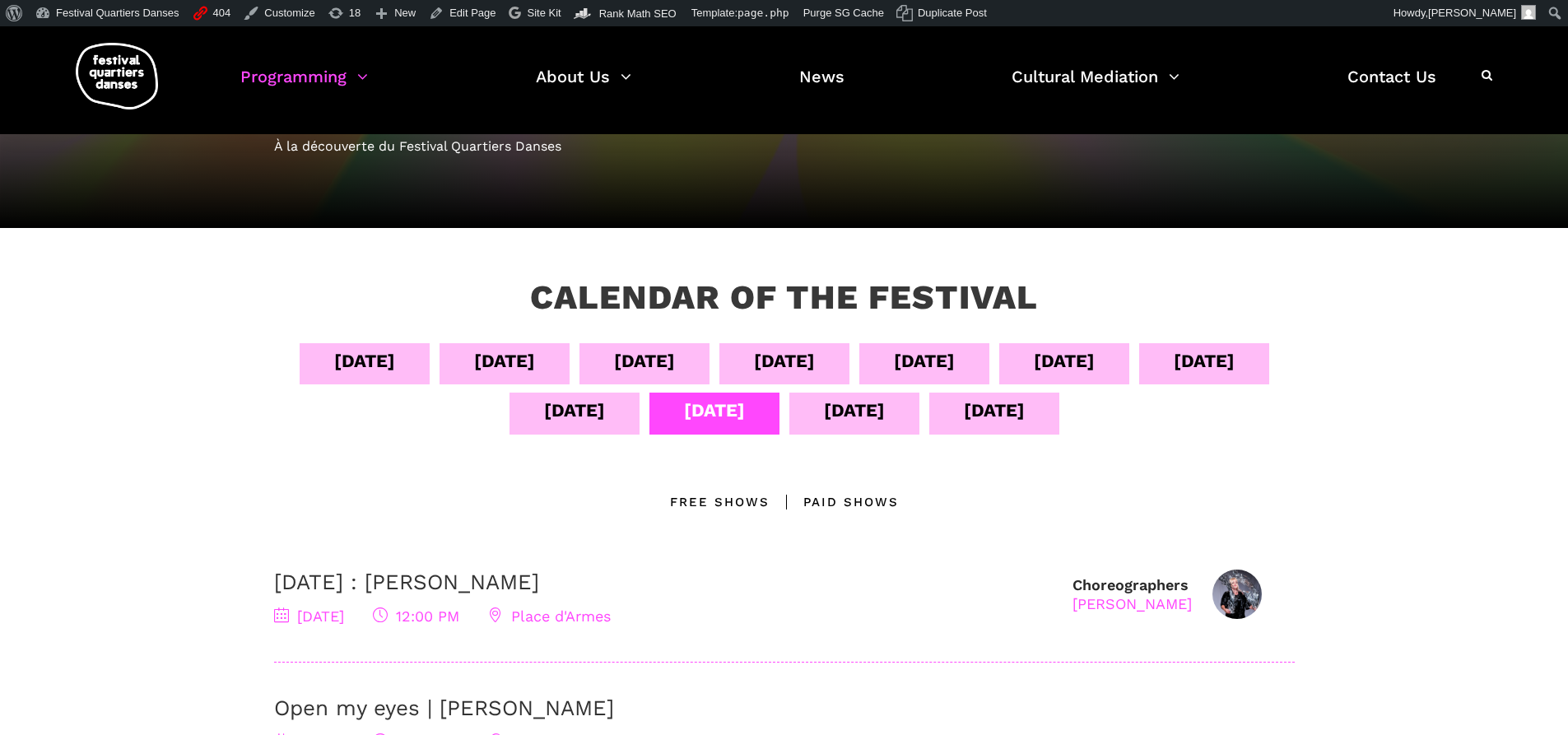
click at [604, 399] on div "[DATE]" at bounding box center [574, 412] width 130 height 41
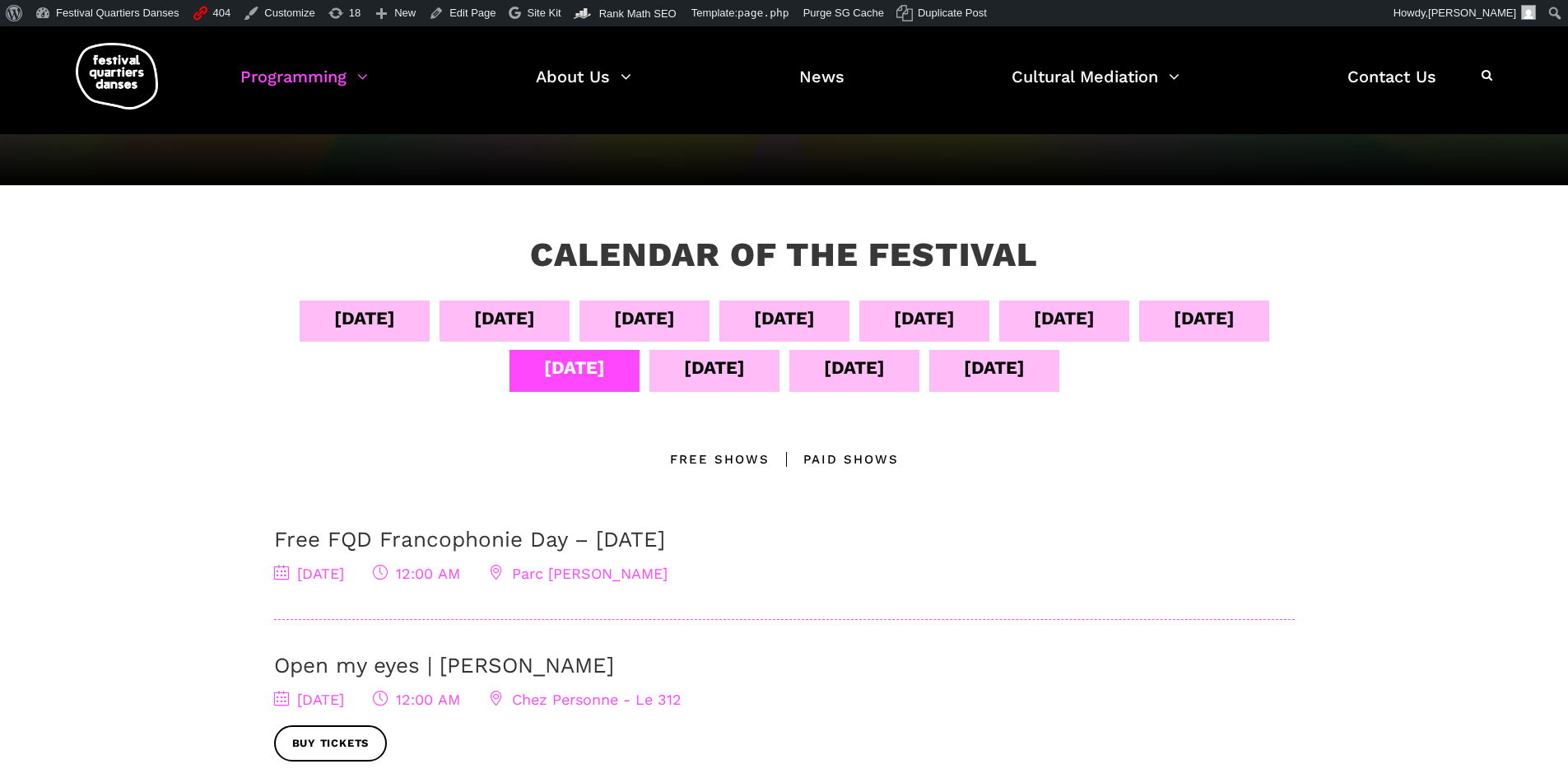
scroll to position [165, 0]
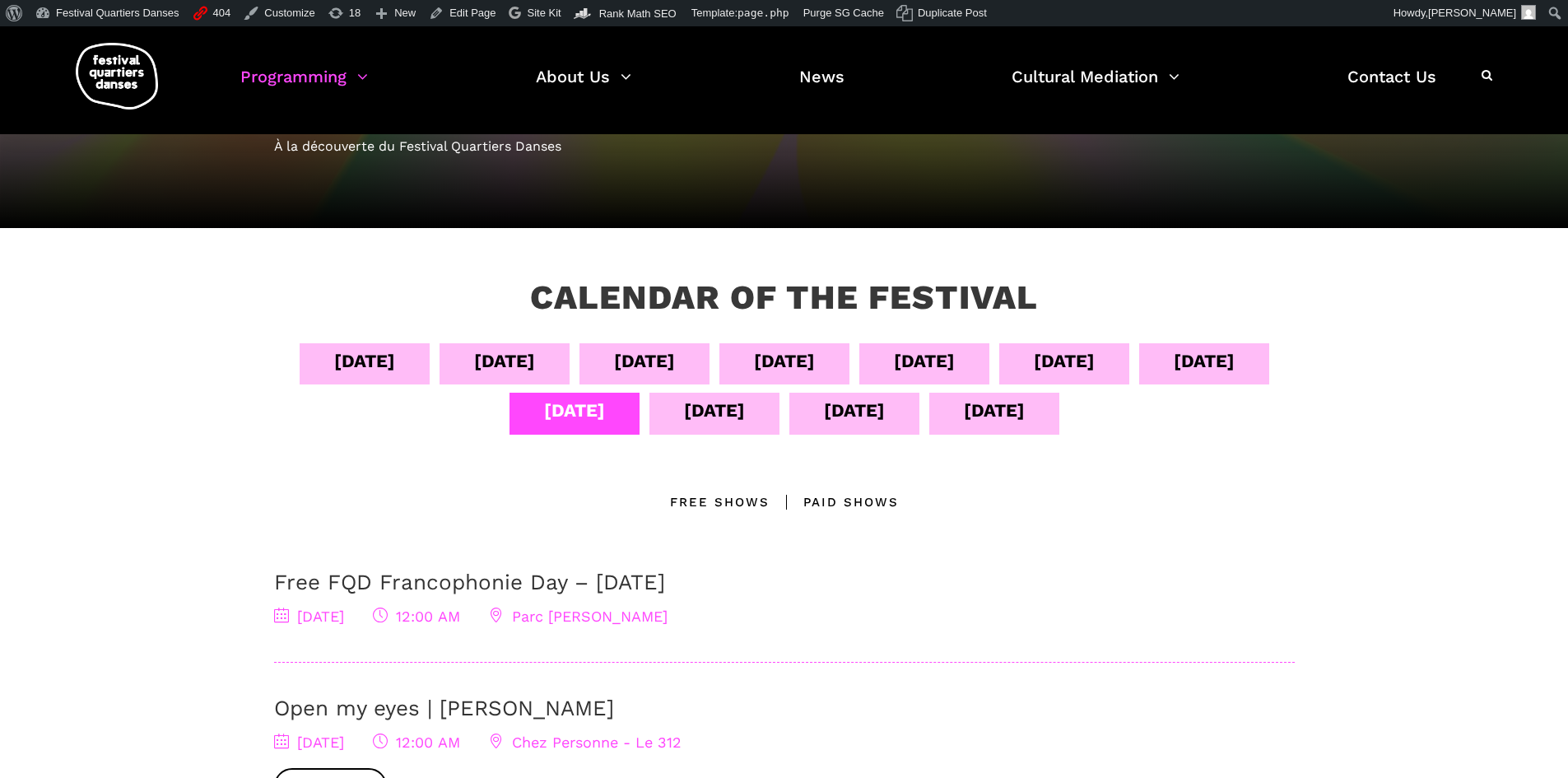
click at [780, 433] on div "[DATE]" at bounding box center [714, 413] width 130 height 41
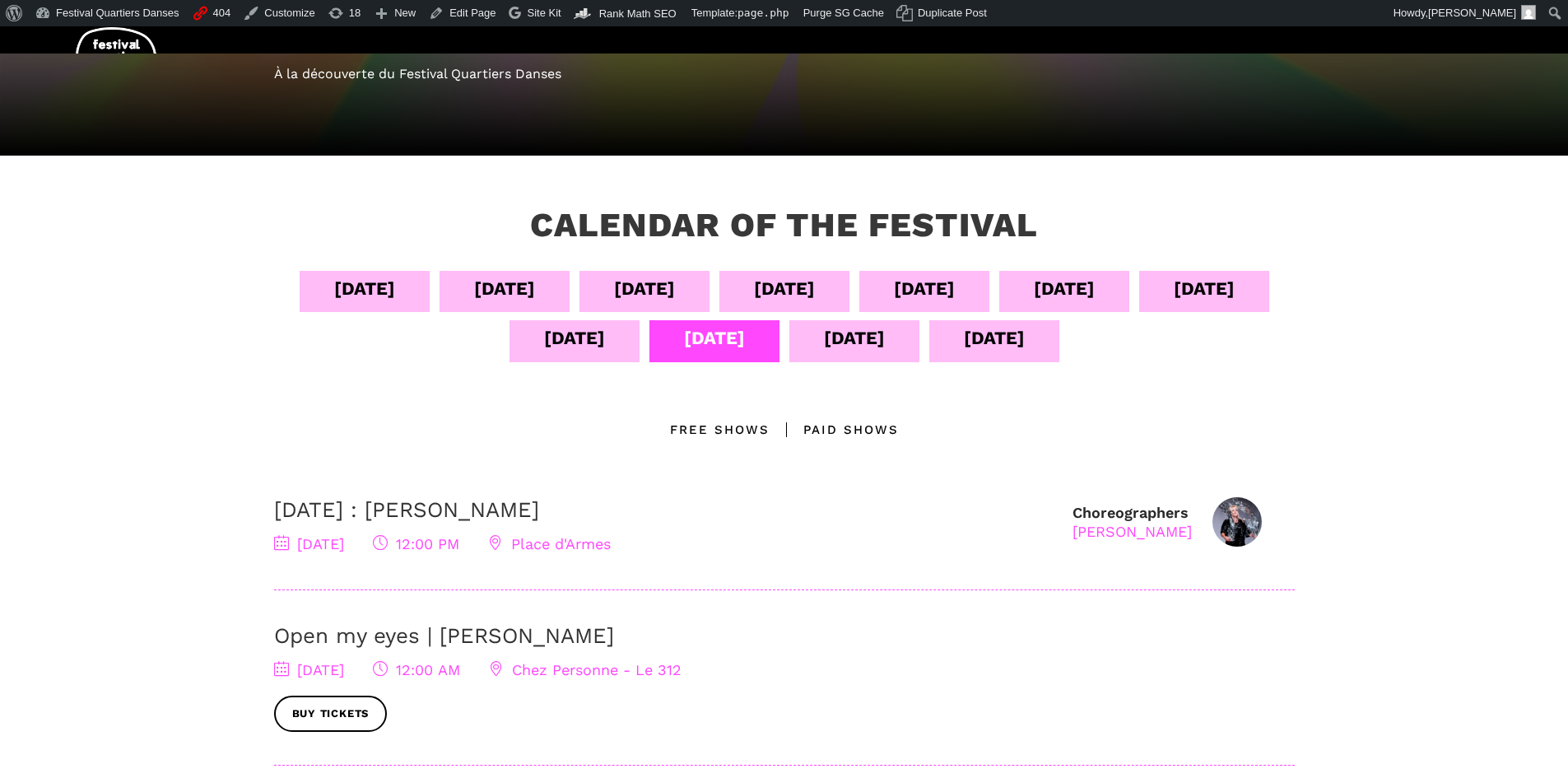
scroll to position [247, 0]
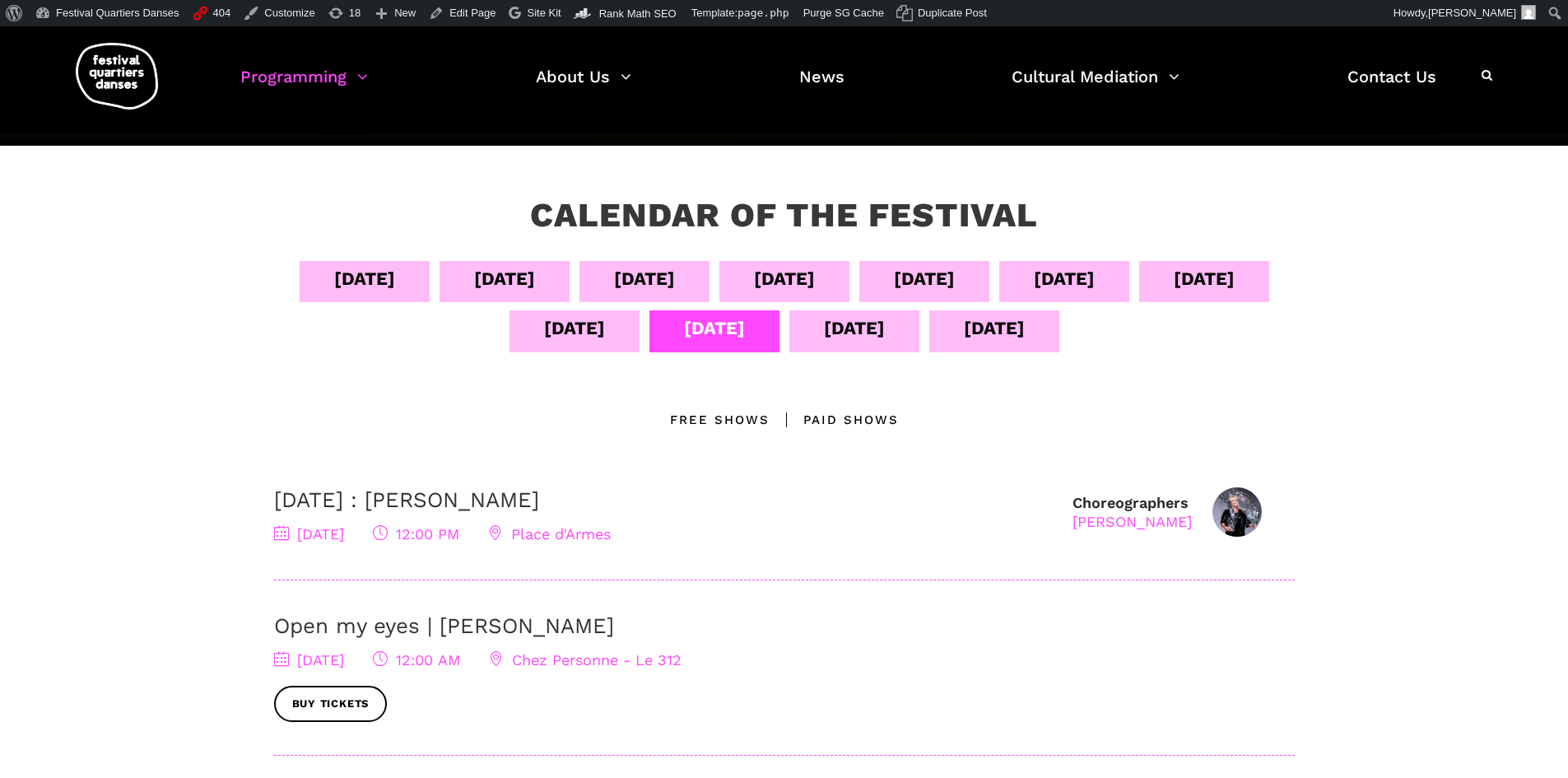
click at [885, 340] on div "[DATE]" at bounding box center [855, 328] width 61 height 29
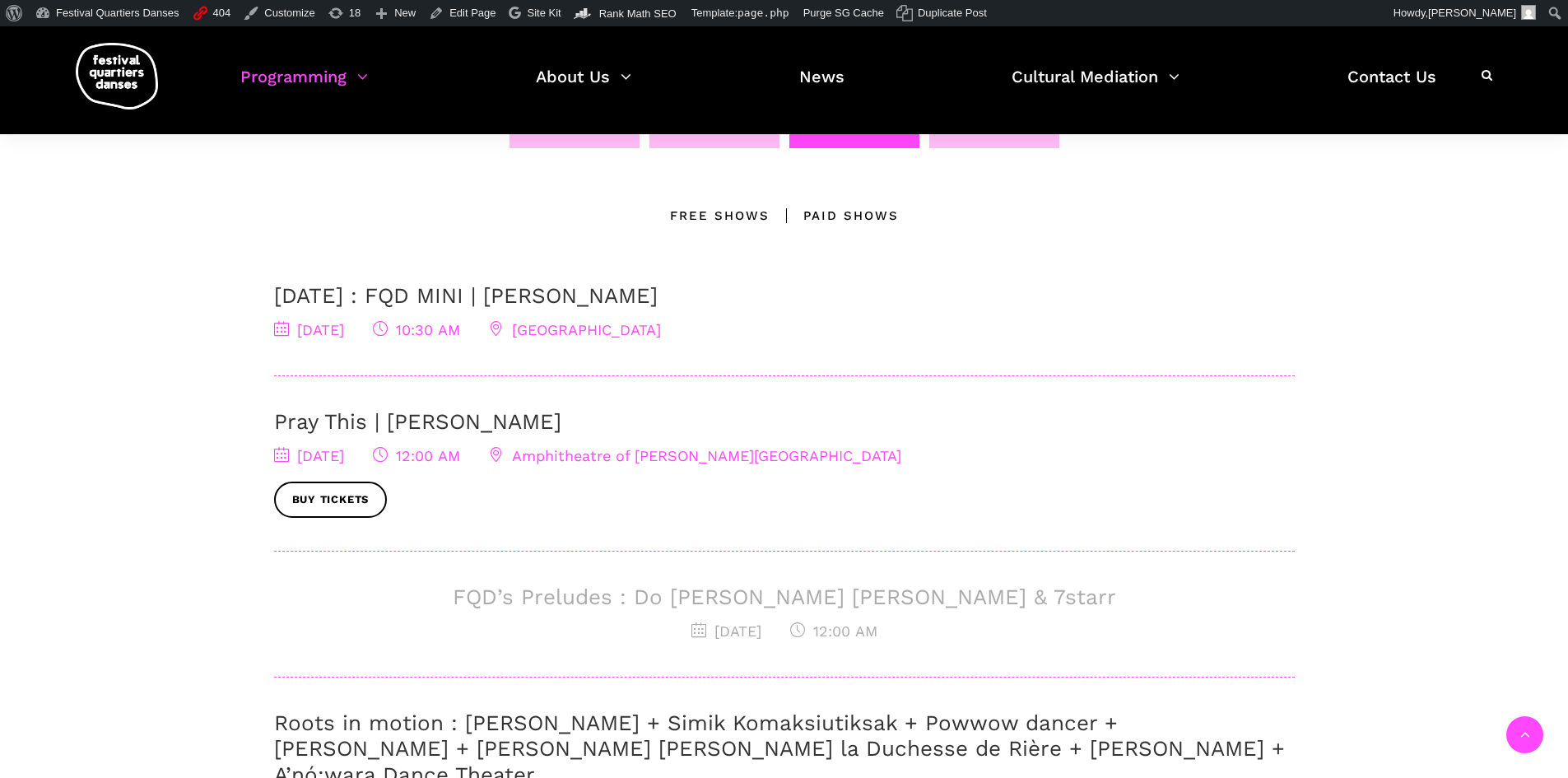
scroll to position [330, 0]
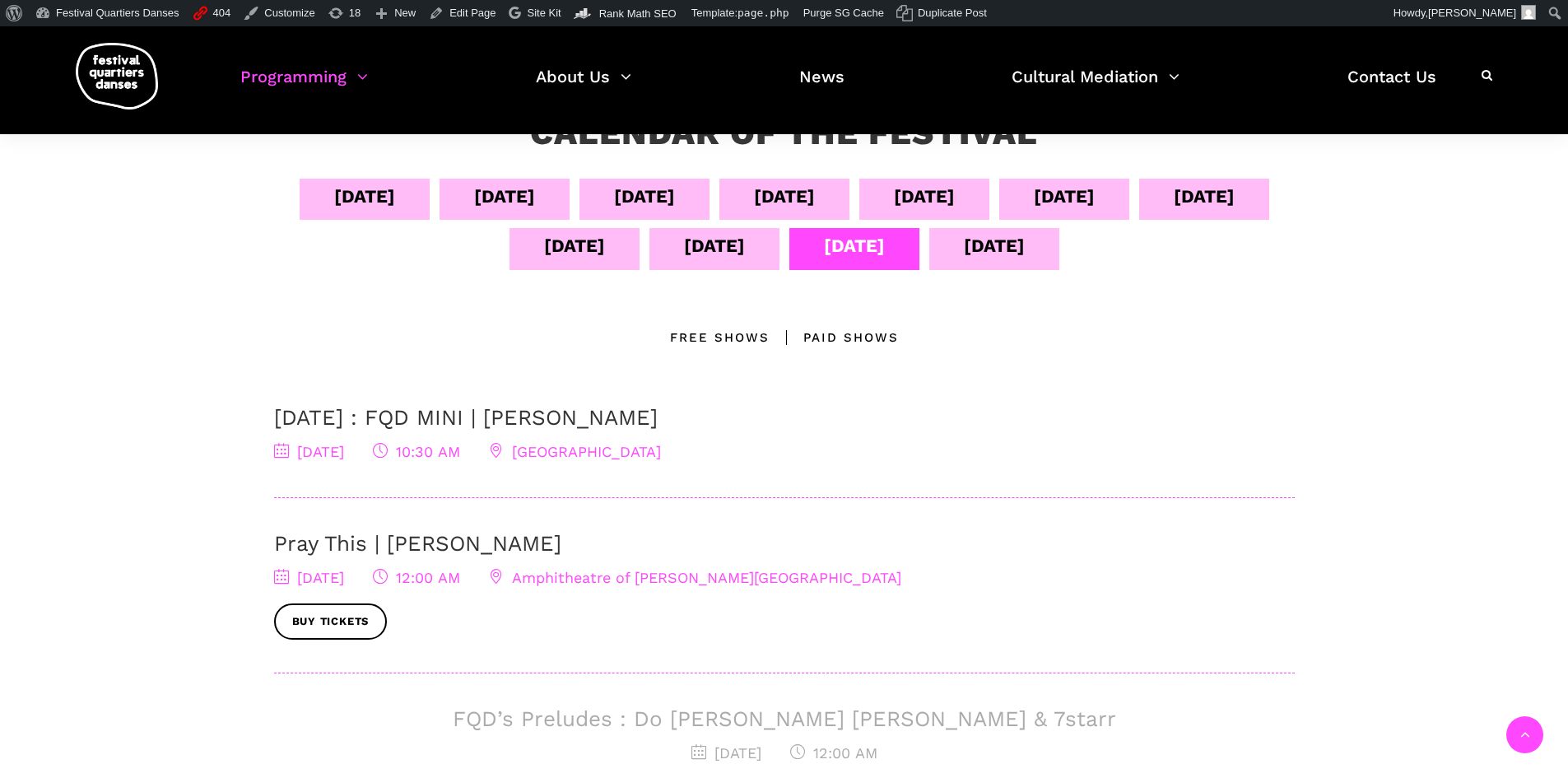
click at [639, 242] on div "Sept 11" at bounding box center [574, 248] width 130 height 41
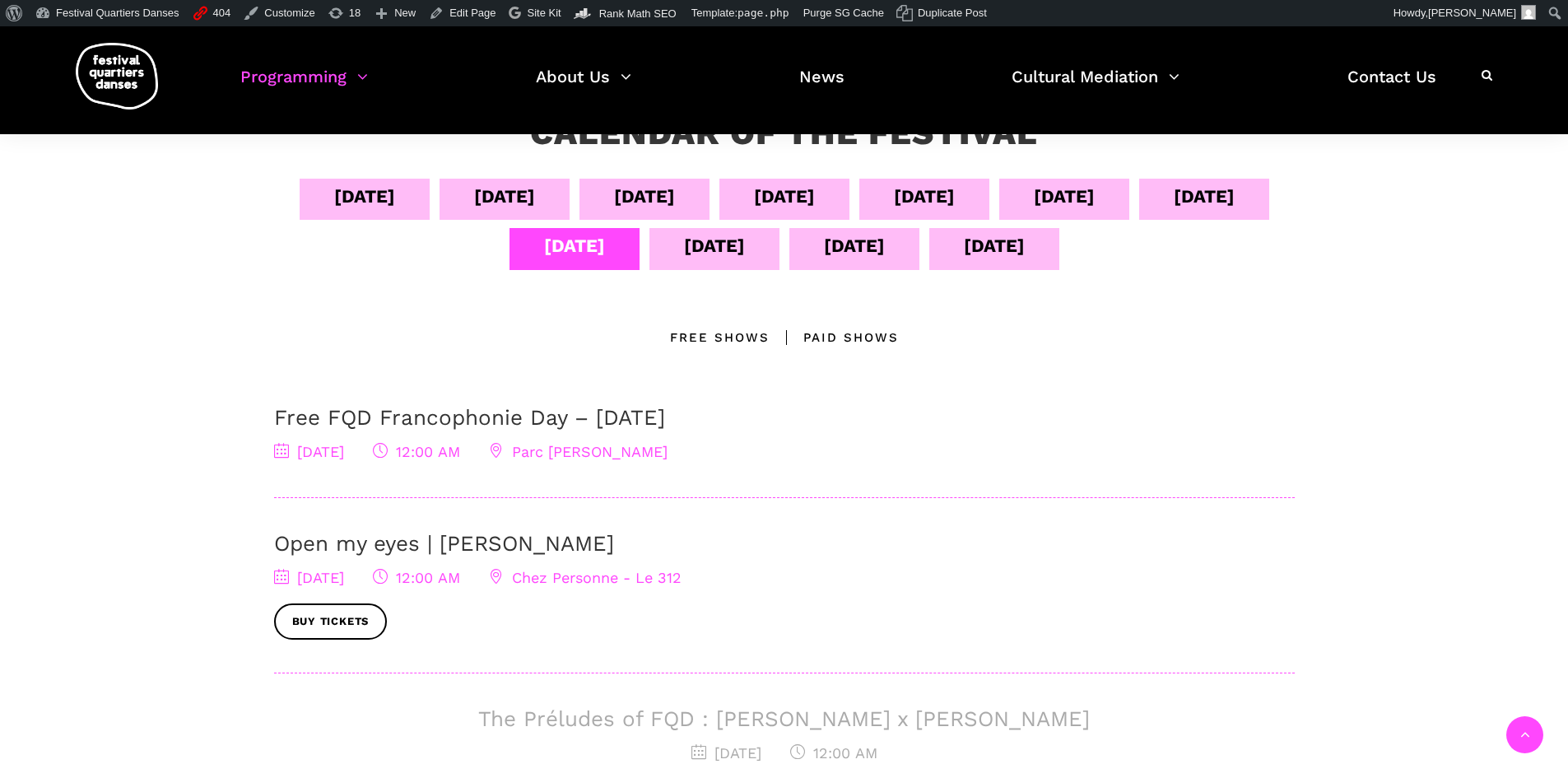
click at [416, 218] on div "Sept 04" at bounding box center [365, 199] width 130 height 41
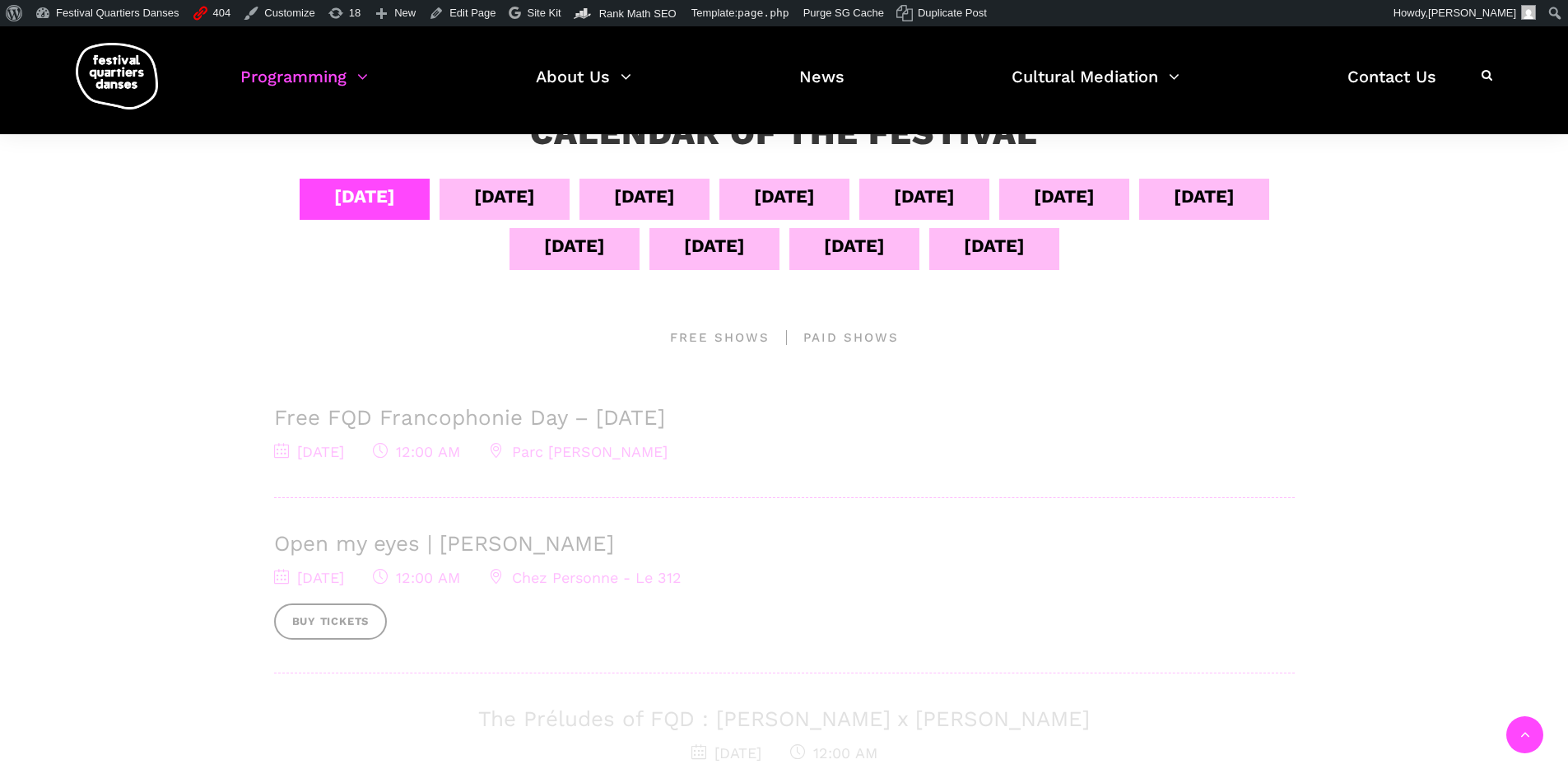
click at [1174, 211] on div "Sept 10" at bounding box center [1204, 196] width 61 height 29
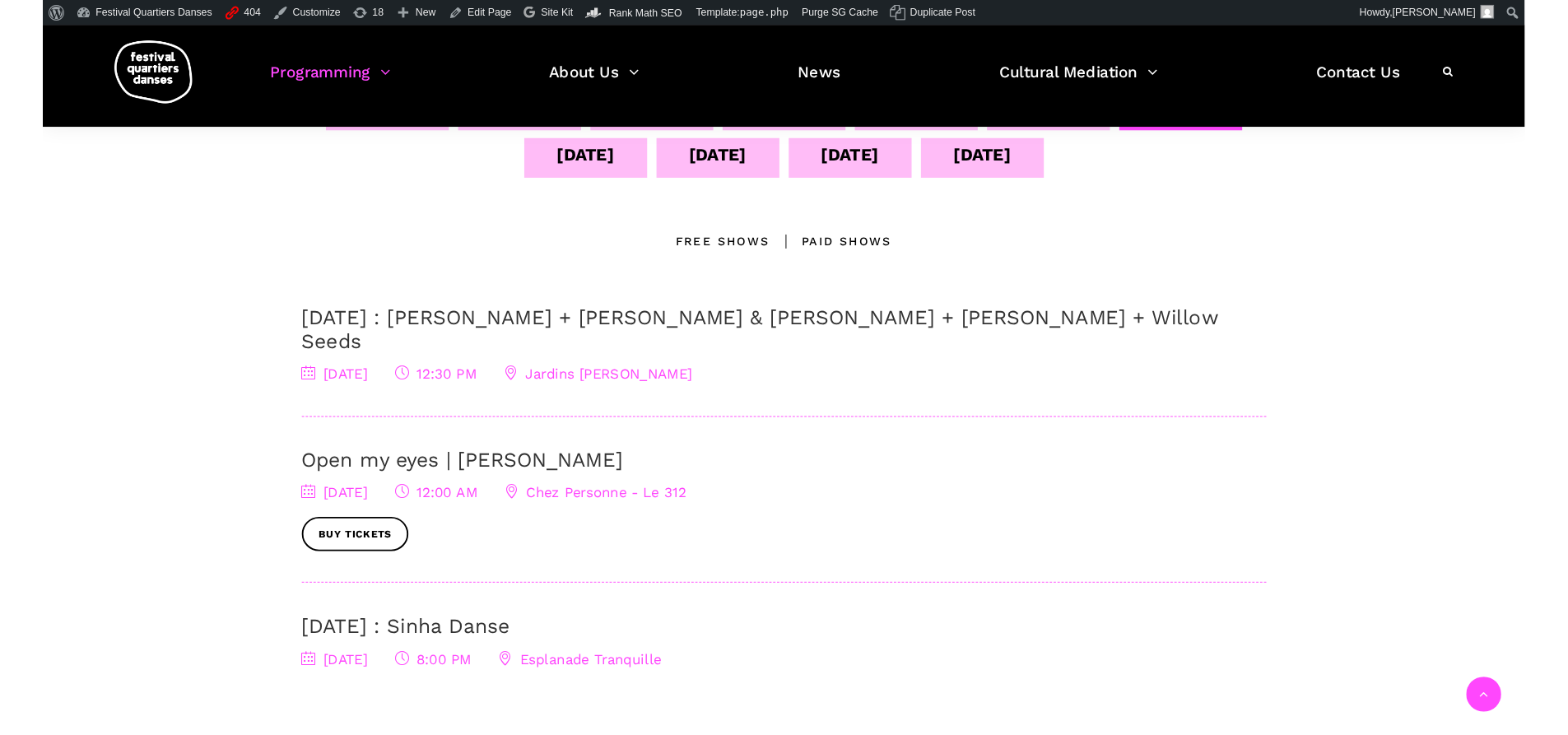
scroll to position [247, 0]
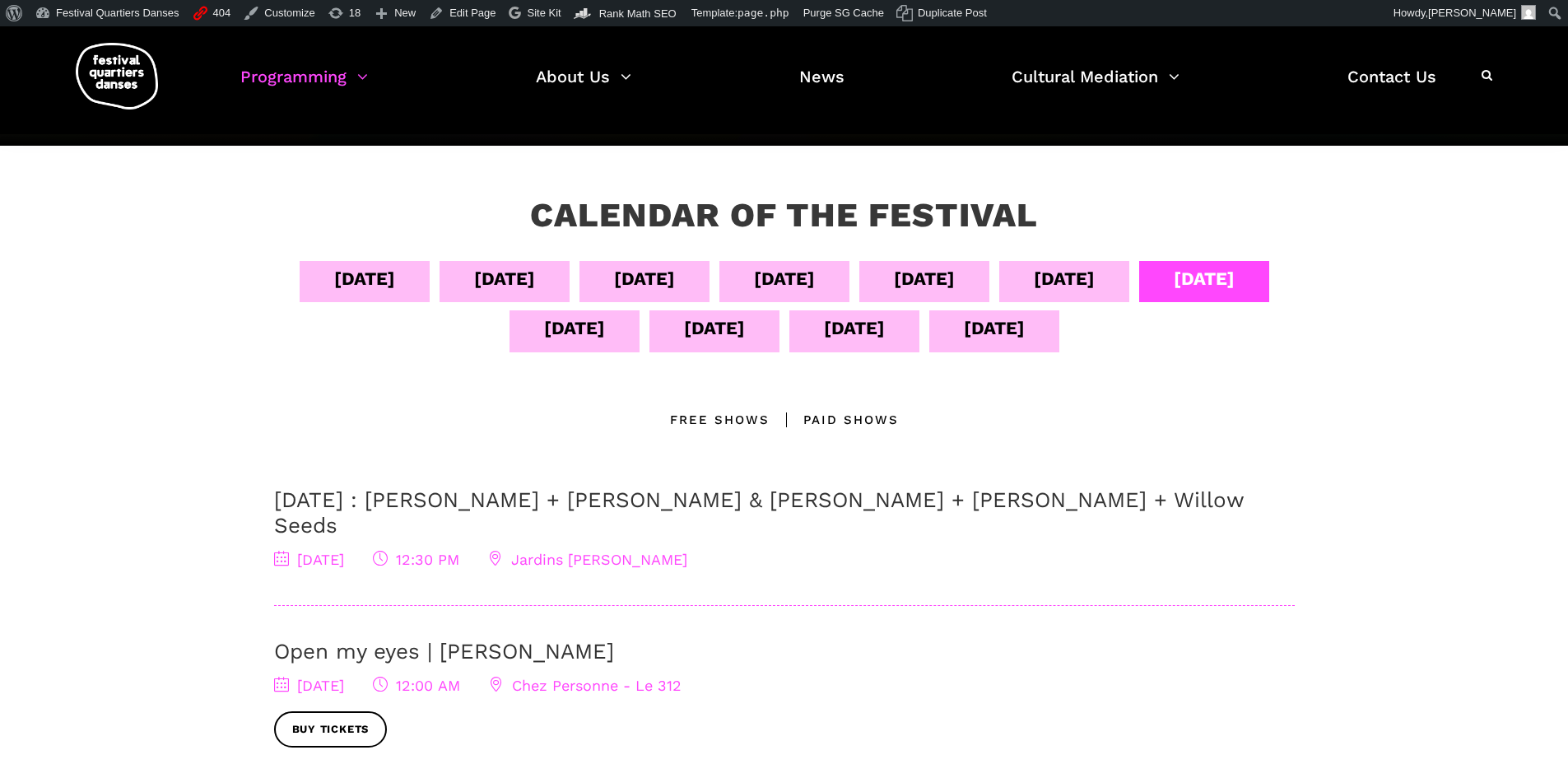
click at [885, 343] on div "Sept 13" at bounding box center [855, 328] width 61 height 29
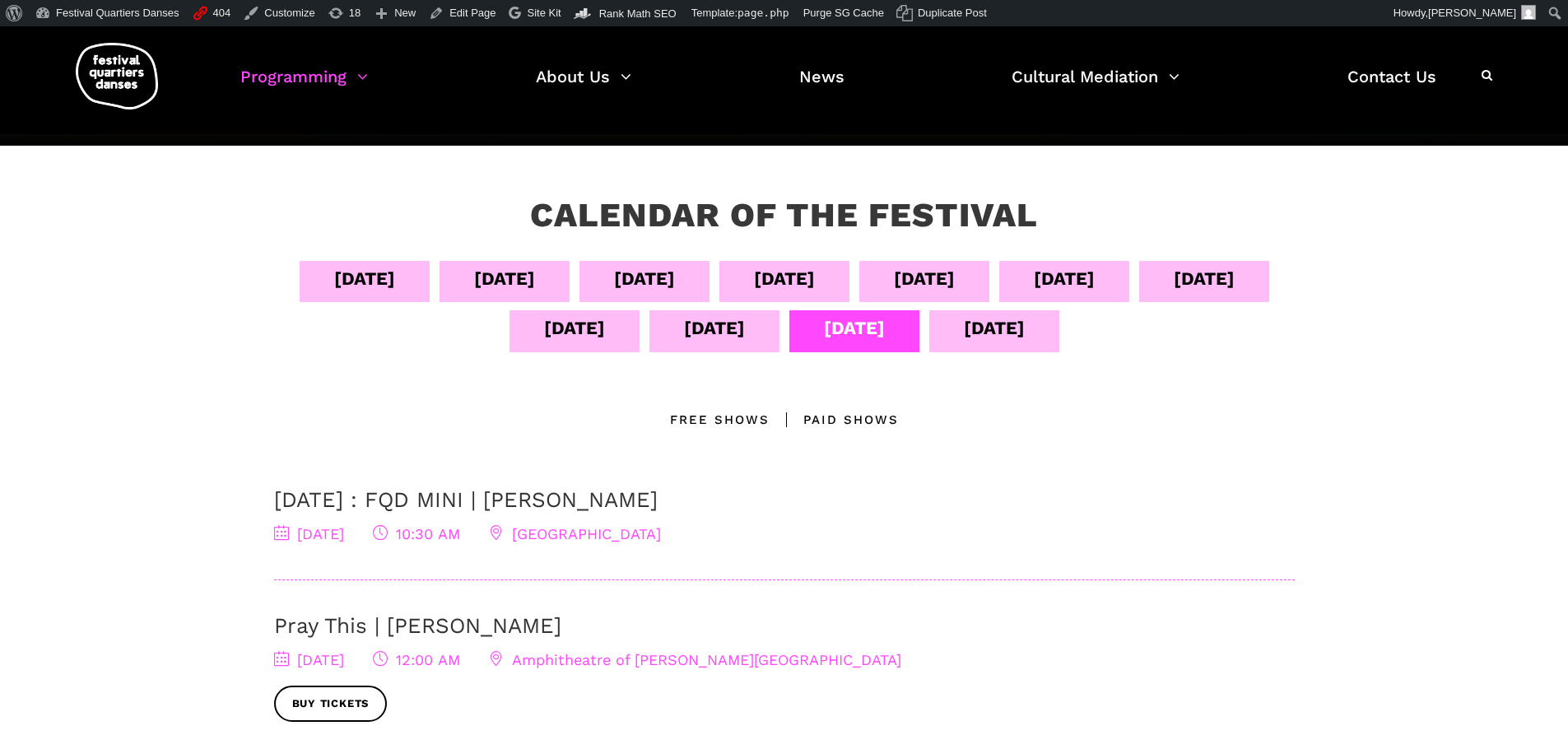
click at [1025, 316] on div "Sept 14" at bounding box center [994, 328] width 61 height 29
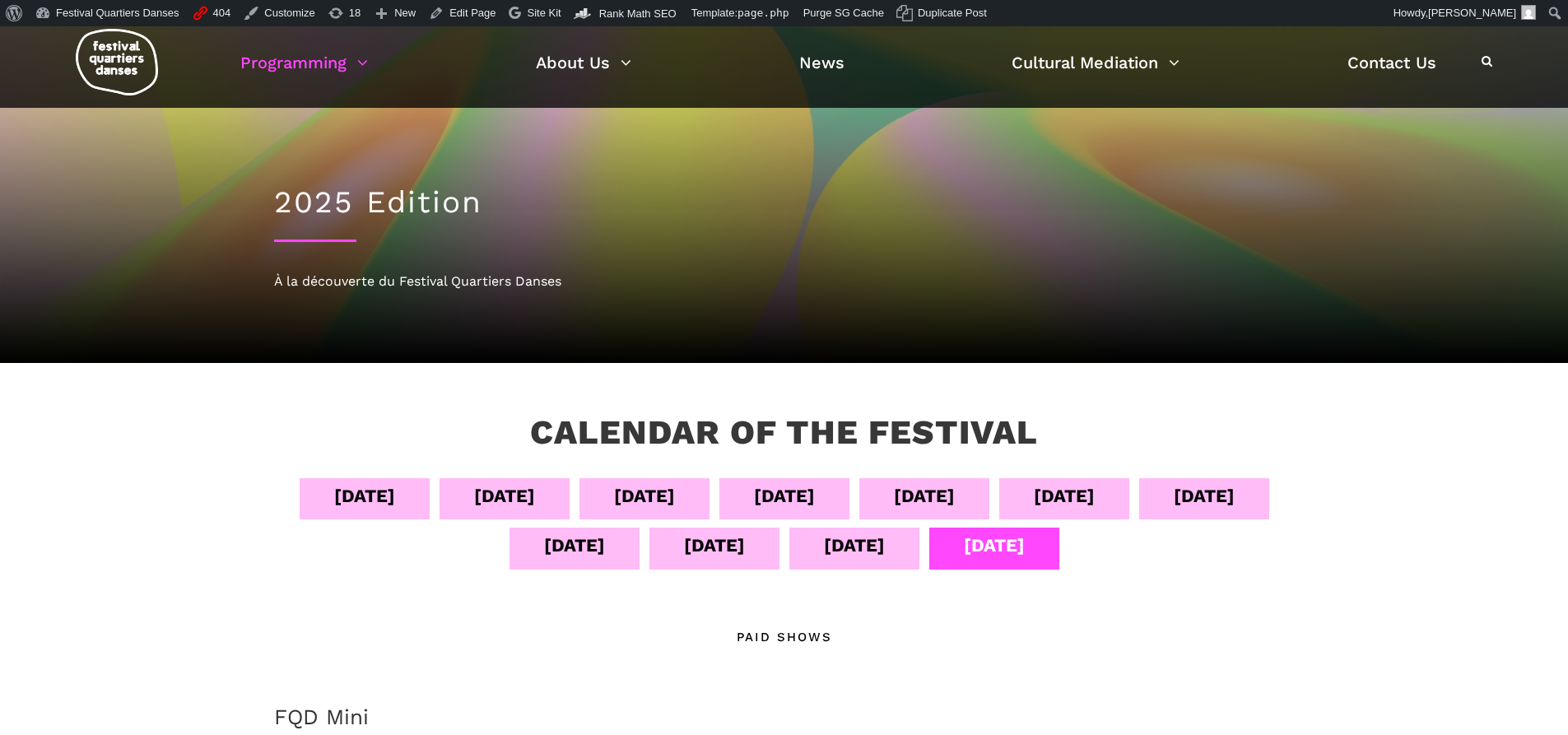
scroll to position [0, 0]
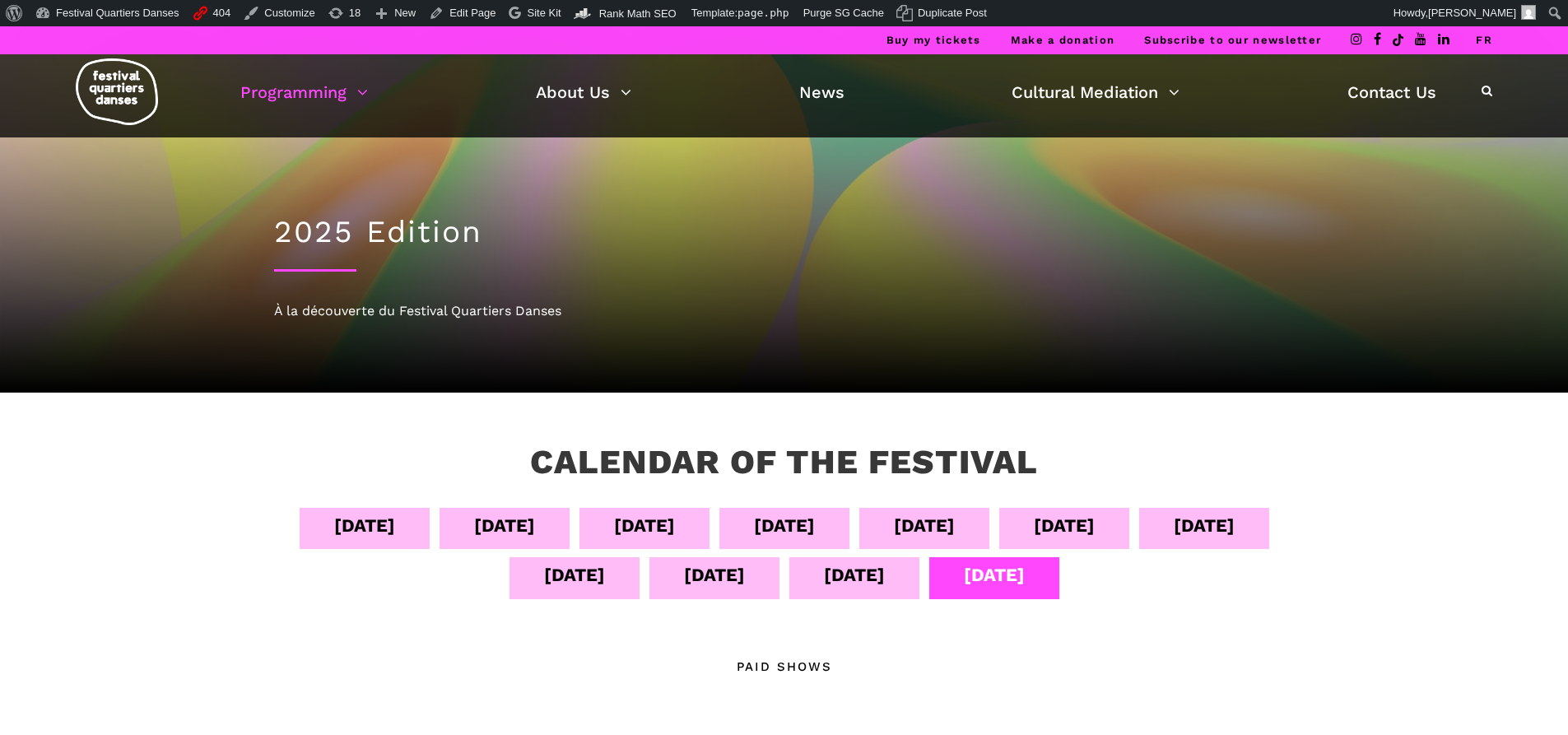
click at [1483, 31] on li "FR" at bounding box center [1483, 40] width 17 height 28
click at [1485, 40] on link "FR" at bounding box center [1483, 40] width 17 height 12
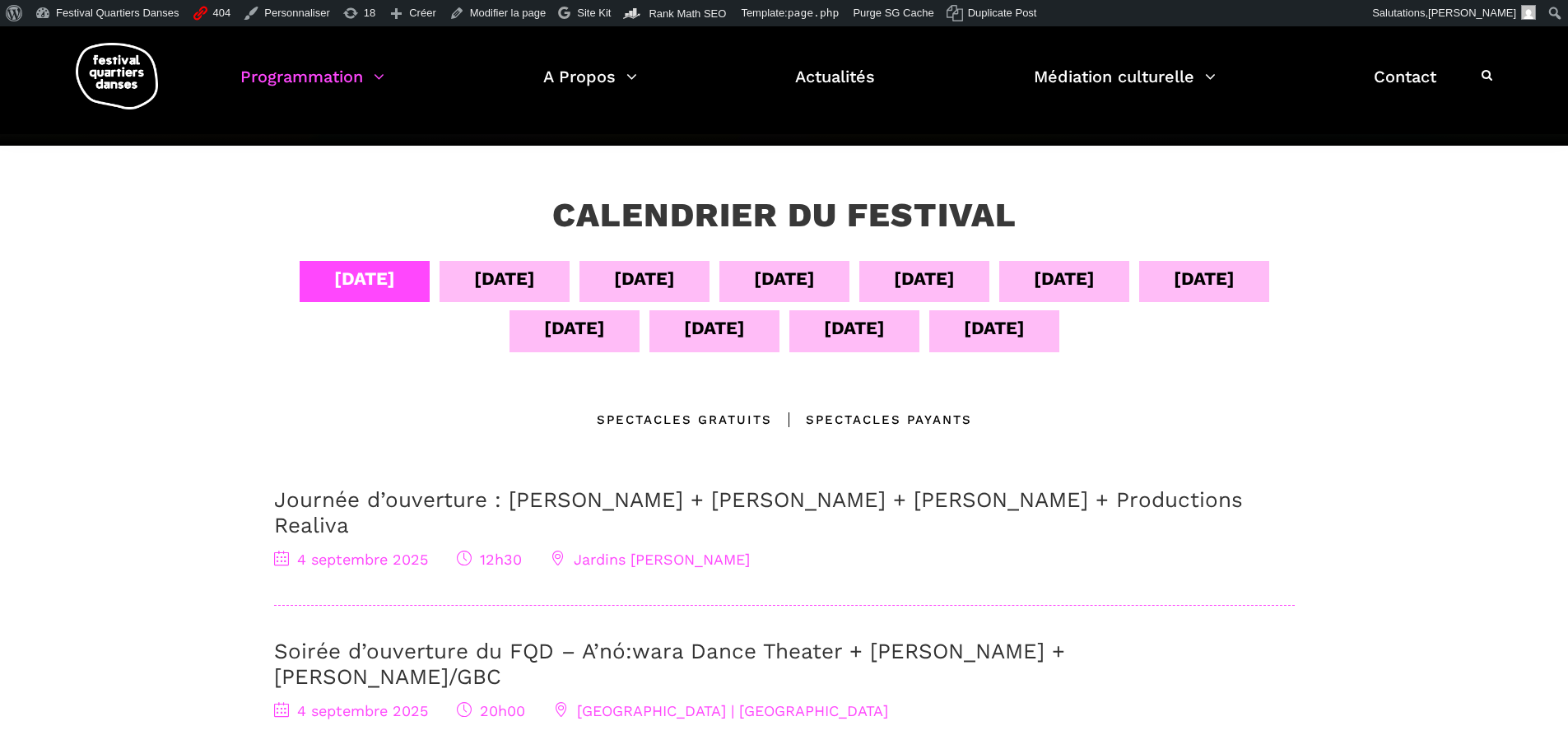
click at [540, 289] on div "[DATE]" at bounding box center [504, 281] width 130 height 41
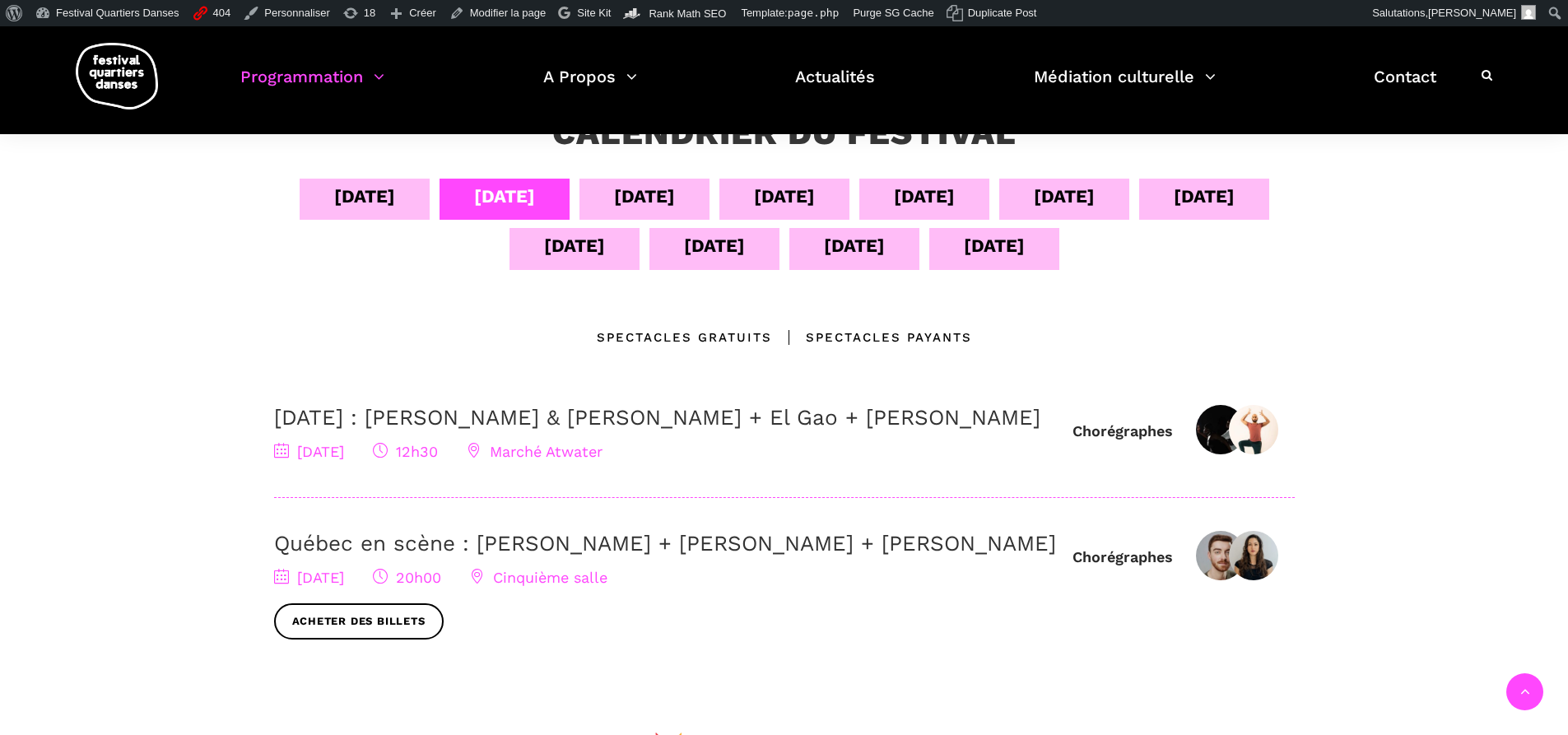
scroll to position [165, 0]
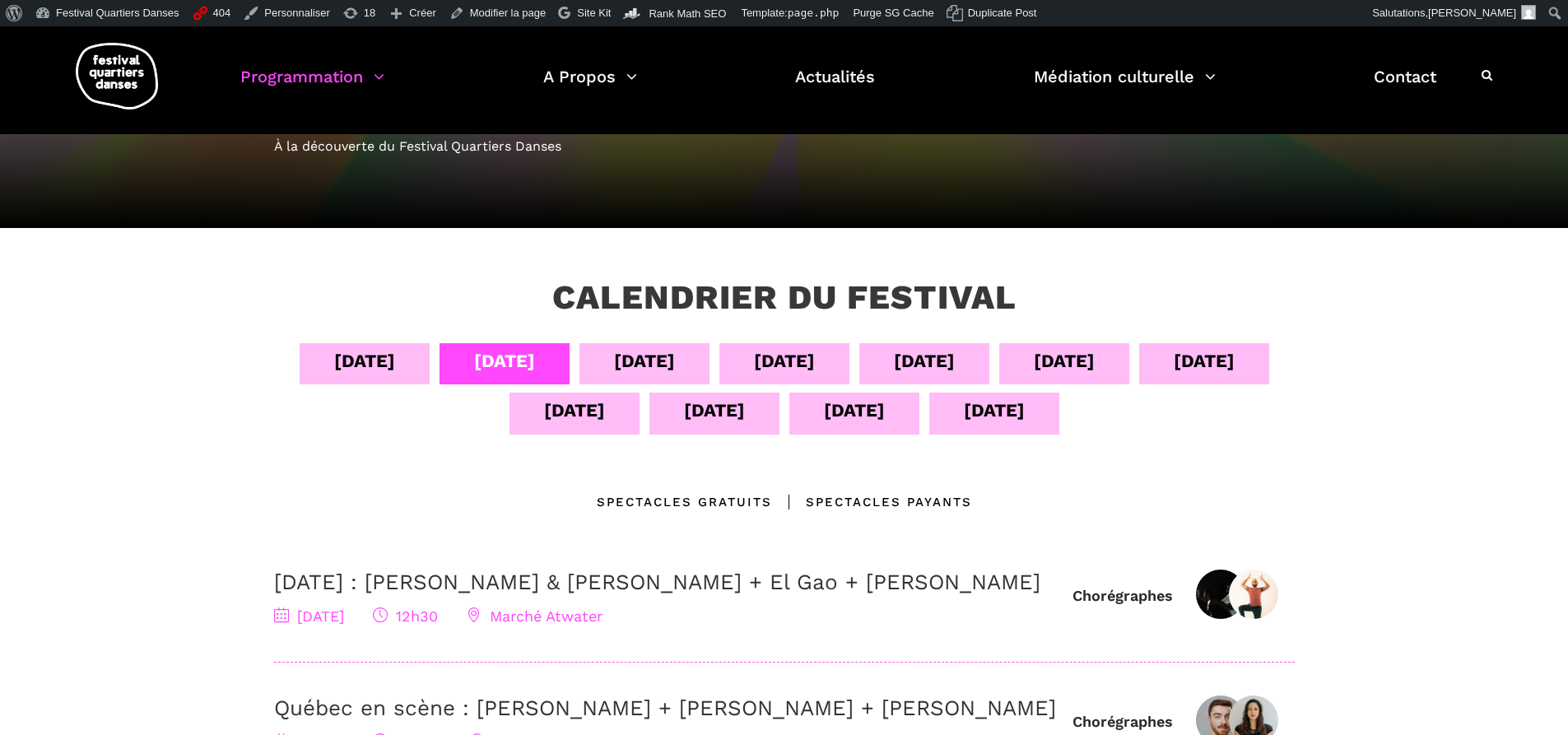
click at [633, 371] on div "[DATE]" at bounding box center [644, 360] width 61 height 29
